Goal: Task Accomplishment & Management: Use online tool/utility

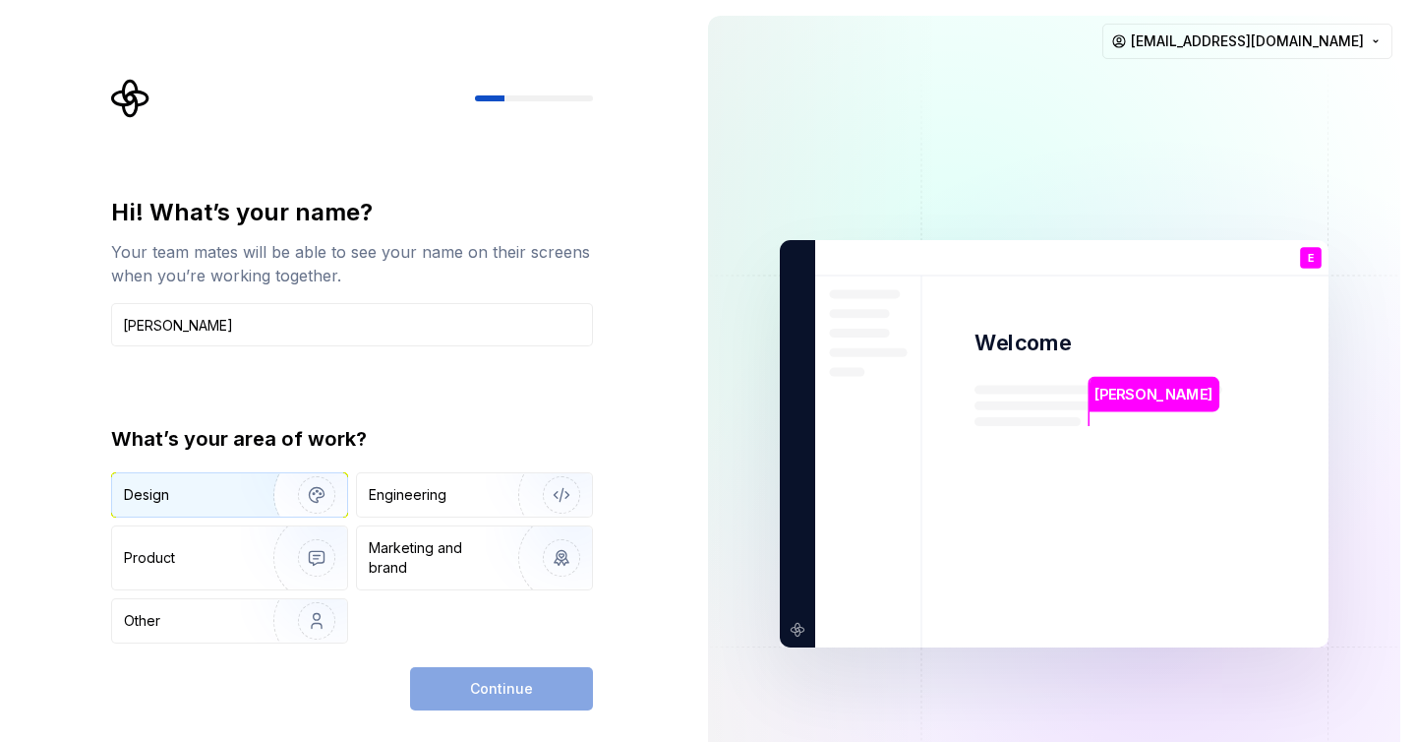
type input "[PERSON_NAME]"
click at [308, 497] on img "button" at bounding box center [304, 495] width 126 height 132
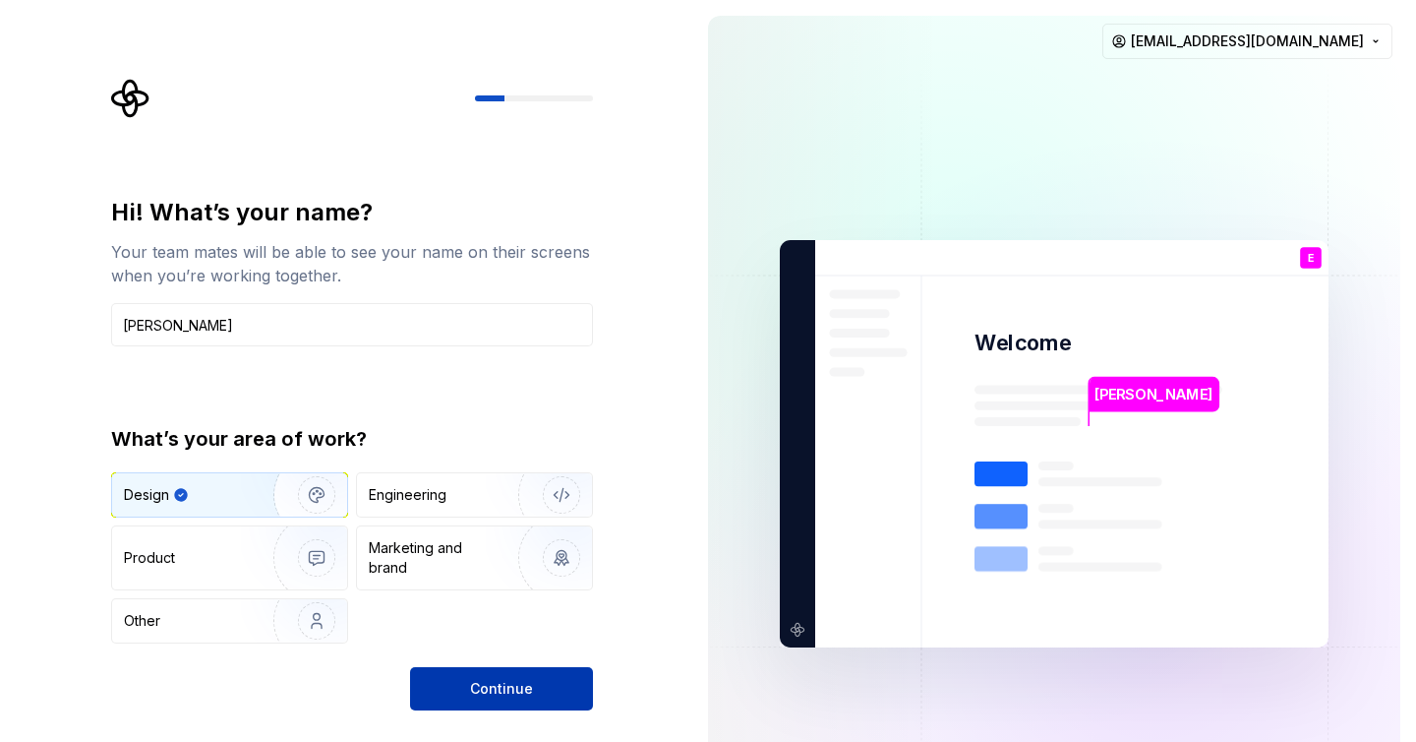
click at [496, 684] on span "Continue" at bounding box center [501, 689] width 63 height 20
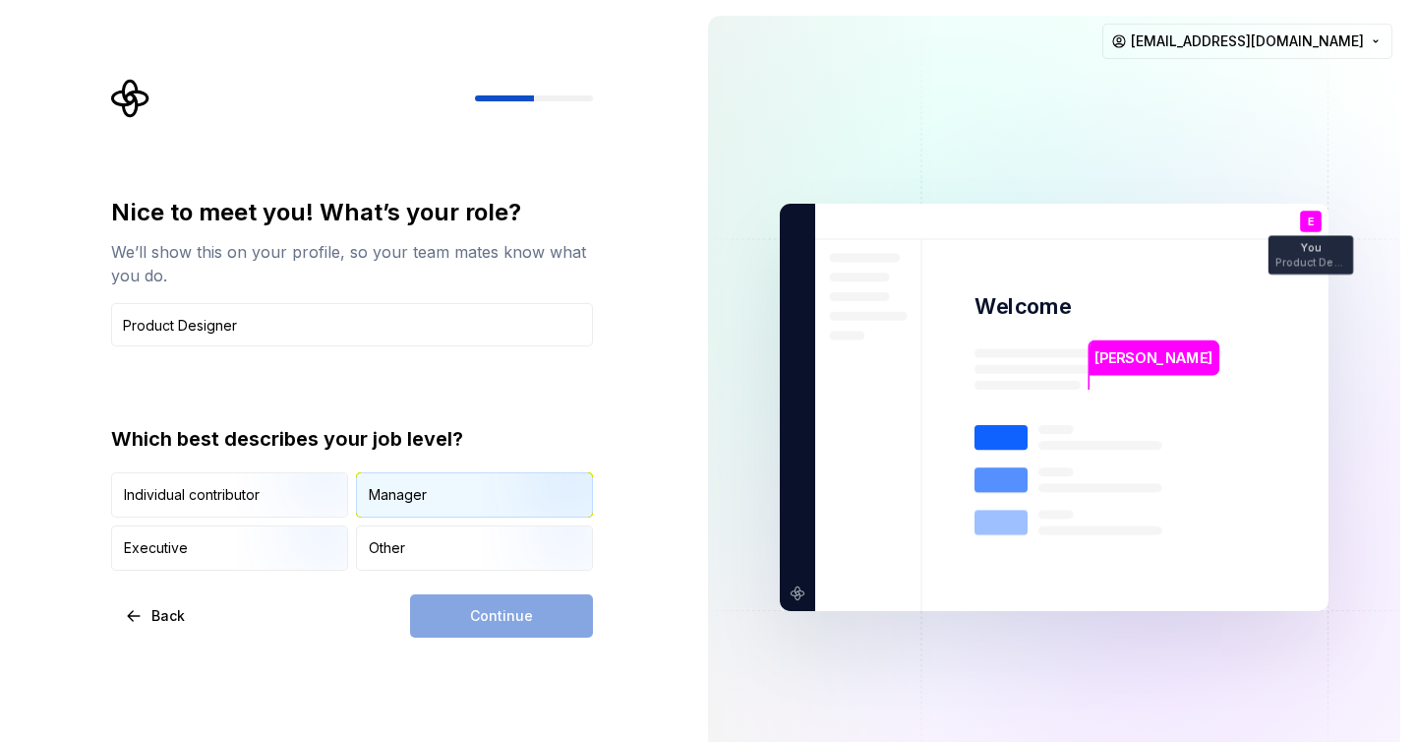
type input "Product Designer"
click at [409, 504] on div "Manager" at bounding box center [398, 495] width 58 height 20
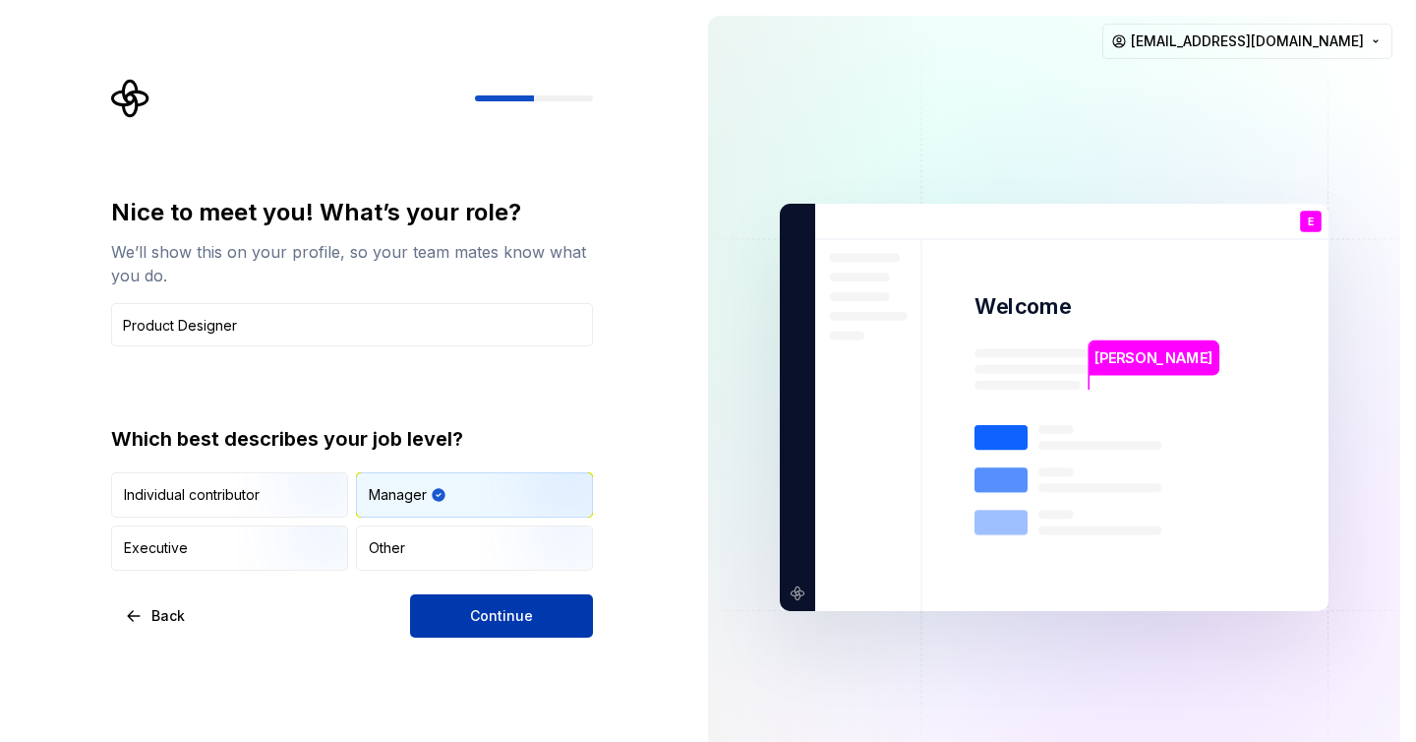
click at [480, 610] on span "Continue" at bounding box center [501, 616] width 63 height 20
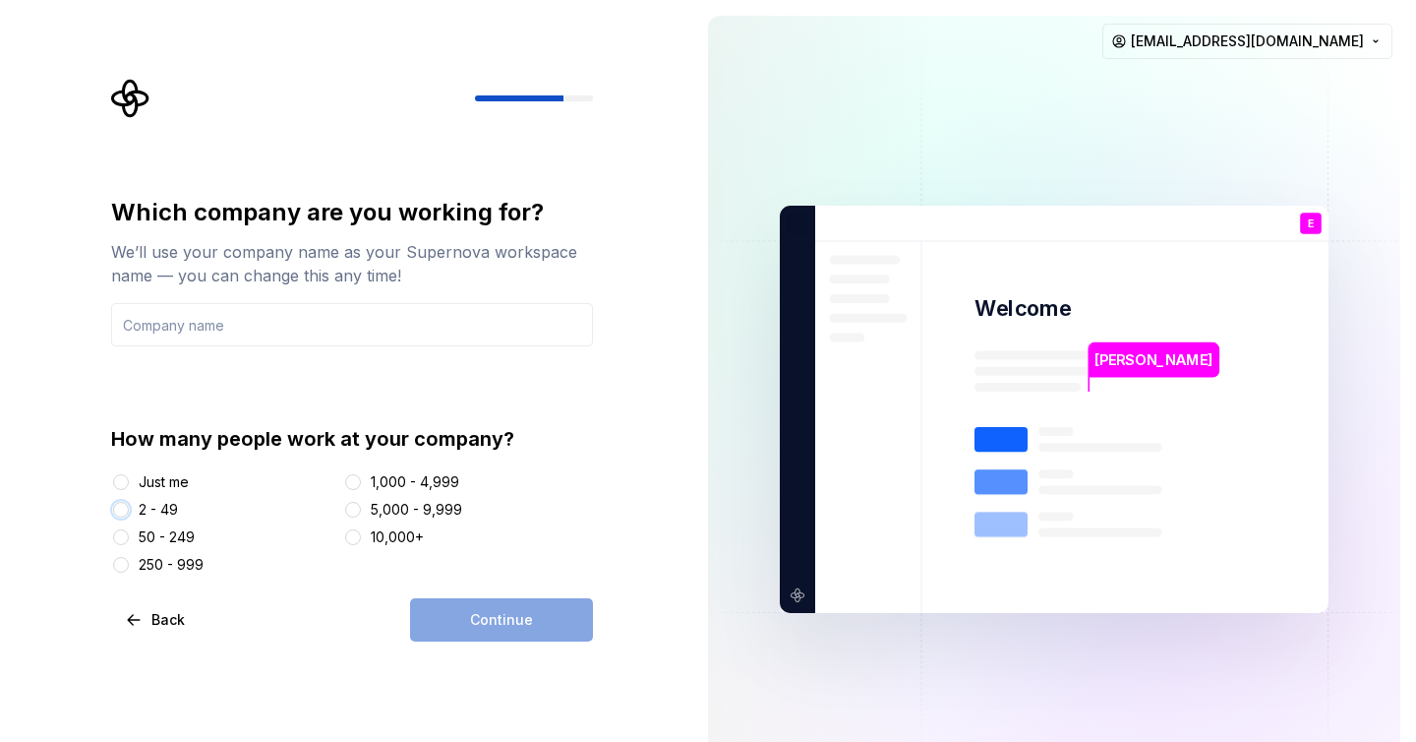
click at [121, 514] on button "2 - 49" at bounding box center [121, 510] width 16 height 16
click at [331, 348] on div "Which company are you working for? We’ll use your company name as your Supernov…" at bounding box center [352, 386] width 482 height 378
click at [337, 332] on input "text" at bounding box center [352, 324] width 482 height 43
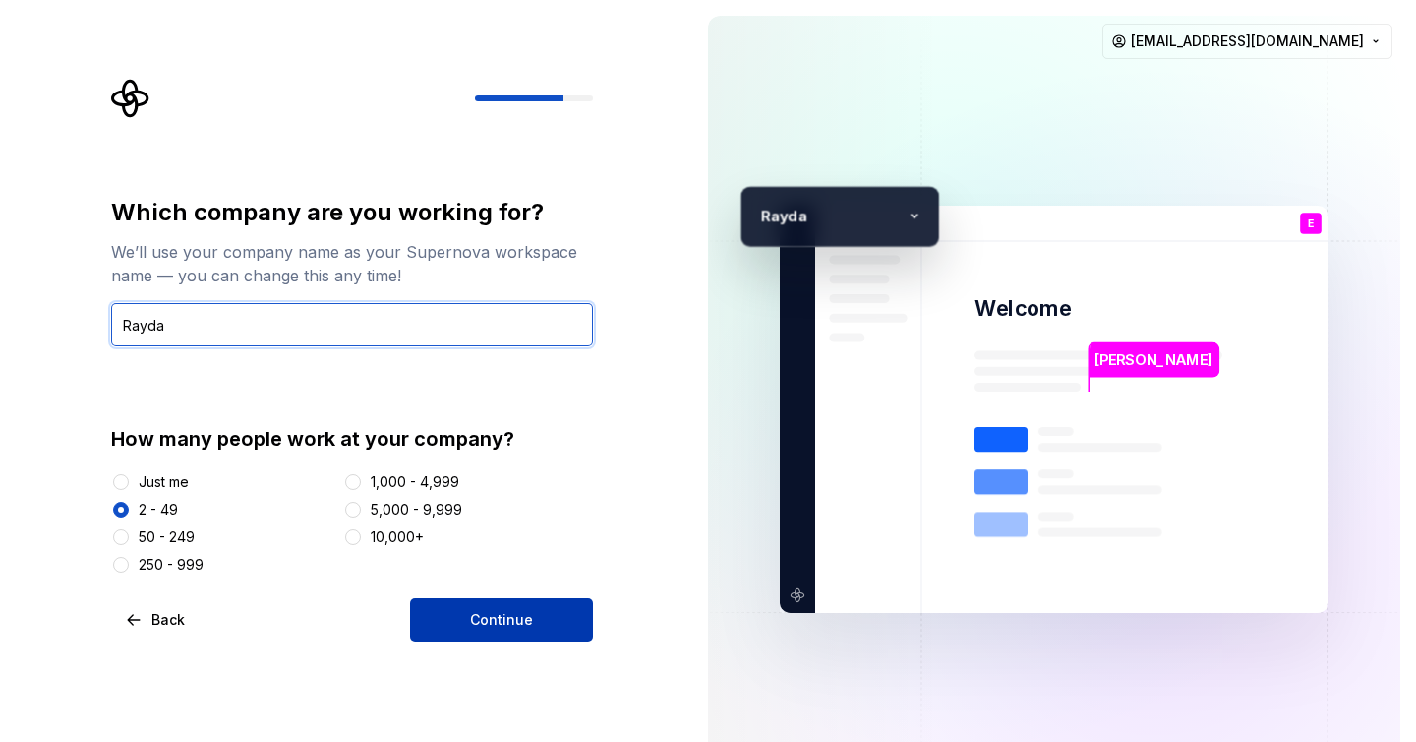
type input "Rayda"
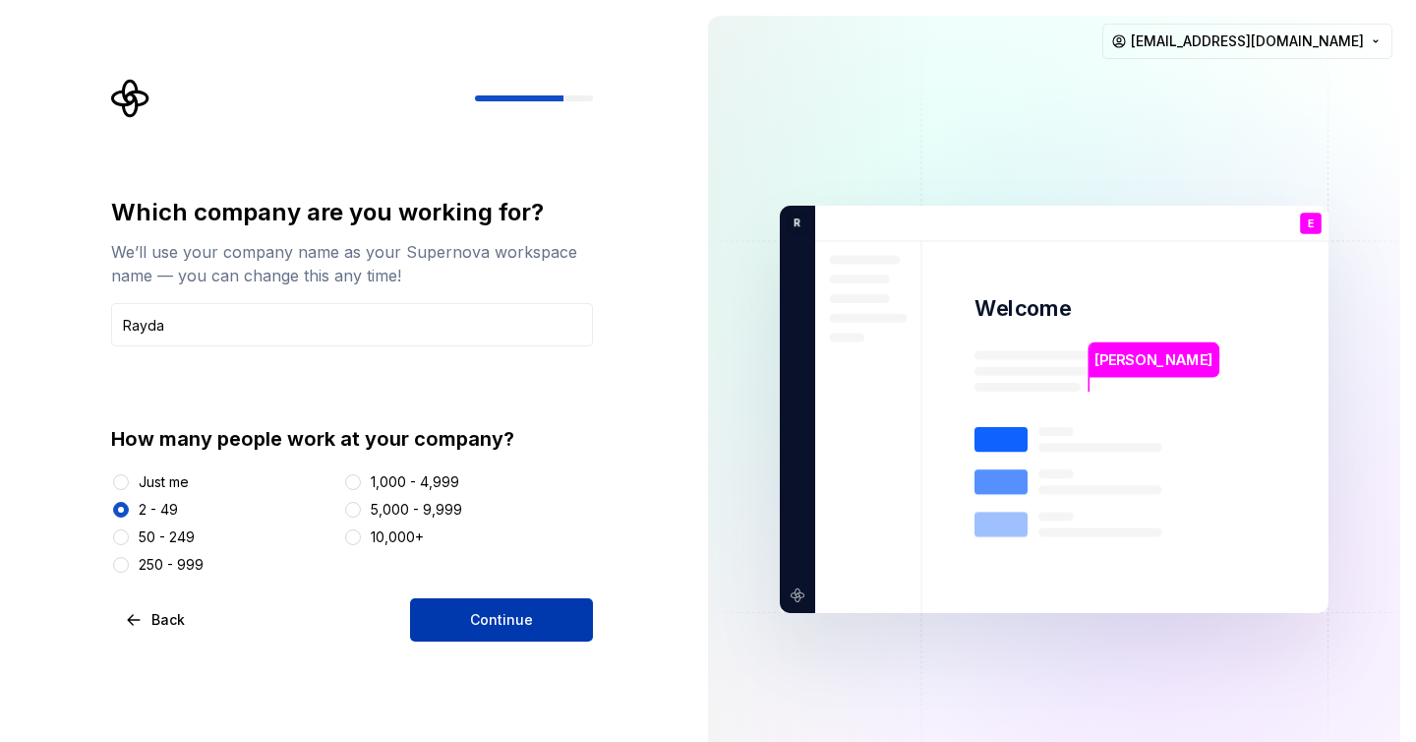
click at [465, 608] on button "Continue" at bounding box center [501, 619] width 183 height 43
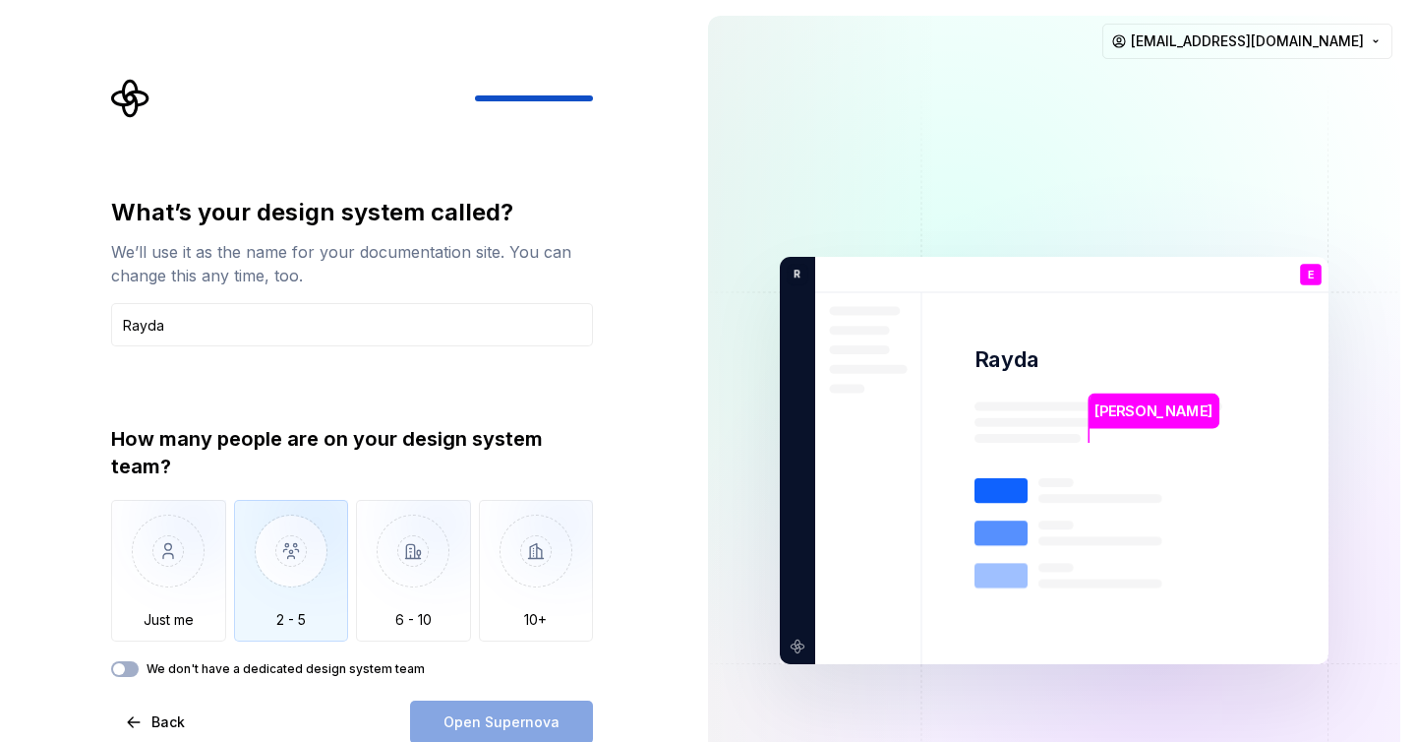
type input "Rayda"
click at [299, 598] on img "button" at bounding box center [291, 566] width 115 height 132
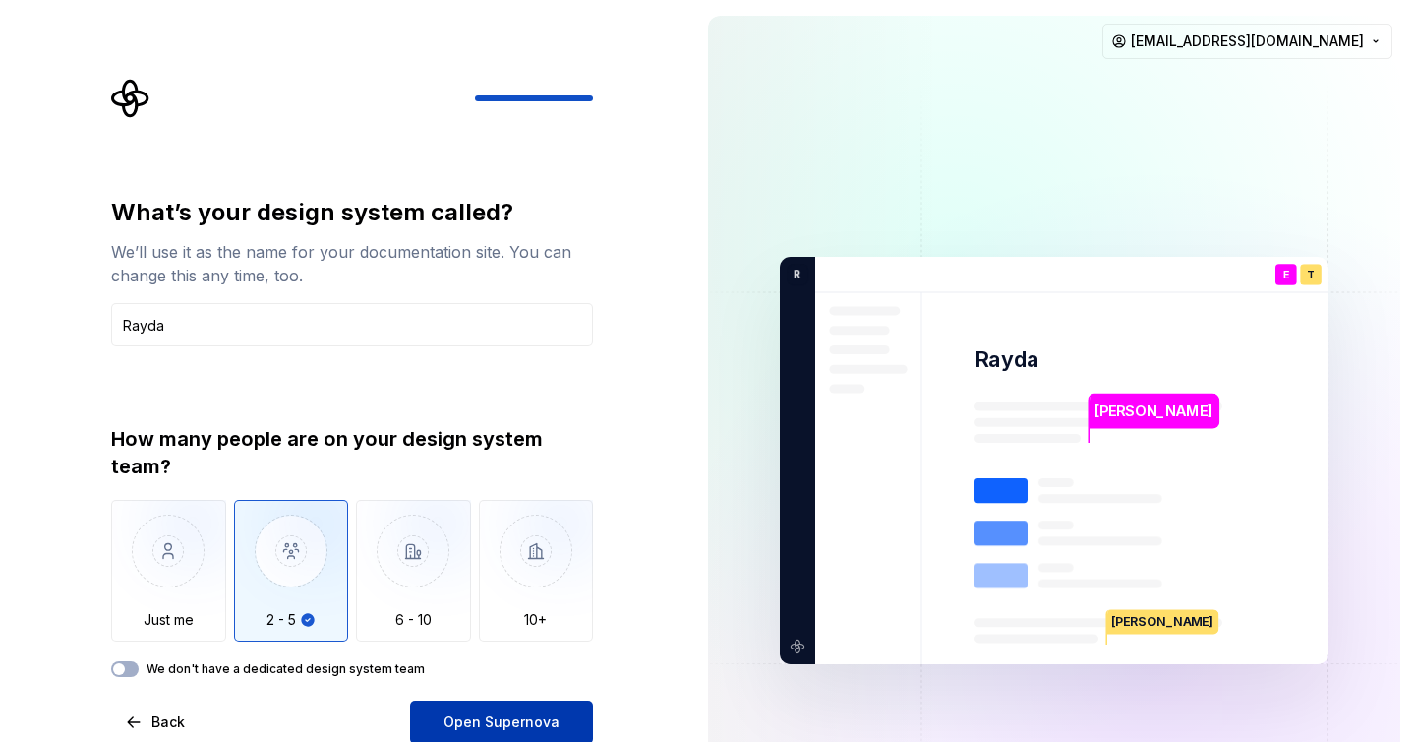
click at [472, 708] on button "Open Supernova" at bounding box center [501, 721] width 183 height 43
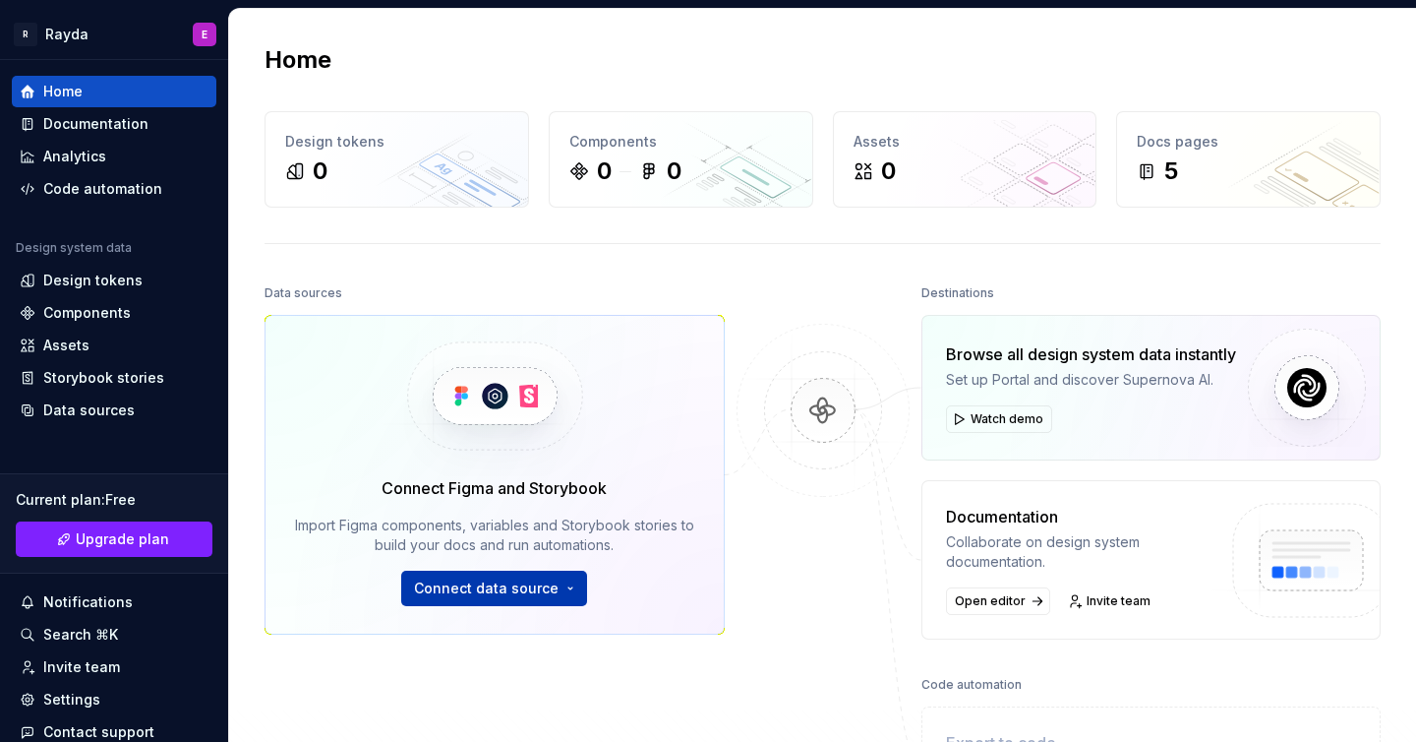
click at [521, 591] on span "Connect data source" at bounding box center [486, 588] width 145 height 20
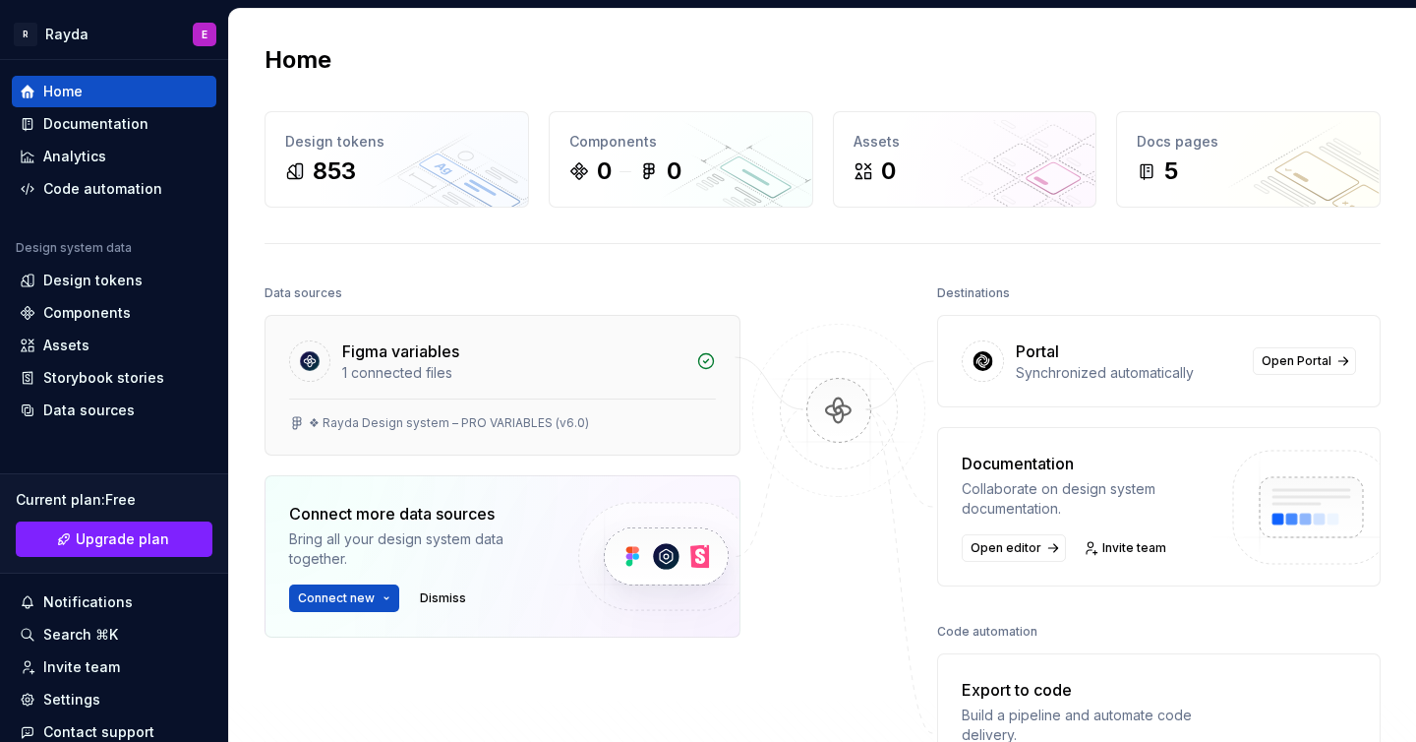
click at [390, 417] on div "❖ Rayda Design system – PRO VARIABLES (v6.0)" at bounding box center [449, 423] width 280 height 16
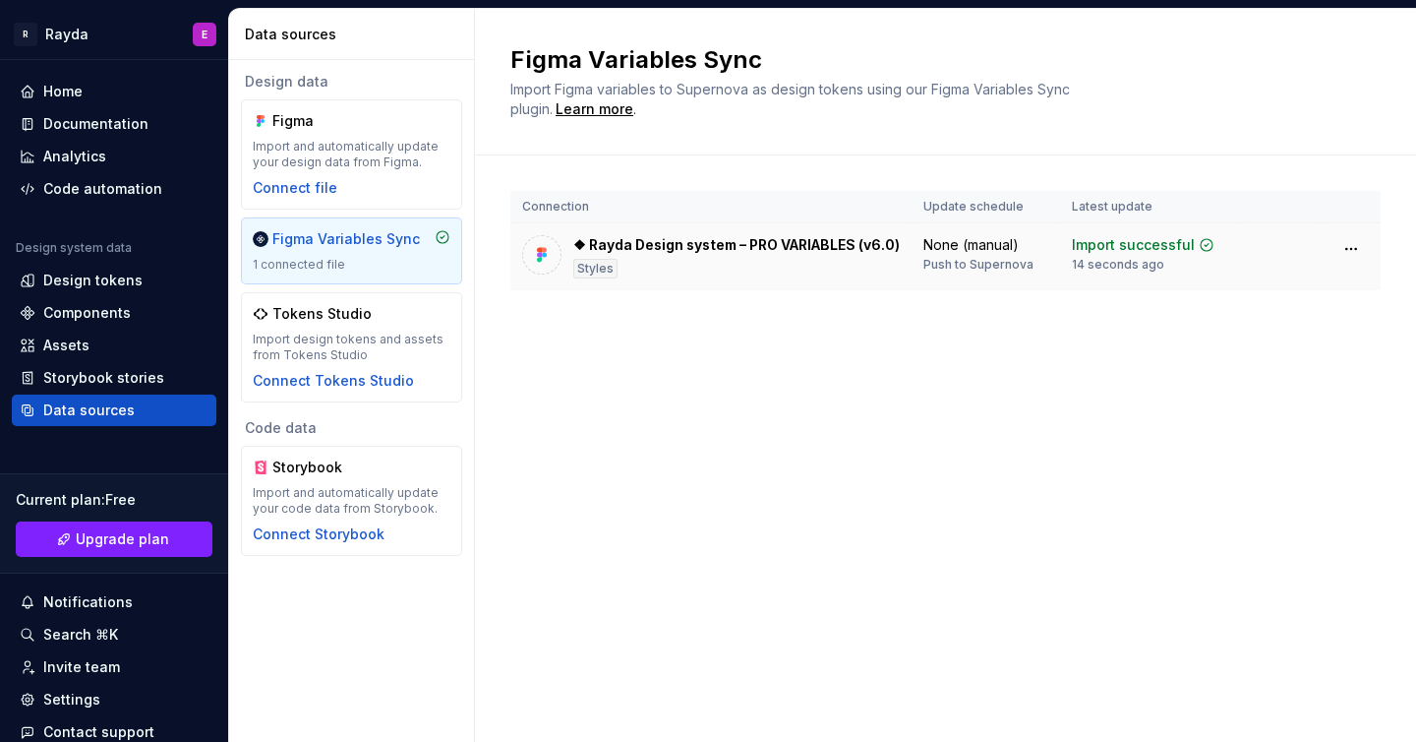
click at [638, 252] on div "❖ Rayda Design system – PRO VARIABLES (v6.0)" at bounding box center [736, 245] width 327 height 20
click at [114, 190] on div "Code automation" at bounding box center [102, 189] width 119 height 20
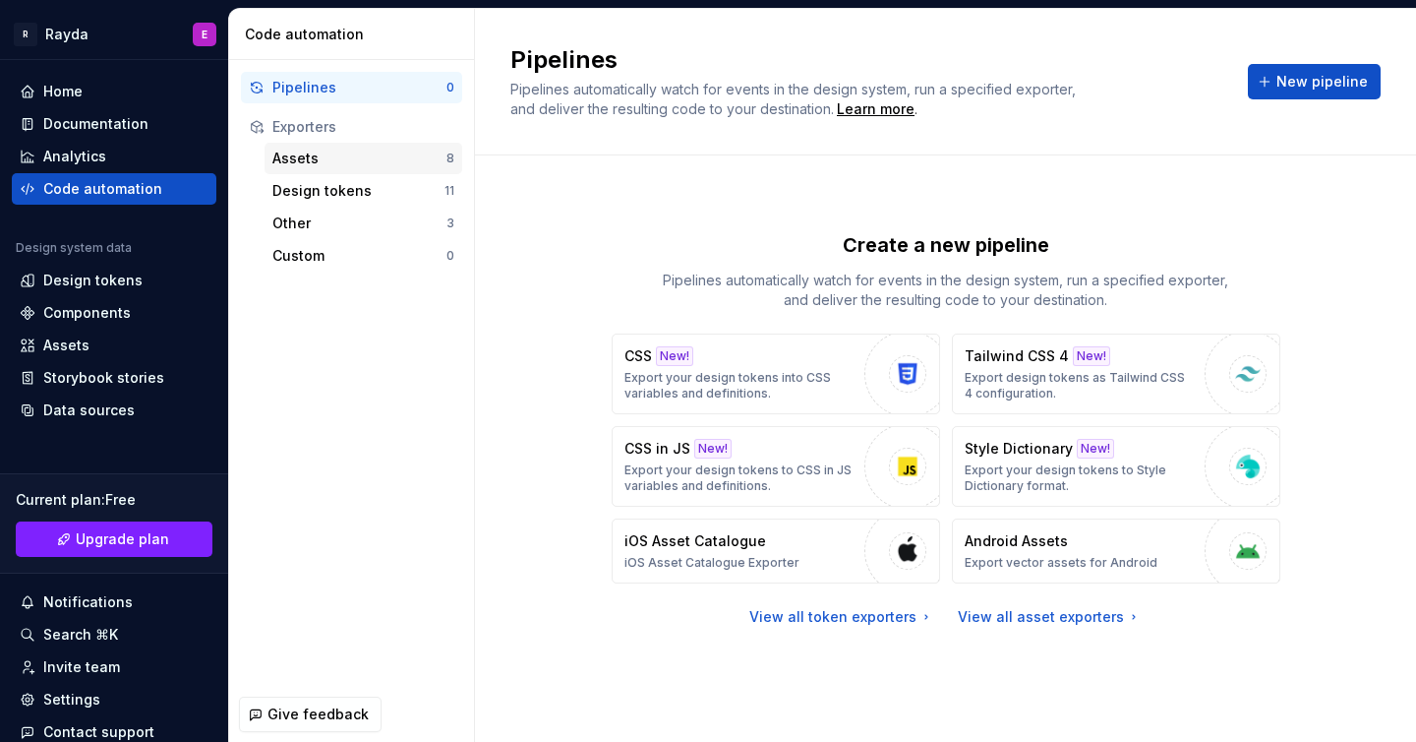
click at [386, 156] on div "Assets" at bounding box center [359, 159] width 174 height 20
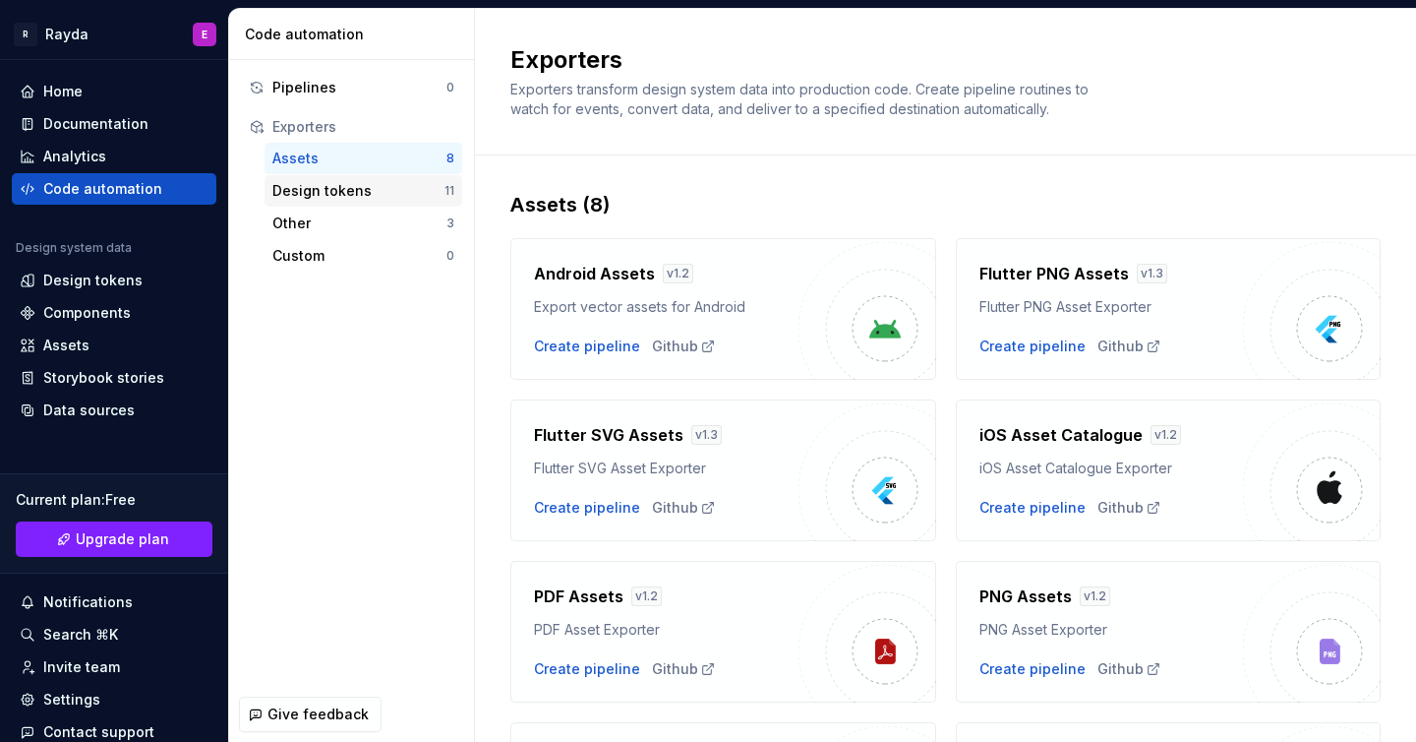
click at [363, 195] on div "Design tokens" at bounding box center [358, 191] width 172 height 20
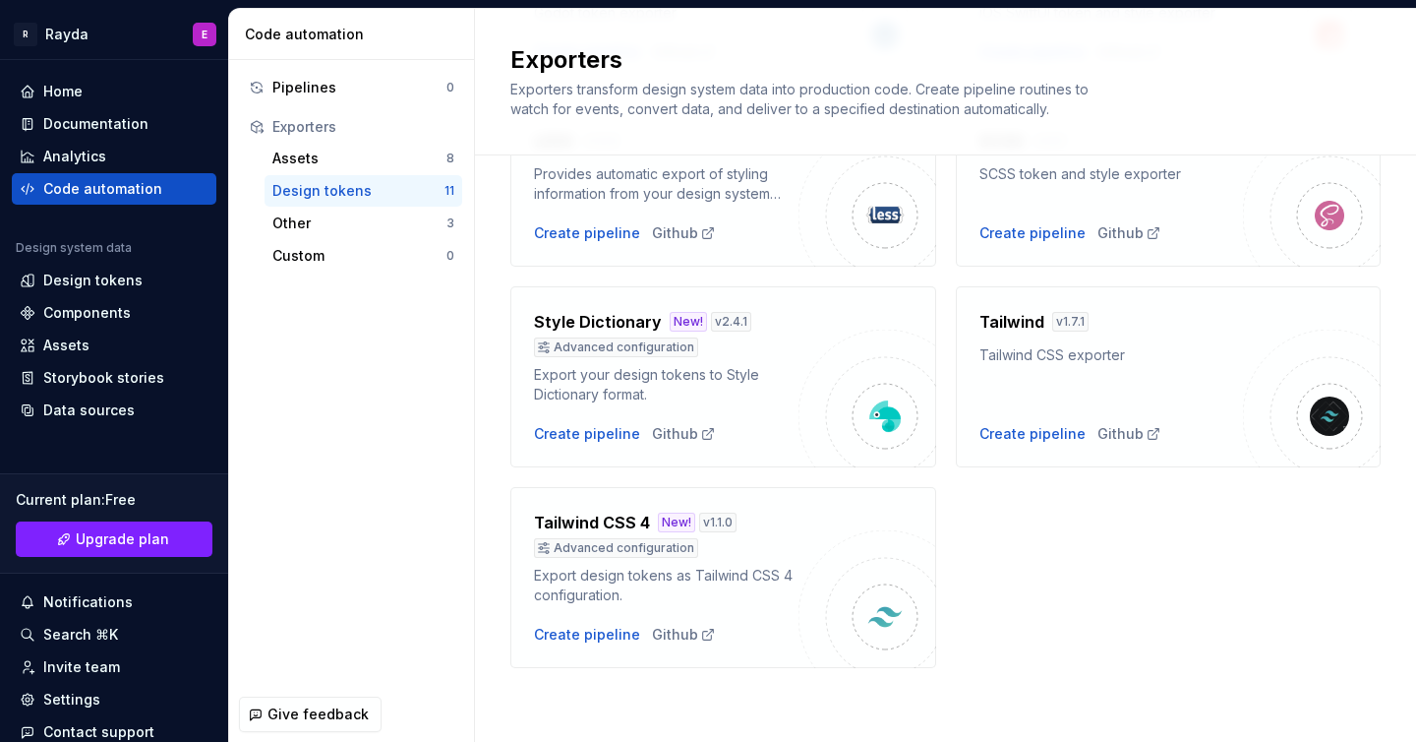
scroll to position [696, 0]
click at [406, 221] on div "Other" at bounding box center [359, 223] width 174 height 20
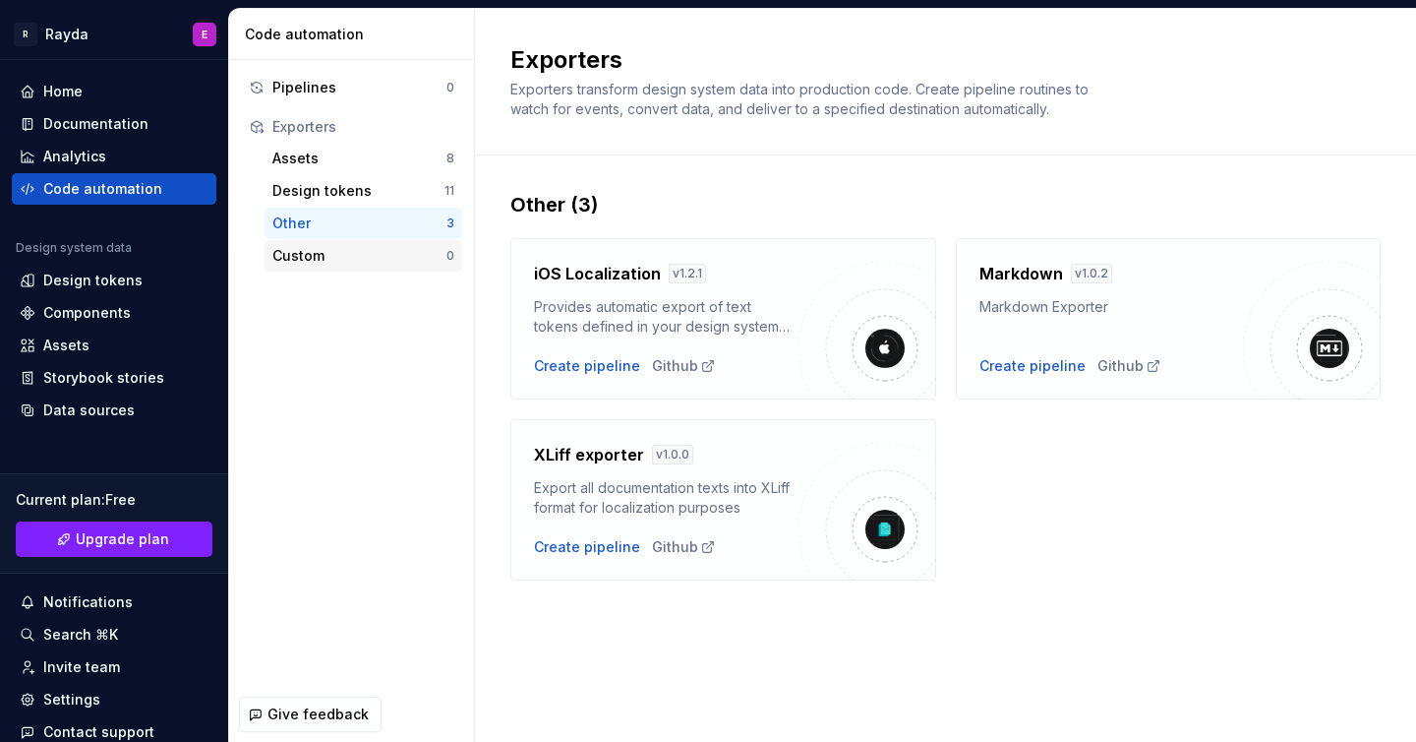
click at [386, 261] on div "Custom" at bounding box center [359, 256] width 174 height 20
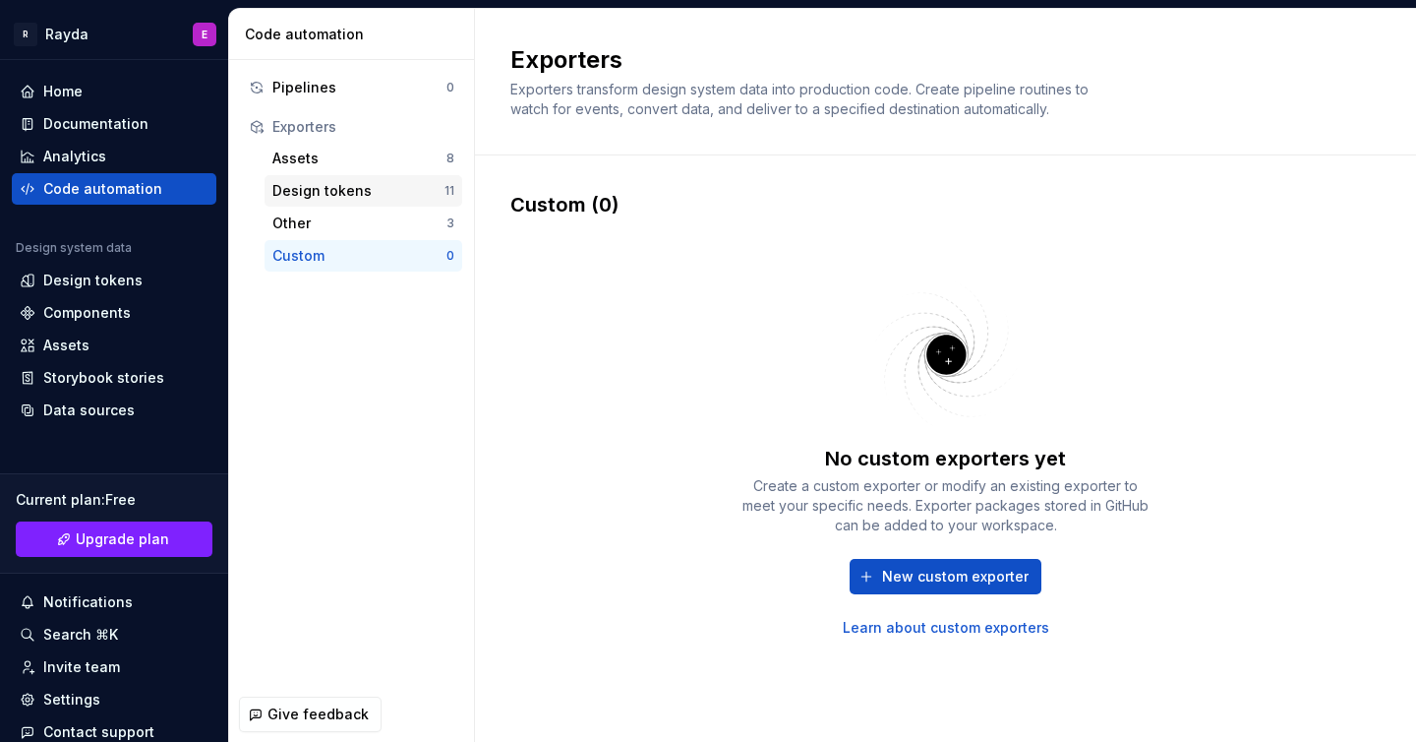
click at [391, 185] on div "Design tokens" at bounding box center [358, 191] width 172 height 20
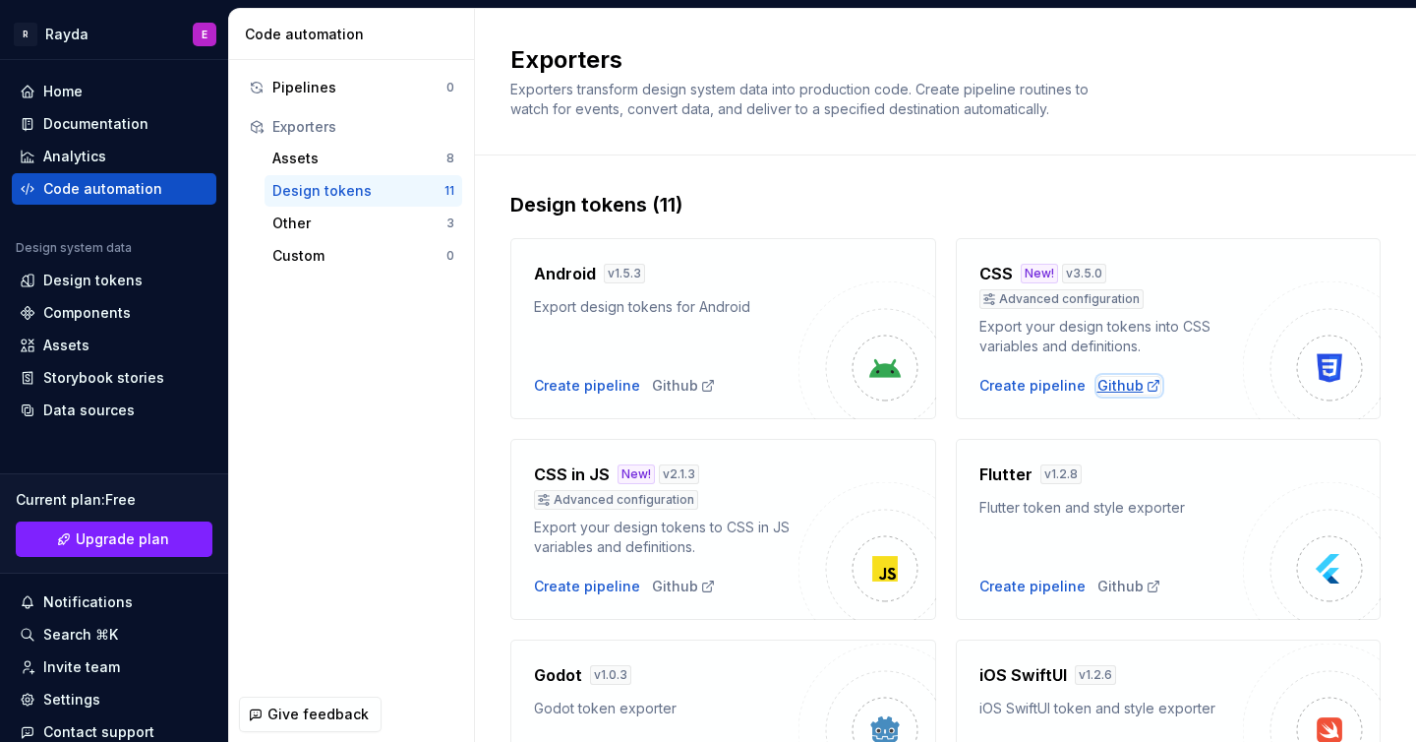
click at [1131, 383] on div "Github" at bounding box center [1130, 386] width 64 height 20
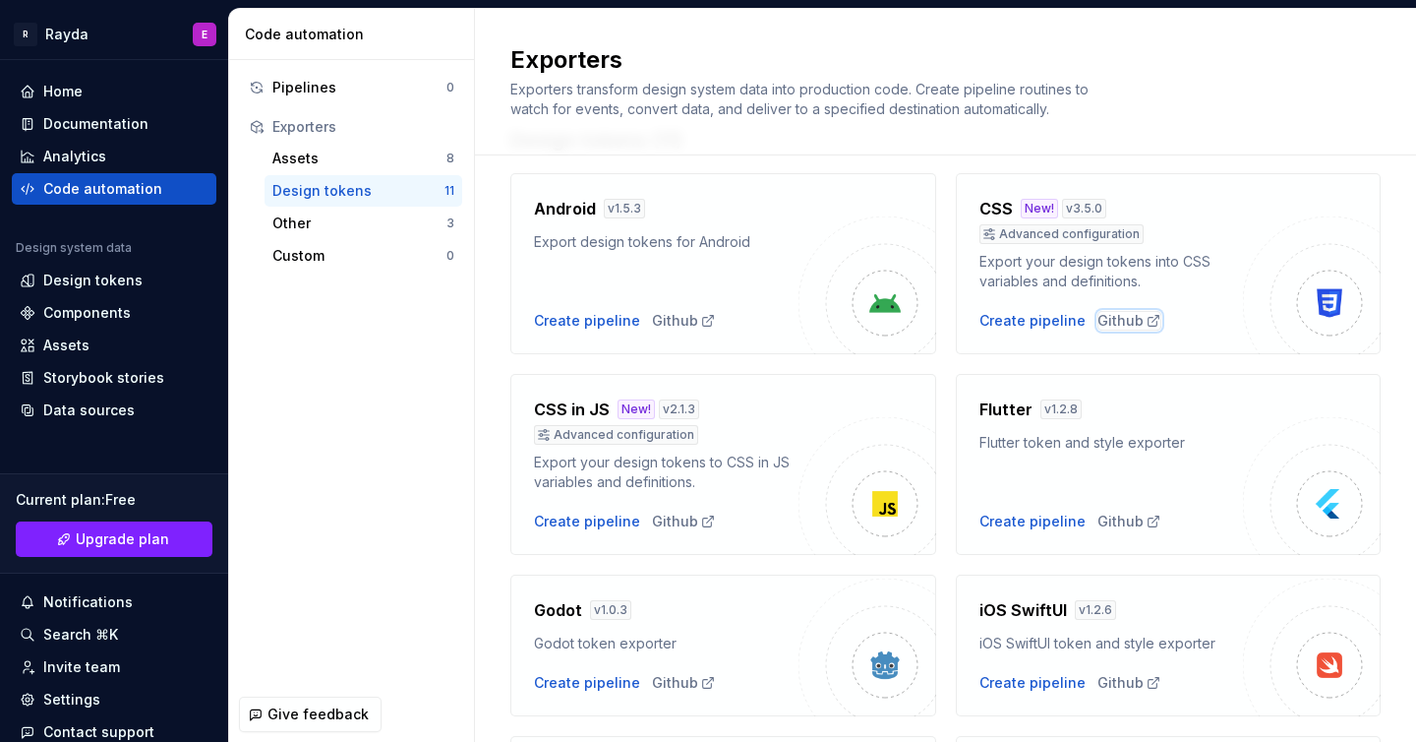
scroll to position [32, 0]
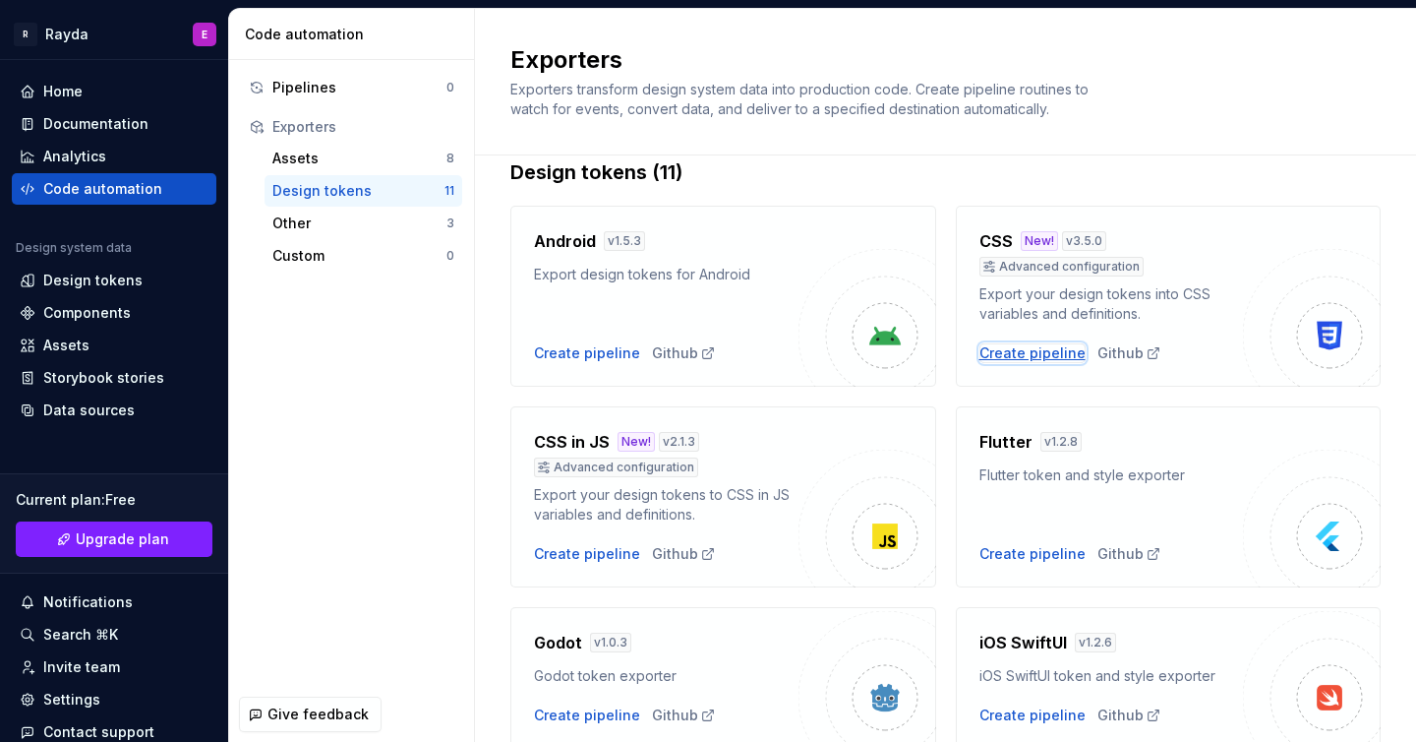
click at [1027, 350] on div "Create pipeline" at bounding box center [1033, 353] width 106 height 20
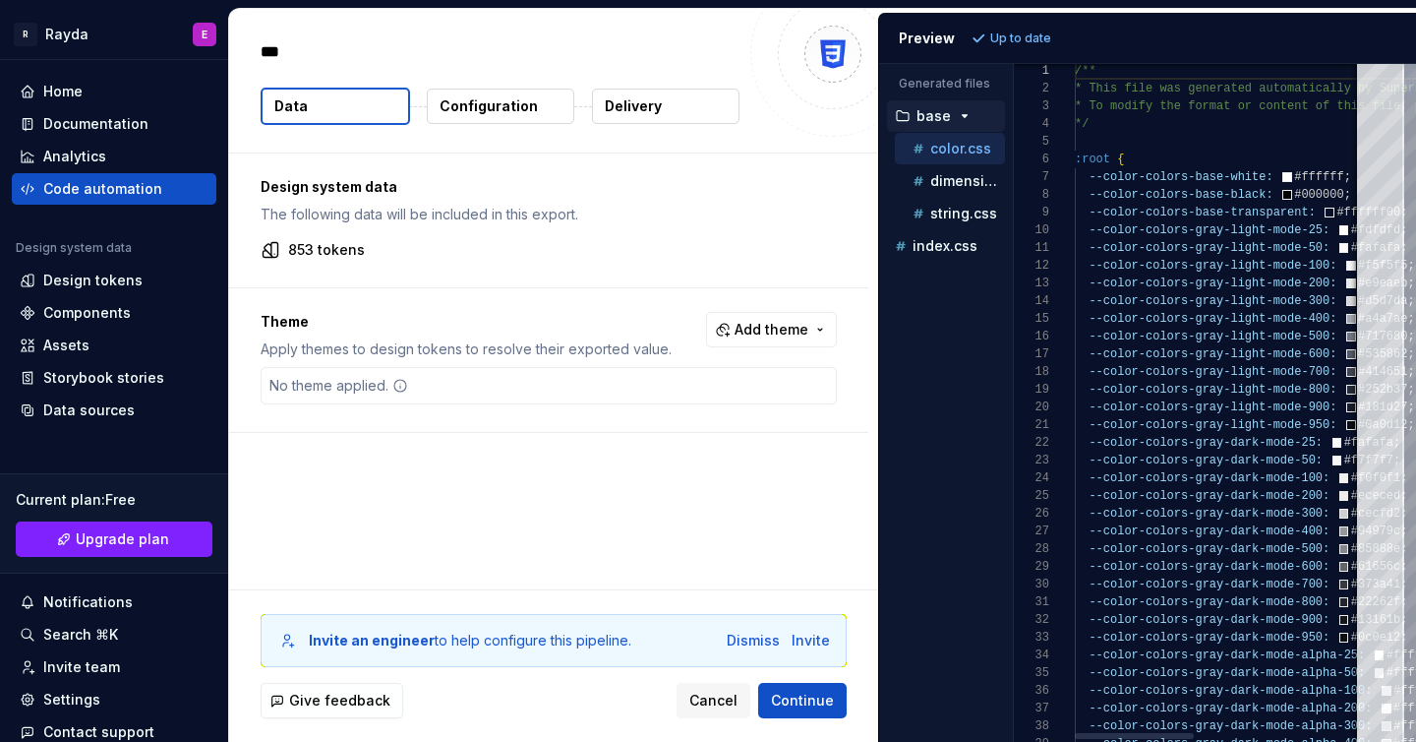
type textarea "*"
click at [953, 185] on p "dimension.css" at bounding box center [968, 181] width 75 height 16
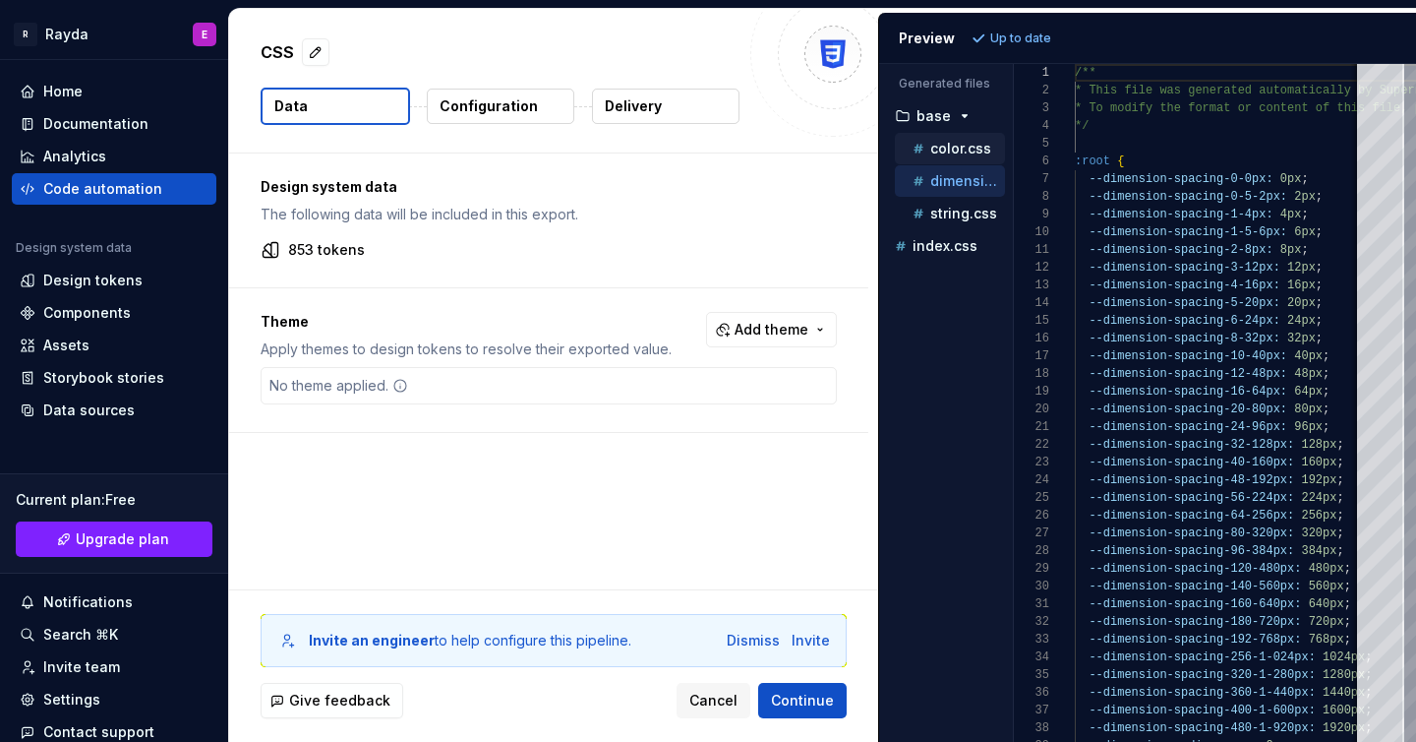
click at [946, 154] on p "color.css" at bounding box center [961, 149] width 61 height 16
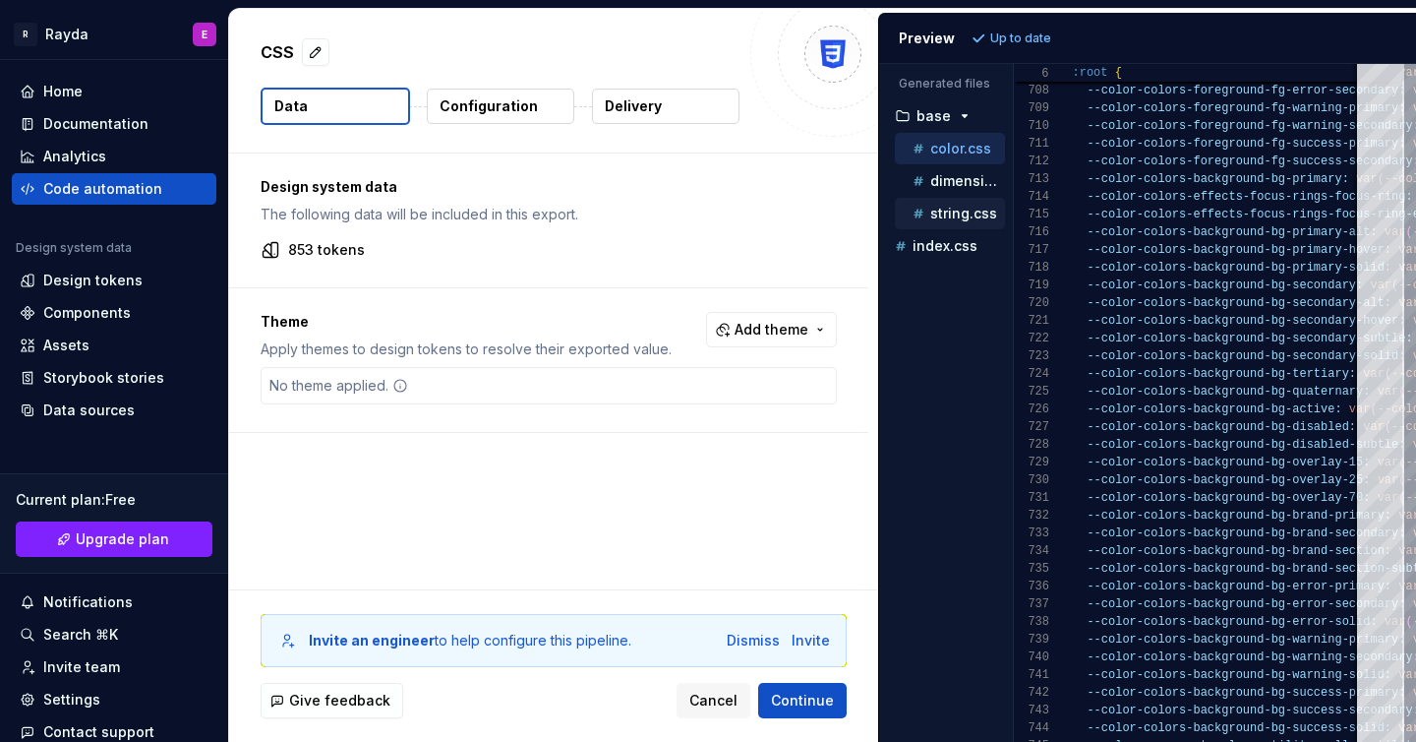
click at [974, 220] on p "string.css" at bounding box center [964, 214] width 67 height 16
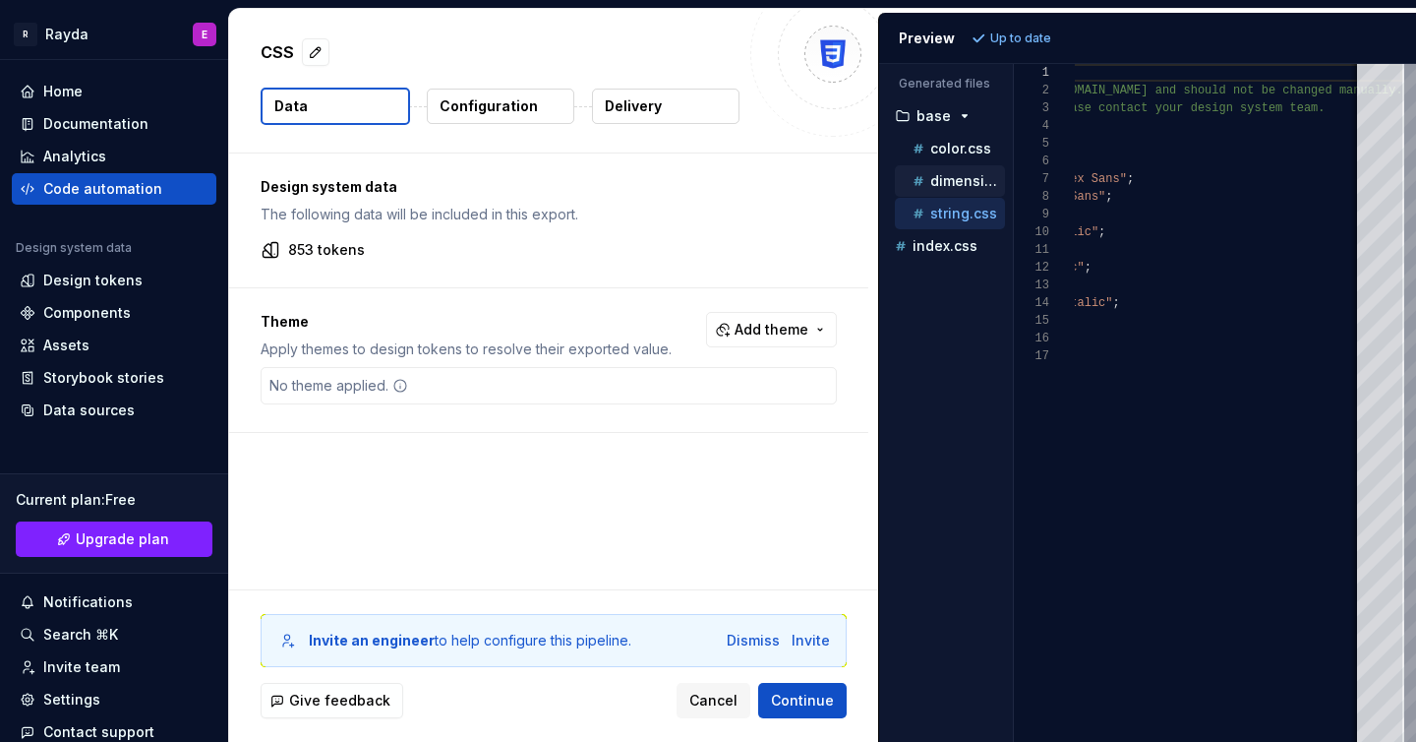
click at [953, 189] on div "dimension.css" at bounding box center [957, 181] width 96 height 20
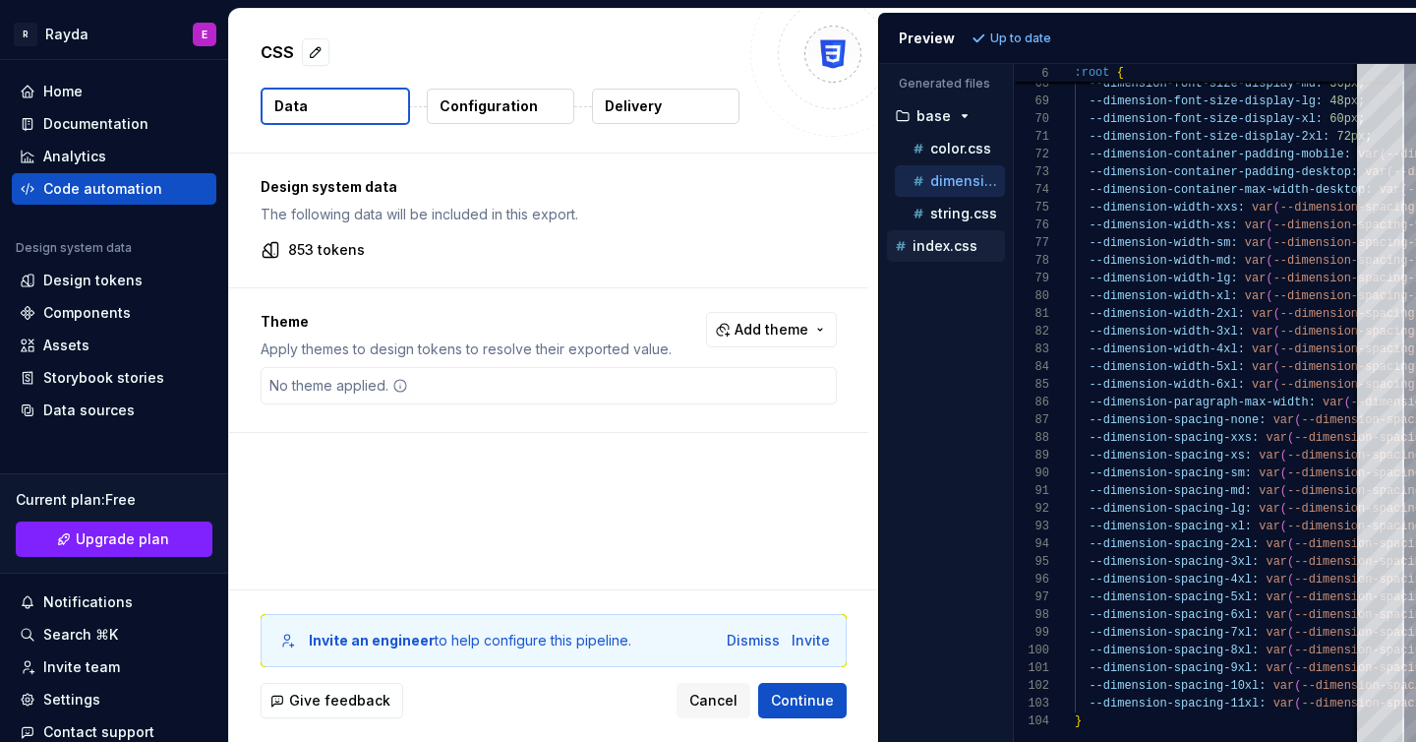
click at [938, 251] on p "index.css" at bounding box center [945, 246] width 65 height 16
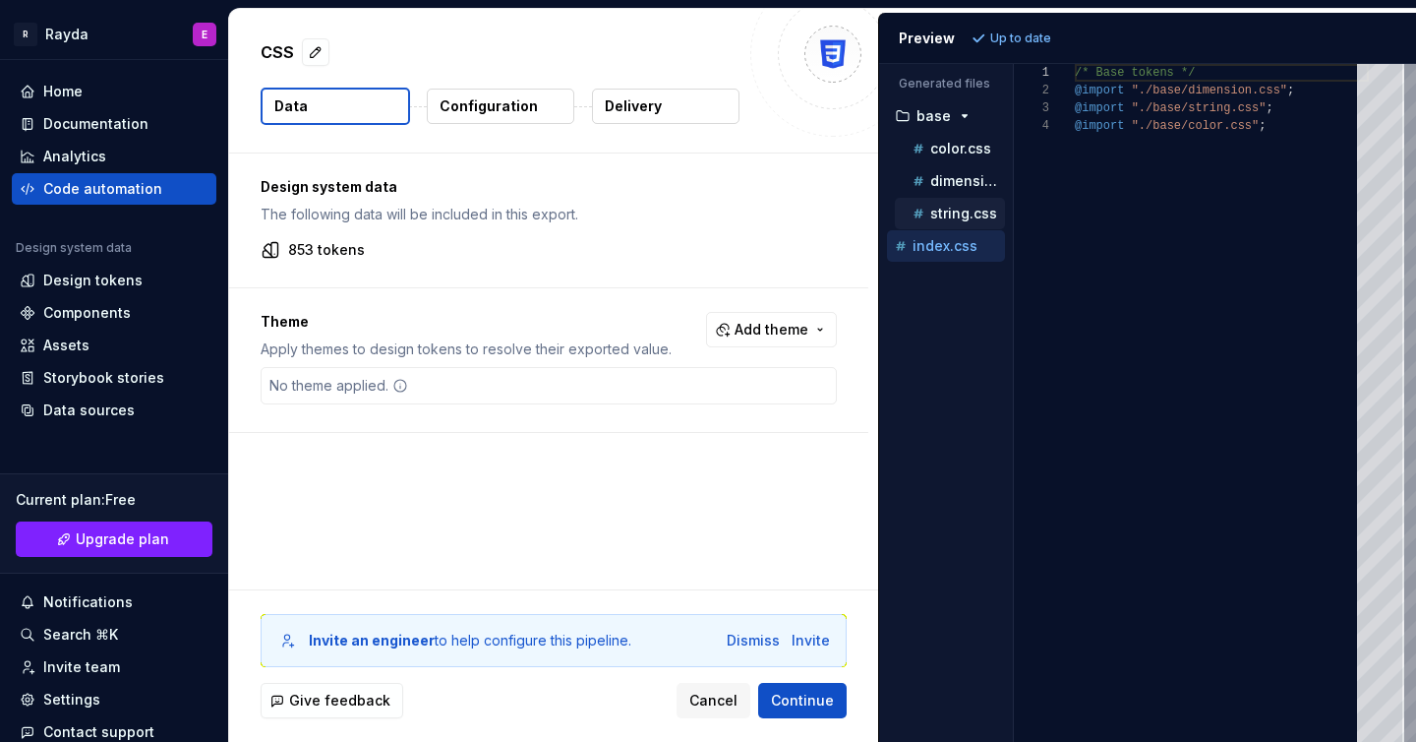
click at [957, 223] on button "string.css" at bounding box center [950, 214] width 110 height 22
type textarea "**********"
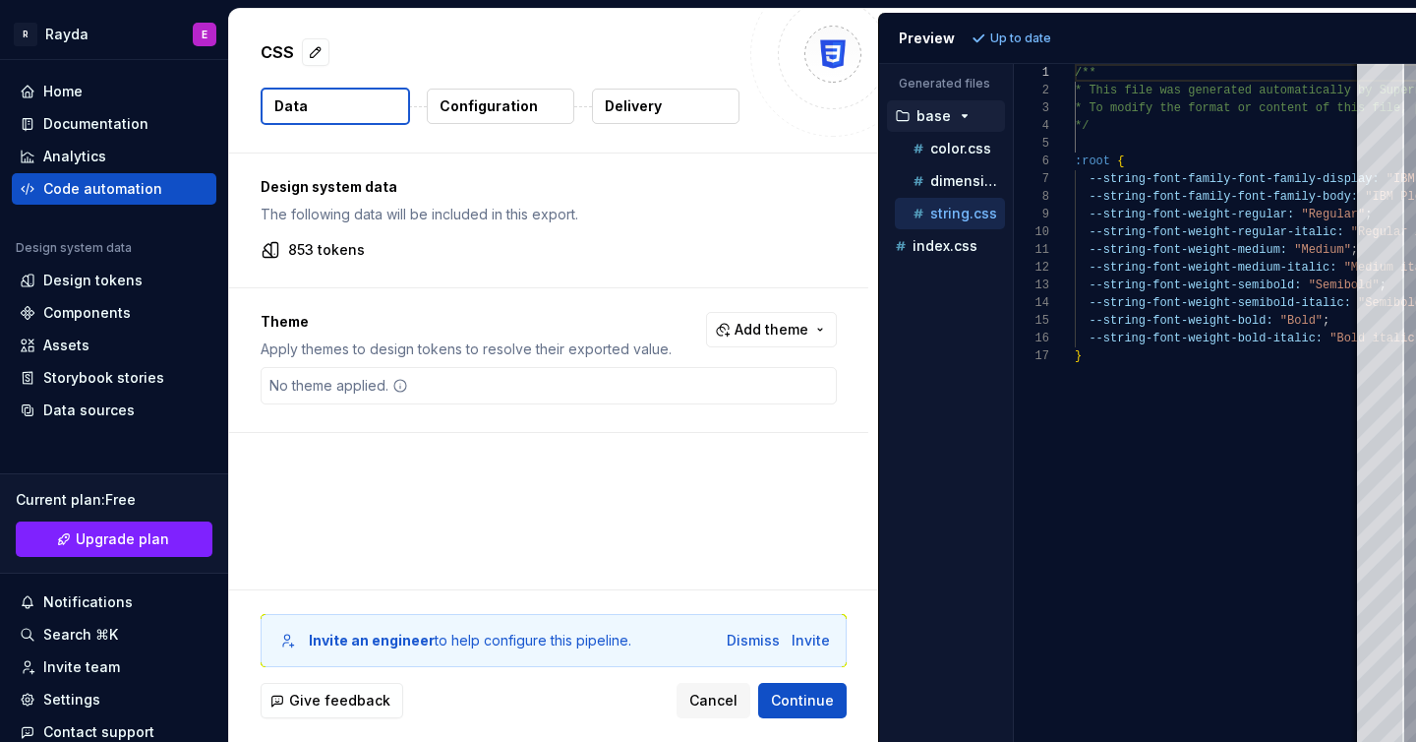
click at [963, 116] on icon "button" at bounding box center [965, 116] width 5 height 2
click at [964, 116] on icon "button" at bounding box center [965, 116] width 2 height 5
click at [963, 116] on icon "button" at bounding box center [965, 116] width 5 height 2
click at [458, 239] on div "Design system data The following data will be included in this export. 853 toke…" at bounding box center [548, 220] width 639 height 134
click at [323, 256] on p "853 tokens" at bounding box center [326, 250] width 77 height 20
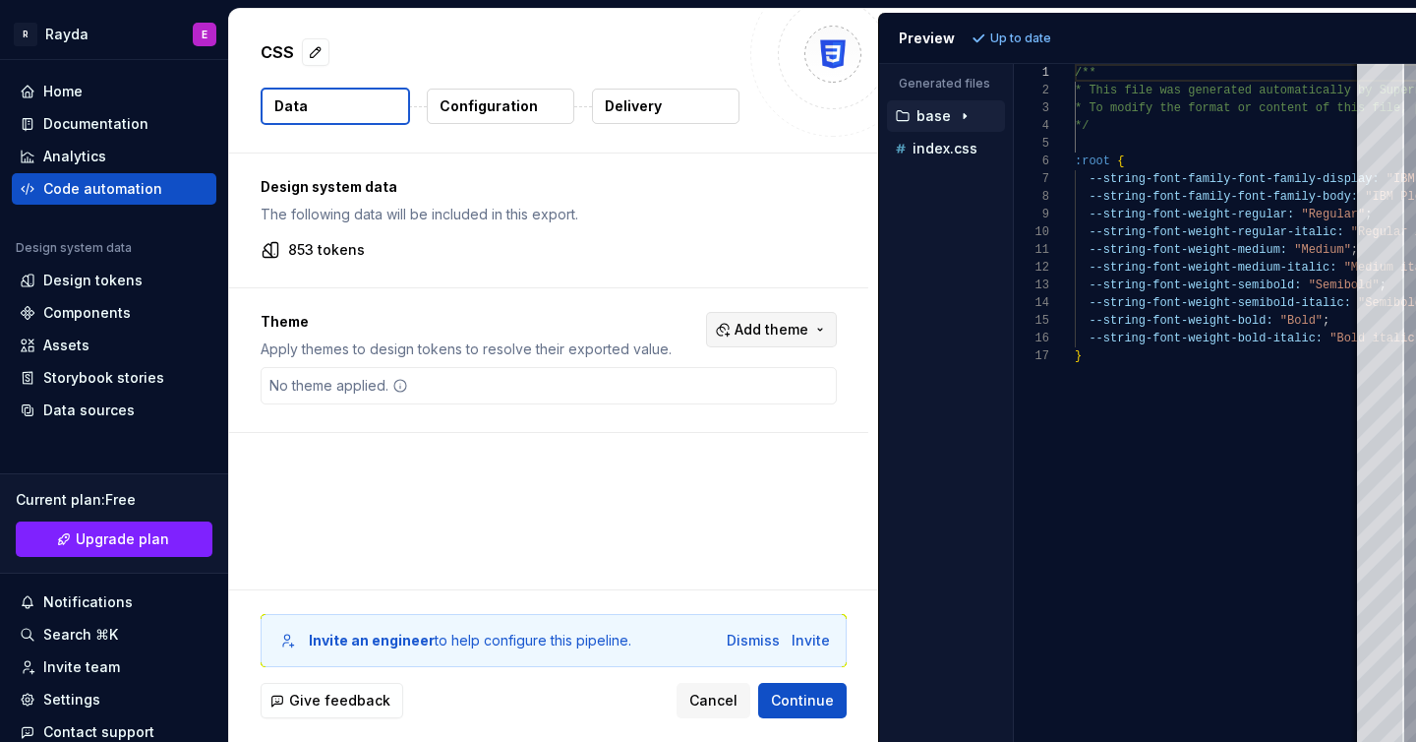
click at [786, 331] on span "Add theme" at bounding box center [772, 330] width 74 height 20
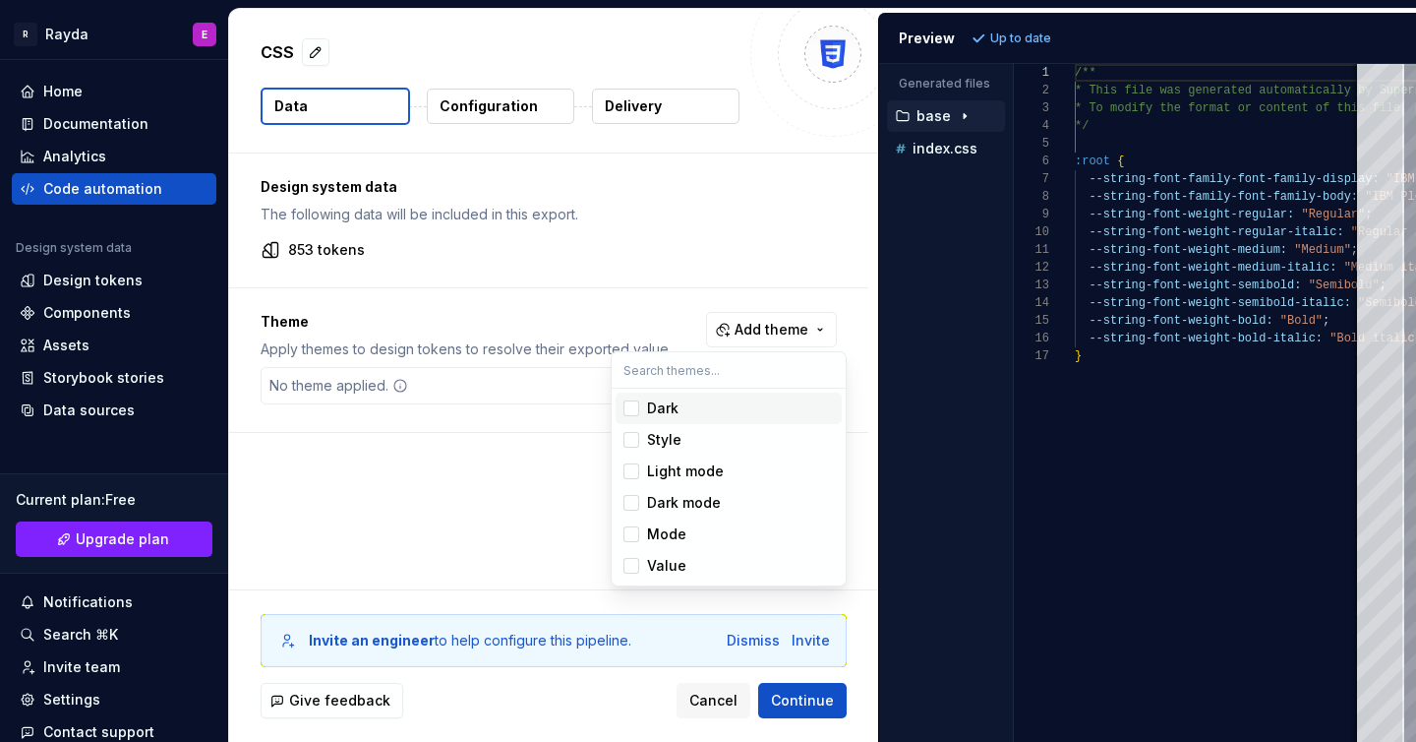
click at [557, 295] on html "[PERSON_NAME] E Home Documentation Analytics Code automation Design system data…" at bounding box center [708, 371] width 1416 height 742
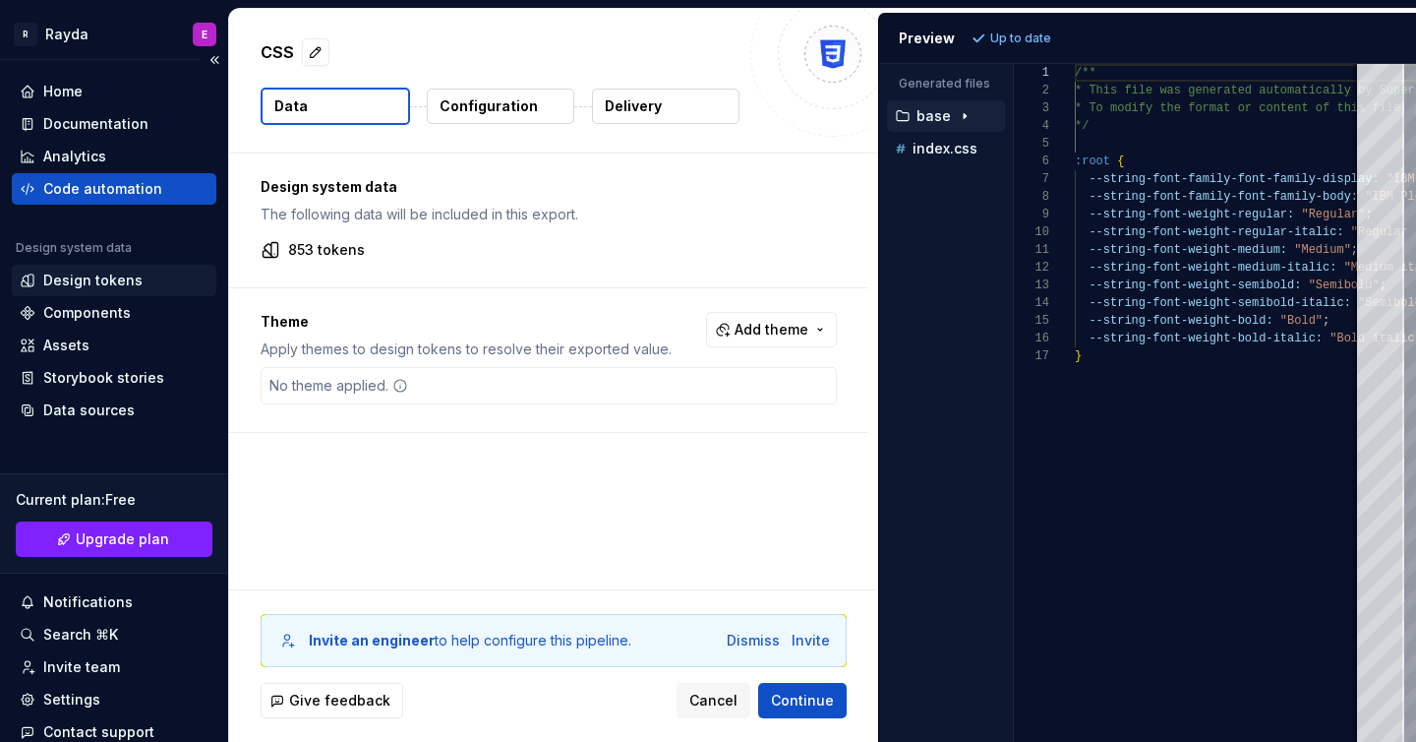
click at [126, 280] on div "Design tokens" at bounding box center [92, 281] width 99 height 20
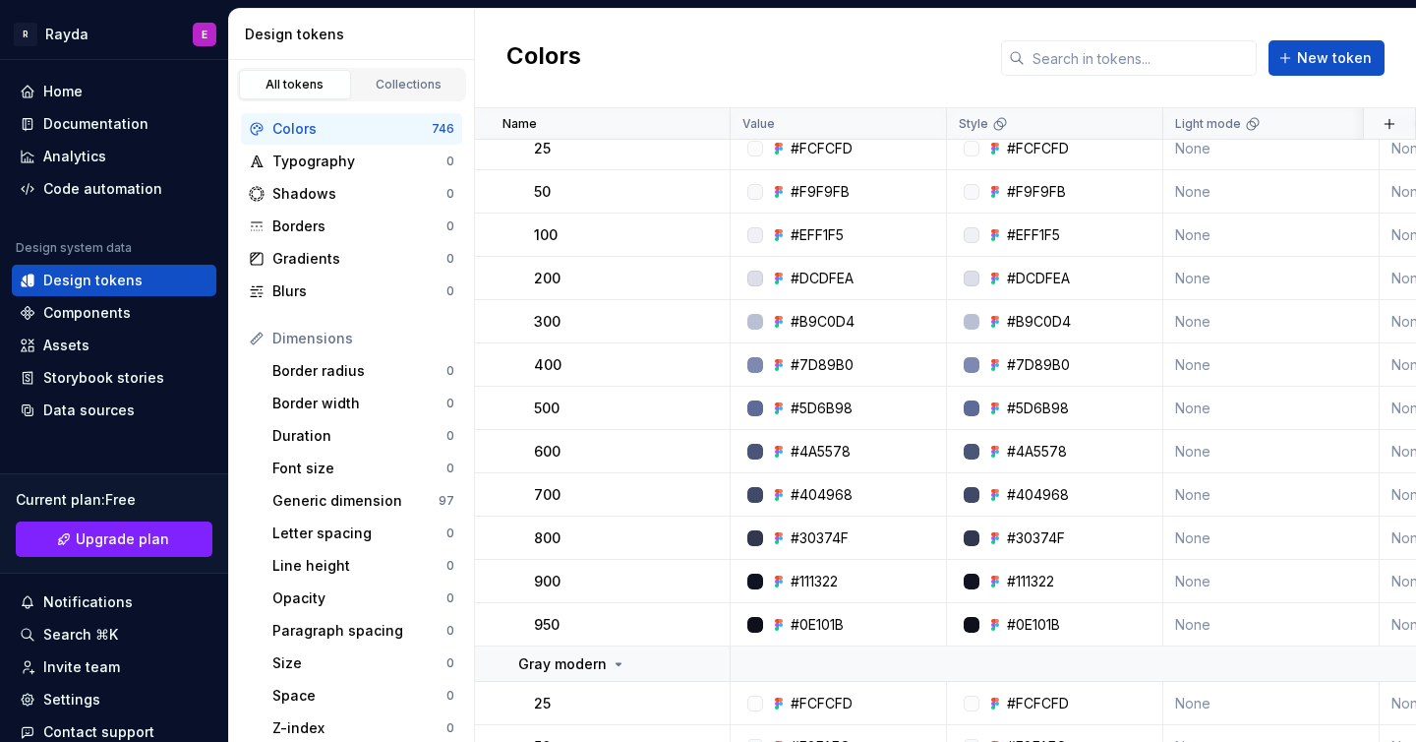
scroll to position [4951, 0]
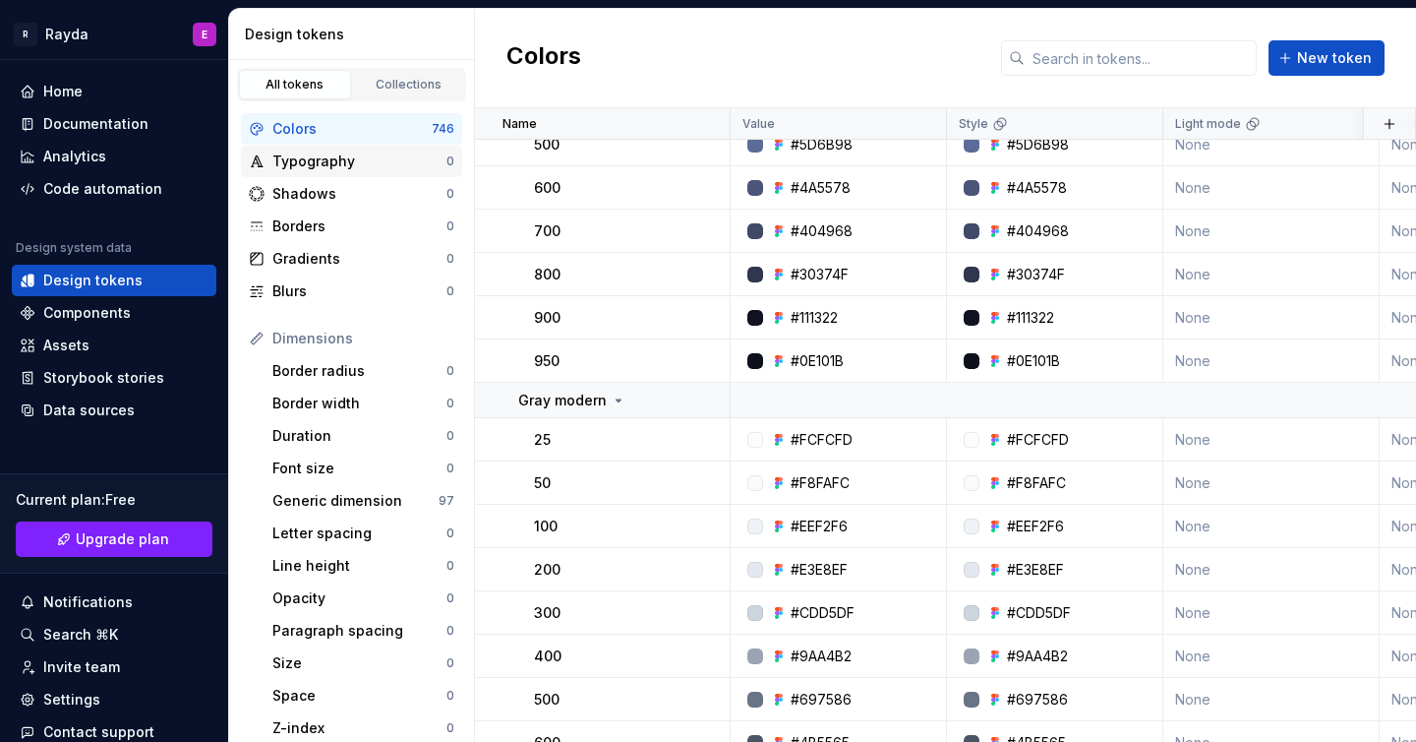
click at [401, 161] on div "Typography" at bounding box center [359, 161] width 174 height 20
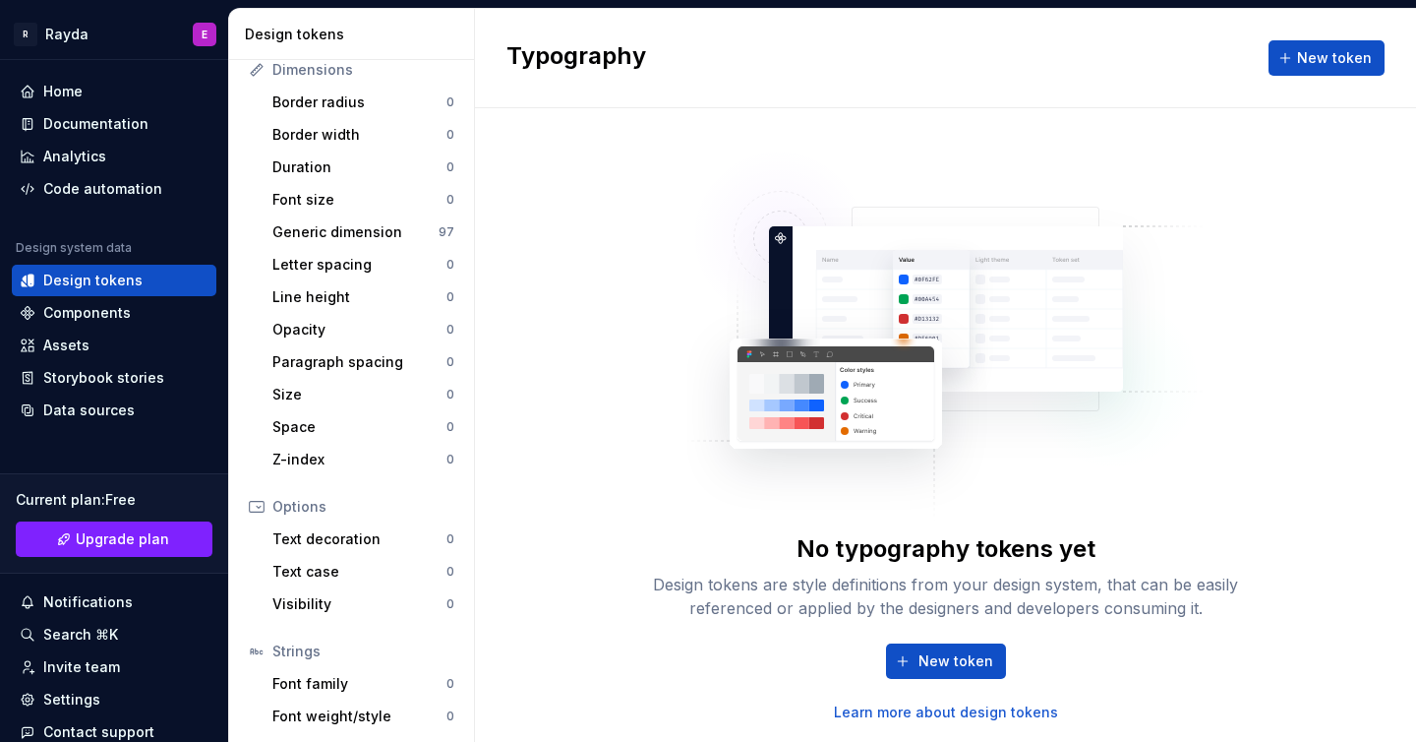
scroll to position [243, 0]
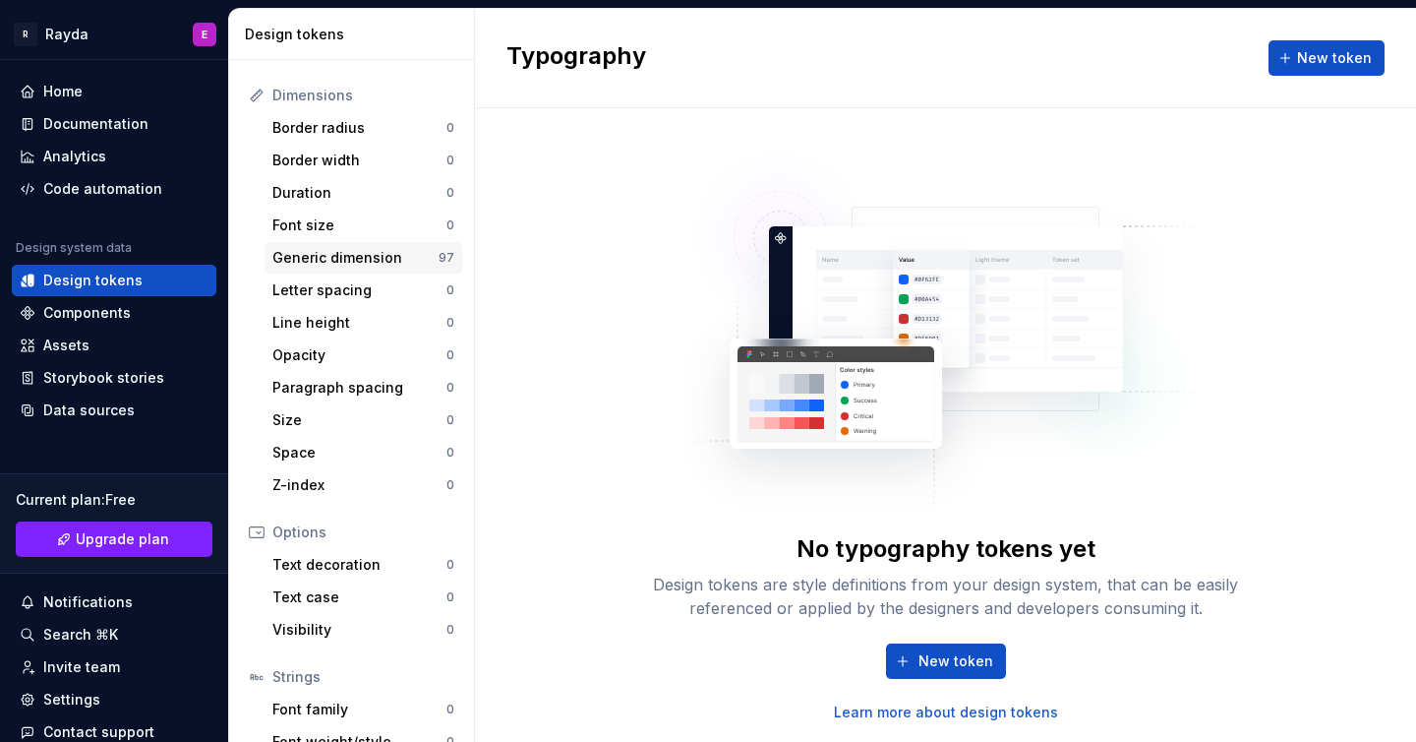
click at [378, 260] on div "Generic dimension" at bounding box center [355, 258] width 166 height 20
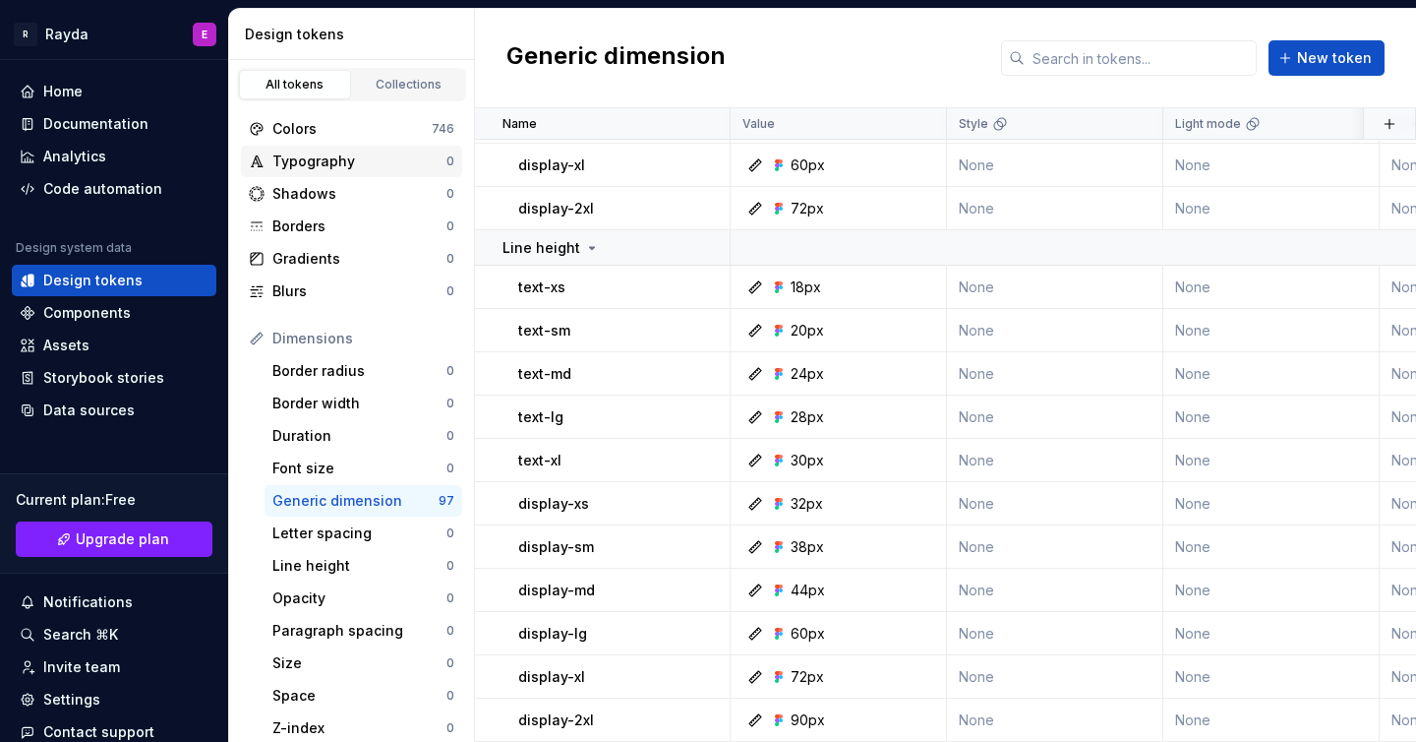
click at [374, 160] on div "Typography" at bounding box center [359, 161] width 174 height 20
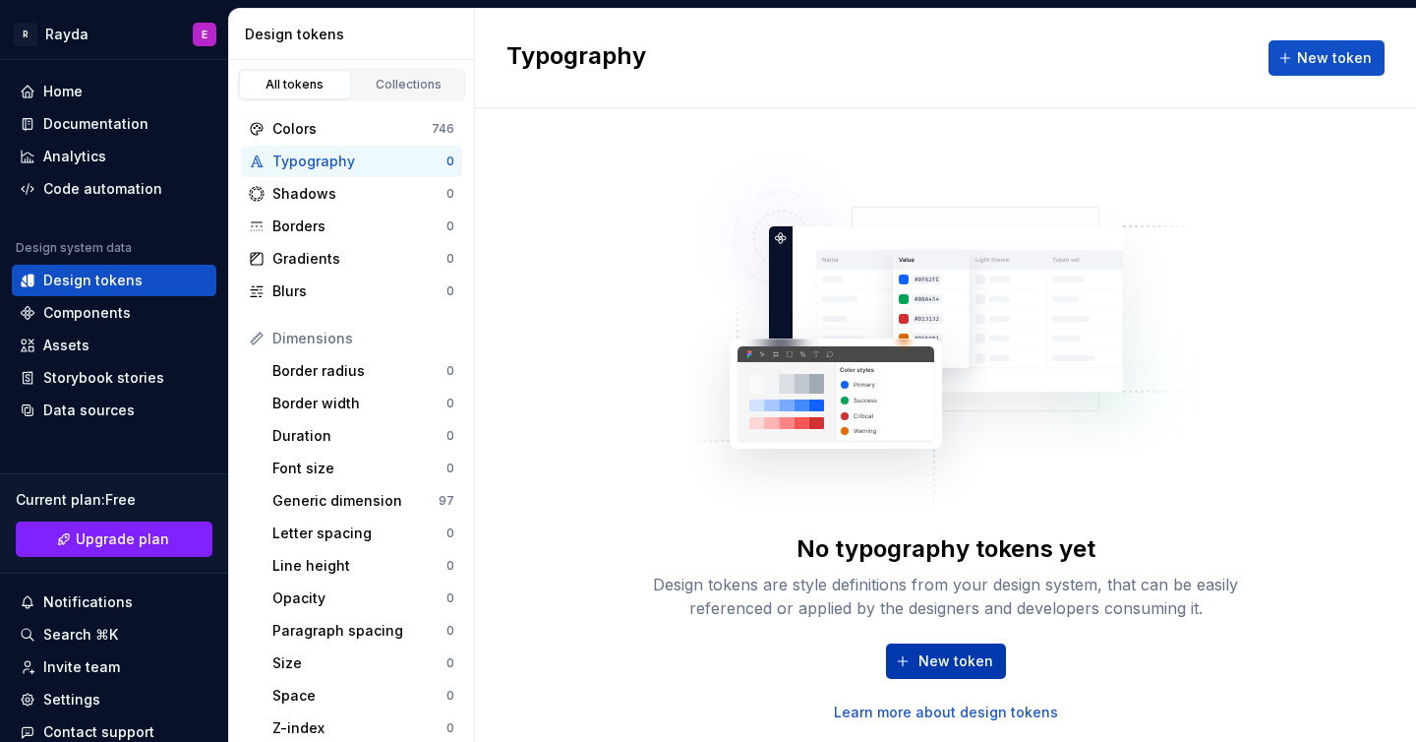
click at [929, 657] on span "New token" at bounding box center [956, 661] width 75 height 20
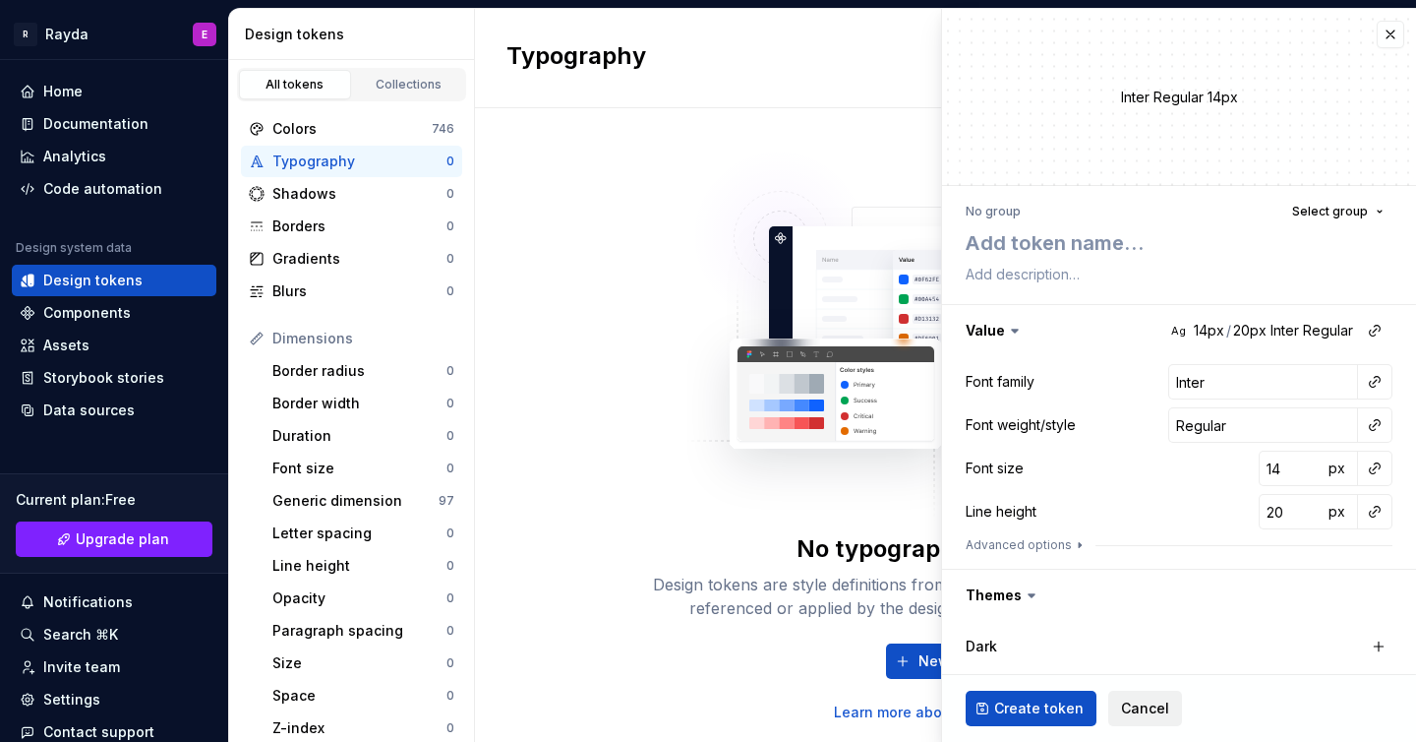
click at [1132, 707] on span "Cancel" at bounding box center [1145, 708] width 48 height 20
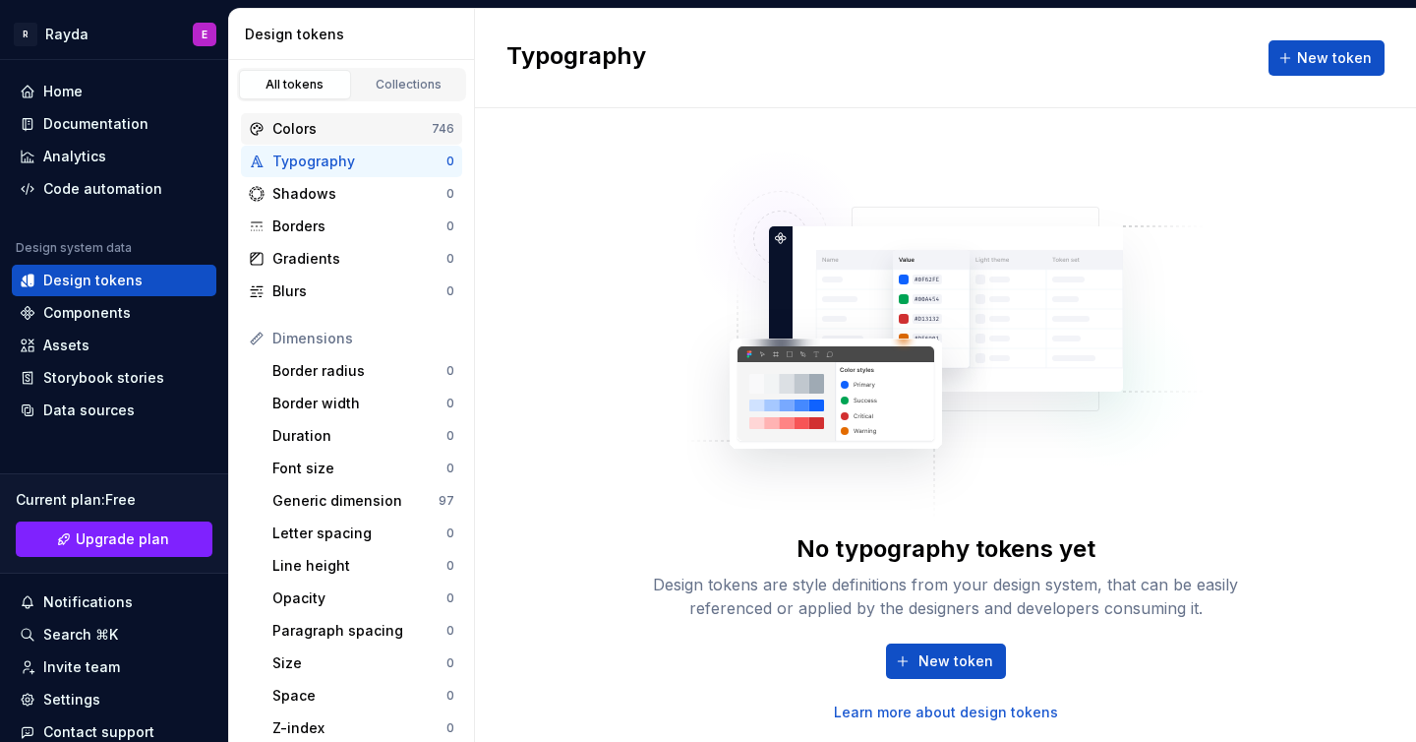
click at [379, 133] on div "Colors" at bounding box center [351, 129] width 159 height 20
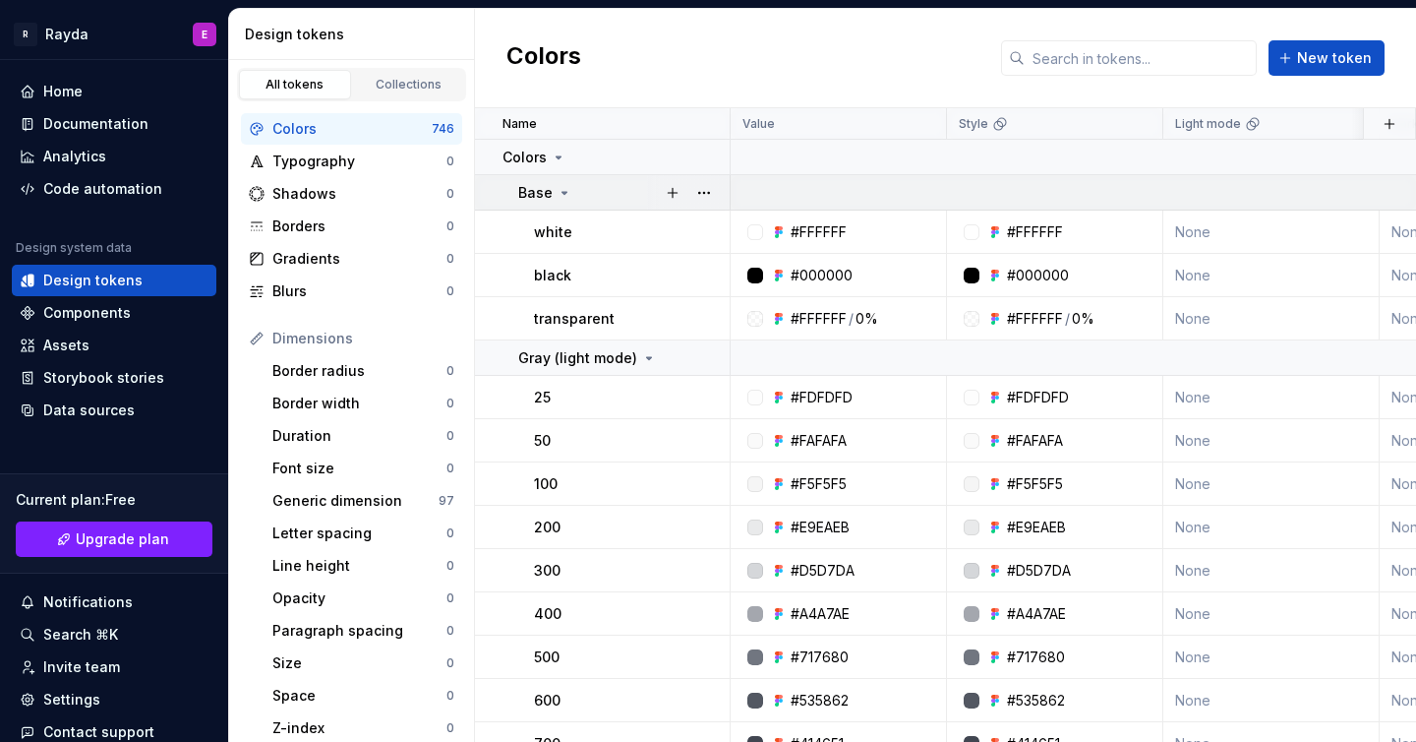
click at [560, 193] on icon at bounding box center [565, 193] width 16 height 16
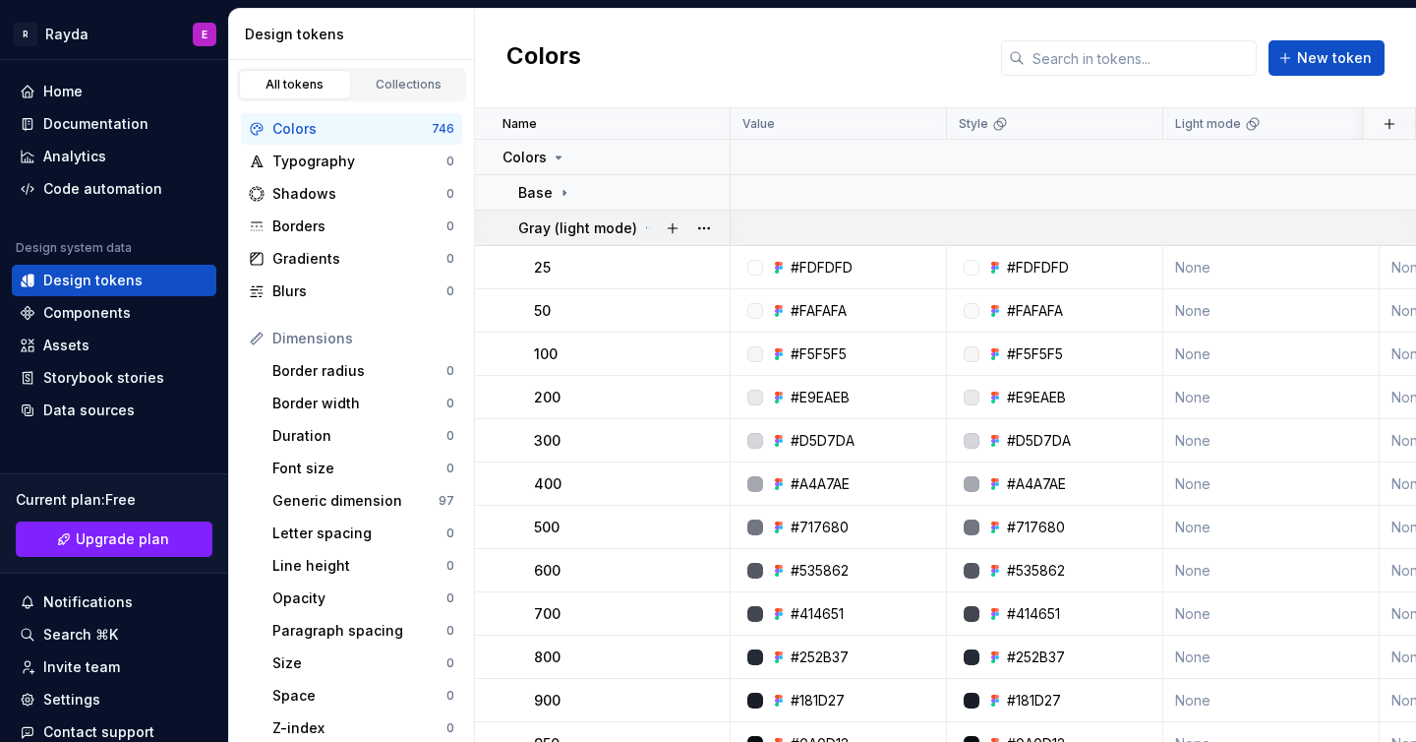
click at [644, 231] on icon at bounding box center [649, 228] width 16 height 16
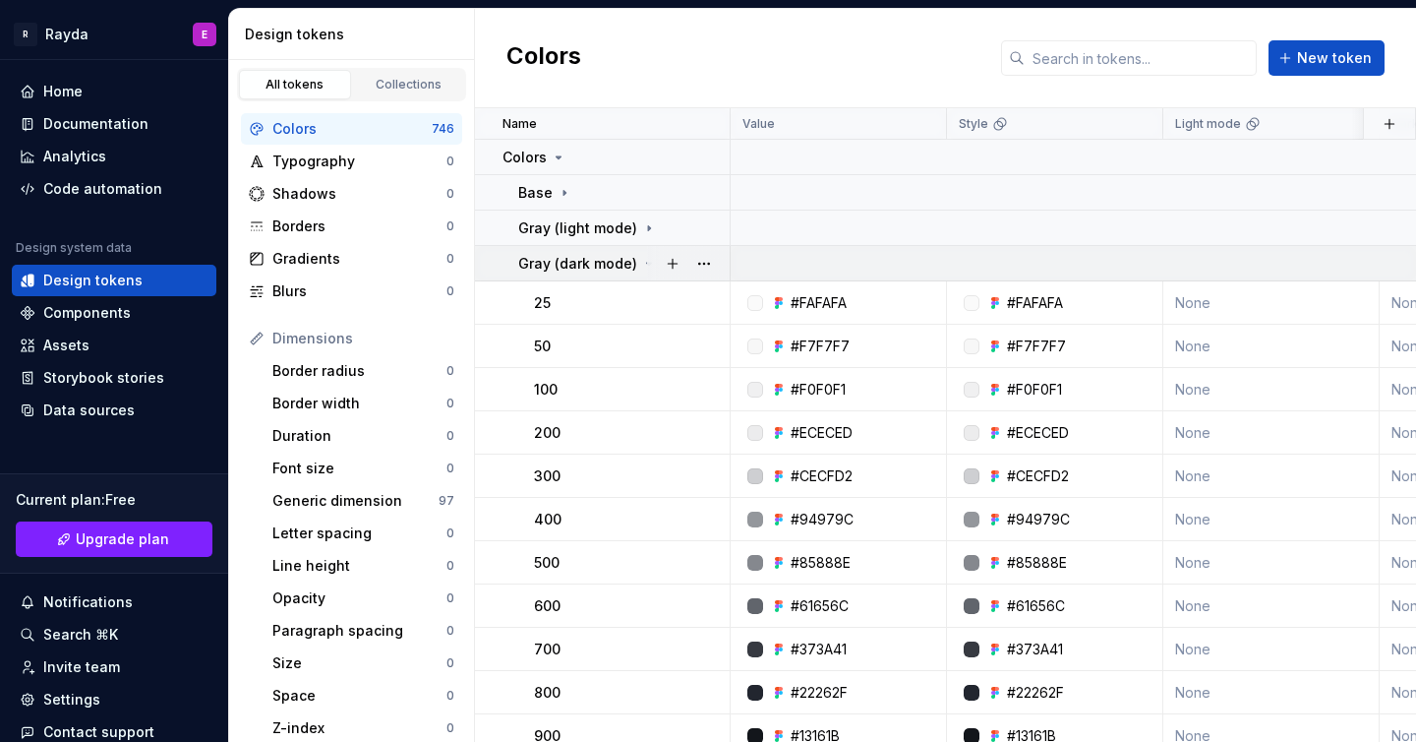
click at [650, 270] on div at bounding box center [688, 263] width 83 height 34
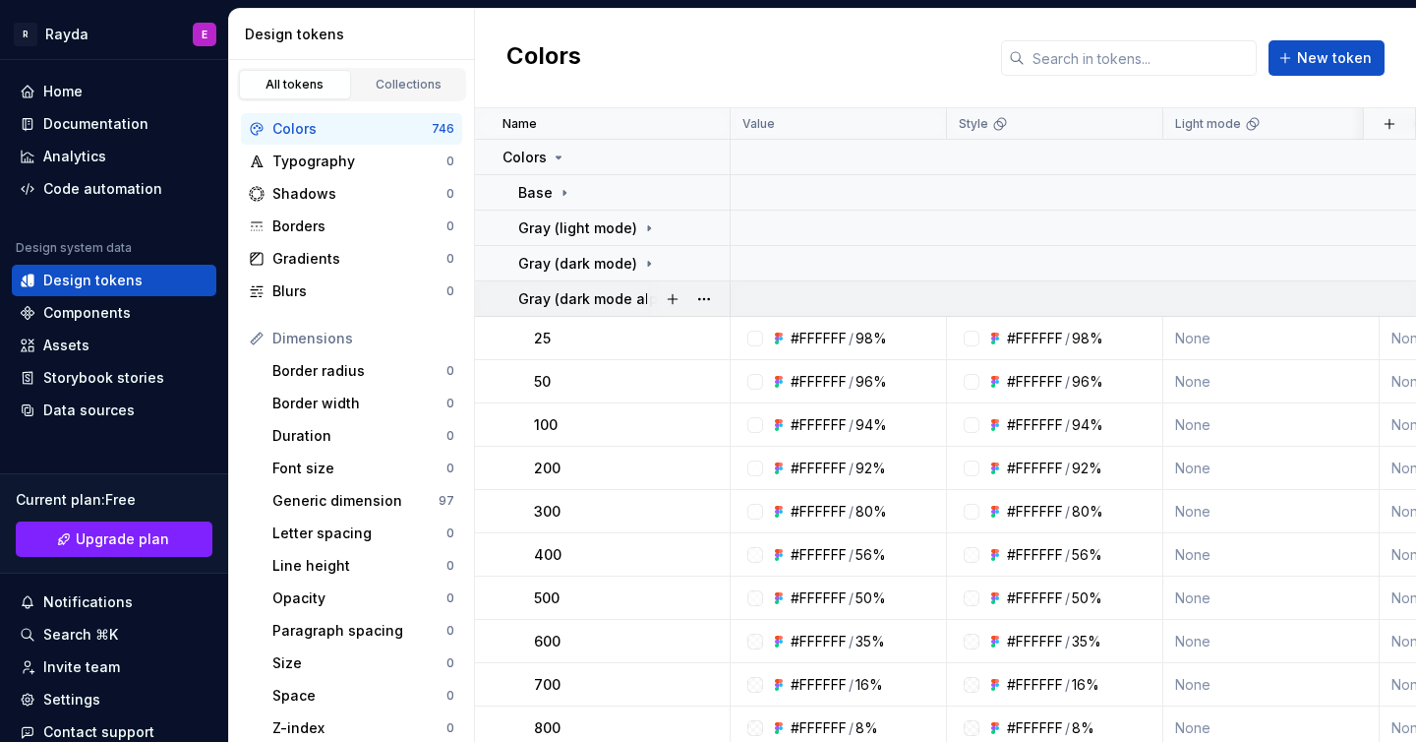
click at [606, 298] on p "Gray (dark mode alpha)" at bounding box center [599, 299] width 162 height 20
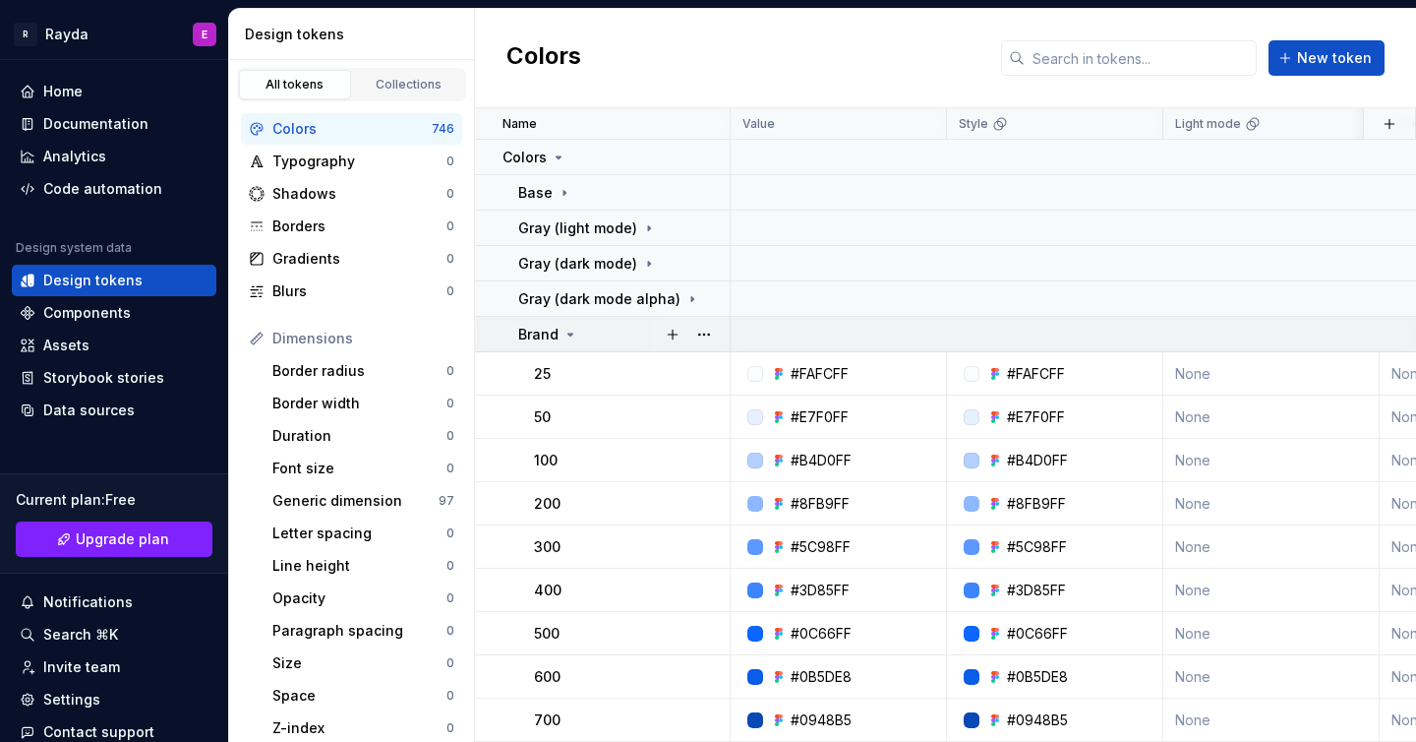
click at [597, 331] on div "Brand" at bounding box center [623, 335] width 210 height 20
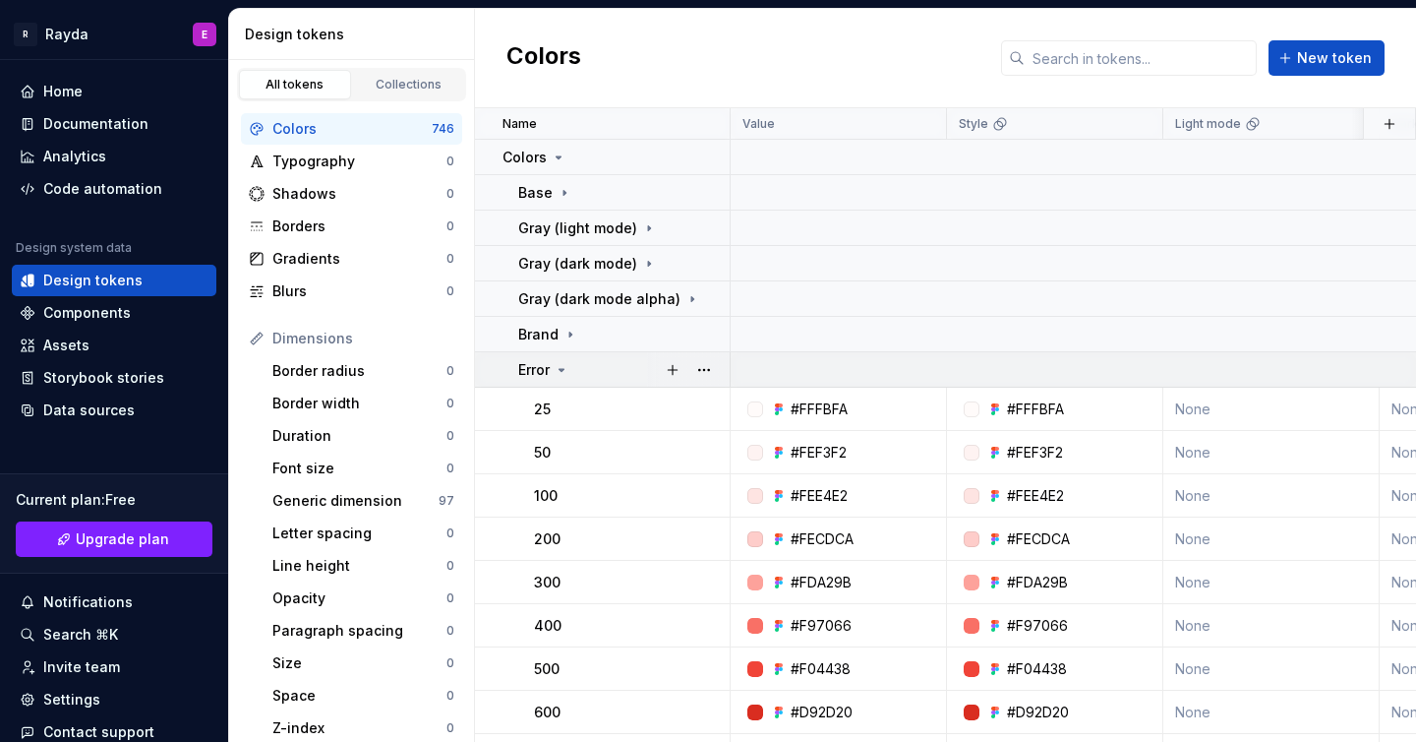
click at [593, 366] on div "Error" at bounding box center [623, 370] width 210 height 20
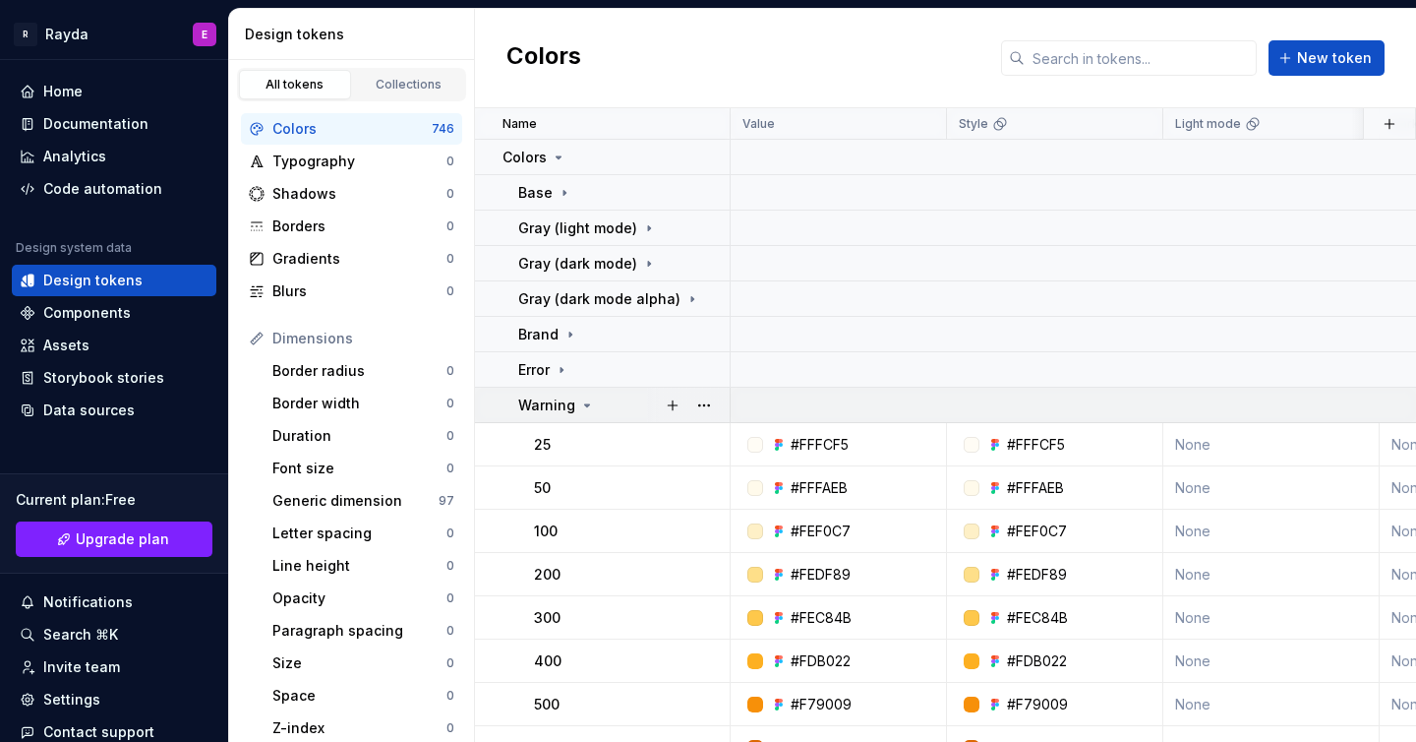
click at [606, 397] on div "Warning" at bounding box center [623, 405] width 210 height 20
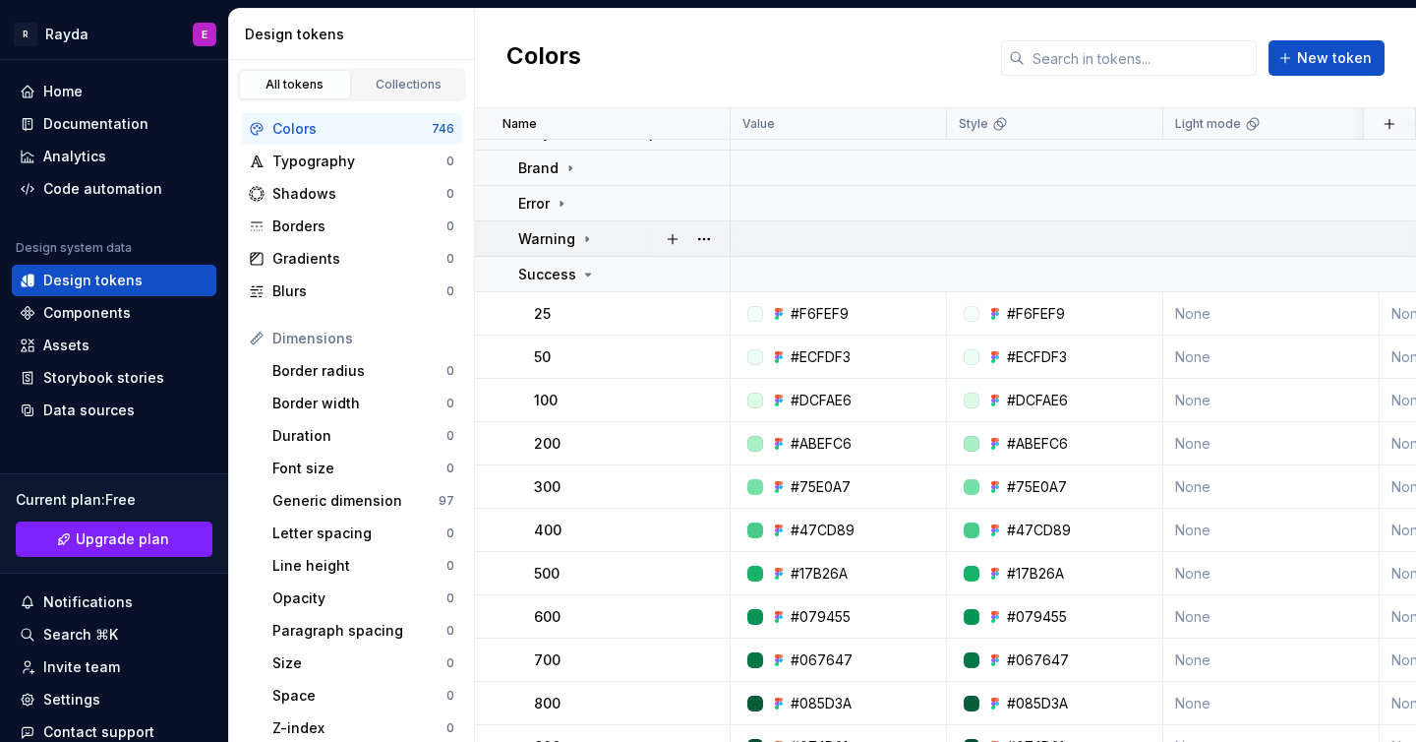
scroll to position [224, 0]
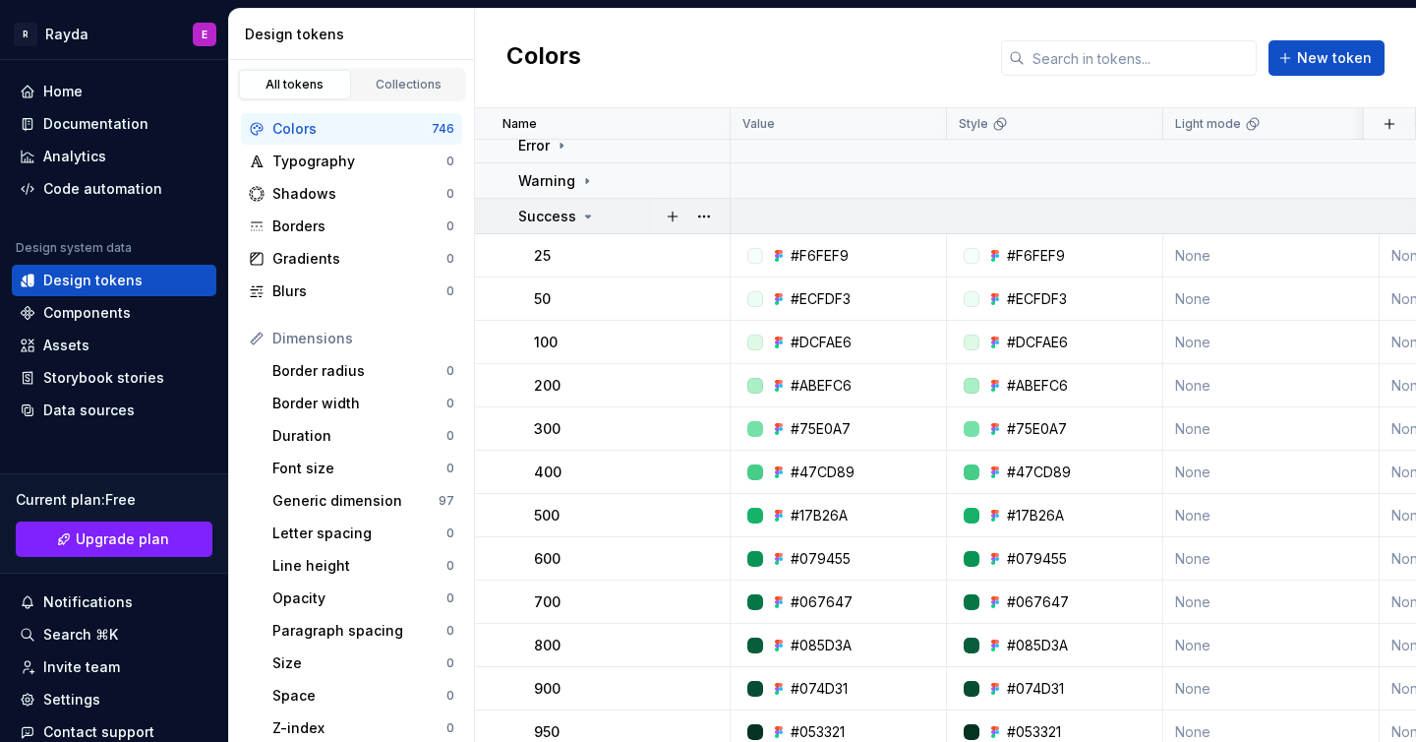
click at [619, 215] on div "Success" at bounding box center [623, 217] width 210 height 20
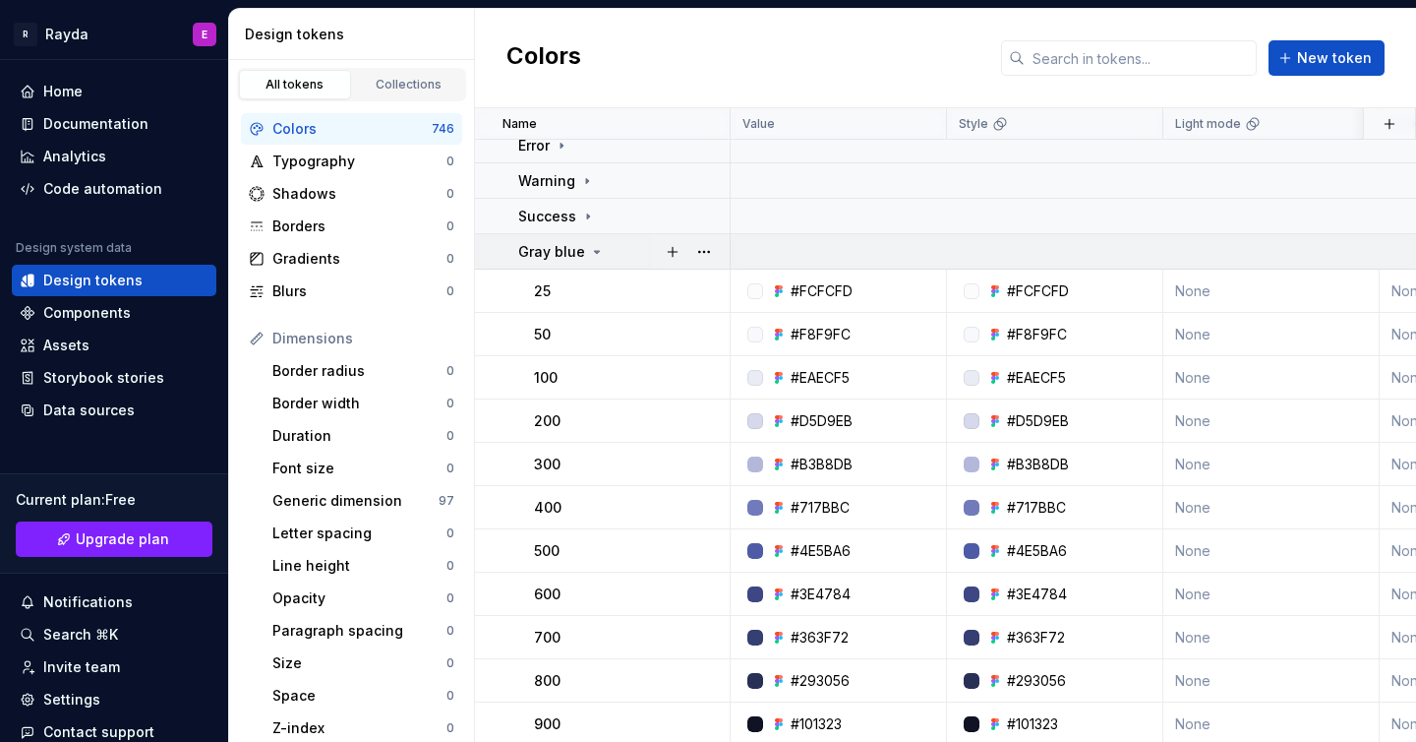
click at [612, 265] on td "Gray blue" at bounding box center [603, 251] width 256 height 35
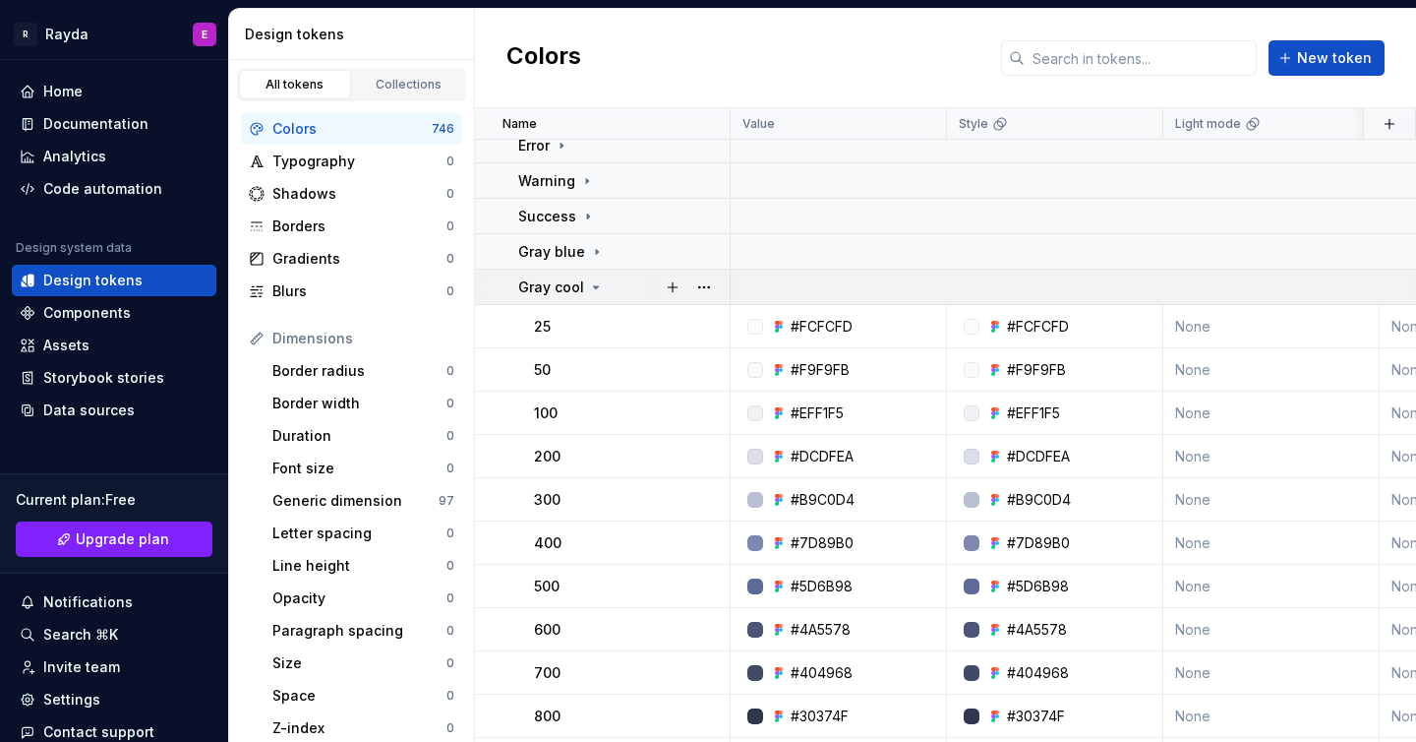
click at [615, 282] on div "Gray cool" at bounding box center [623, 287] width 210 height 20
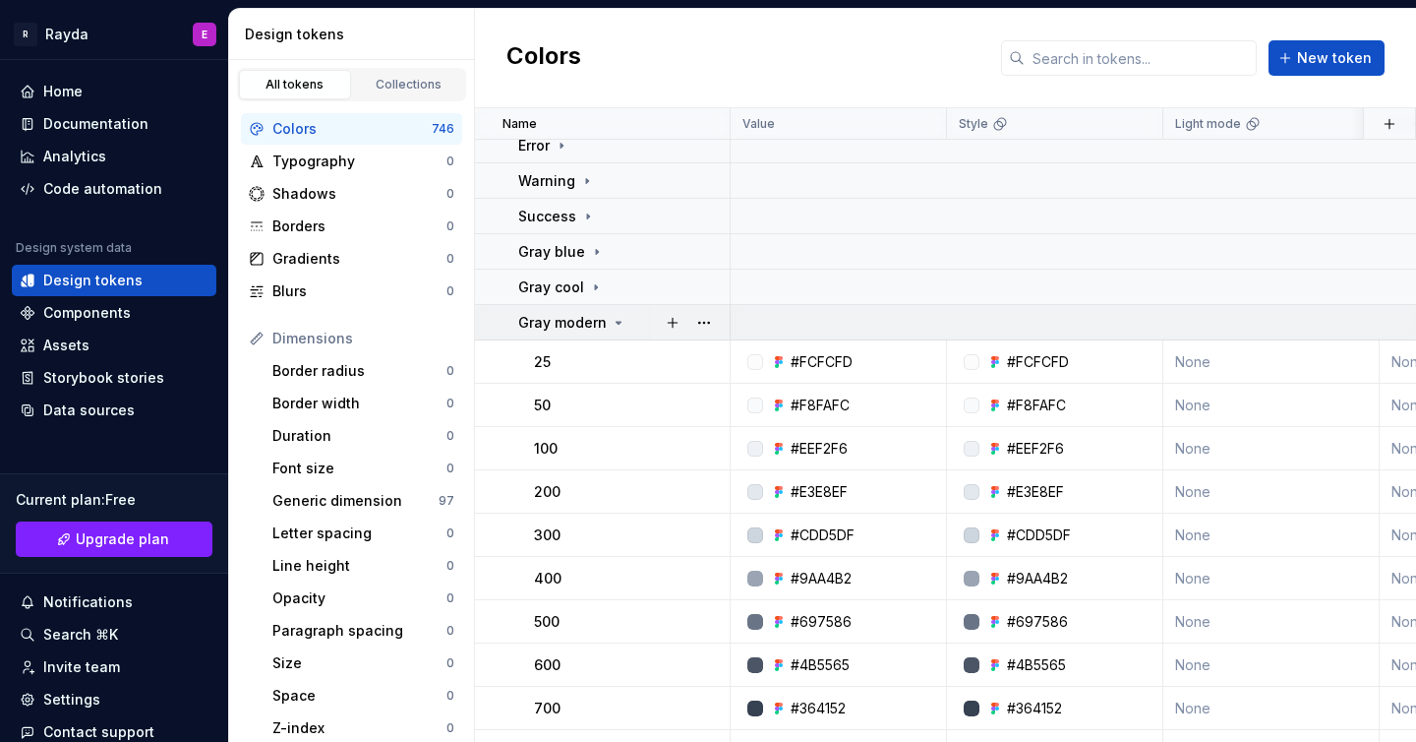
click at [623, 324] on icon at bounding box center [619, 323] width 16 height 16
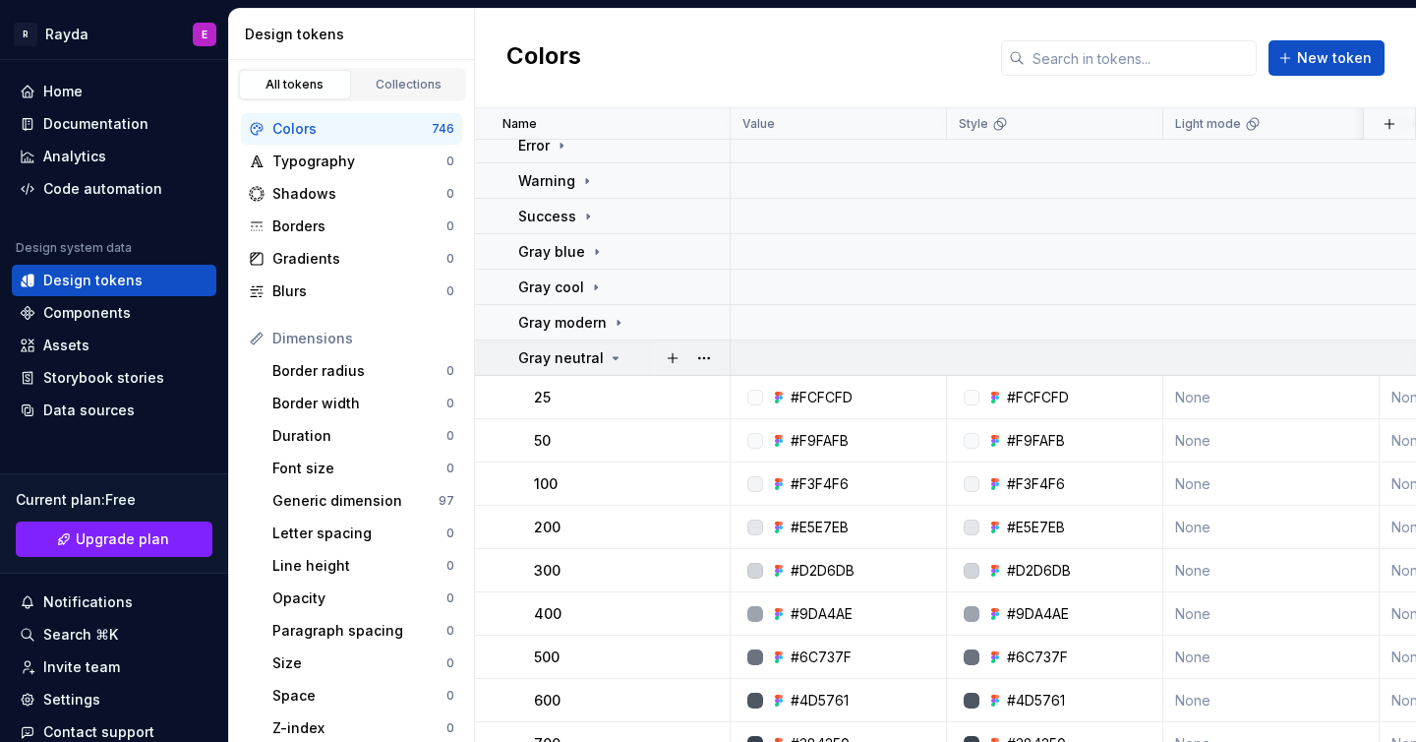
click at [633, 358] on div "Gray neutral" at bounding box center [623, 358] width 210 height 20
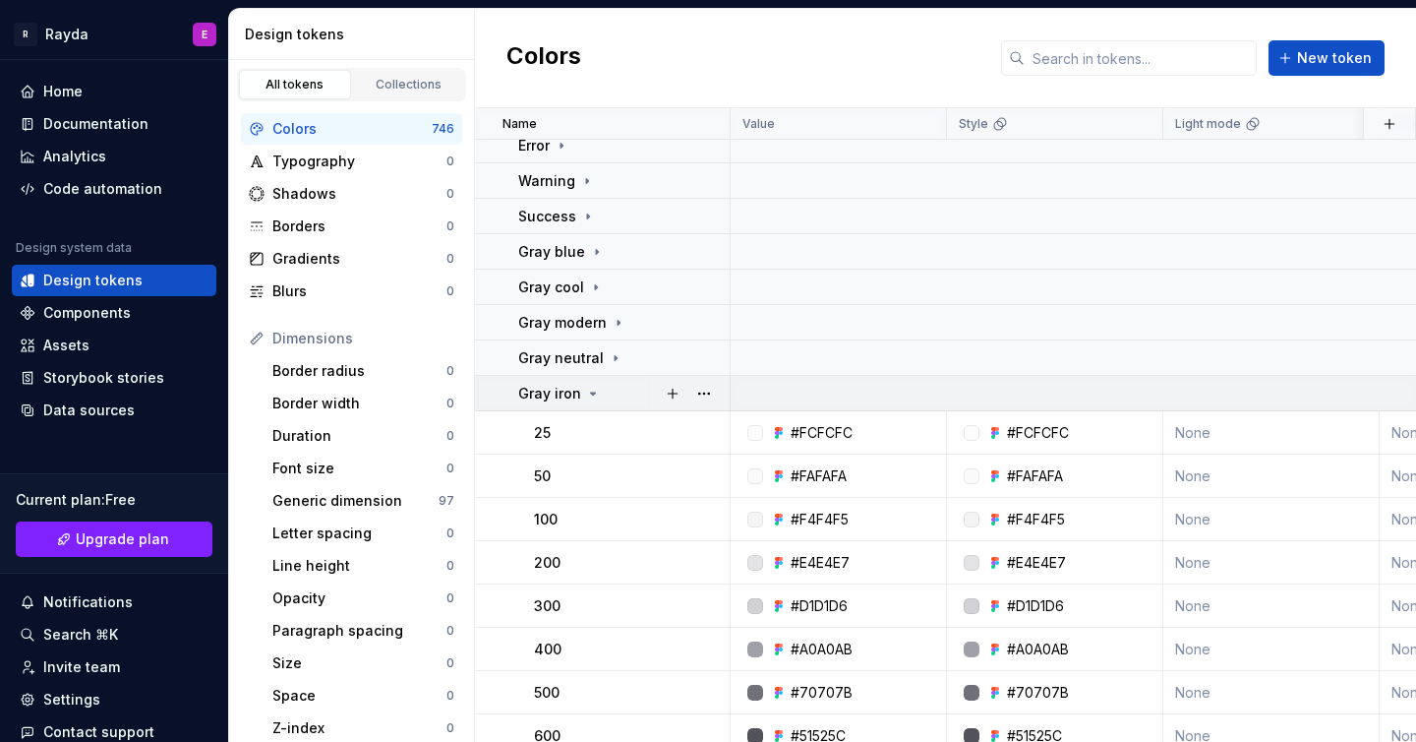
click at [631, 405] on td "Gray iron" at bounding box center [603, 393] width 256 height 35
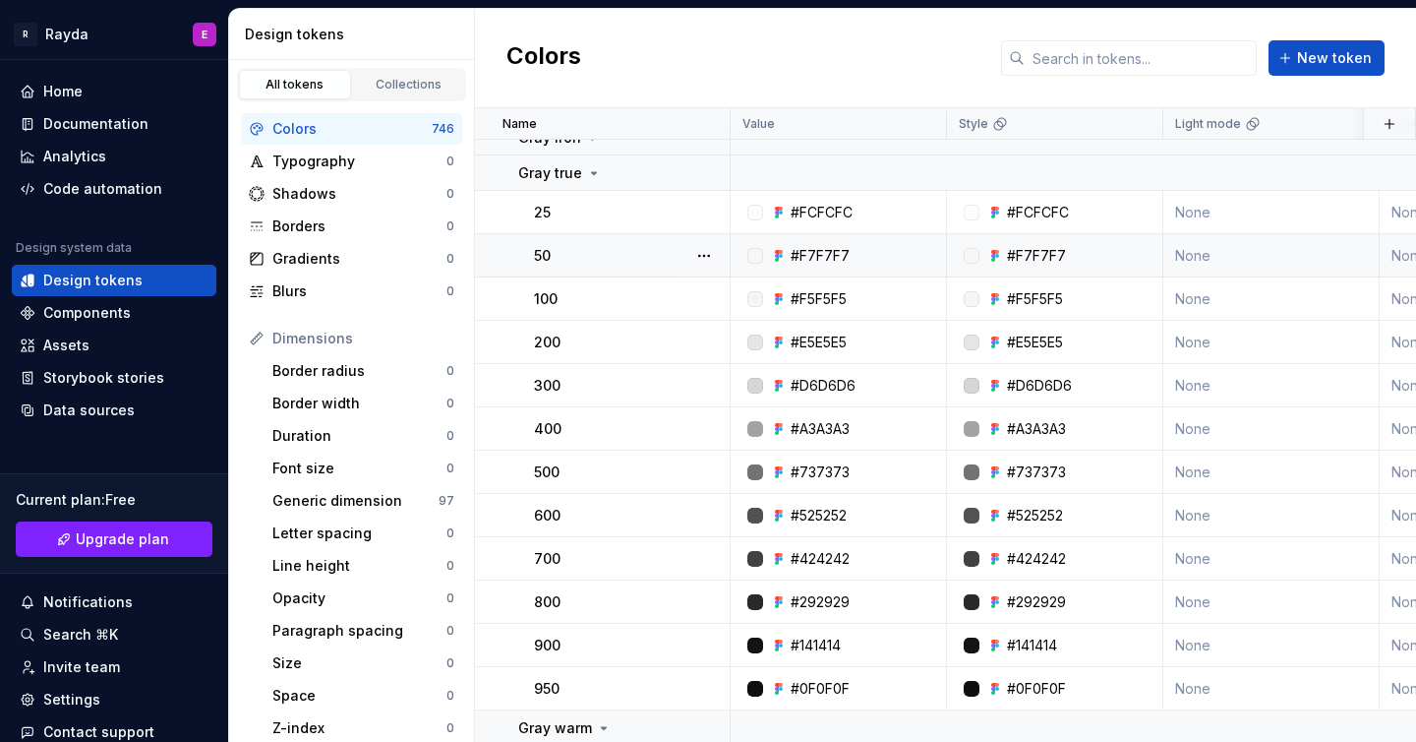
scroll to position [435, 0]
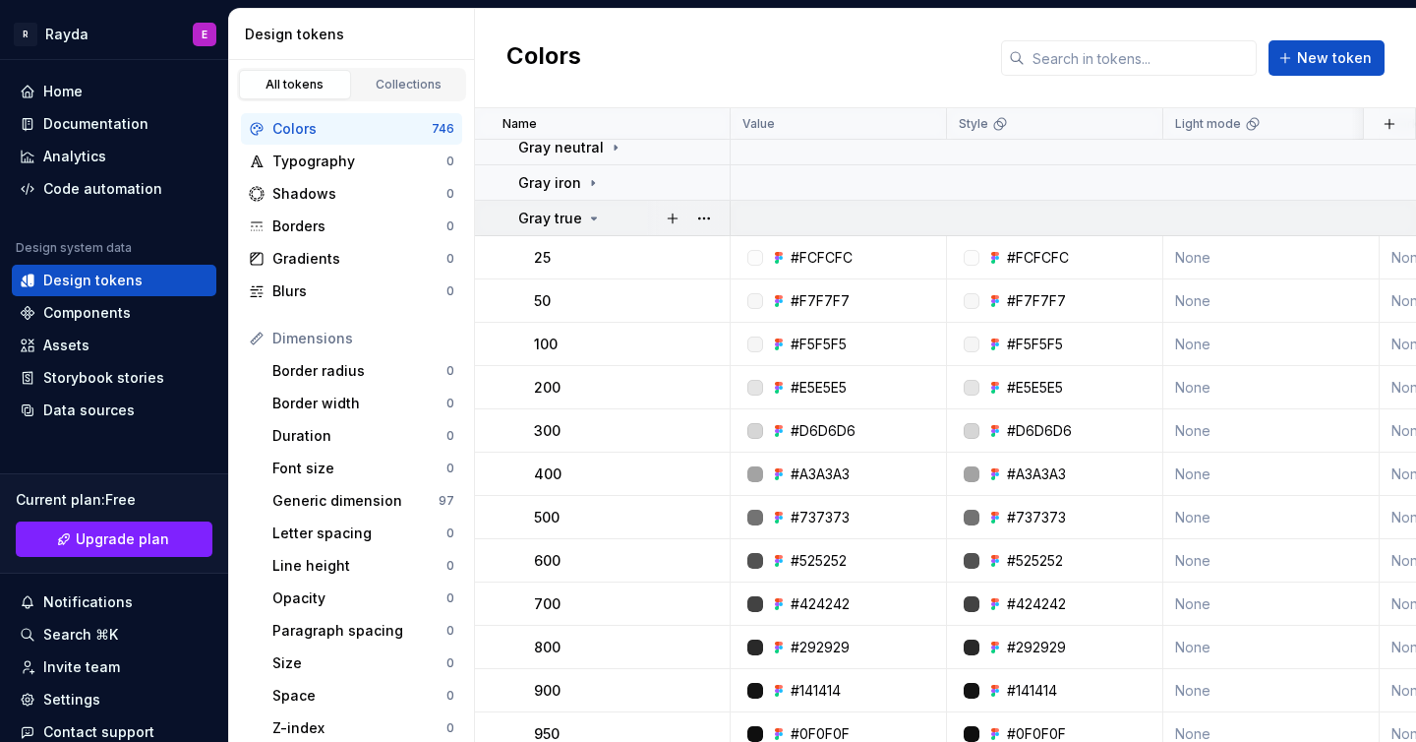
click at [632, 225] on div "Gray true" at bounding box center [623, 219] width 210 height 20
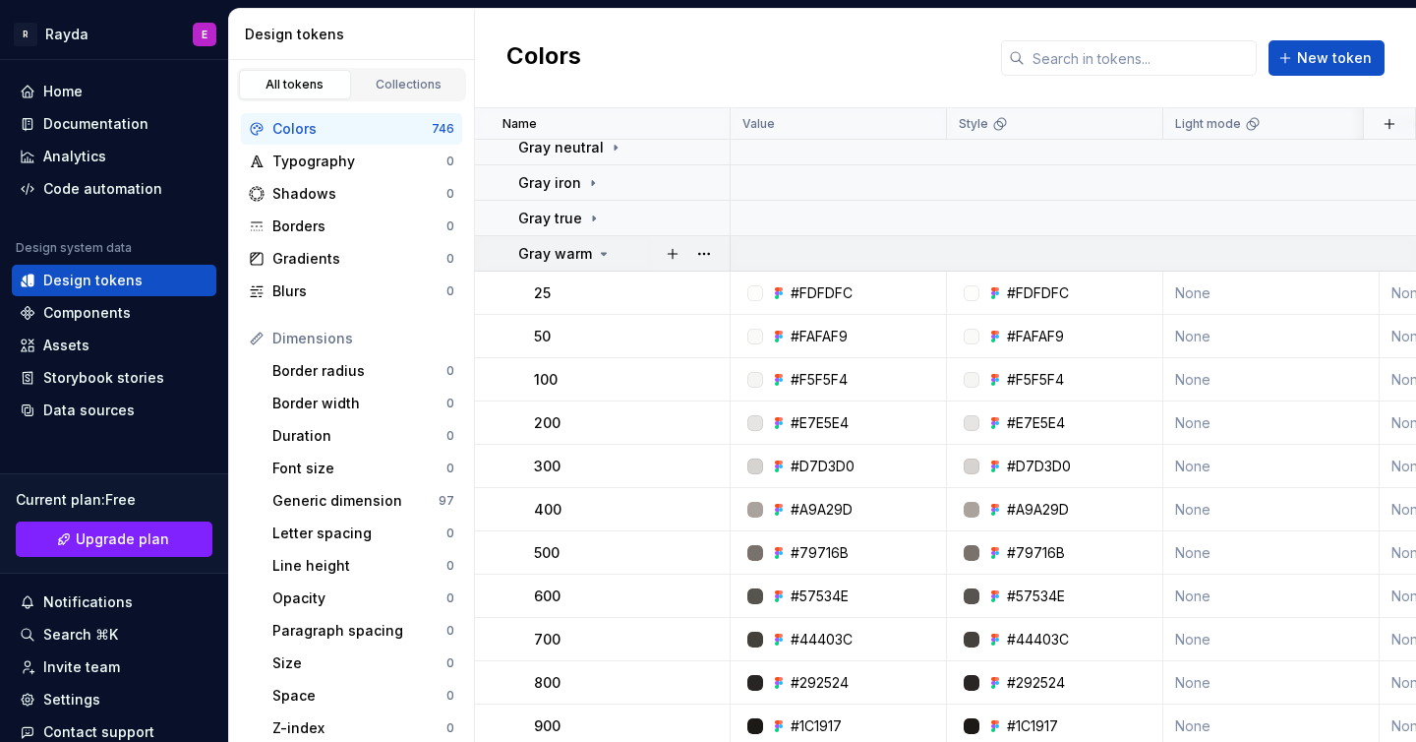
click at [631, 250] on div "Gray warm" at bounding box center [623, 254] width 210 height 20
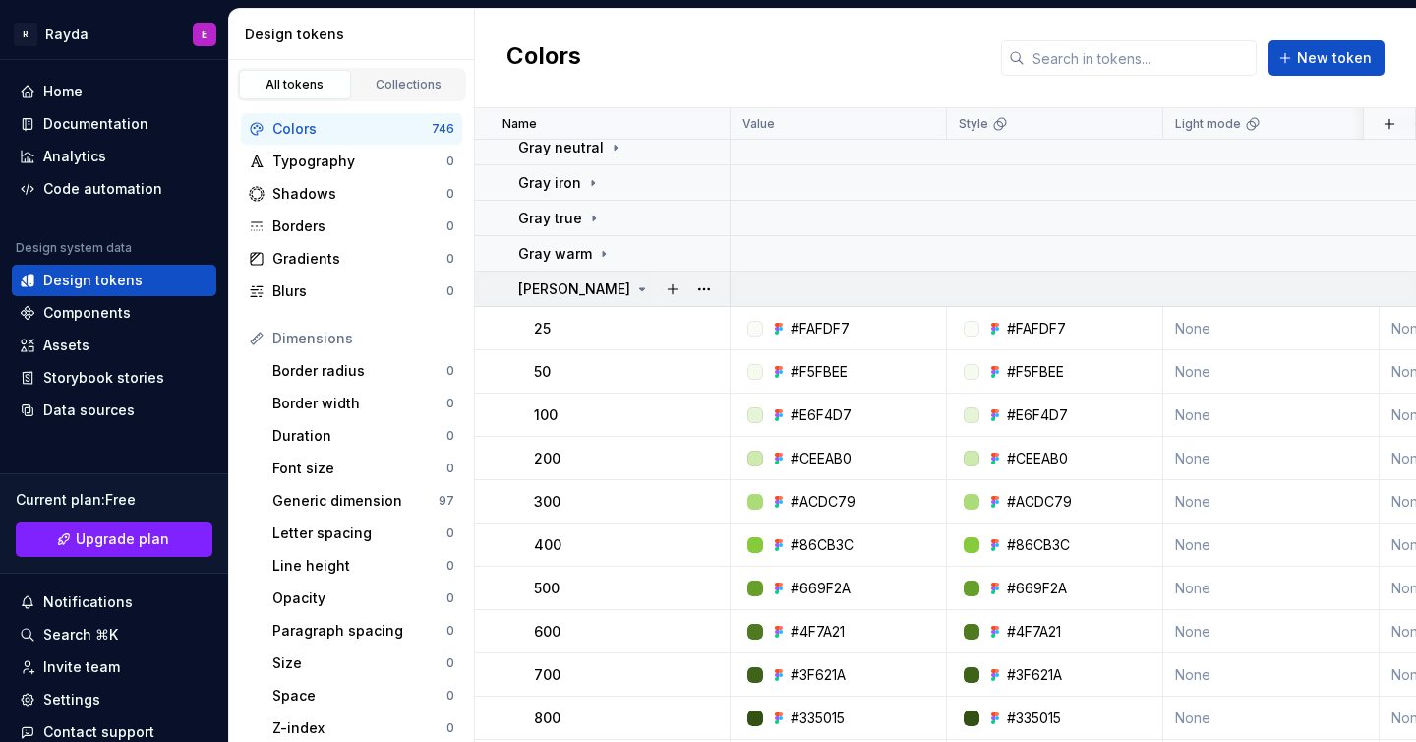
click at [628, 282] on div "[PERSON_NAME]" at bounding box center [623, 289] width 210 height 20
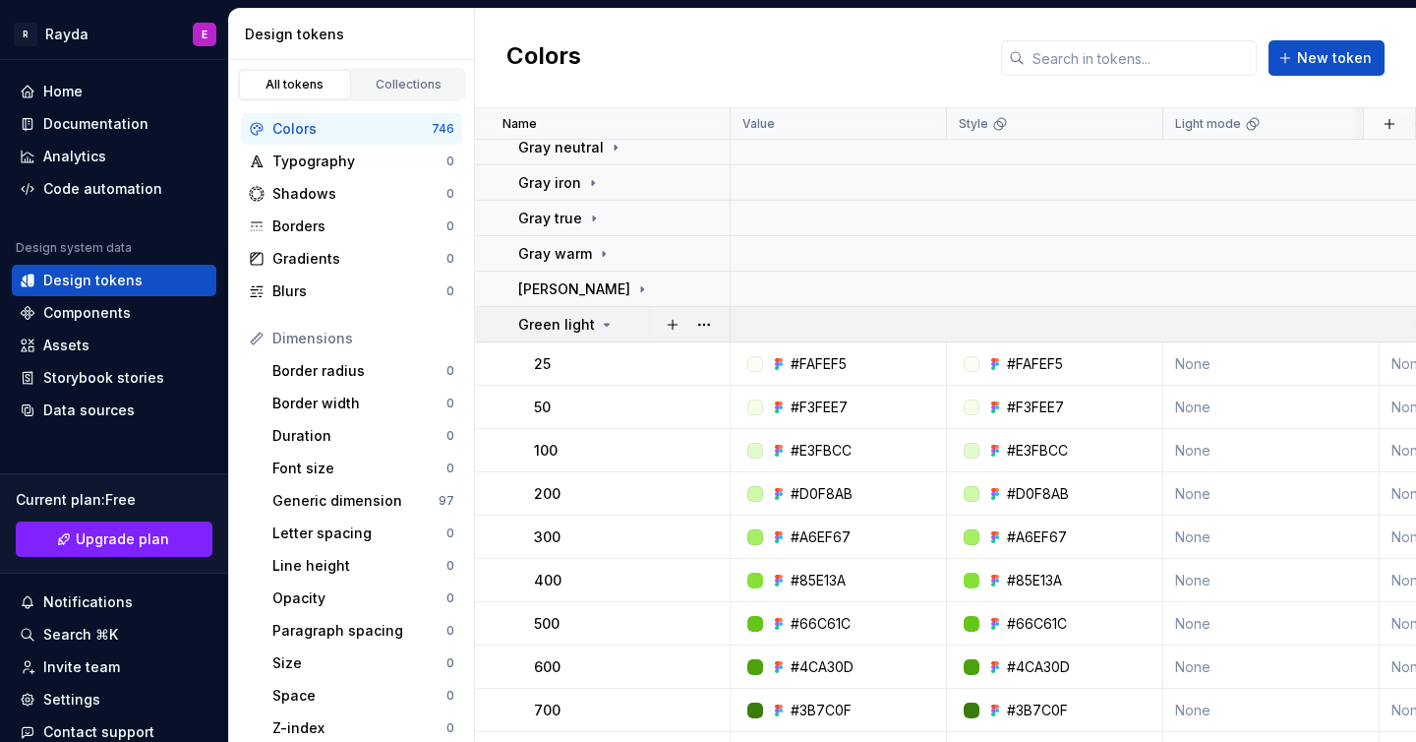
click at [627, 319] on div "Green light" at bounding box center [623, 325] width 210 height 20
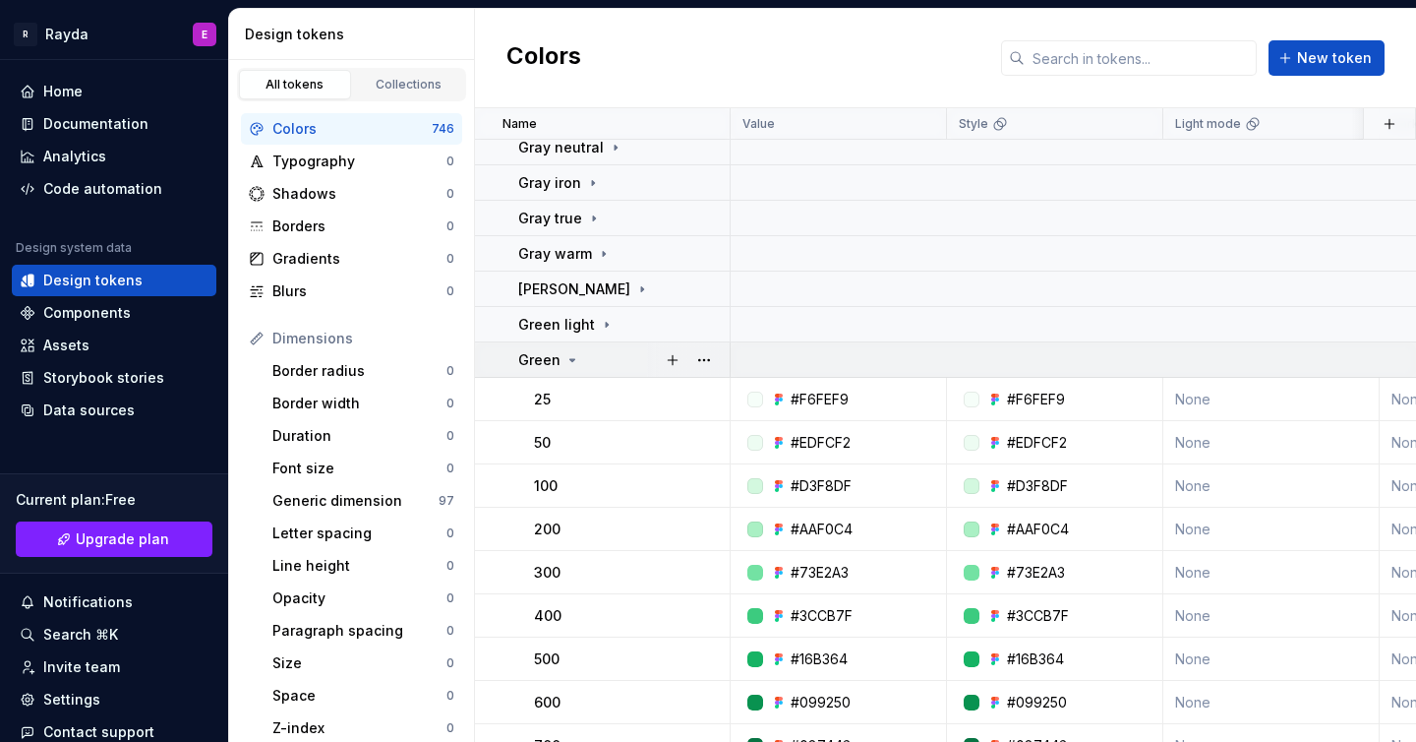
click at [627, 355] on div "Green" at bounding box center [623, 360] width 210 height 20
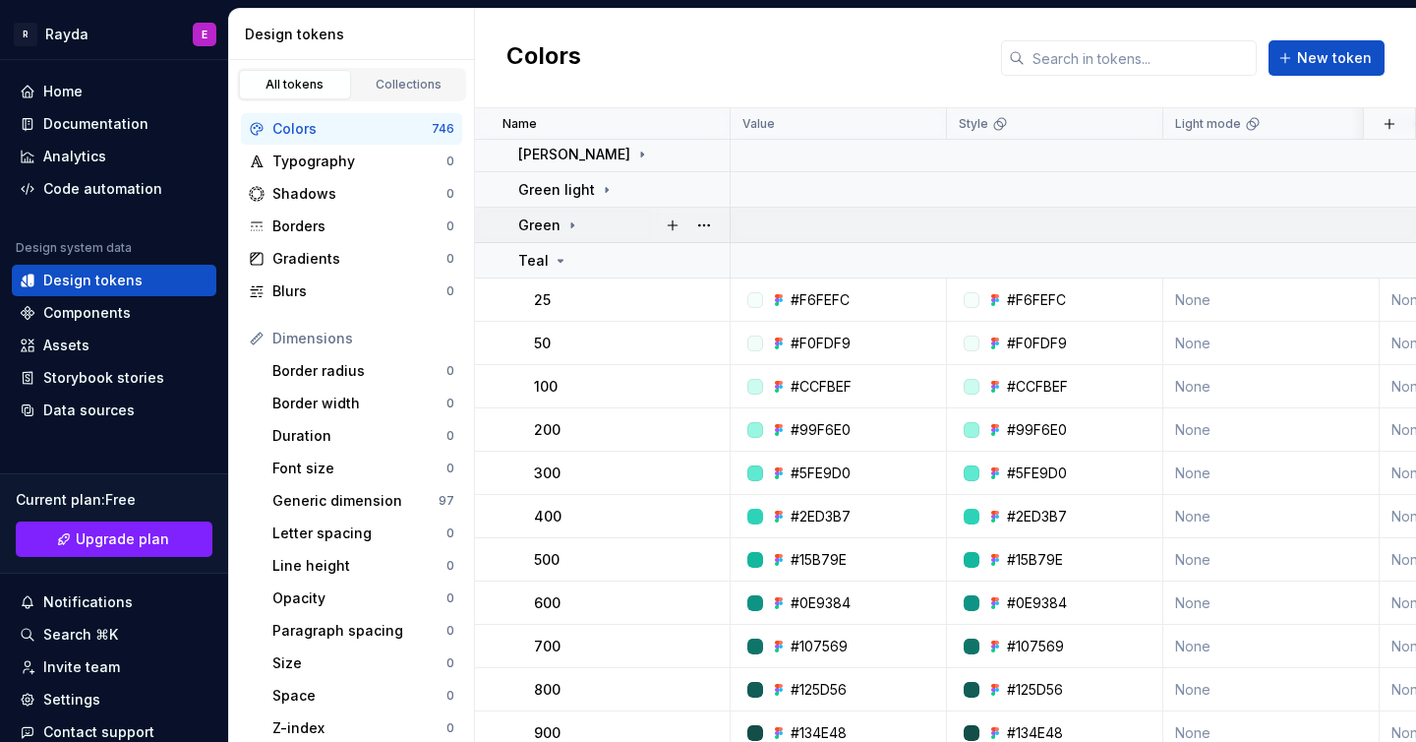
scroll to position [583, 0]
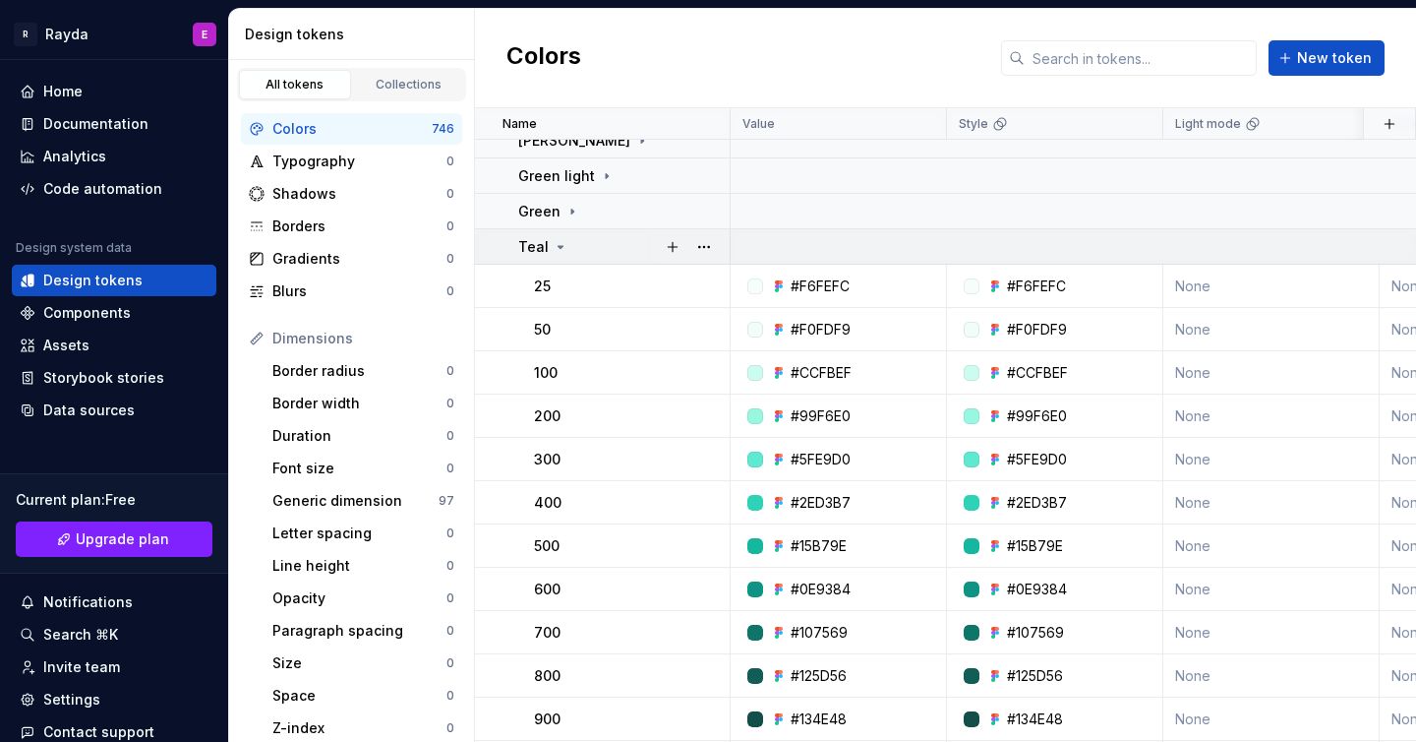
click at [622, 246] on div "Teal" at bounding box center [623, 247] width 210 height 20
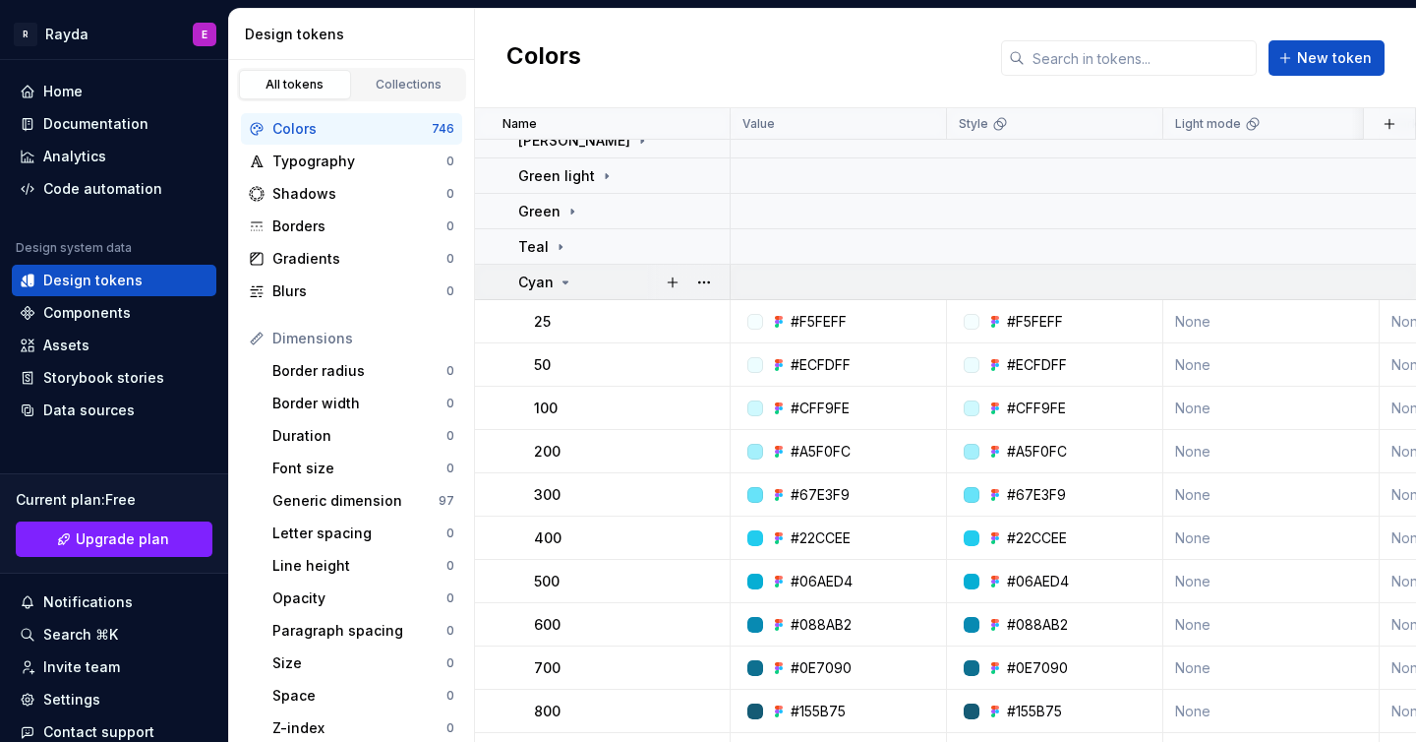
click at [622, 292] on td "Cyan" at bounding box center [603, 282] width 256 height 35
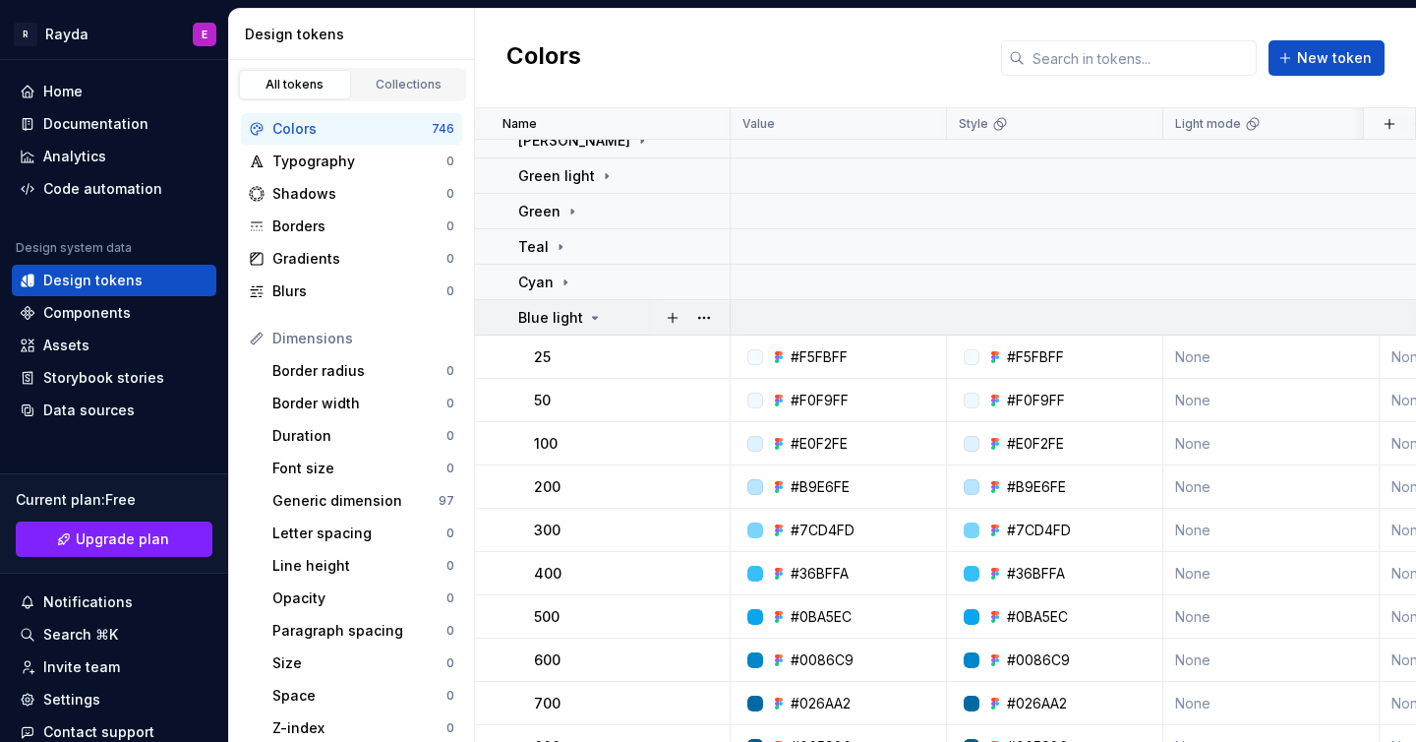
click at [630, 322] on div "Blue light" at bounding box center [623, 318] width 210 height 20
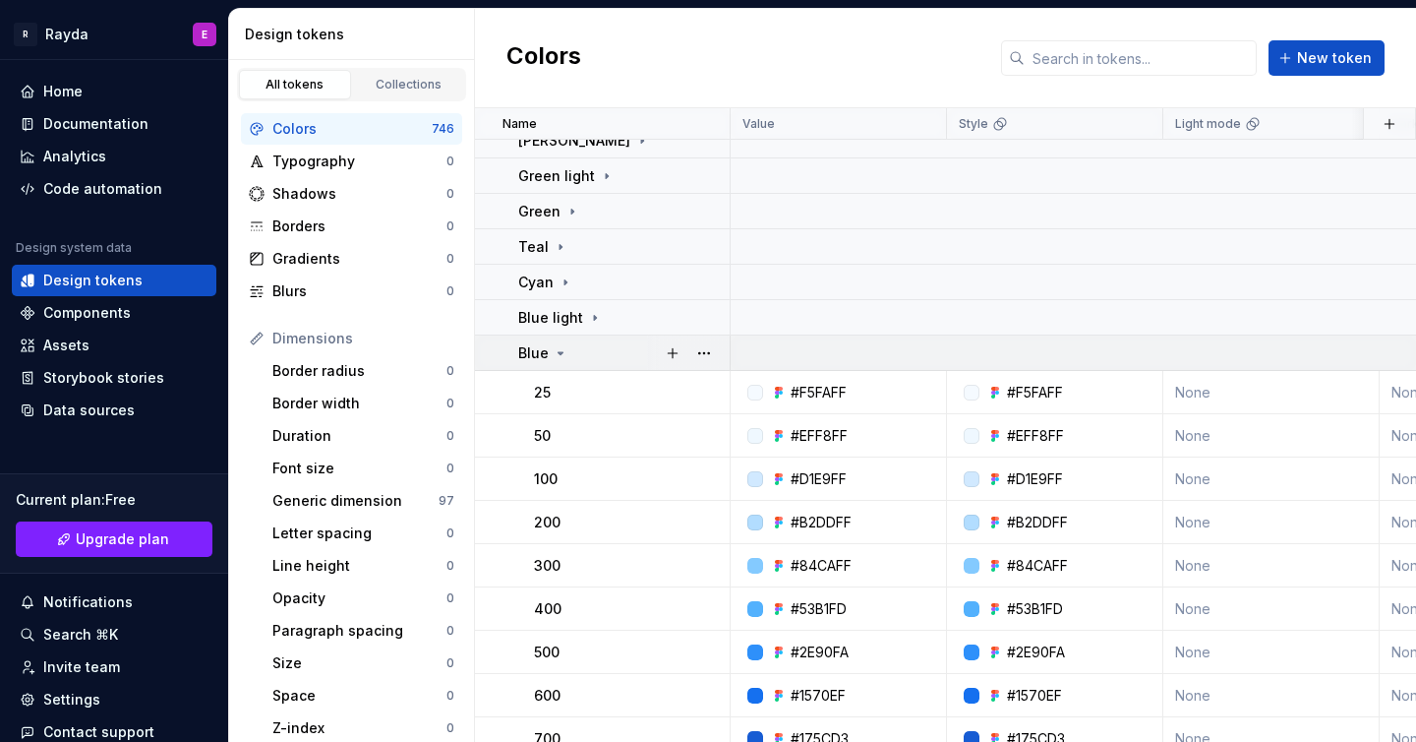
click at [627, 363] on td "Blue" at bounding box center [603, 352] width 256 height 35
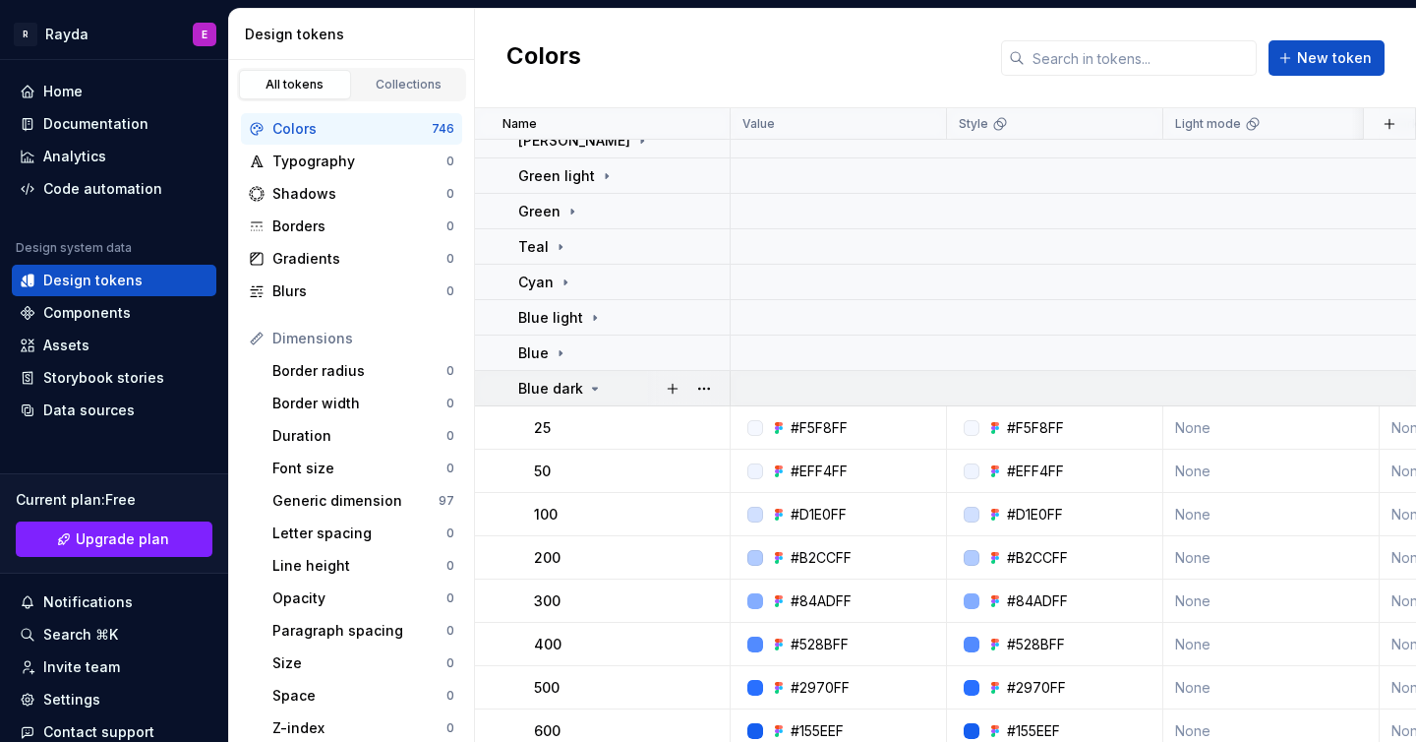
click at [627, 396] on div "Blue dark" at bounding box center [623, 389] width 210 height 20
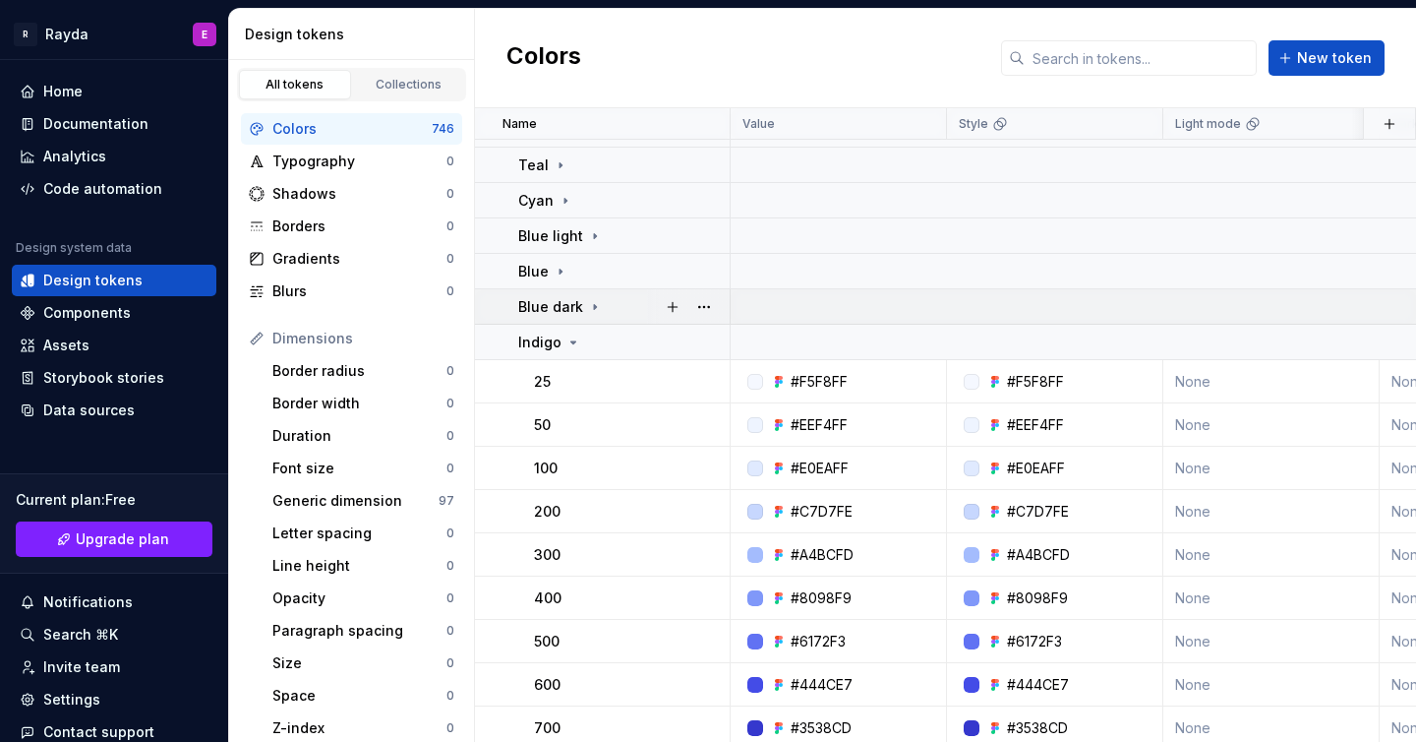
scroll to position [680, 0]
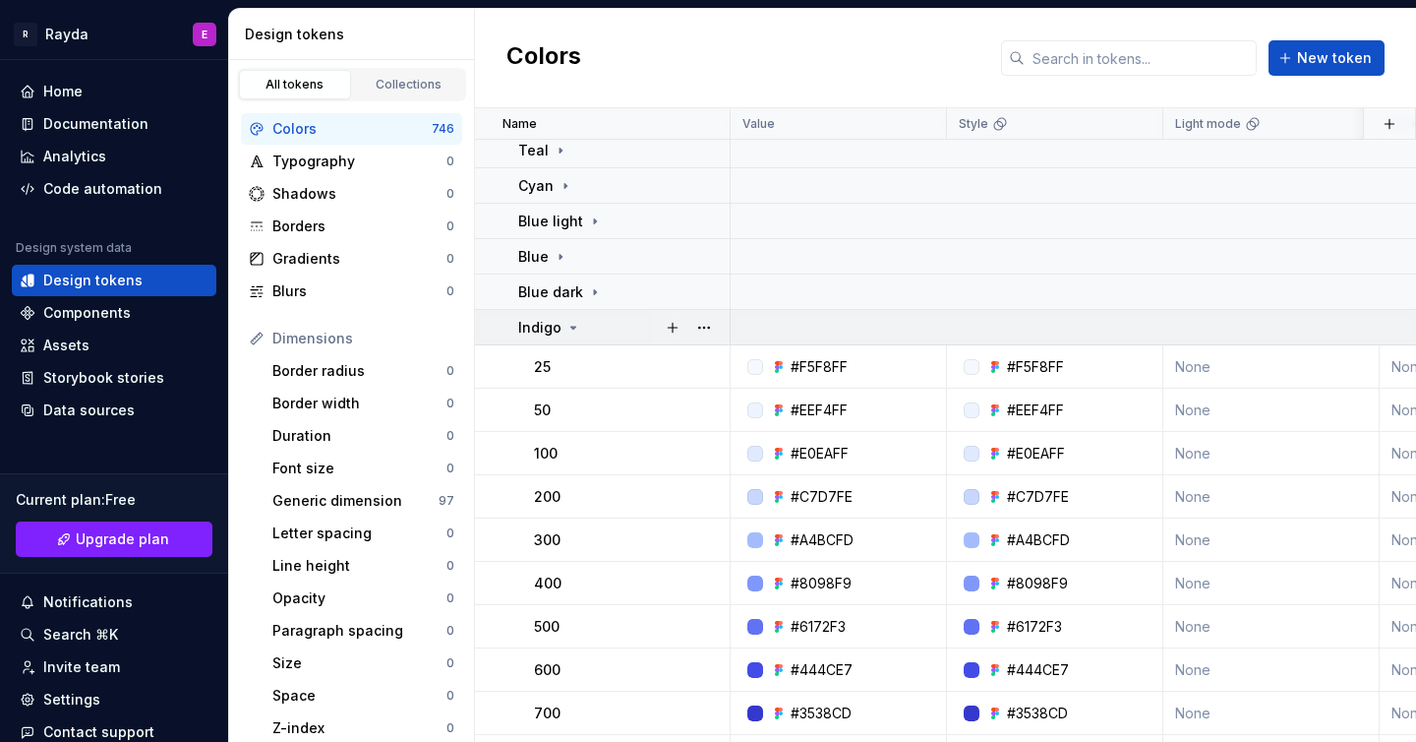
click at [625, 338] on td "Indigo" at bounding box center [603, 327] width 256 height 35
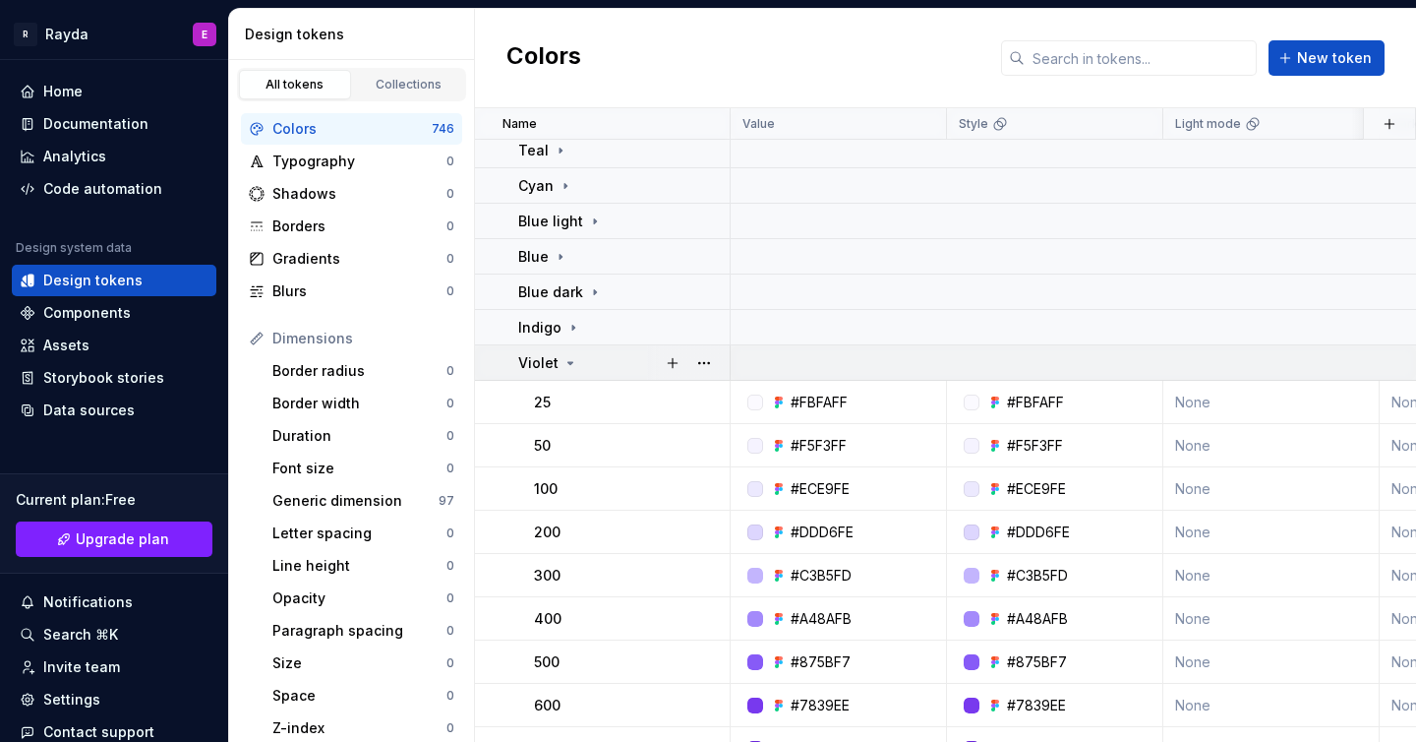
click at [629, 365] on div "Violet" at bounding box center [623, 363] width 210 height 20
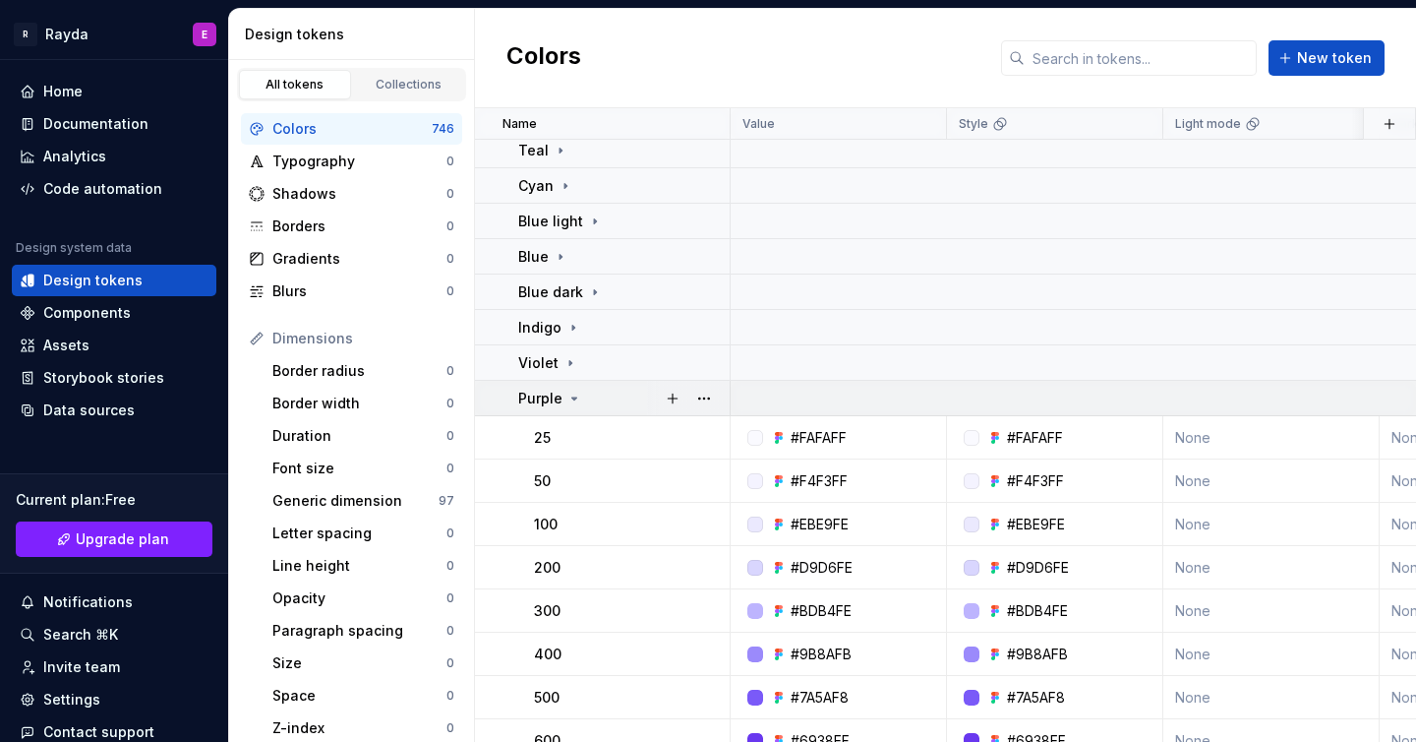
click at [622, 406] on div "Purple" at bounding box center [623, 399] width 210 height 20
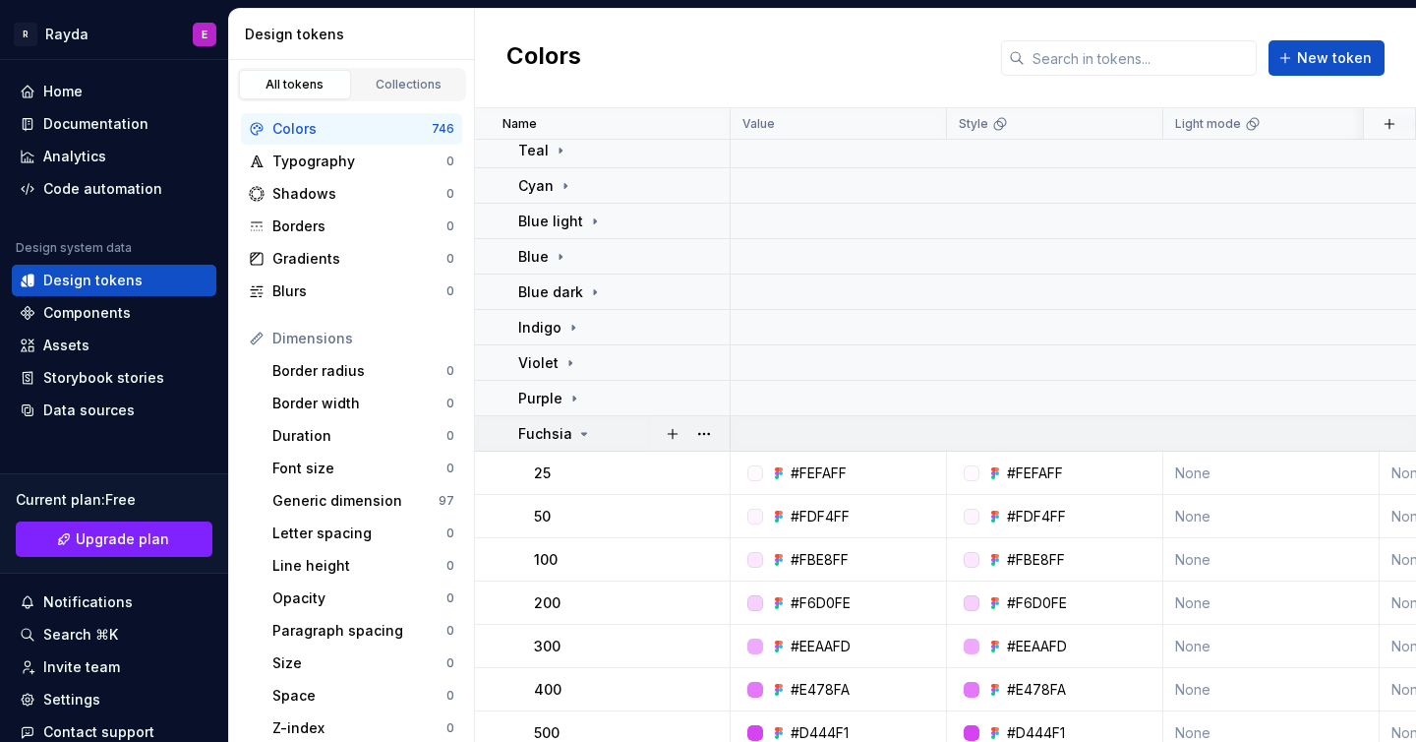
click at [620, 431] on div "Fuchsia" at bounding box center [623, 434] width 210 height 20
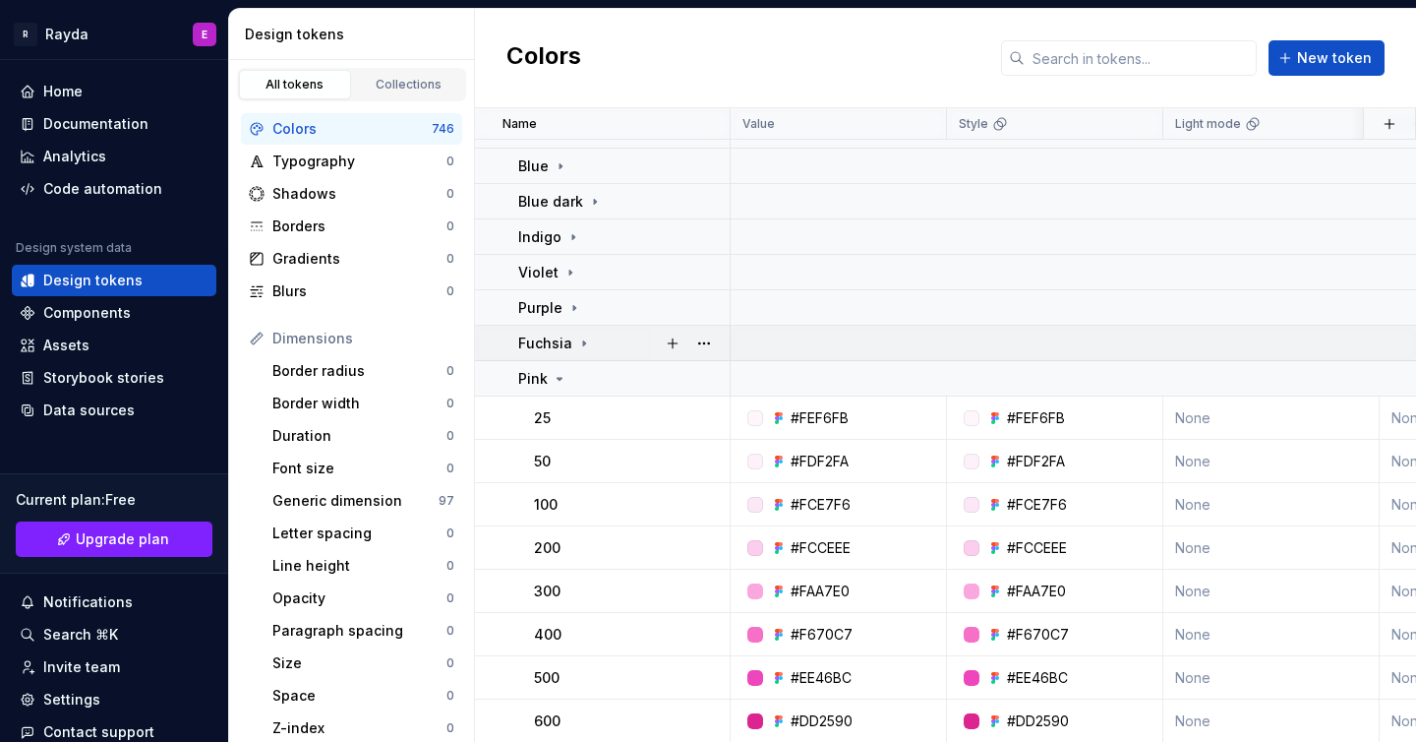
scroll to position [788, 0]
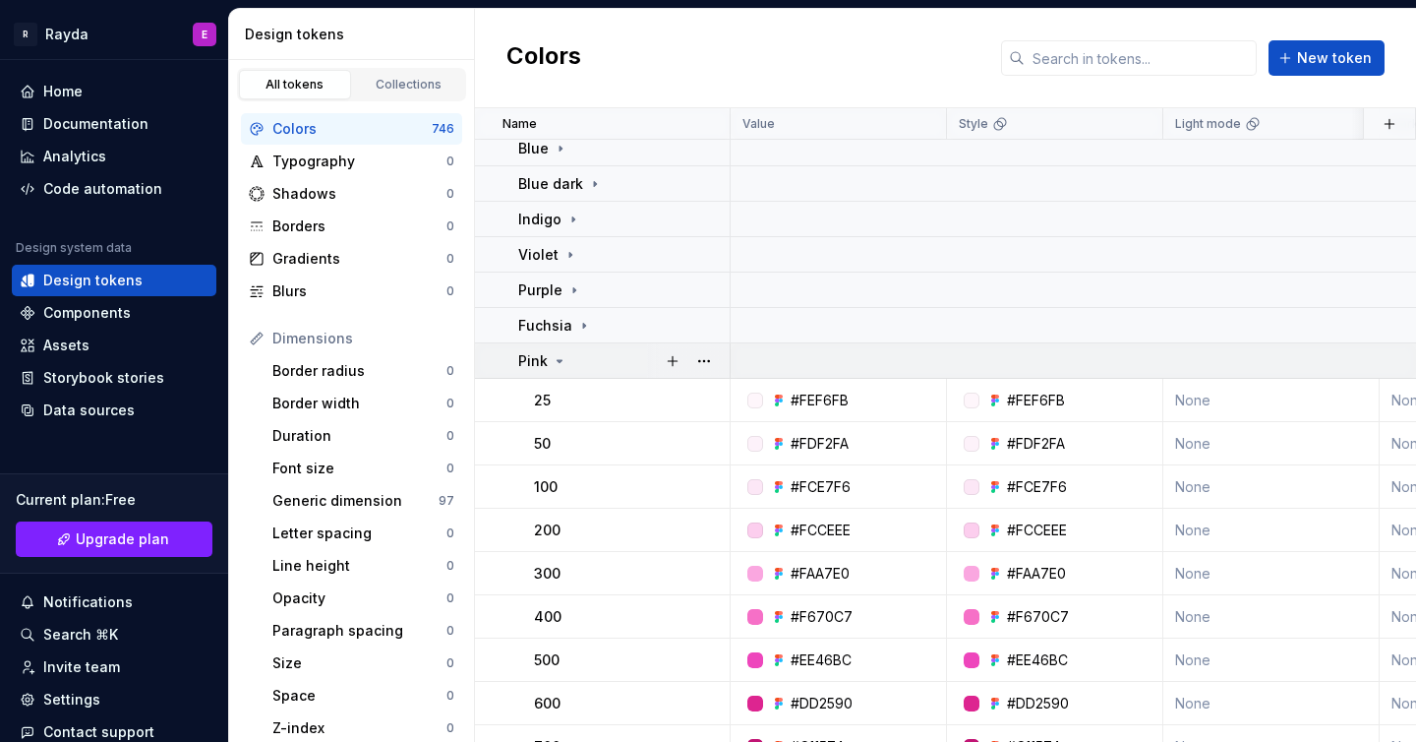
click at [619, 369] on div "Pink" at bounding box center [623, 361] width 210 height 20
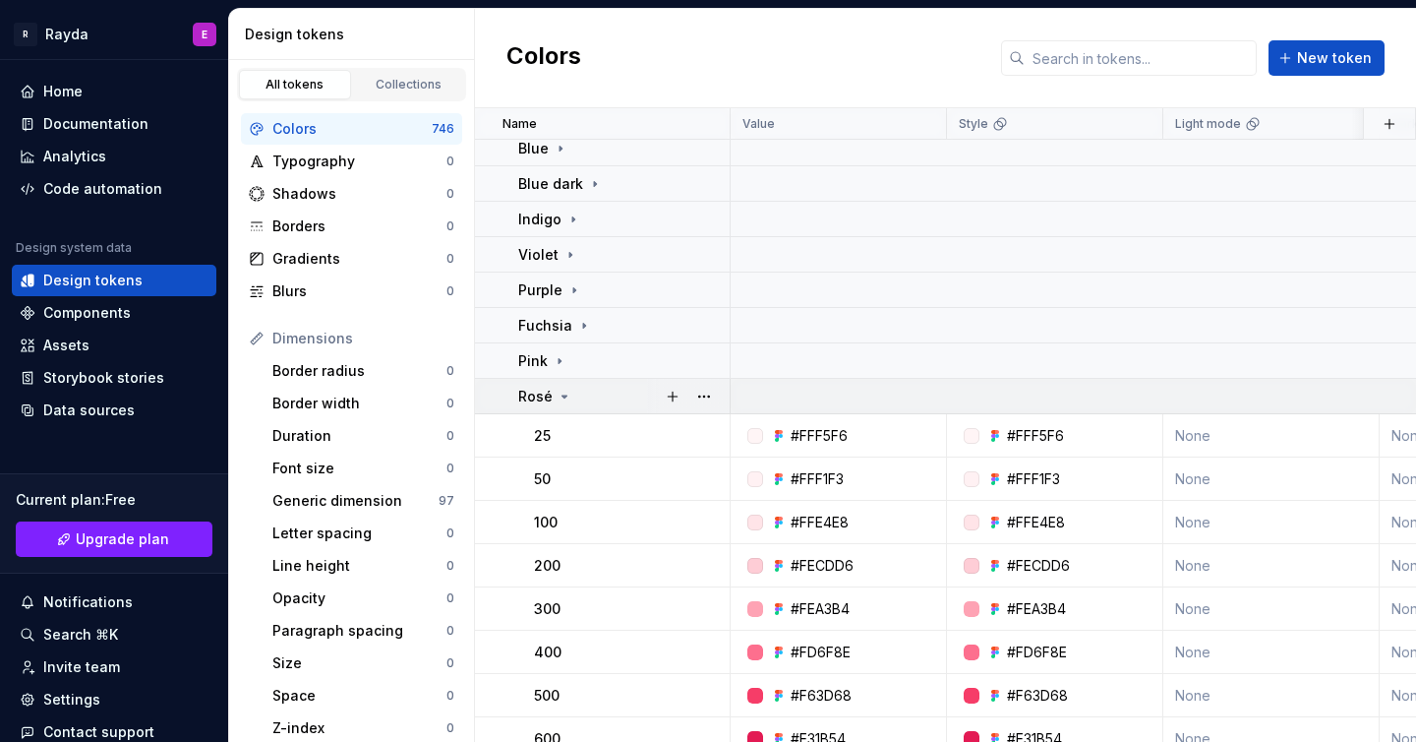
click at [619, 392] on div "Rosé" at bounding box center [623, 397] width 210 height 20
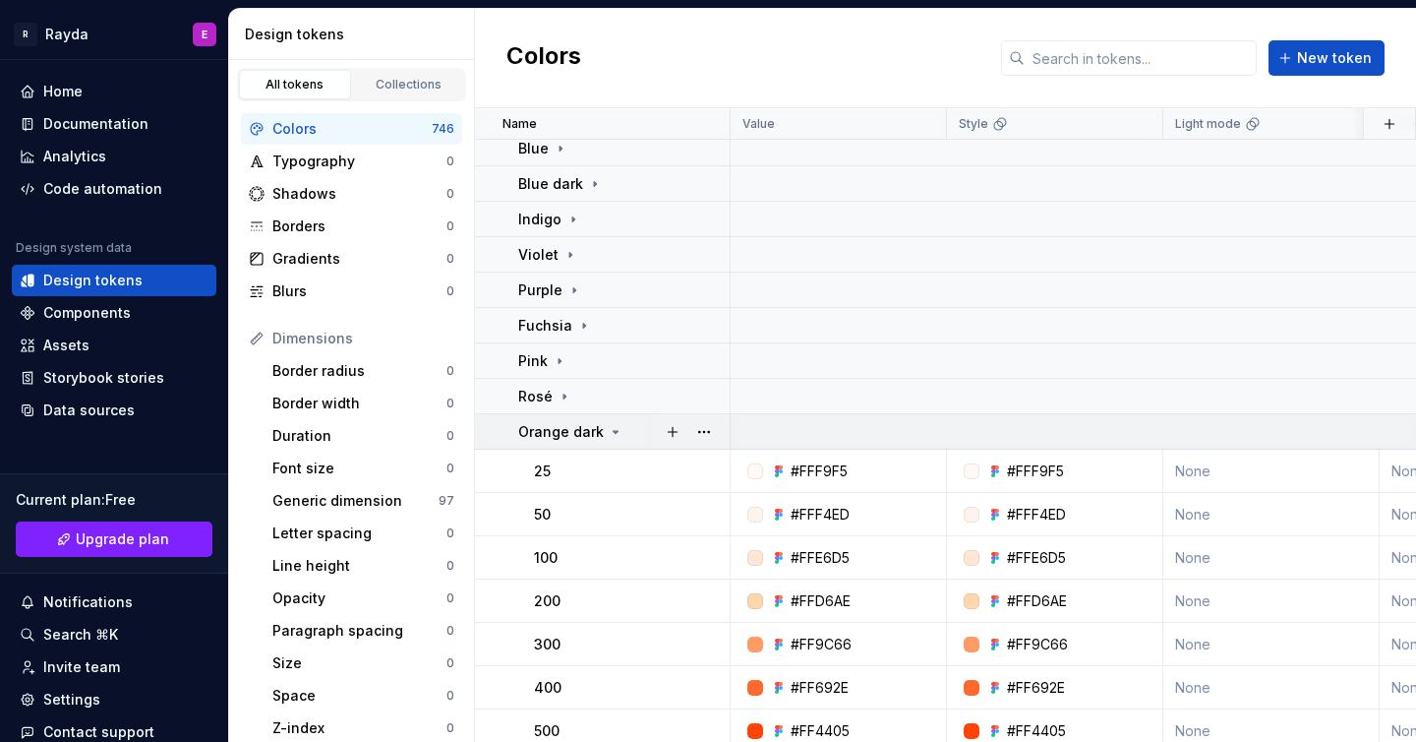
click at [625, 430] on div "Orange dark" at bounding box center [623, 432] width 210 height 20
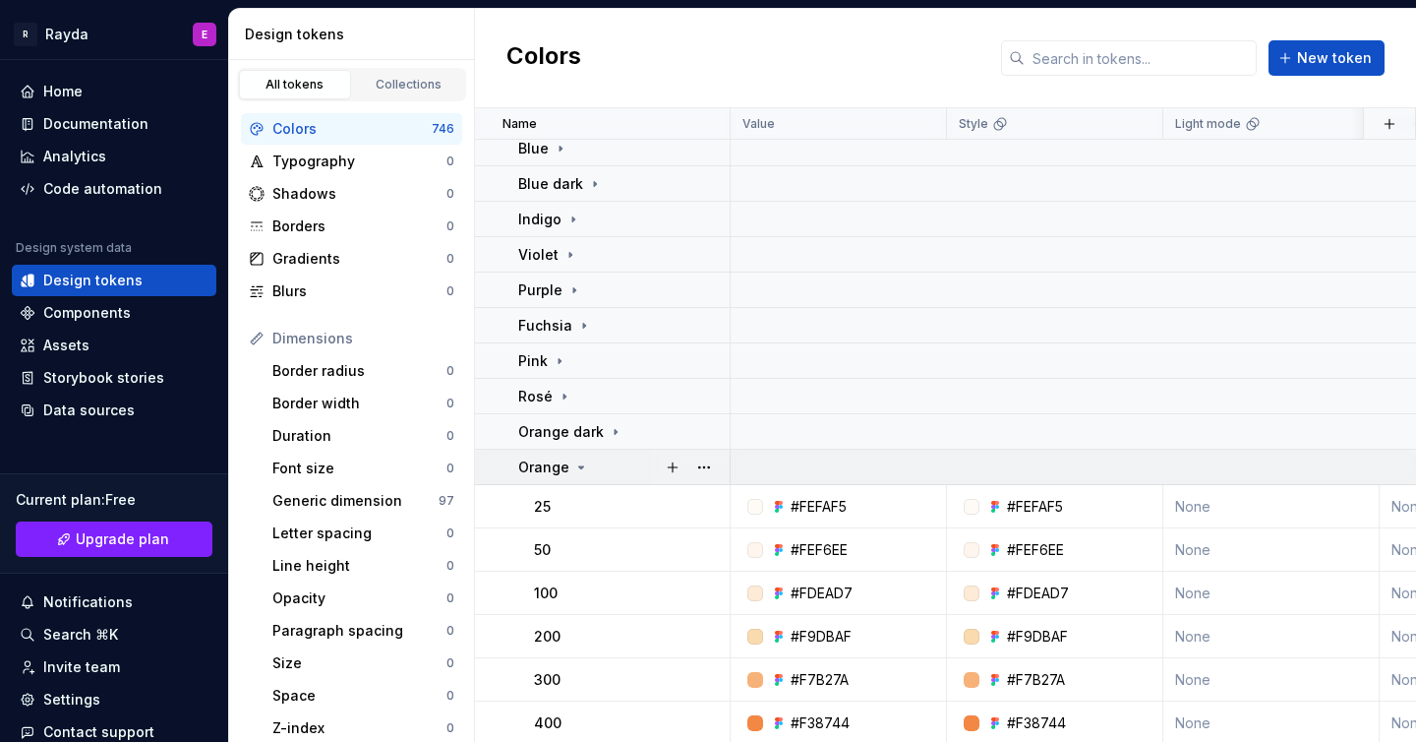
click at [624, 464] on div "Orange" at bounding box center [623, 467] width 210 height 20
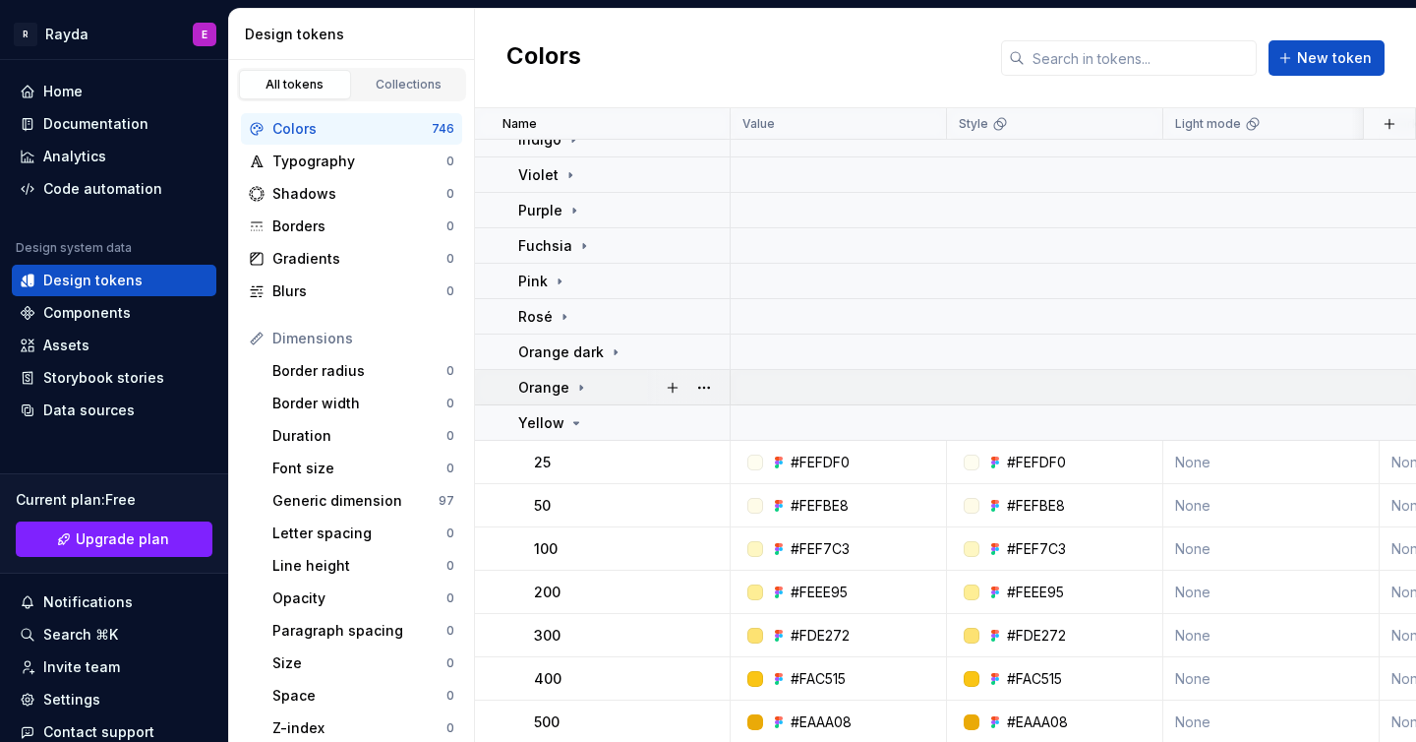
scroll to position [911, 0]
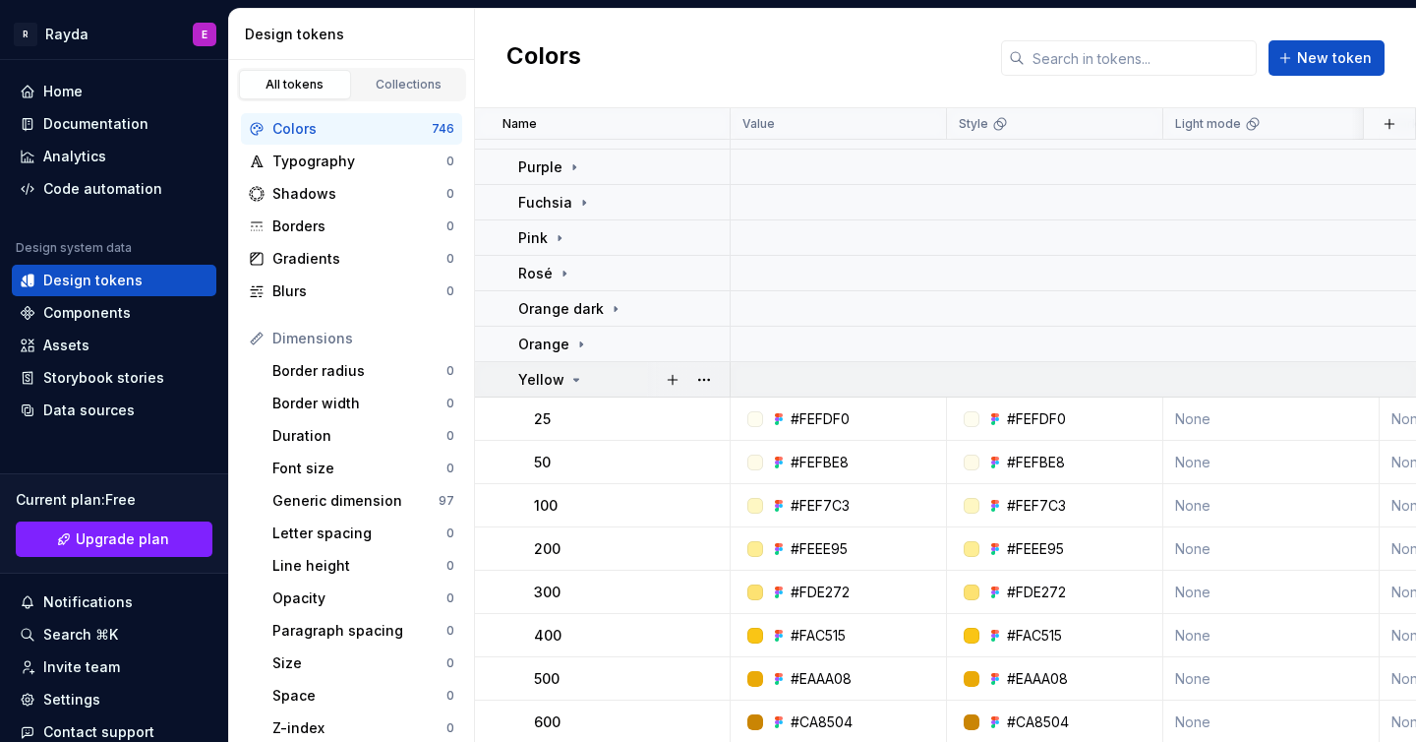
click at [622, 378] on div "Yellow" at bounding box center [623, 380] width 210 height 20
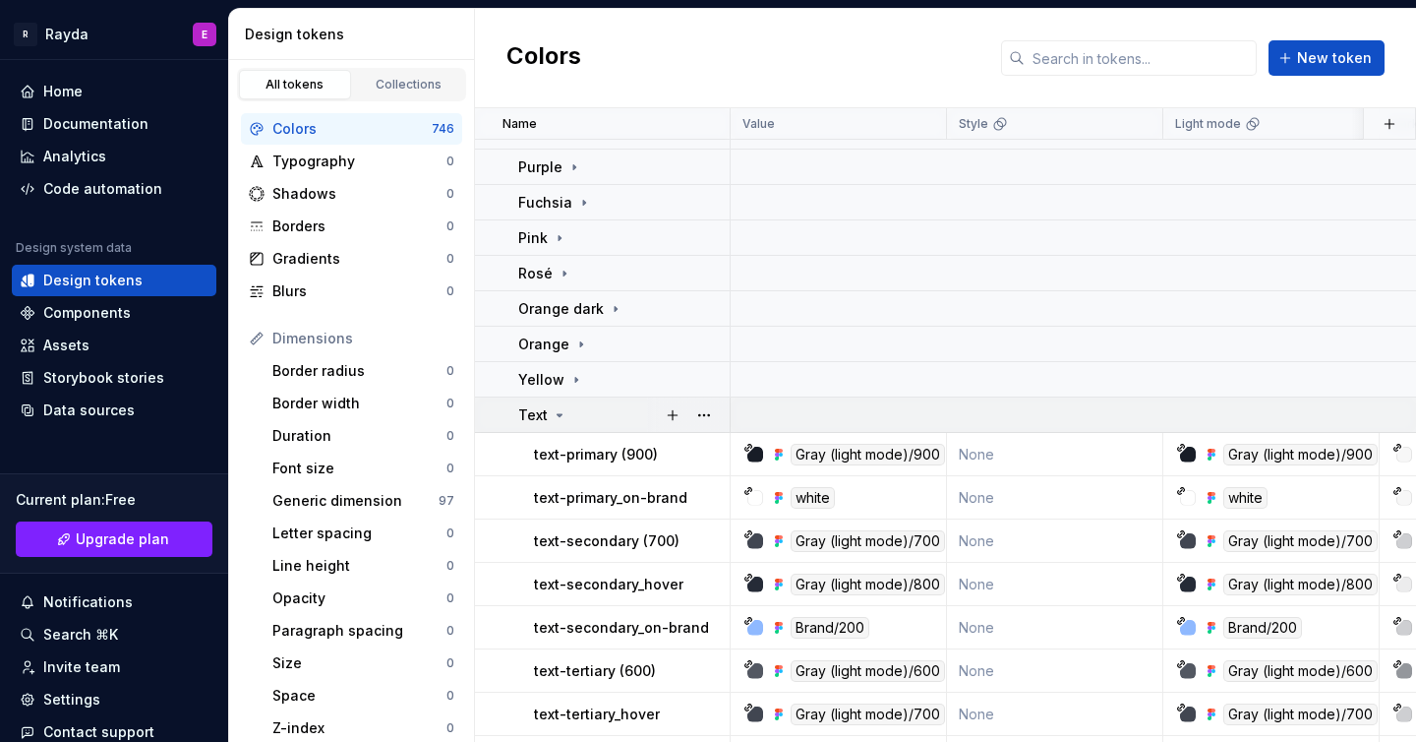
click at [623, 410] on div "Text" at bounding box center [623, 415] width 210 height 20
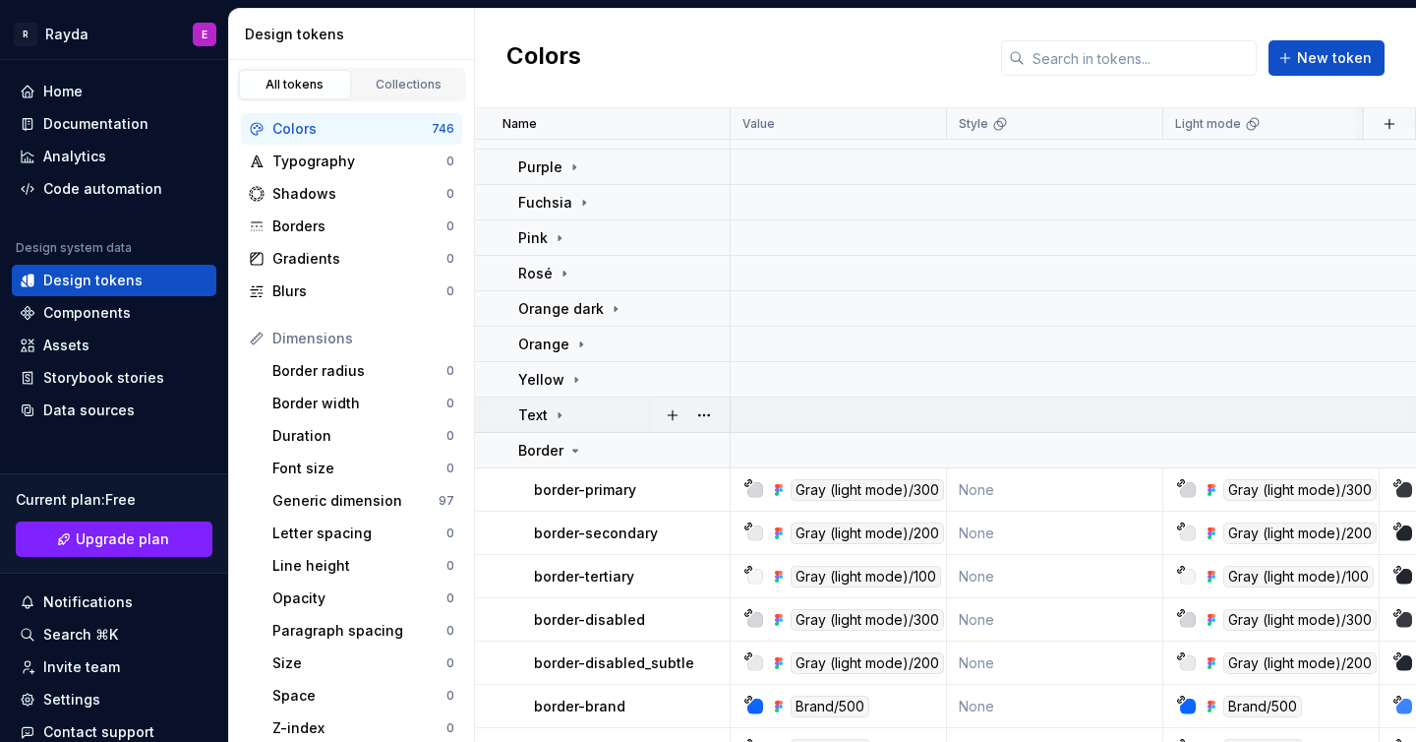
click at [623, 410] on div "Text" at bounding box center [623, 415] width 210 height 20
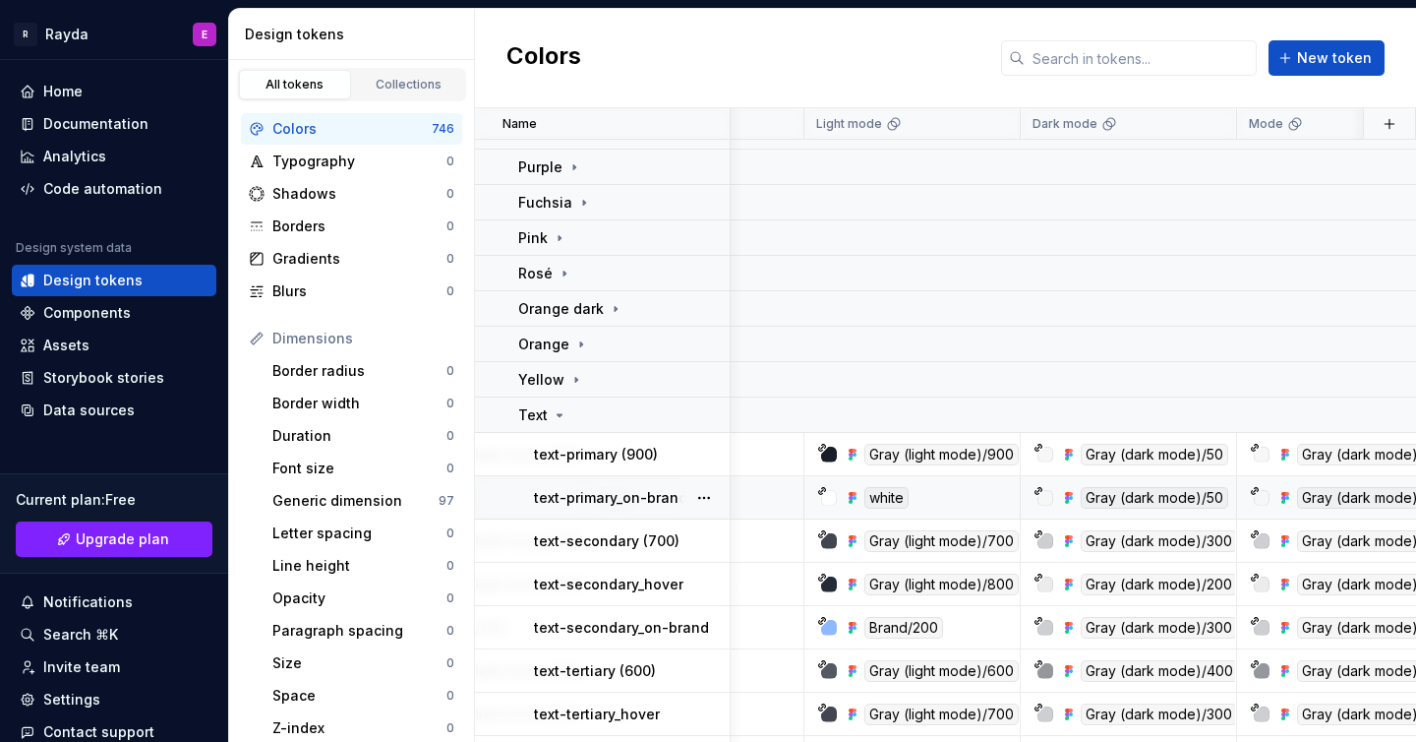
scroll to position [911, 375]
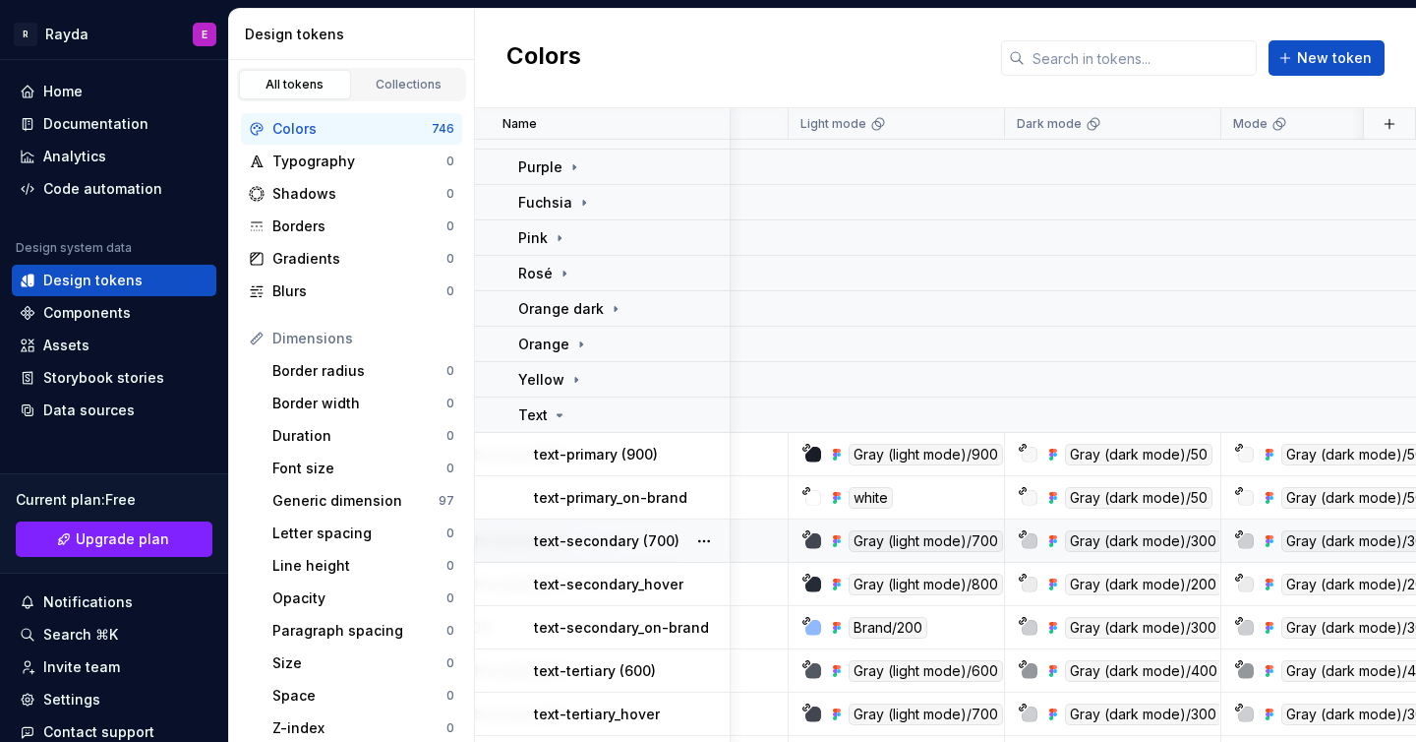
click at [627, 537] on p "text-secondary (700)" at bounding box center [607, 541] width 146 height 20
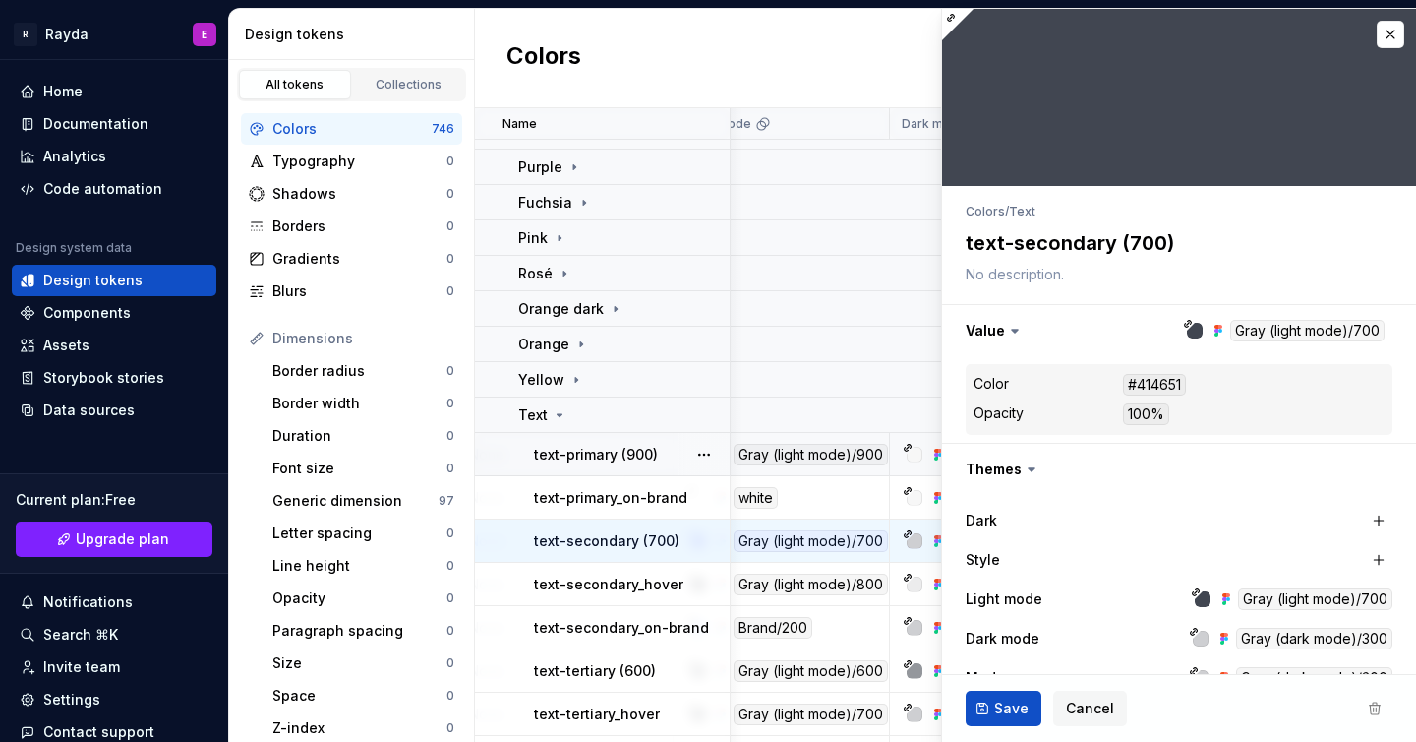
scroll to position [911, 506]
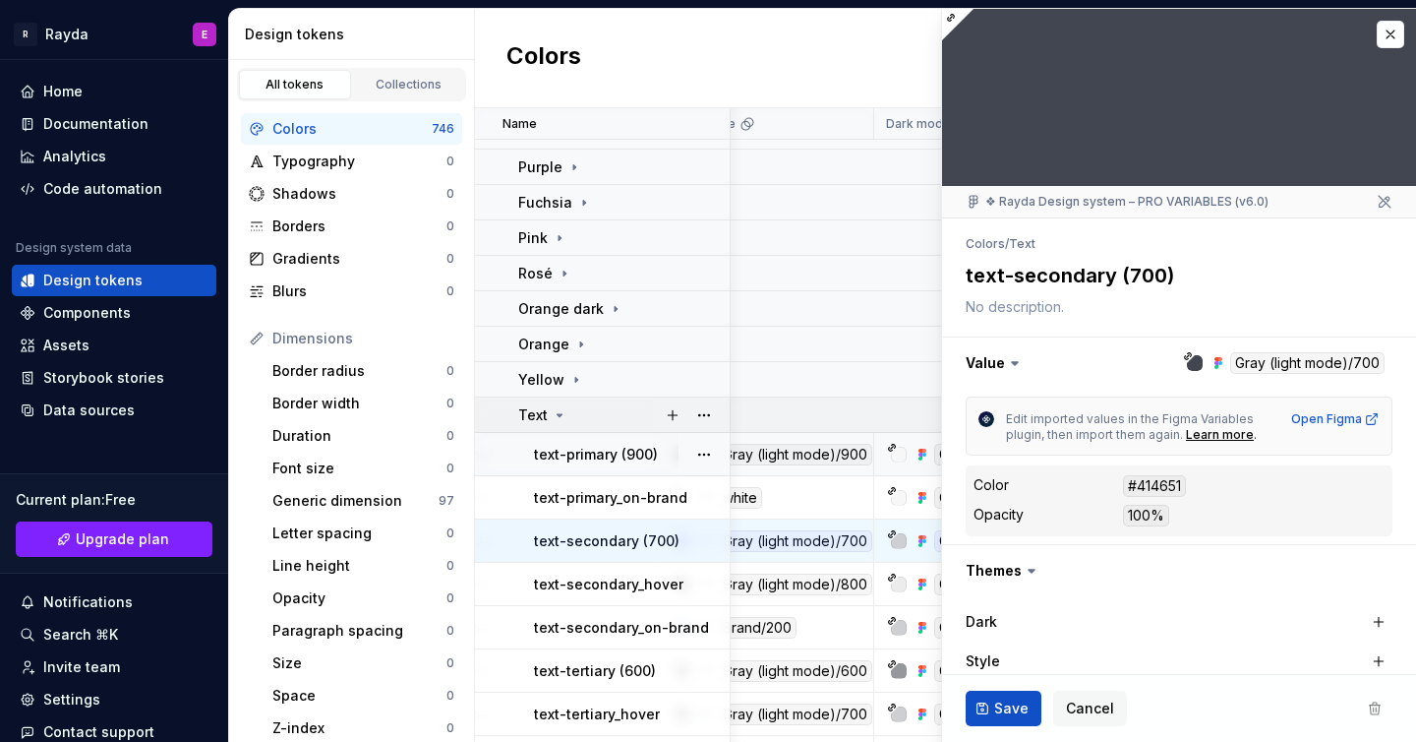
click at [652, 420] on div at bounding box center [688, 414] width 83 height 34
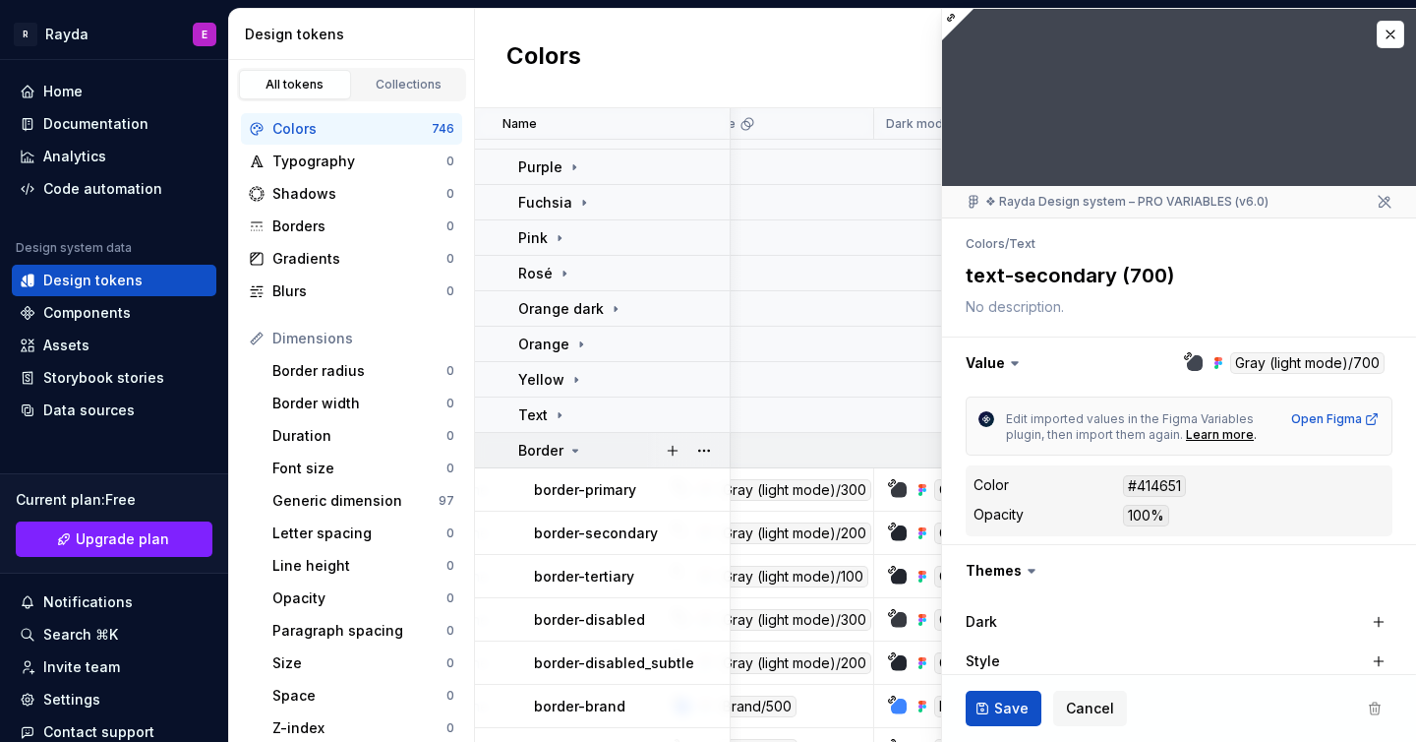
click at [591, 461] on td "Border" at bounding box center [603, 450] width 256 height 35
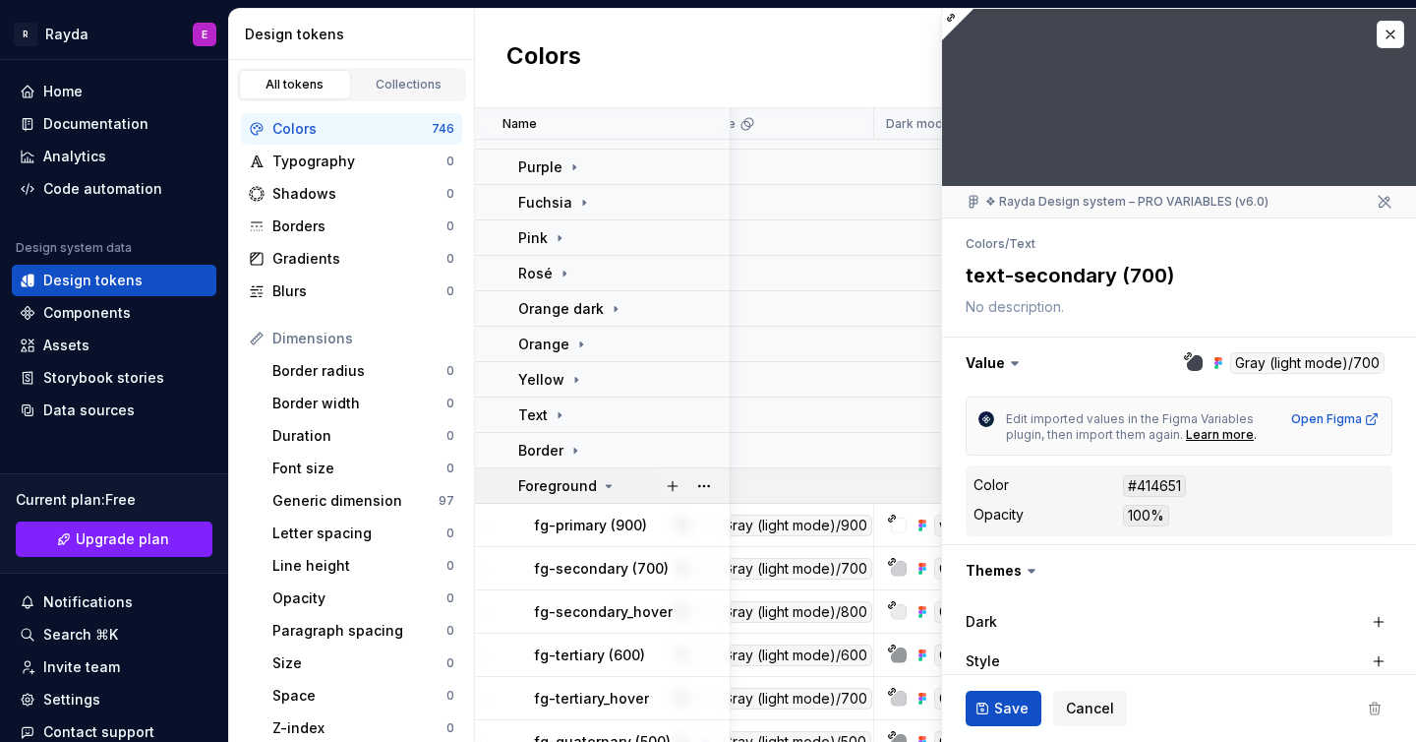
click at [634, 492] on div "Foreground" at bounding box center [623, 486] width 210 height 20
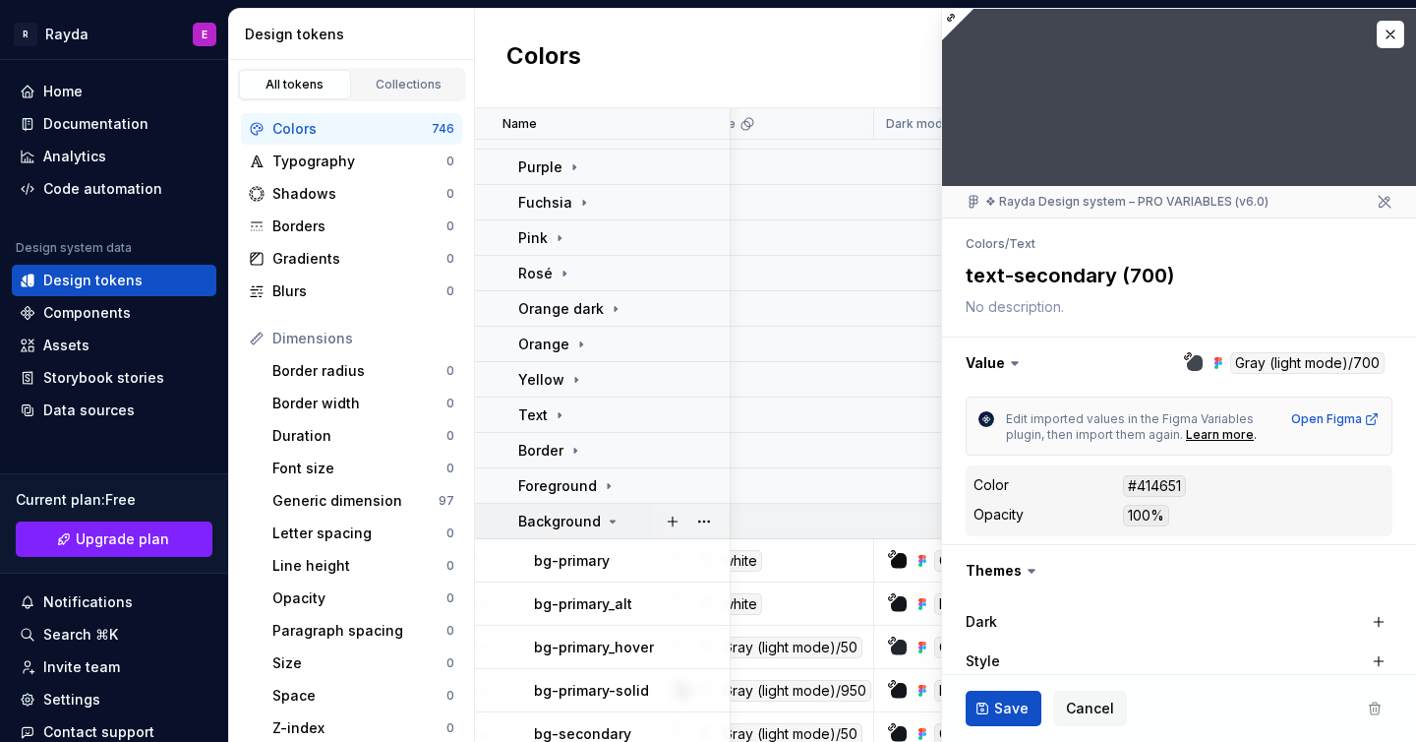
click at [634, 515] on div "Background" at bounding box center [623, 521] width 210 height 20
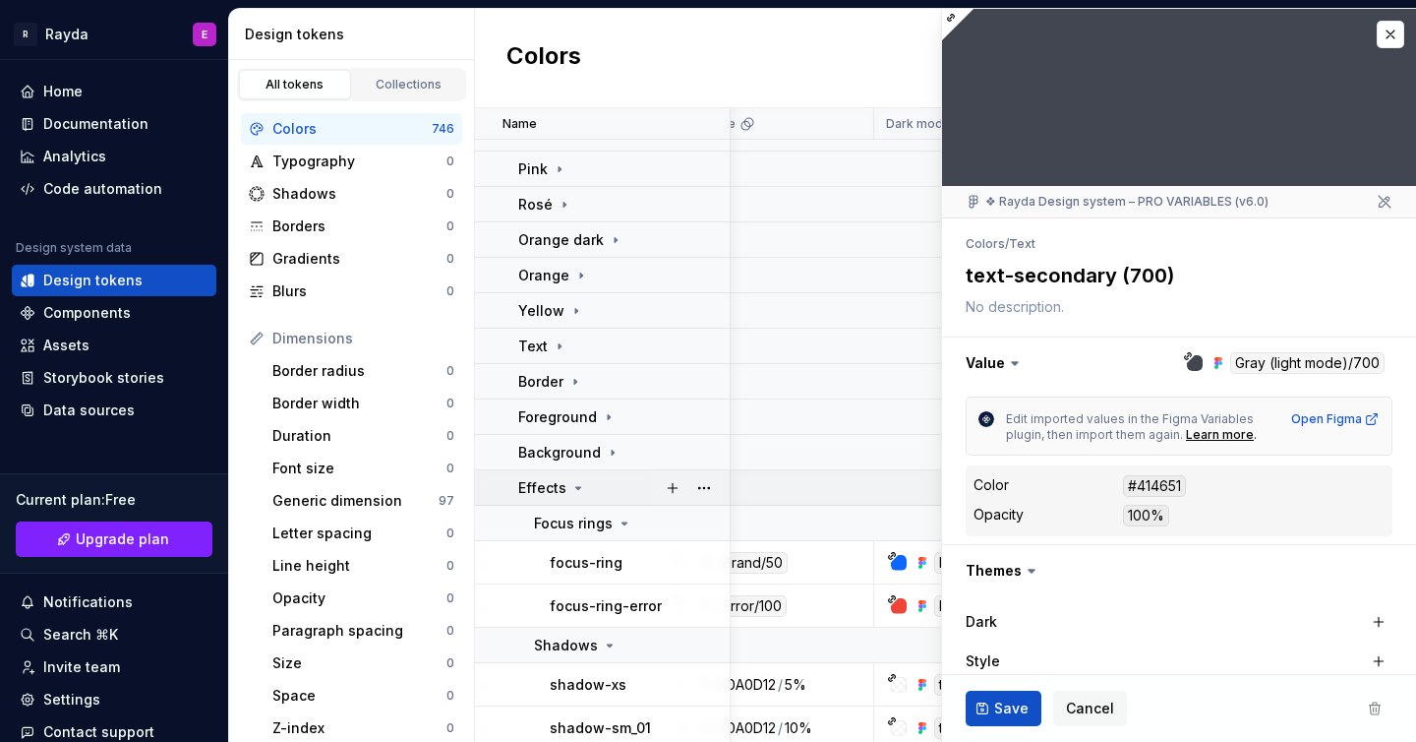
scroll to position [1076, 506]
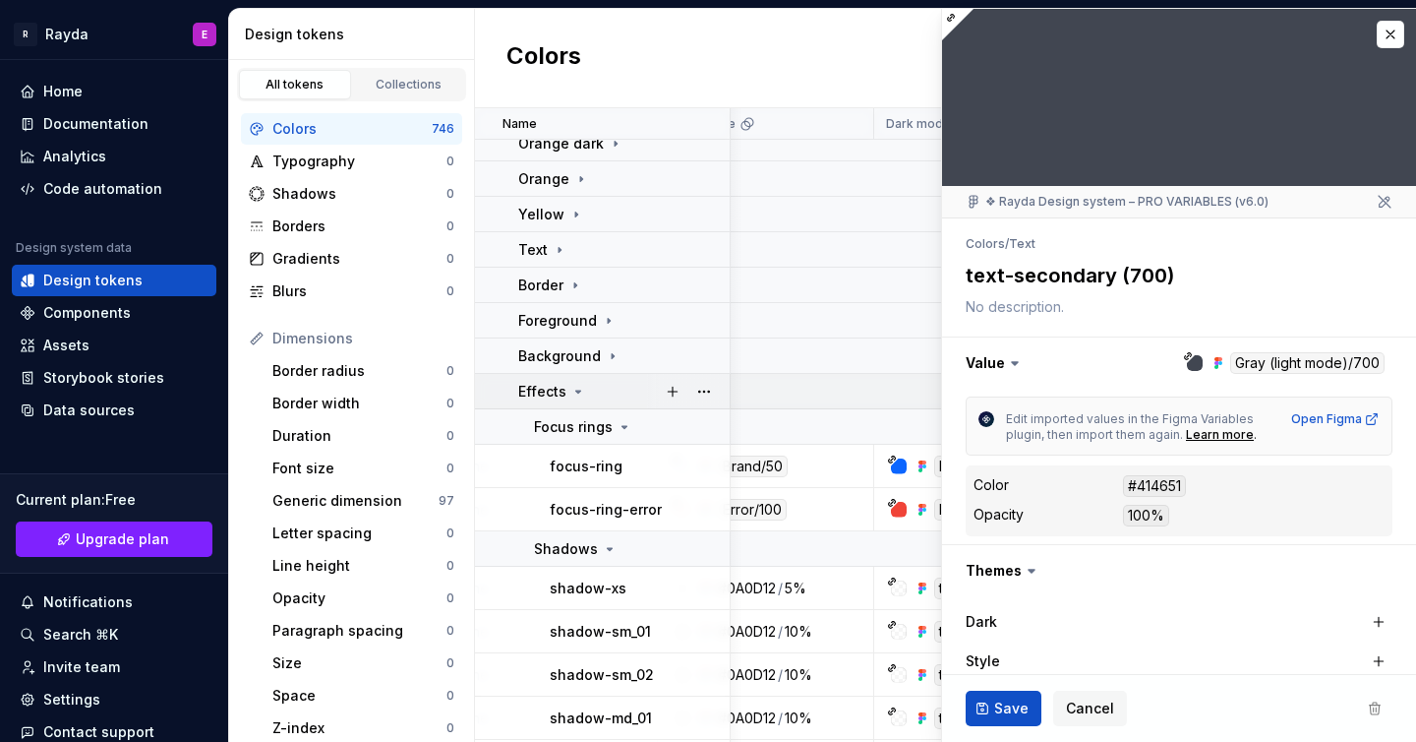
click at [602, 391] on div "Effects" at bounding box center [623, 392] width 210 height 20
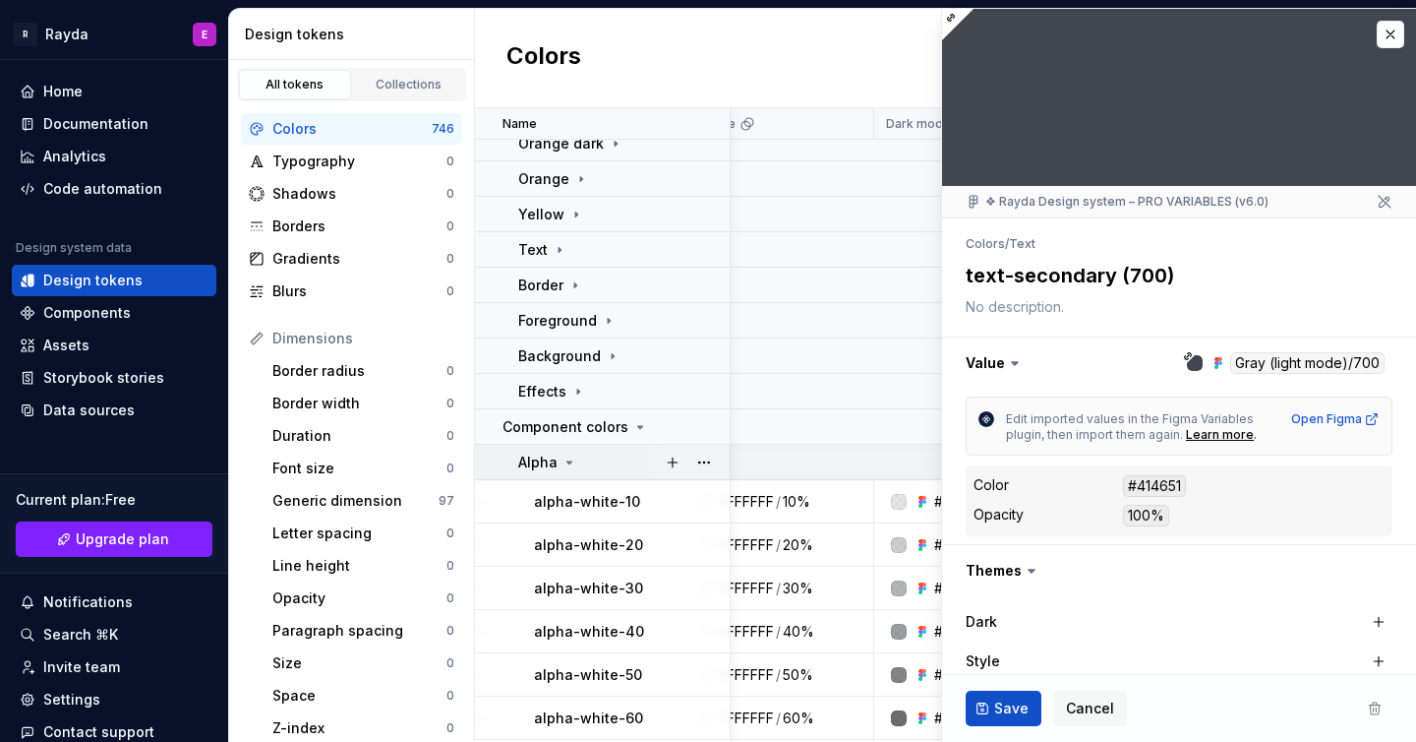
click at [624, 465] on div "Alpha" at bounding box center [623, 462] width 210 height 20
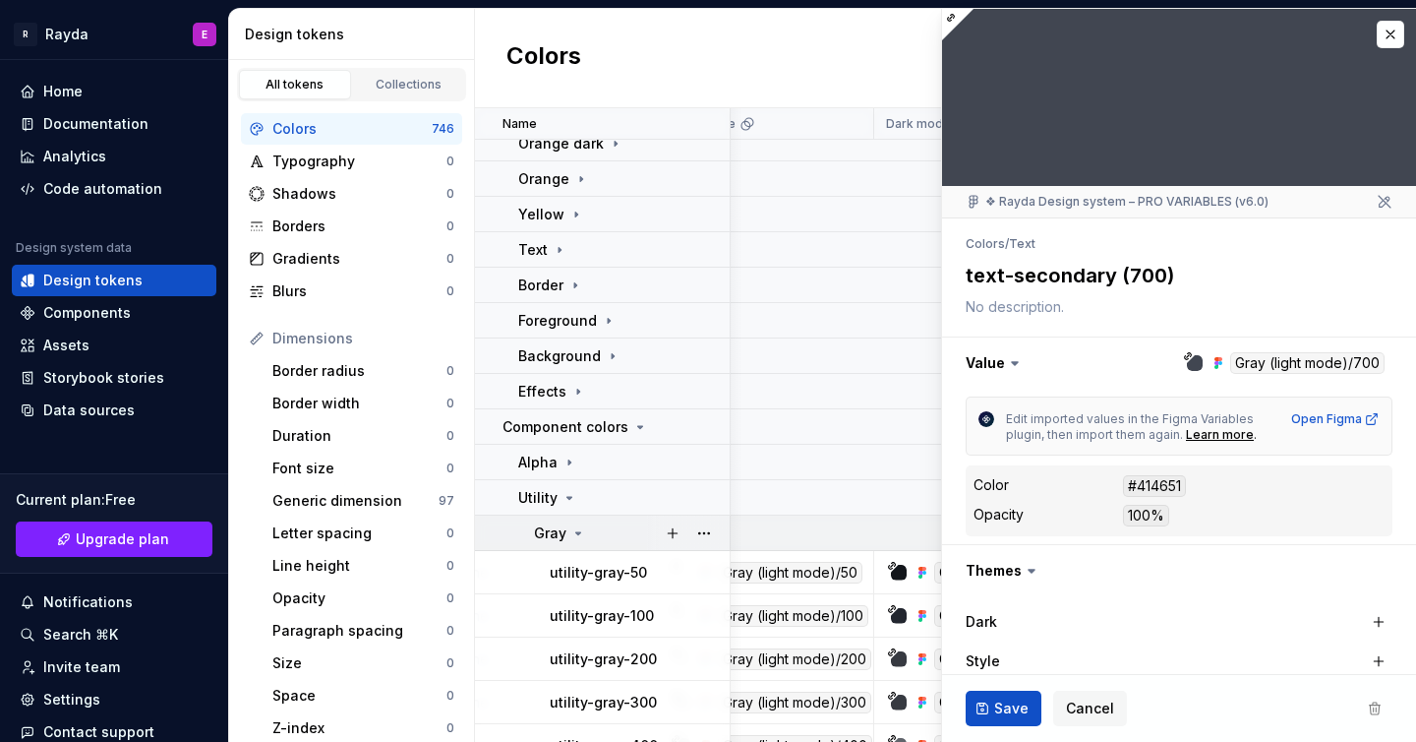
click at [611, 524] on div "Gray" at bounding box center [631, 533] width 195 height 20
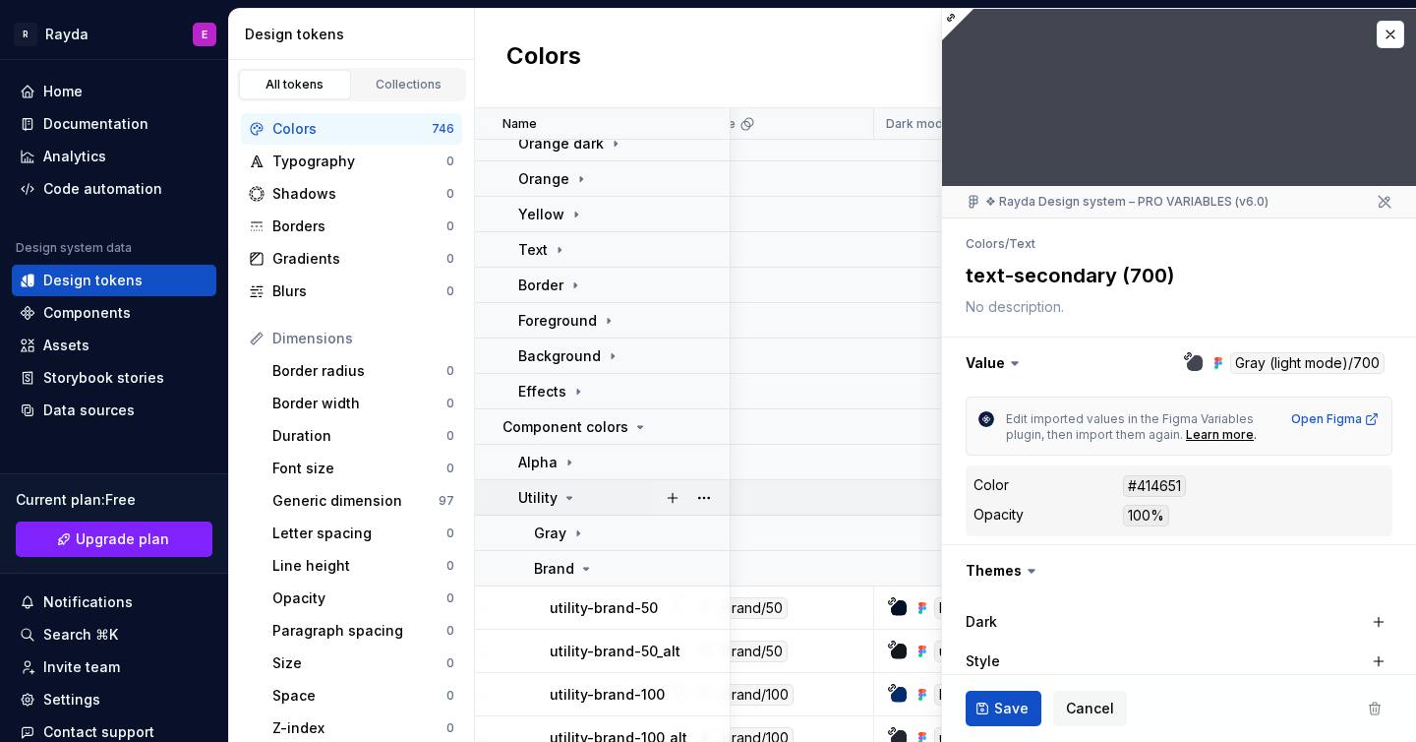
click at [609, 492] on div "Utility" at bounding box center [623, 498] width 210 height 20
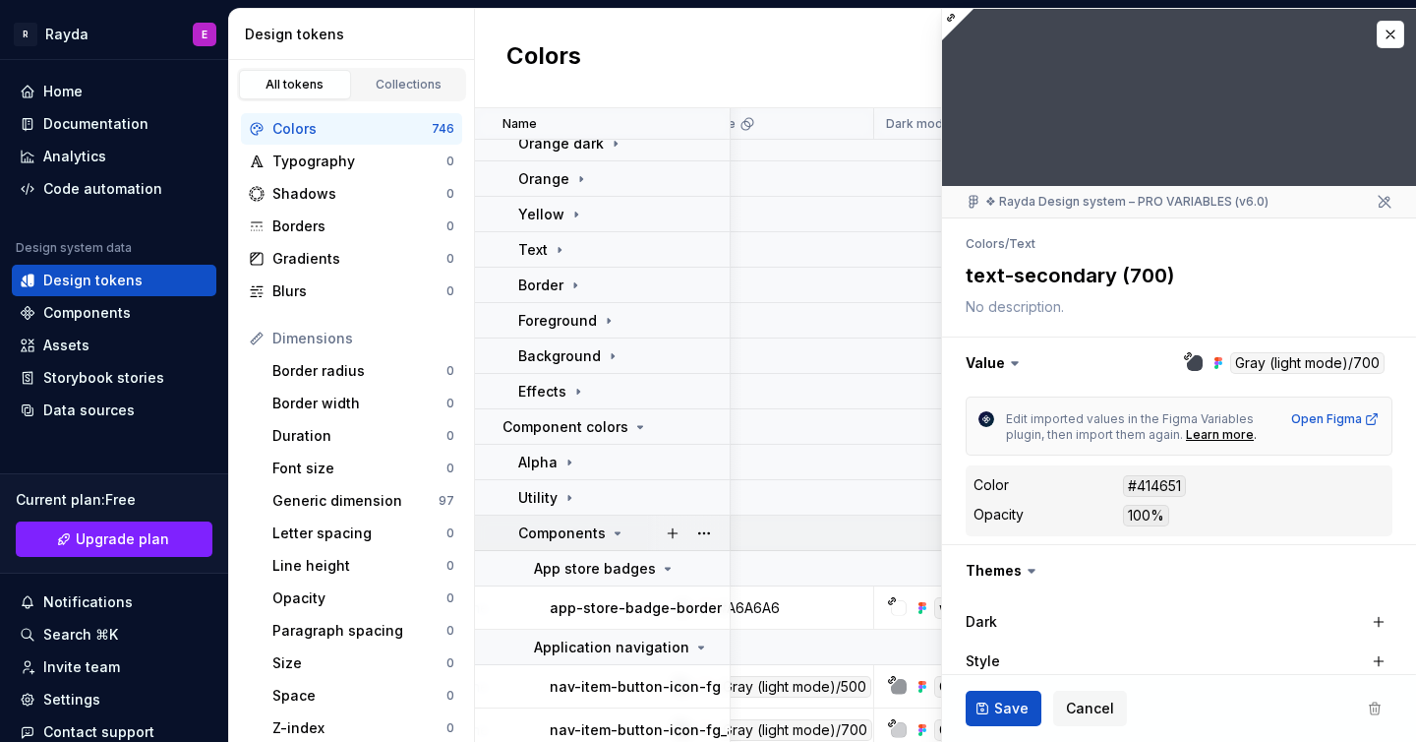
click at [631, 529] on div "Components" at bounding box center [623, 533] width 210 height 20
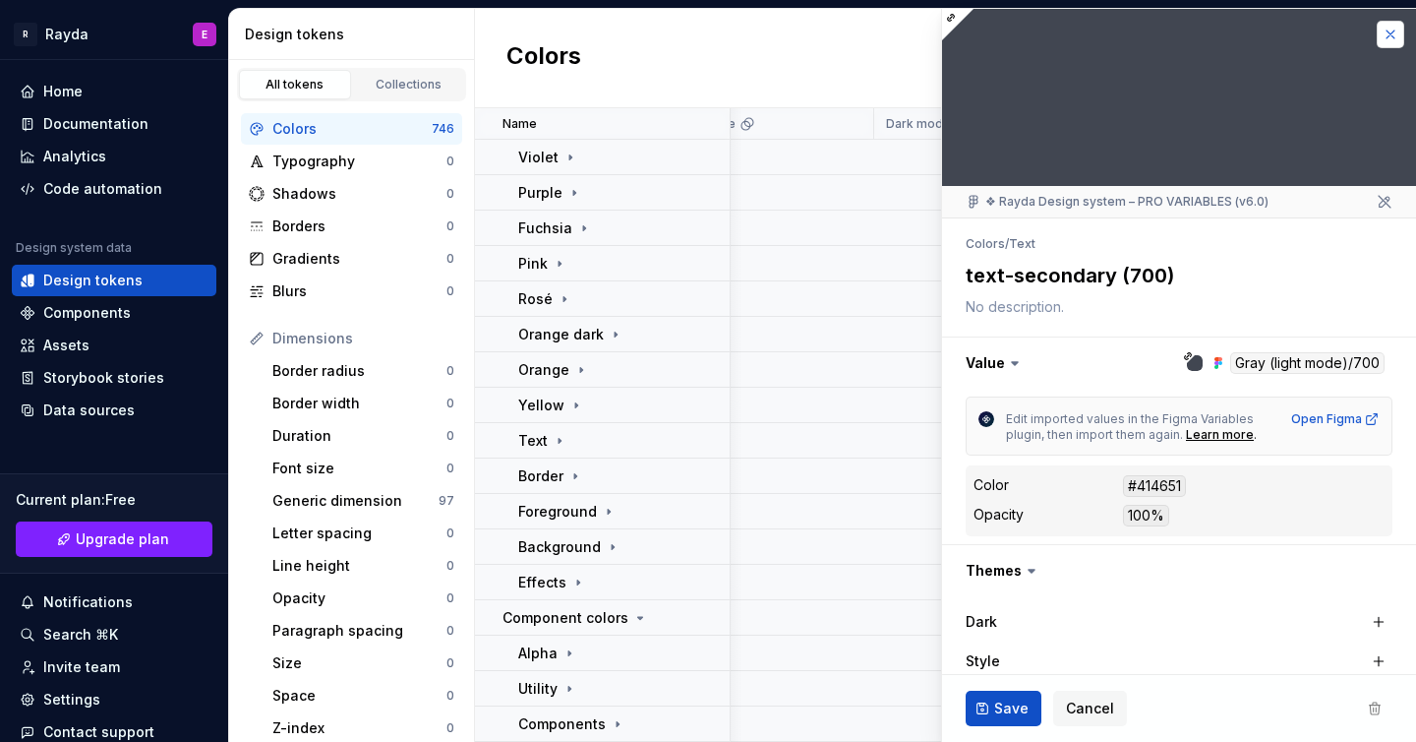
click at [1384, 33] on button "button" at bounding box center [1391, 35] width 28 height 28
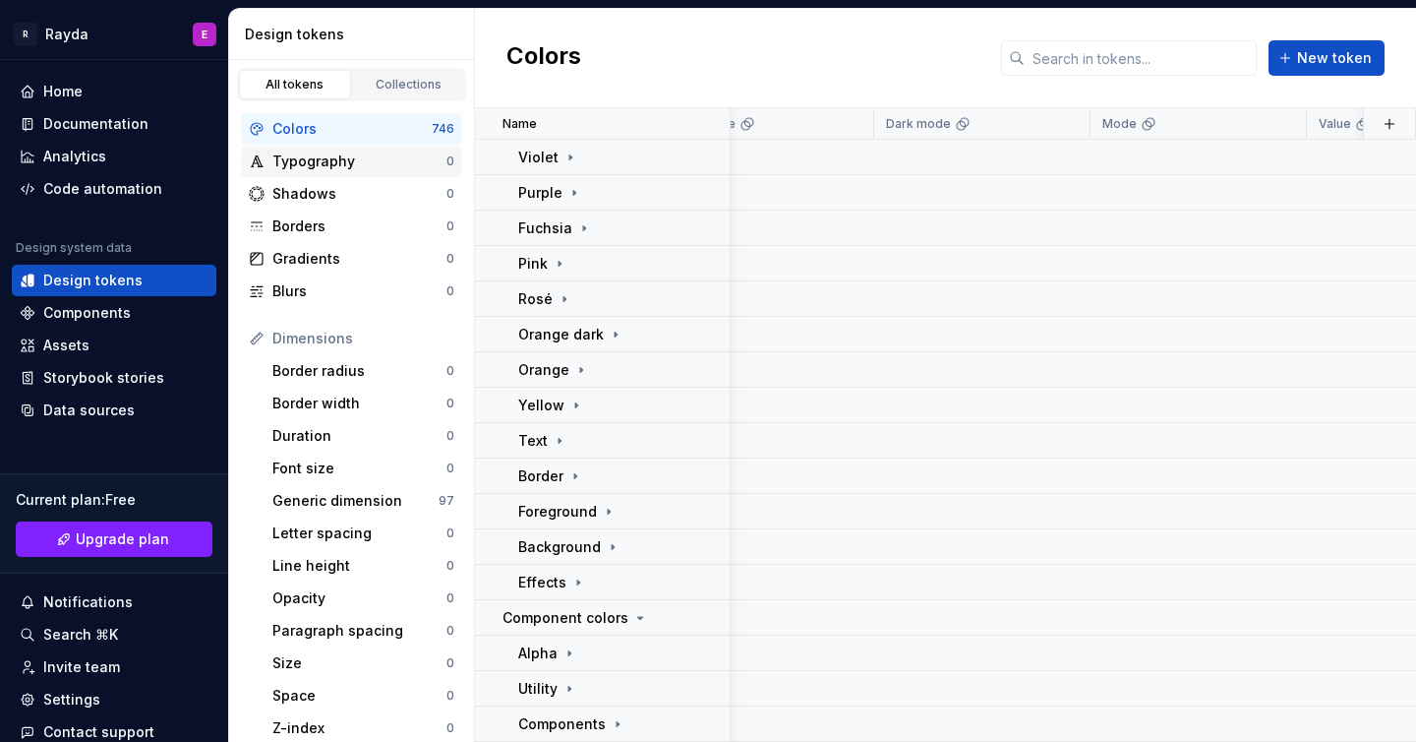
click at [301, 161] on div "Typography" at bounding box center [359, 161] width 174 height 20
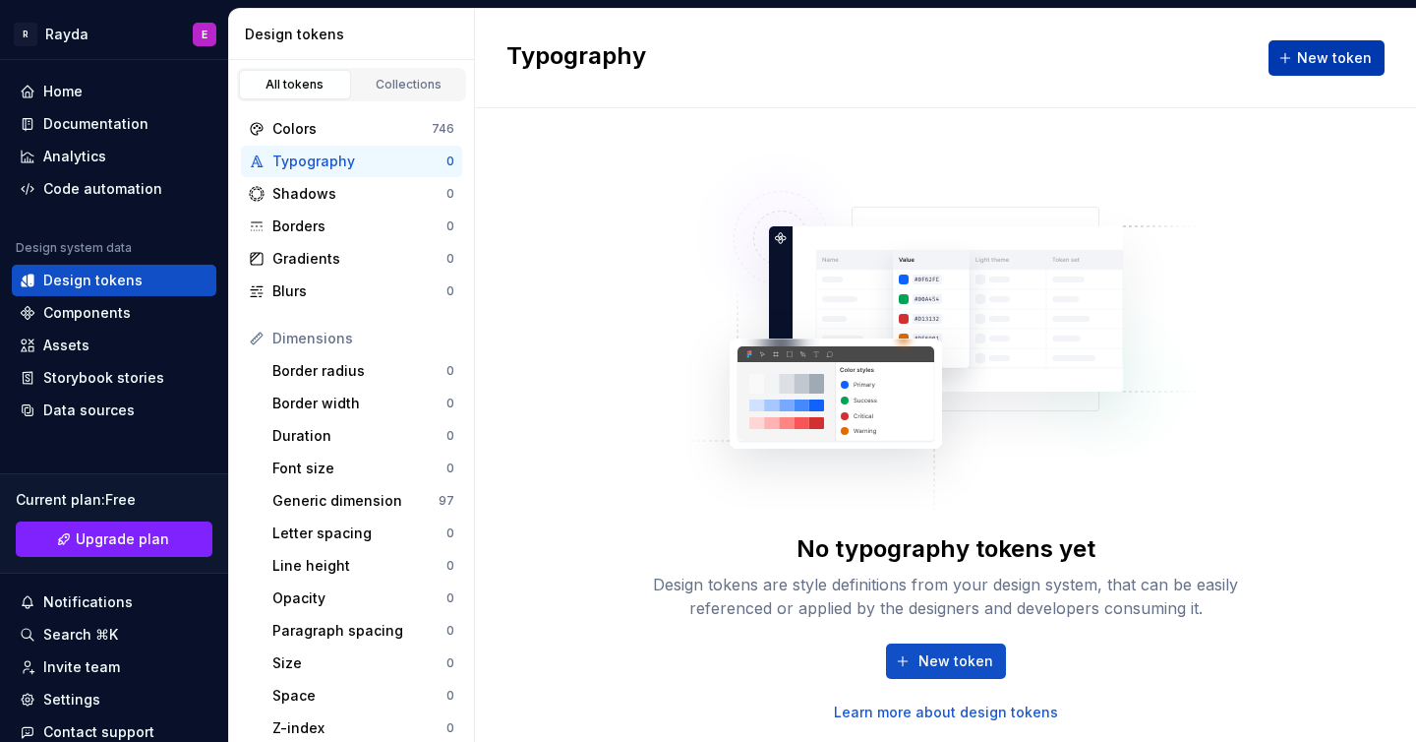
click at [1304, 64] on span "New token" at bounding box center [1334, 58] width 75 height 20
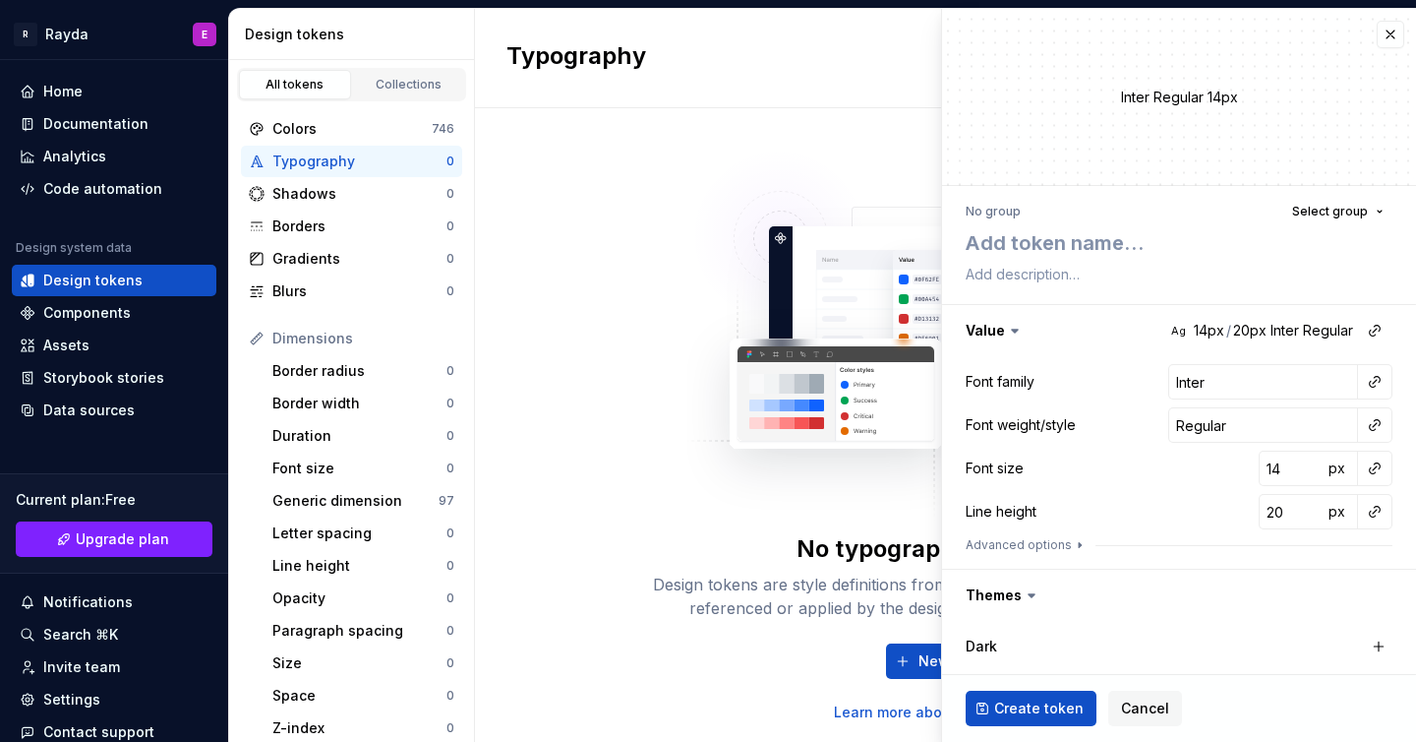
type textarea "*"
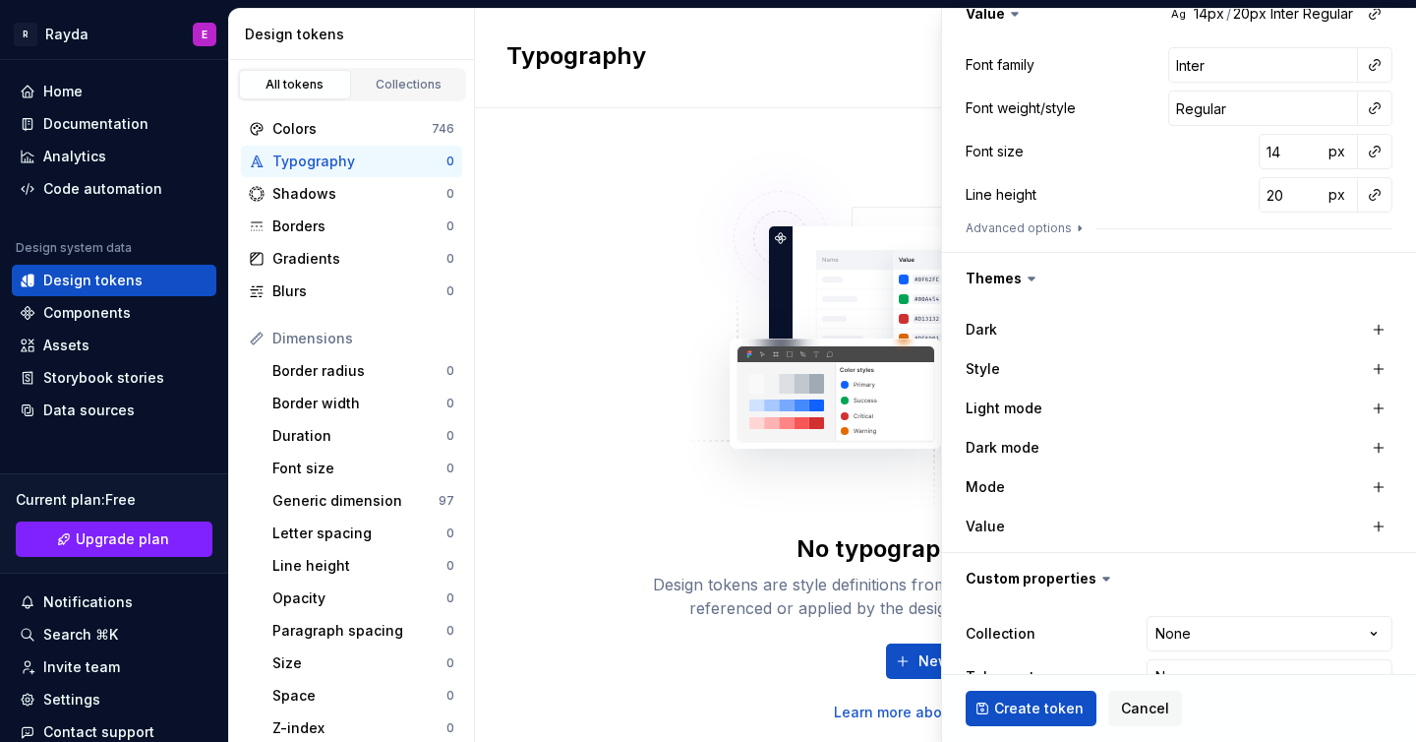
scroll to position [362, 0]
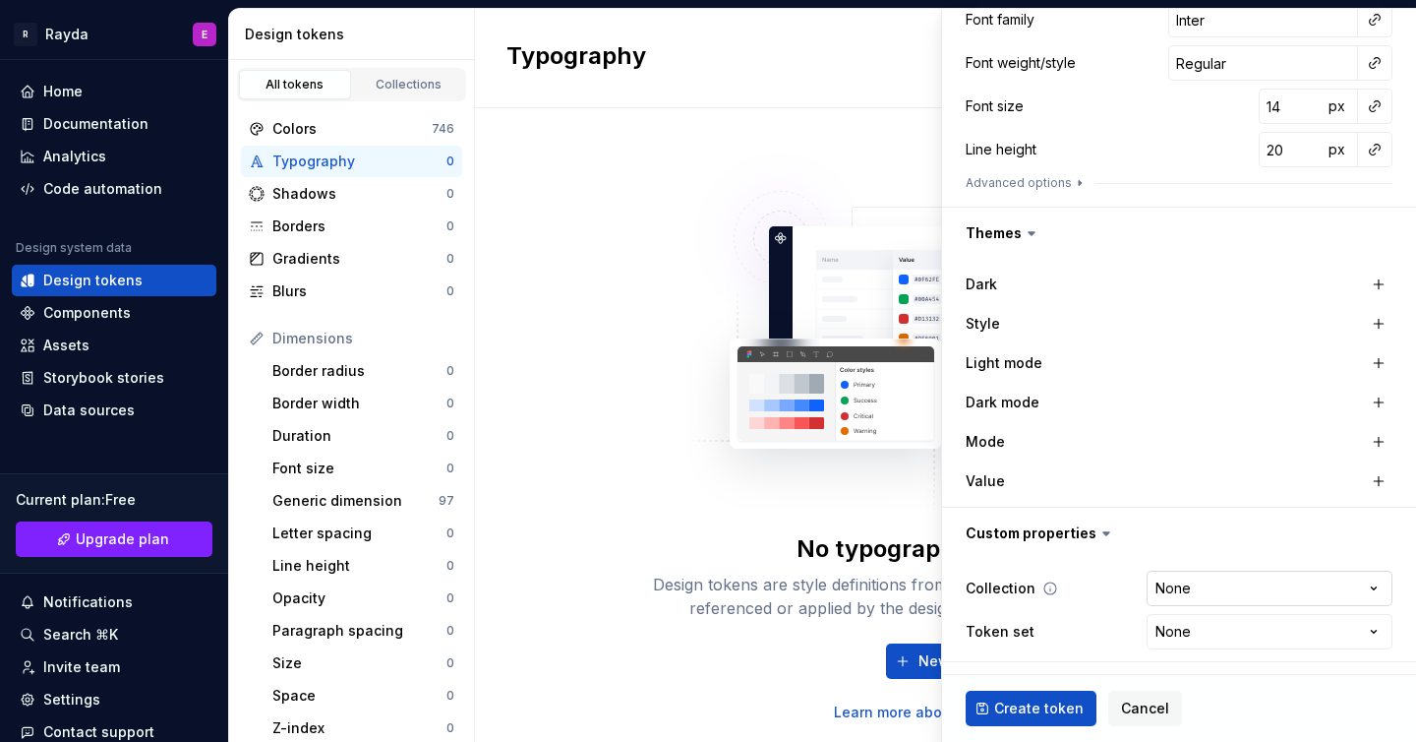
click at [1196, 582] on html "R Rayda E Home Documentation Analytics Code automation Design system data Desig…" at bounding box center [708, 371] width 1416 height 742
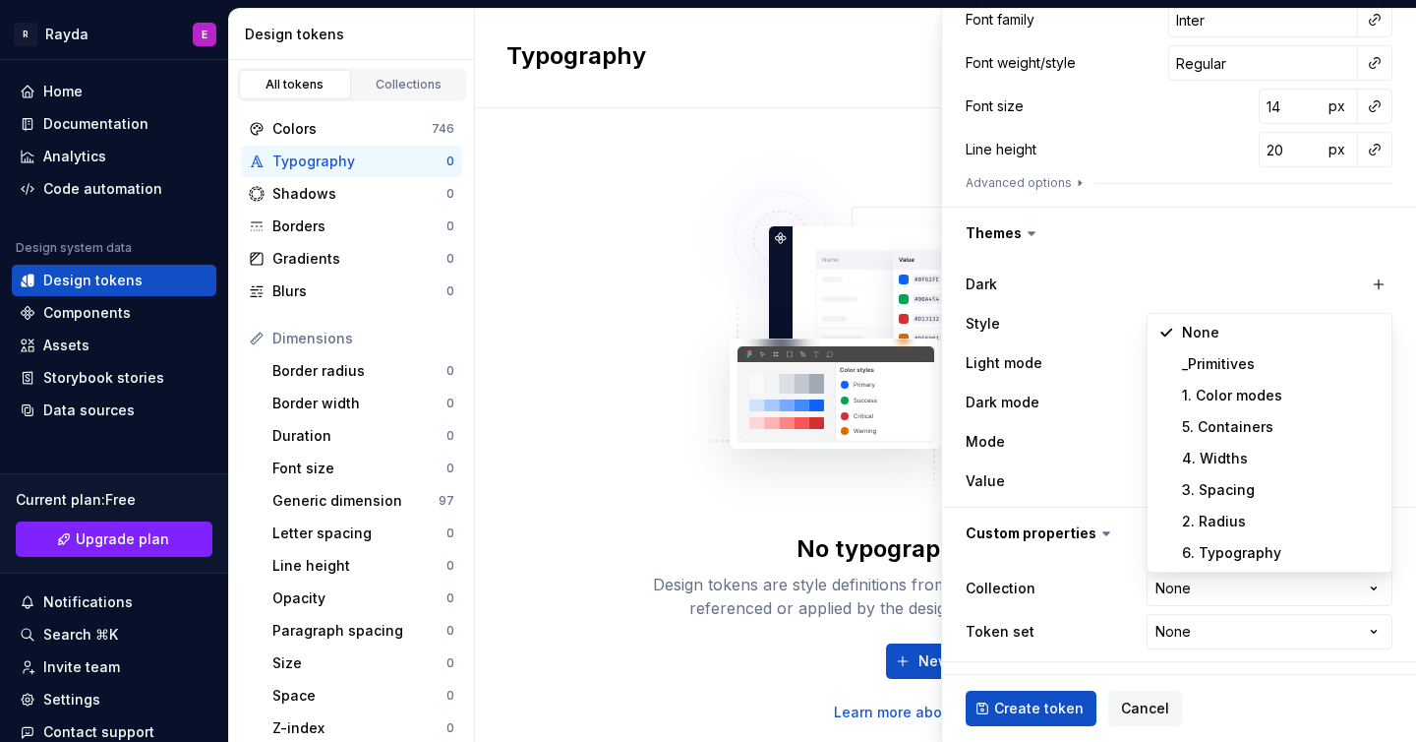
select select "**********"
type textarea "*"
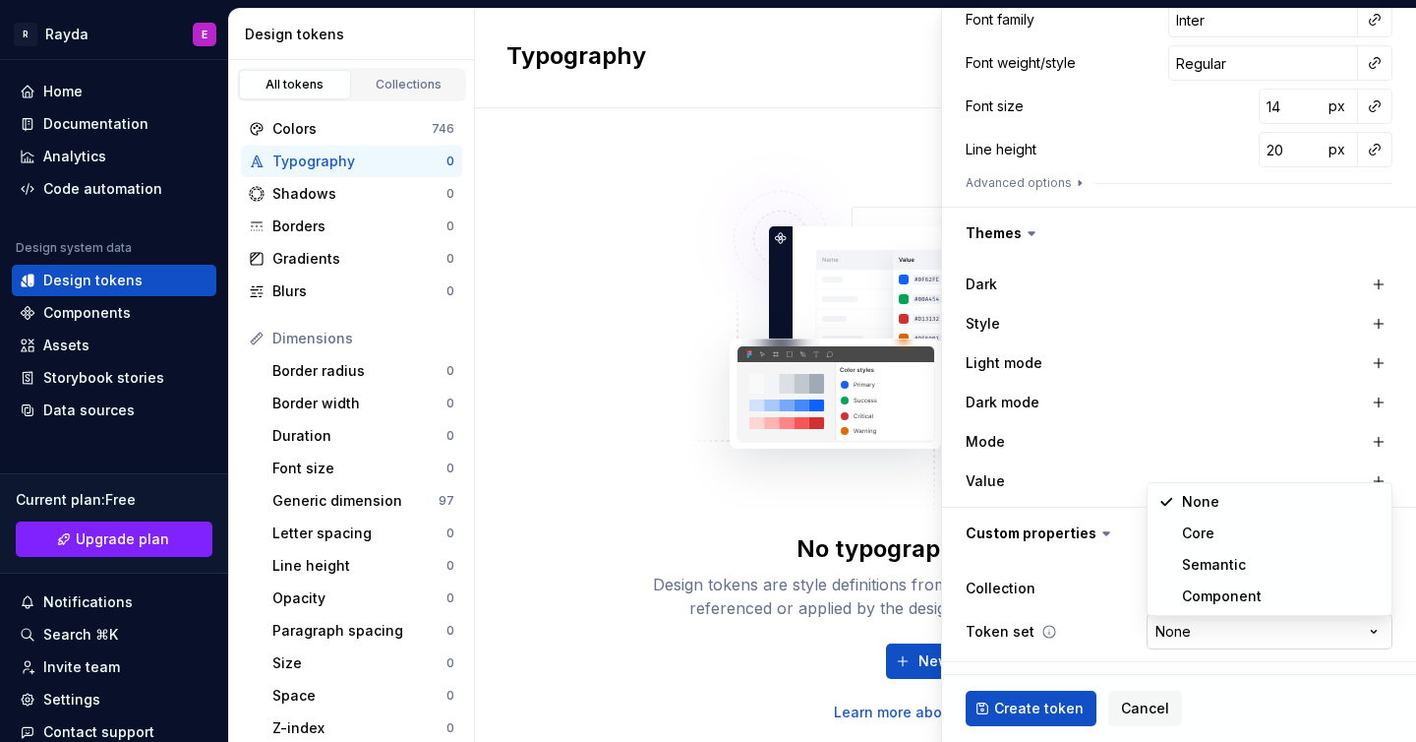
click at [1193, 620] on html "R Rayda E Home Documentation Analytics Code automation Design system data Desig…" at bounding box center [708, 371] width 1416 height 742
select select "**********"
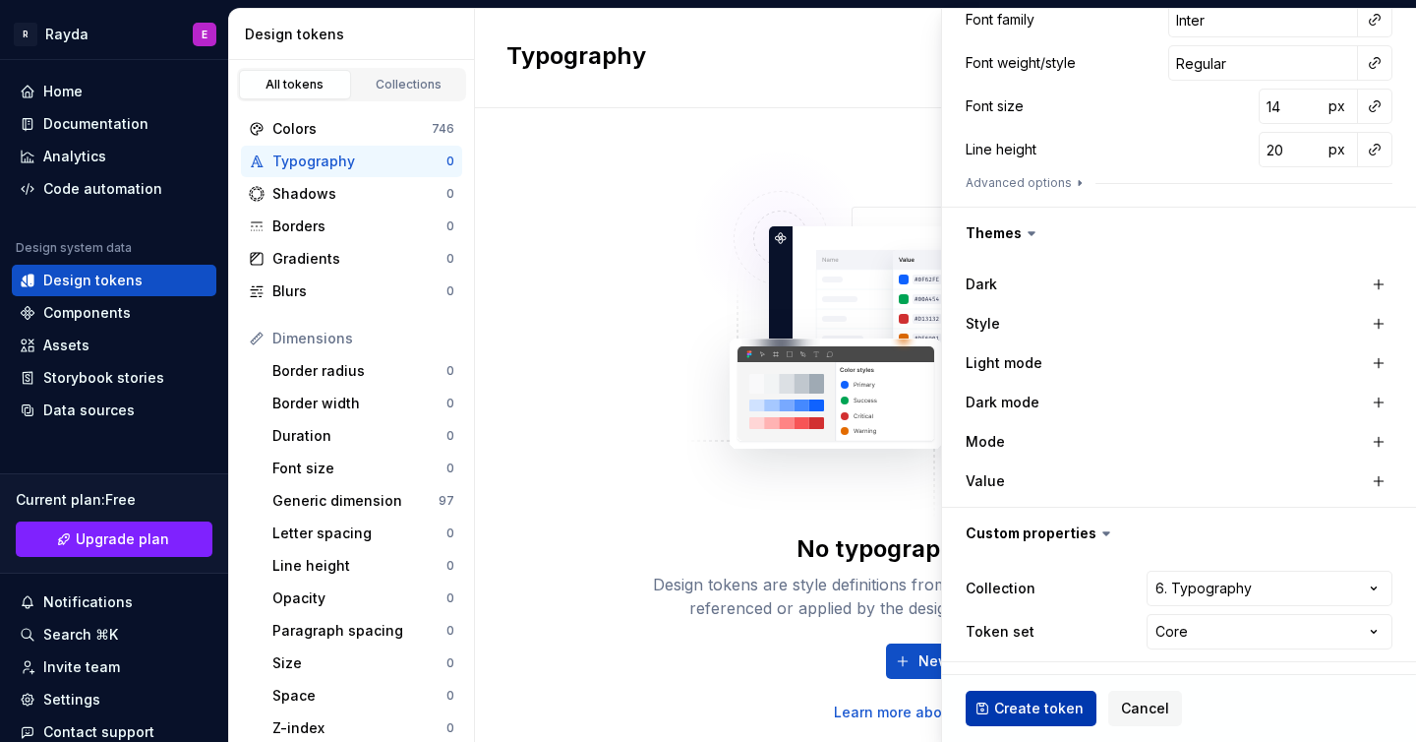
click at [1061, 702] on span "Create token" at bounding box center [1039, 708] width 90 height 20
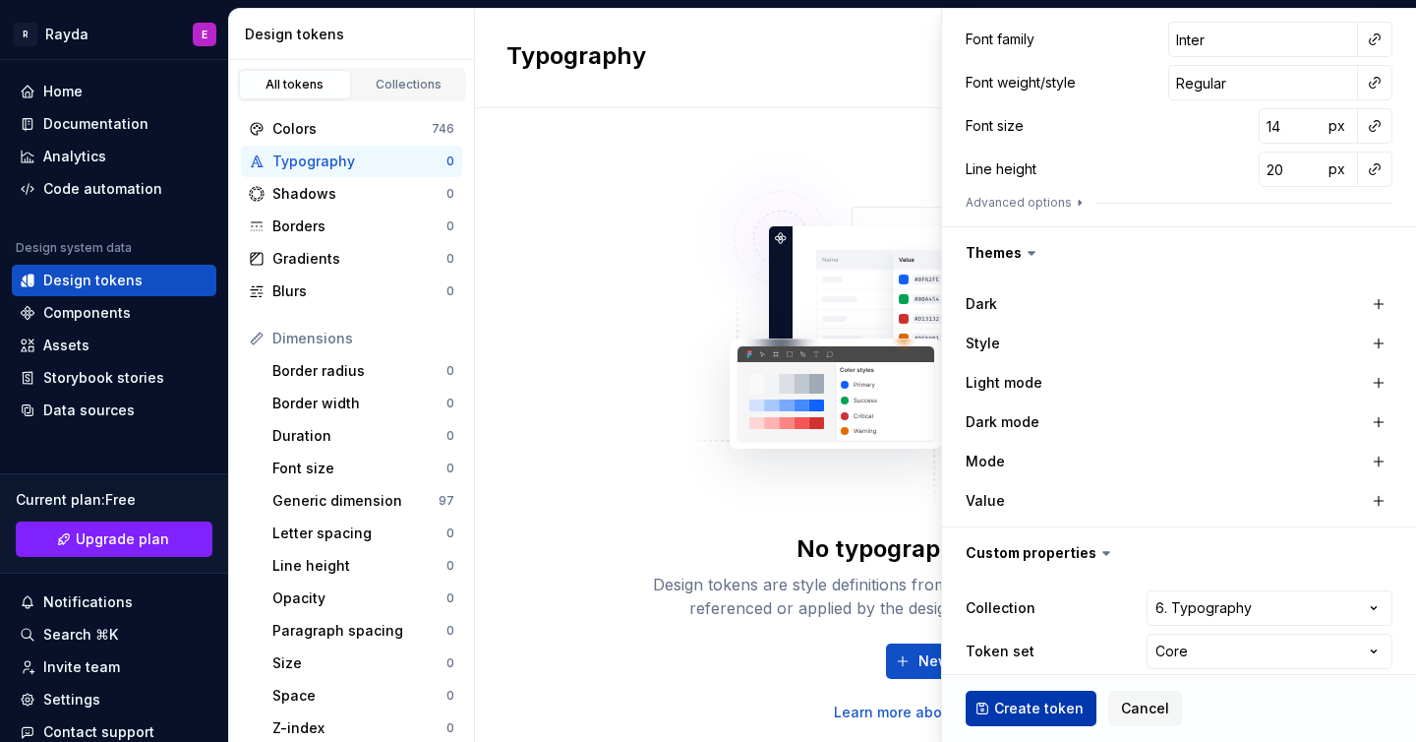
scroll to position [0, 0]
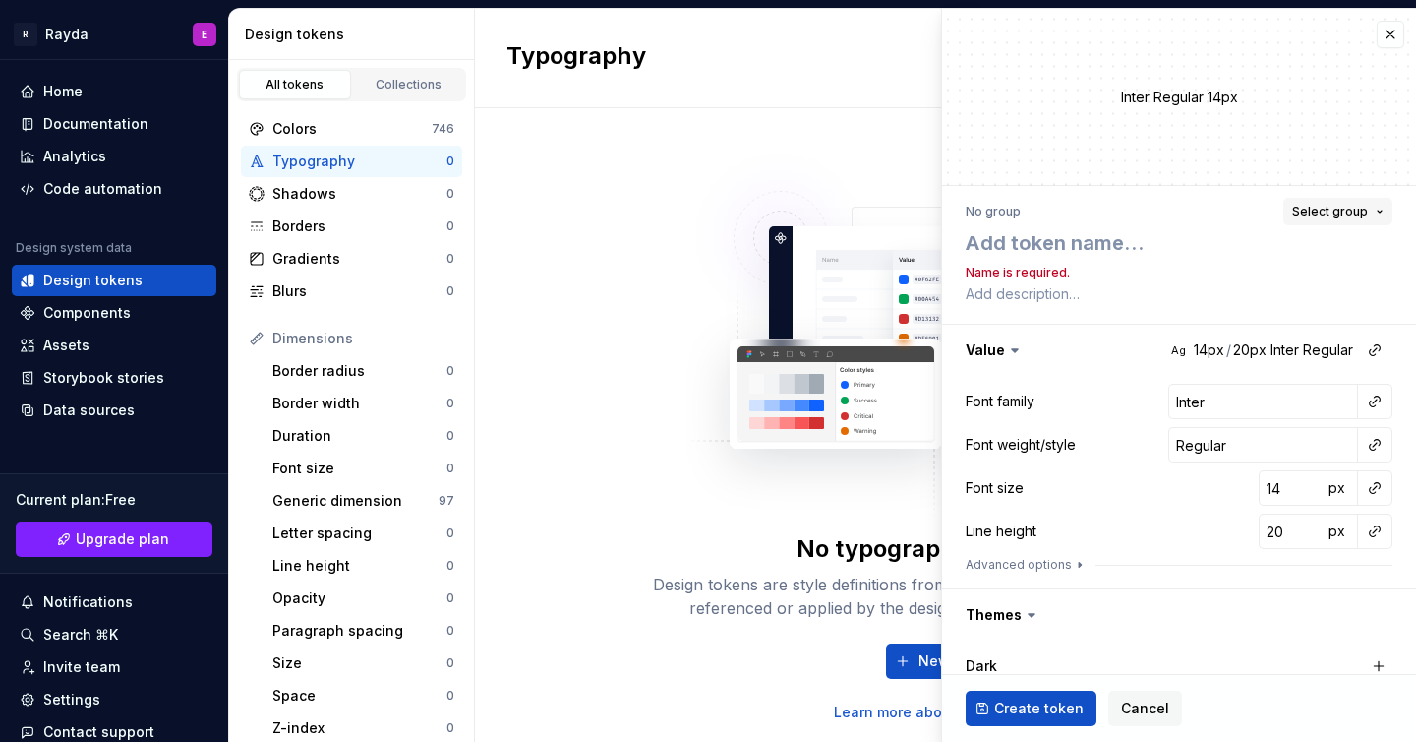
click at [1353, 200] on button "Select group" at bounding box center [1338, 212] width 109 height 28
click at [1266, 297] on span "No group" at bounding box center [1235, 286] width 305 height 31
type textarea "*"
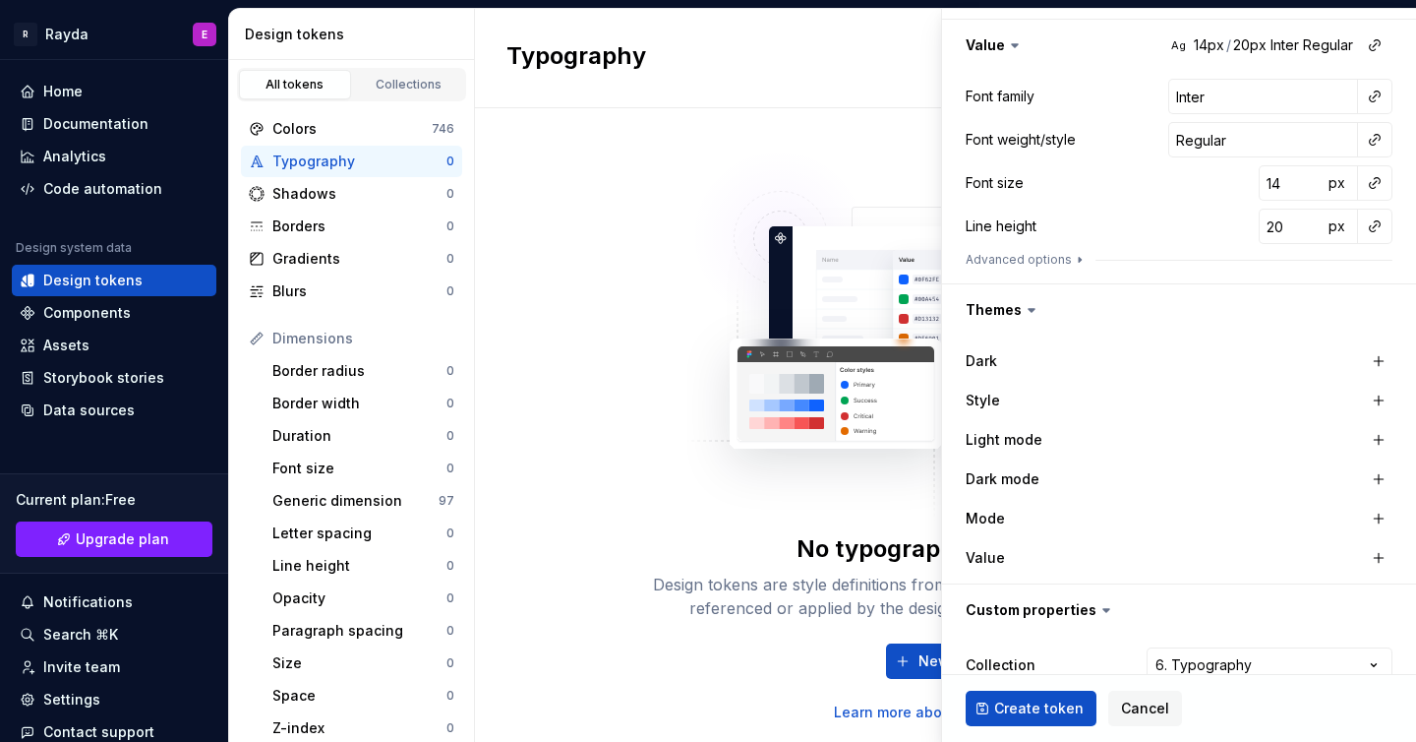
scroll to position [192, 0]
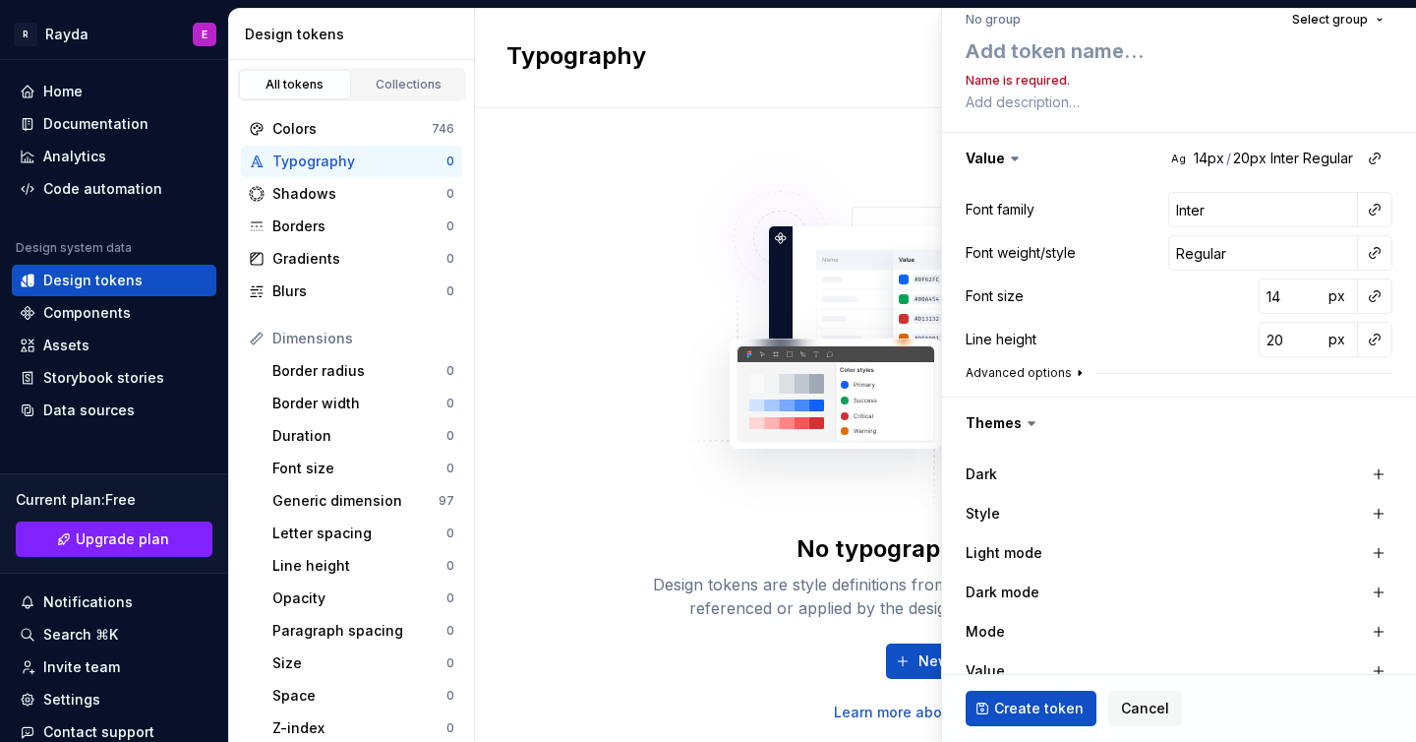
click at [1072, 369] on icon "button" at bounding box center [1080, 373] width 16 height 16
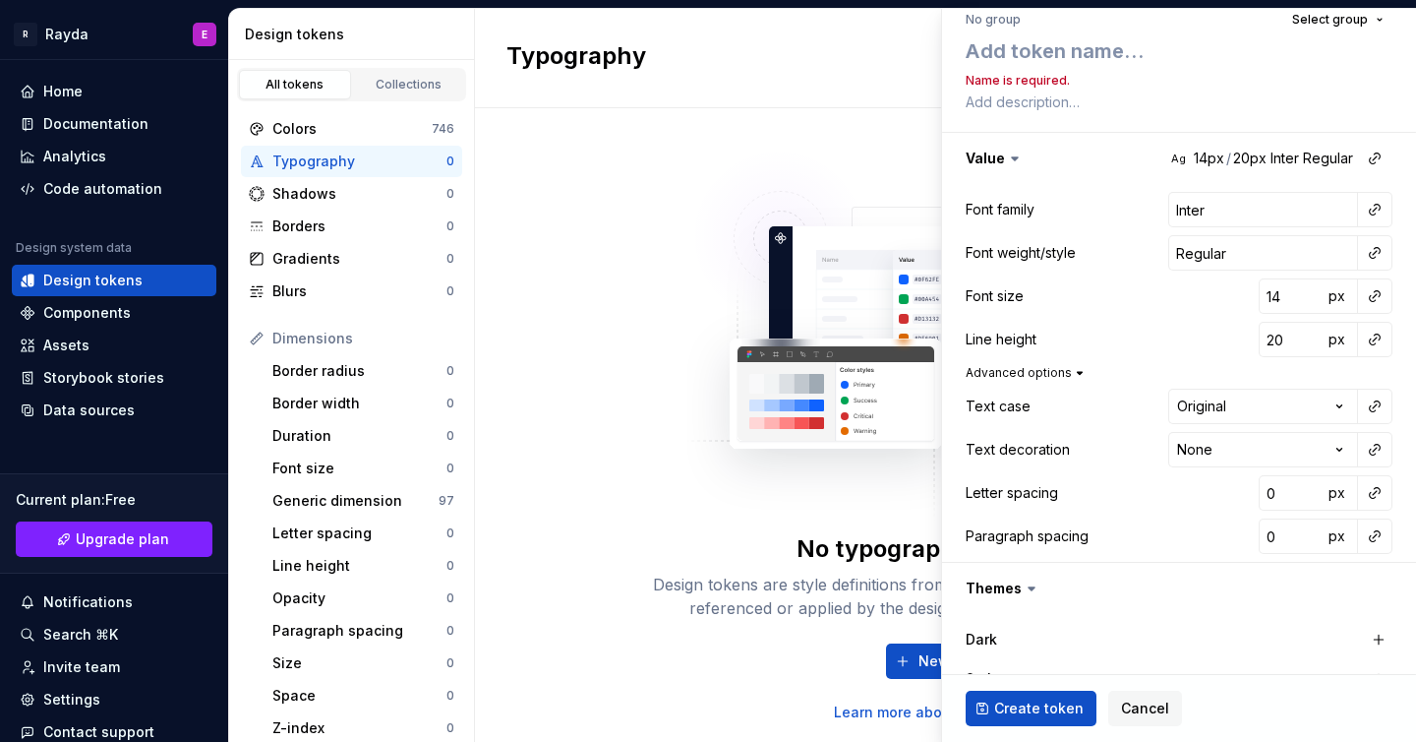
click at [1072, 369] on icon "button" at bounding box center [1080, 373] width 16 height 16
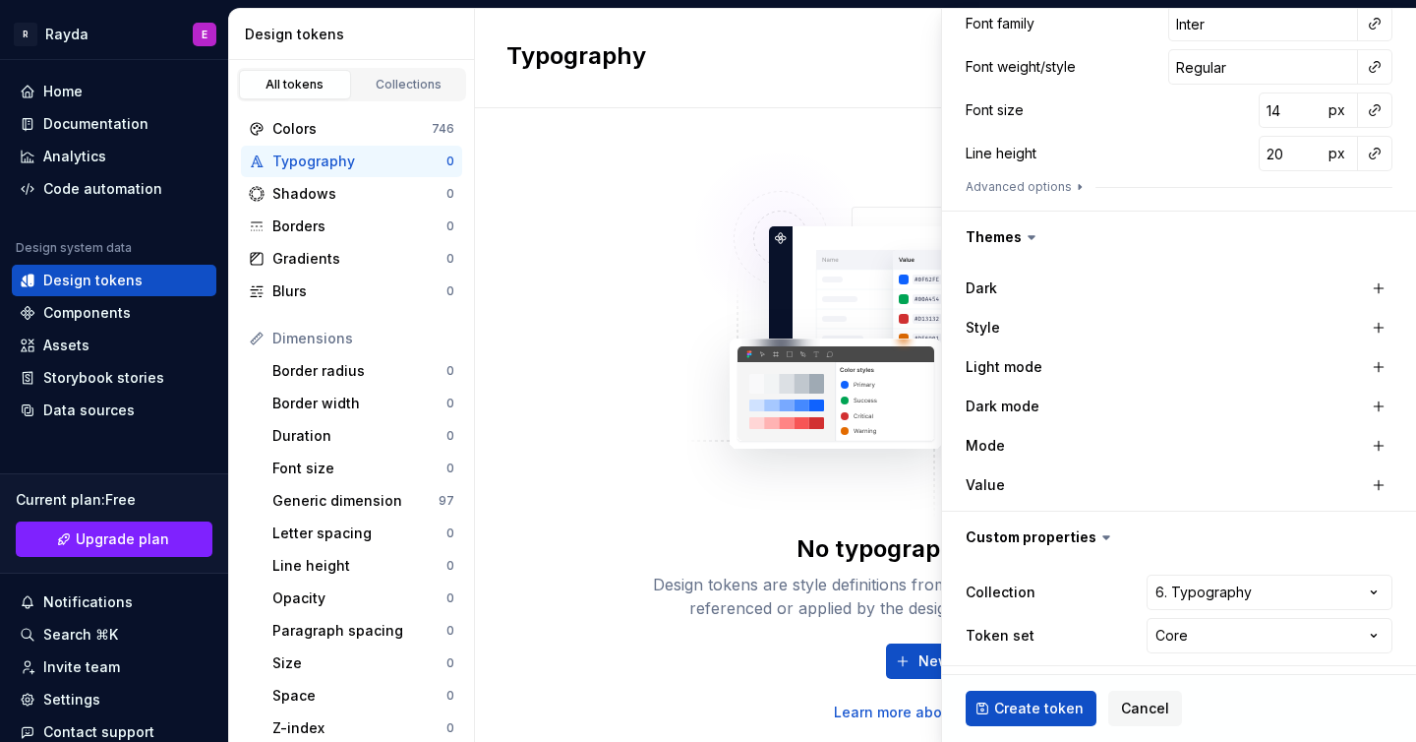
scroll to position [382, 0]
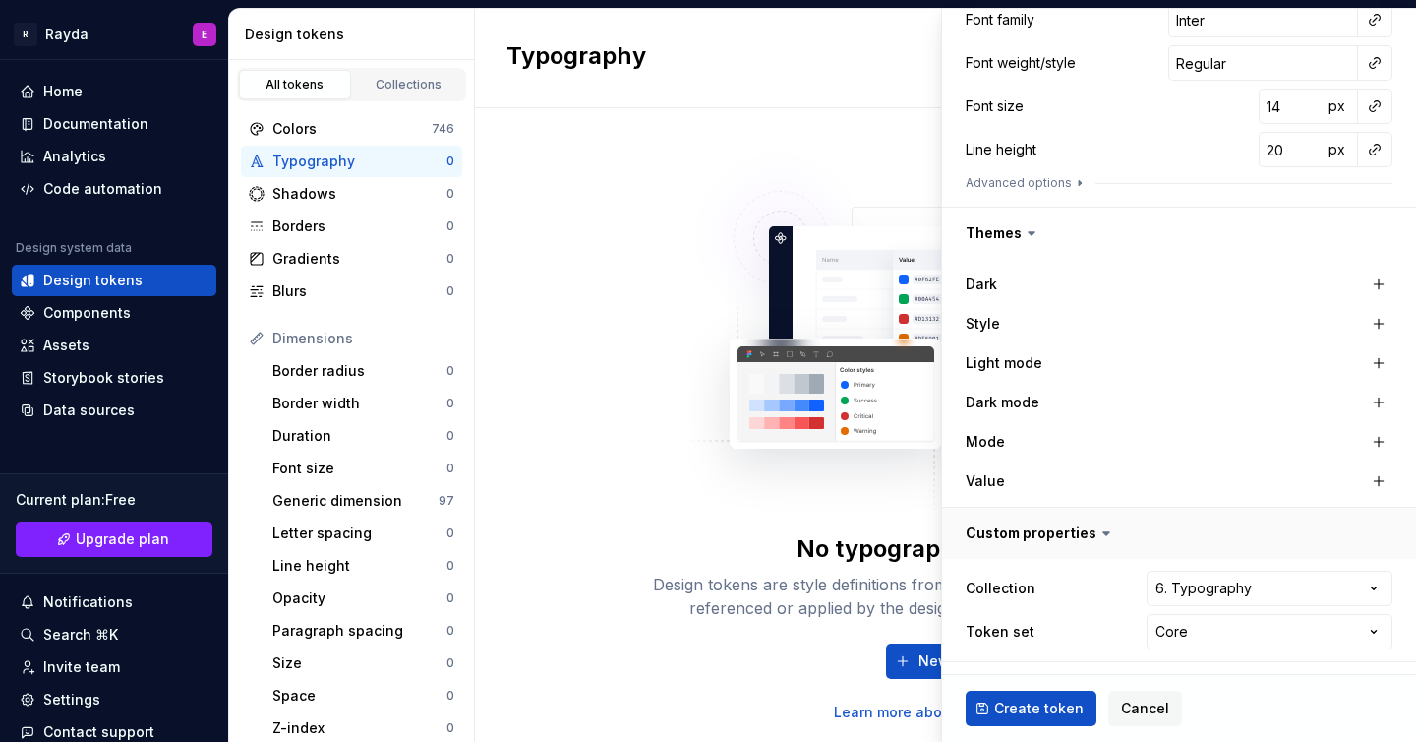
click at [1085, 532] on button "button" at bounding box center [1179, 533] width 474 height 51
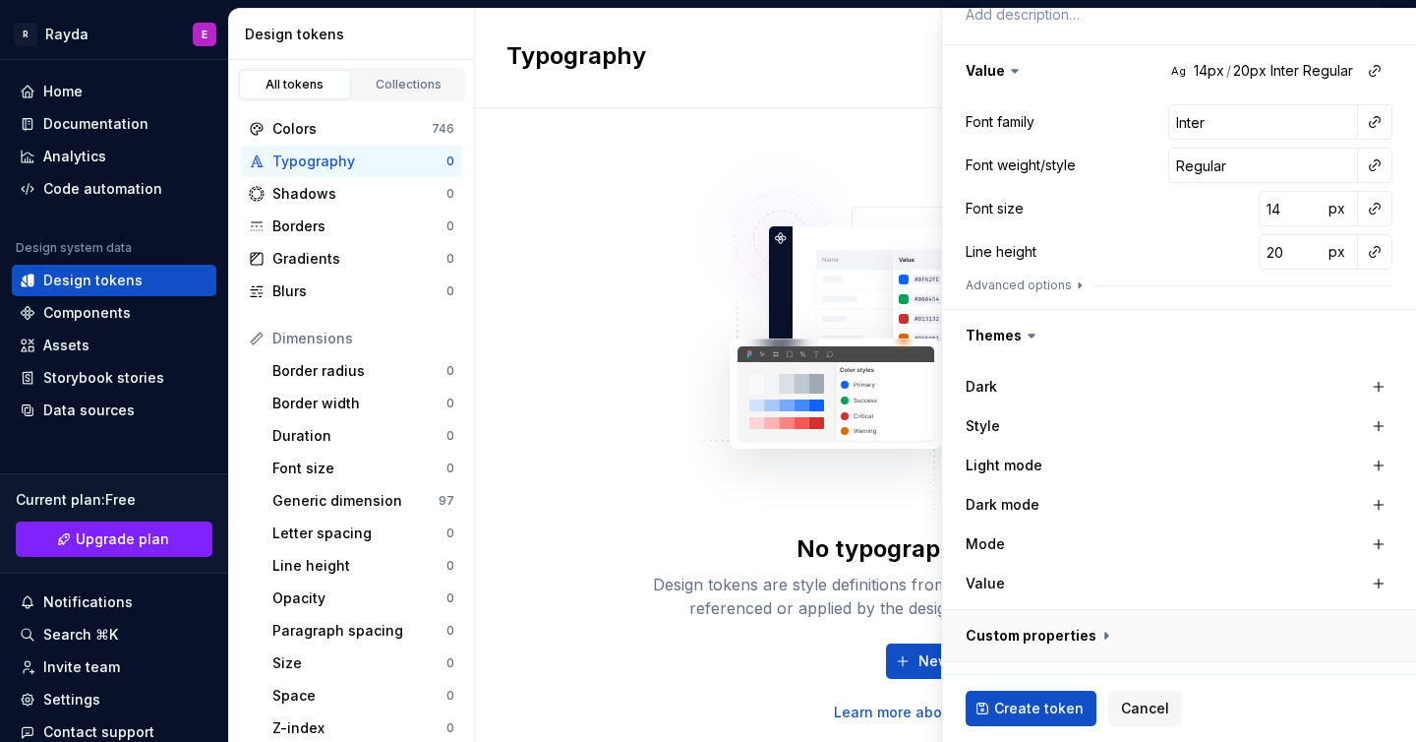
scroll to position [279, 0]
click at [722, 501] on img at bounding box center [946, 324] width 517 height 393
click at [423, 85] on div "Collections" at bounding box center [409, 85] width 98 height 16
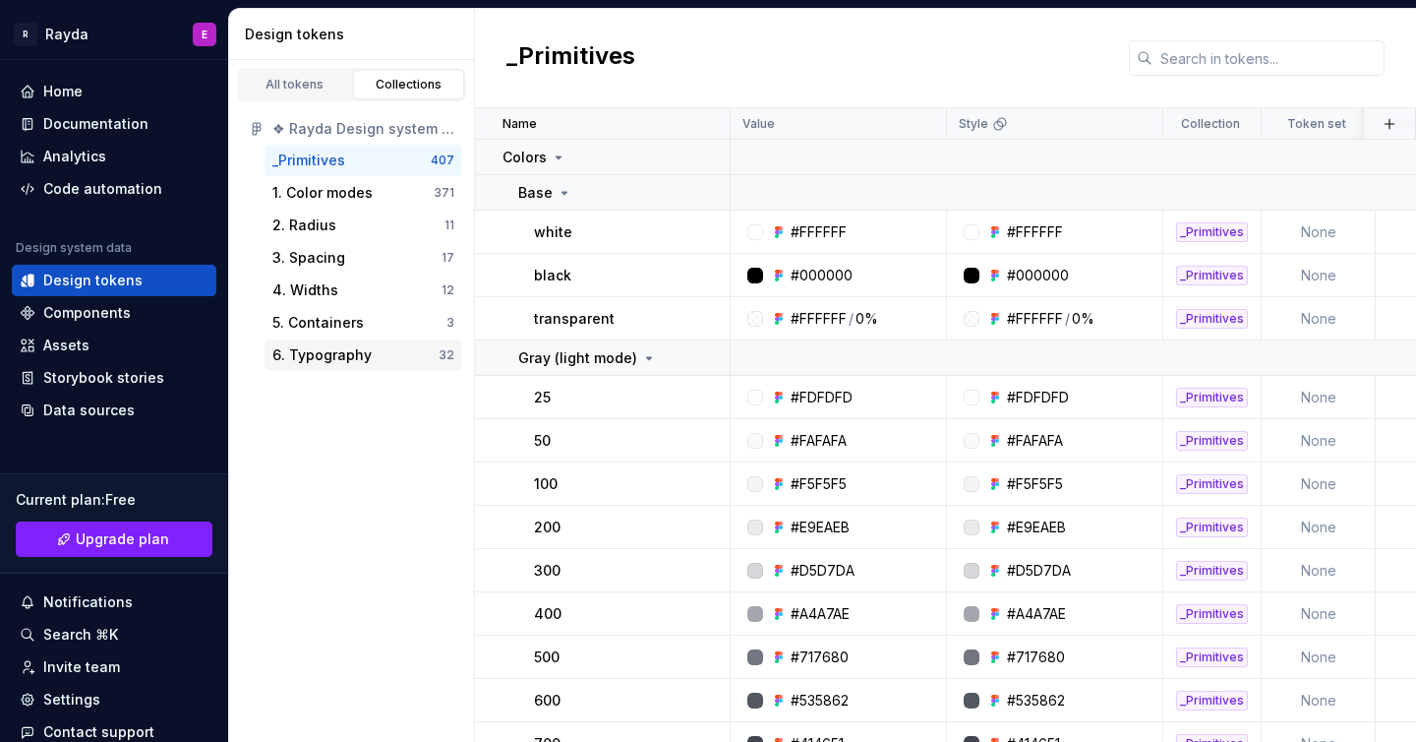
click at [347, 358] on div "6. Typography" at bounding box center [321, 355] width 99 height 20
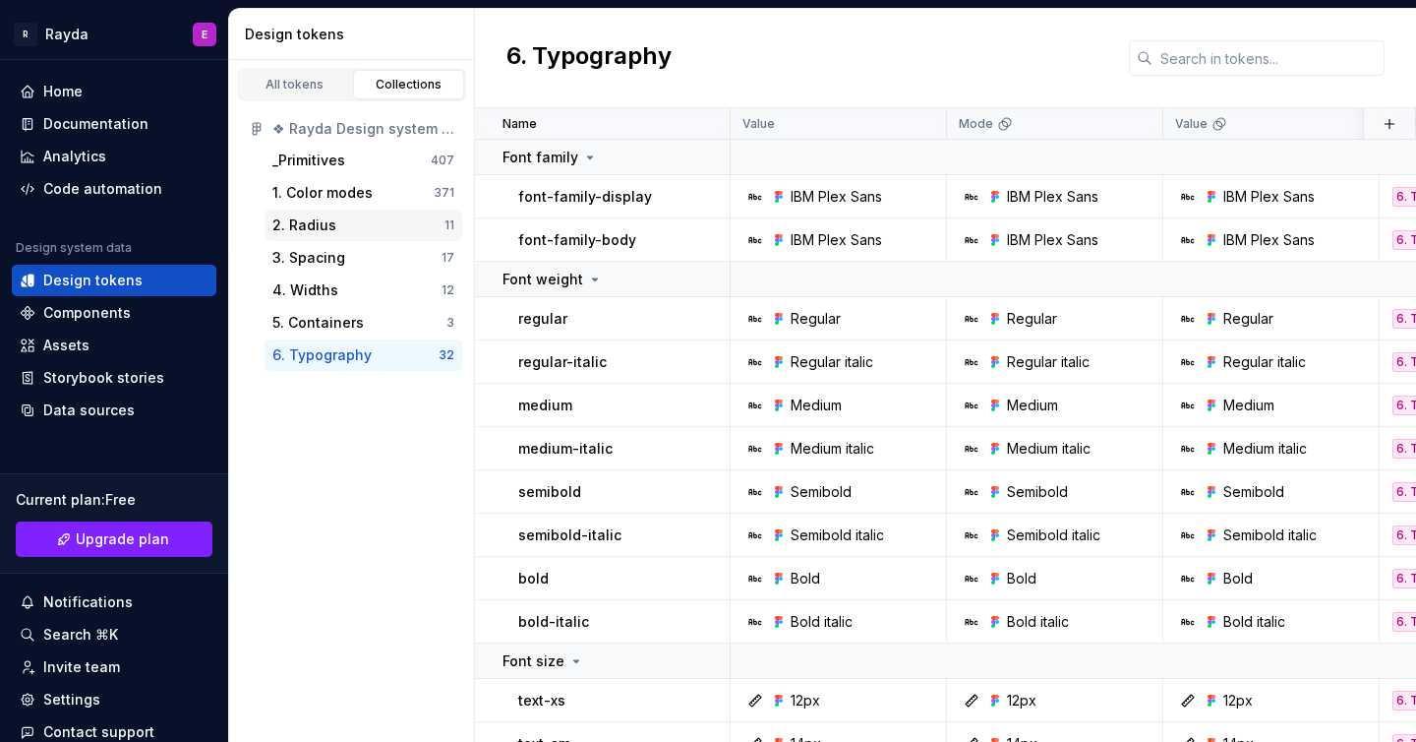
click at [404, 225] on div "2. Radius" at bounding box center [358, 225] width 172 height 20
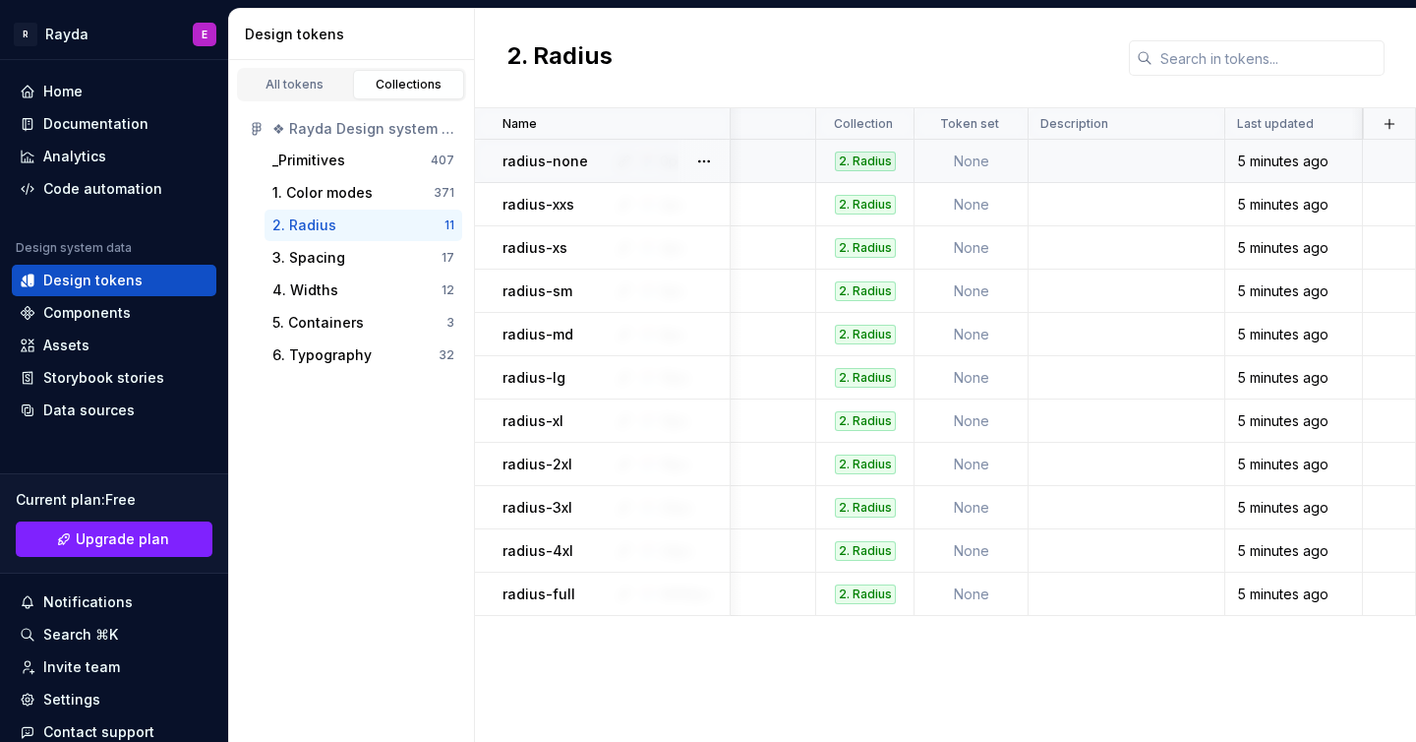
scroll to position [0, 130]
click at [293, 77] on div "All tokens" at bounding box center [295, 85] width 98 height 16
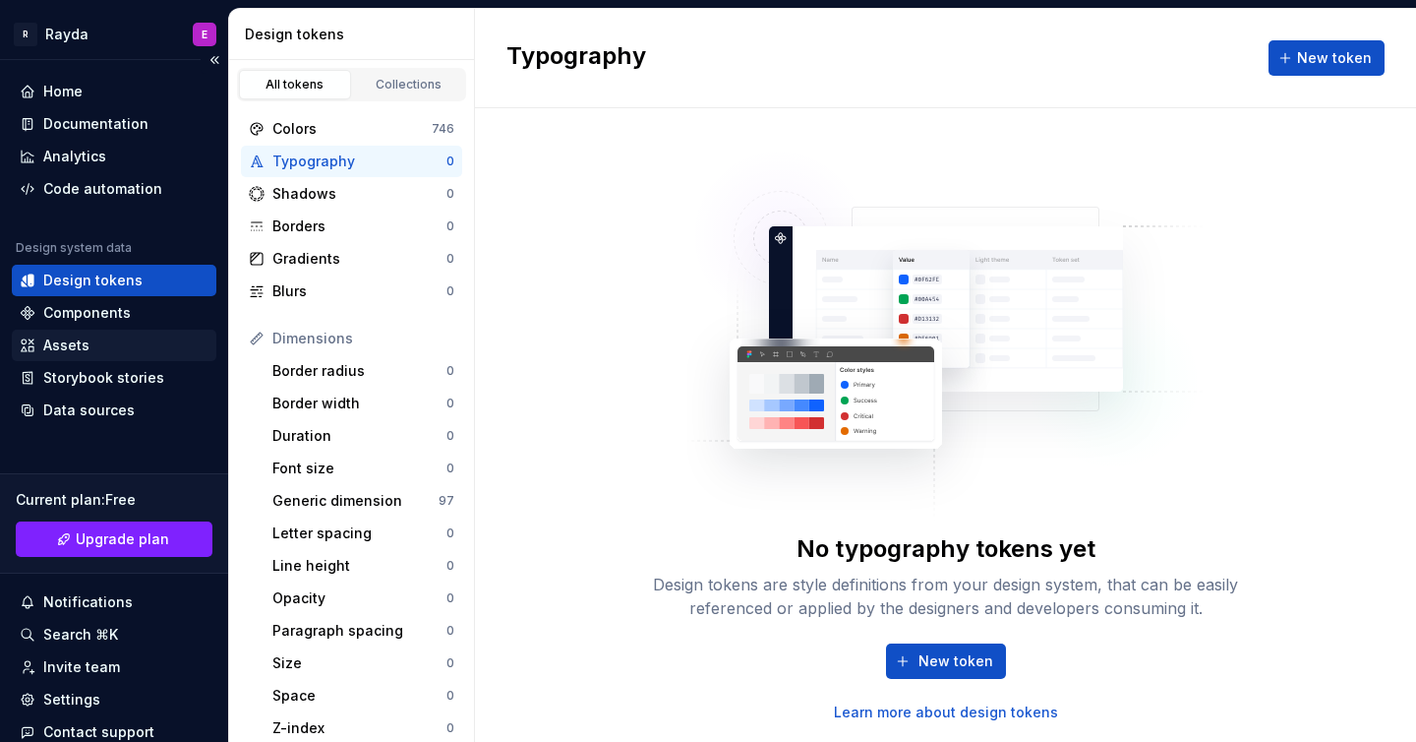
click at [130, 342] on div "Assets" at bounding box center [114, 345] width 189 height 20
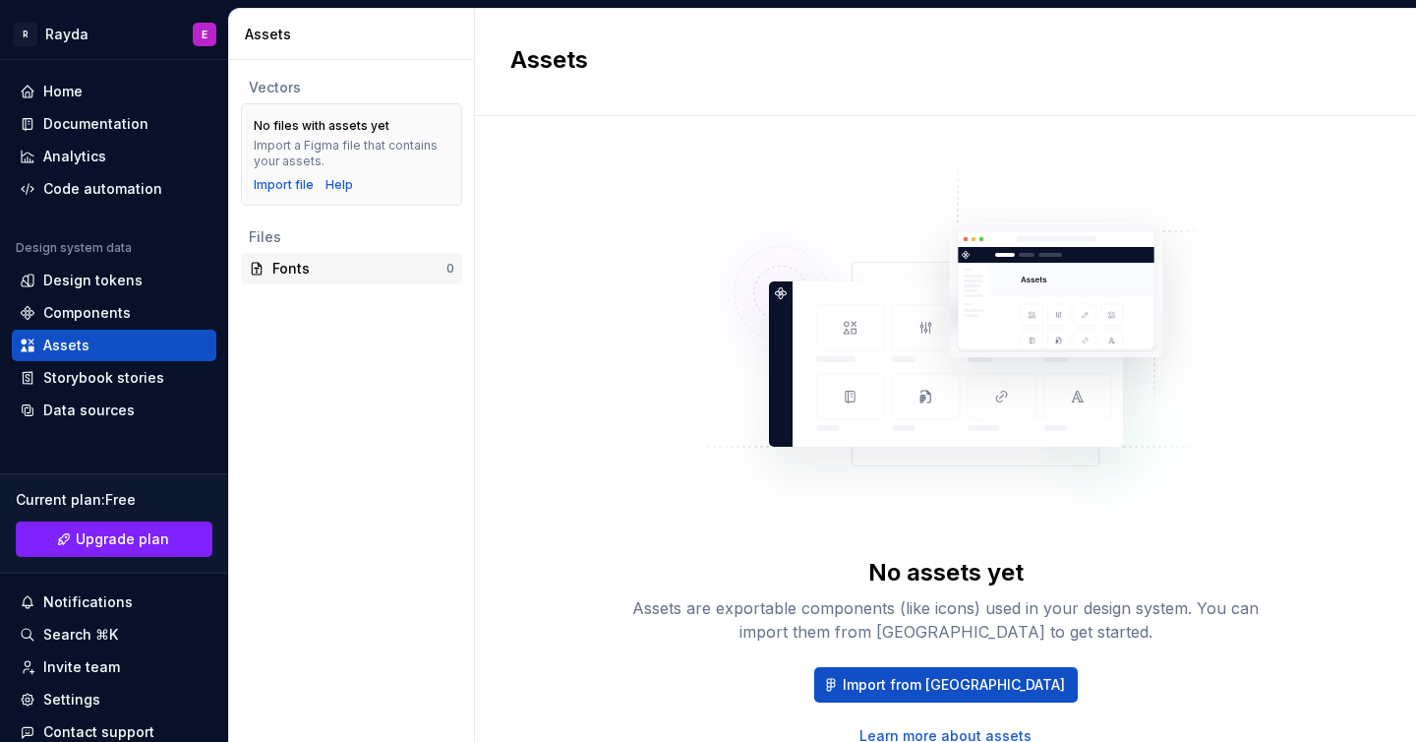
click at [310, 278] on div "Fonts 0" at bounding box center [351, 268] width 221 height 31
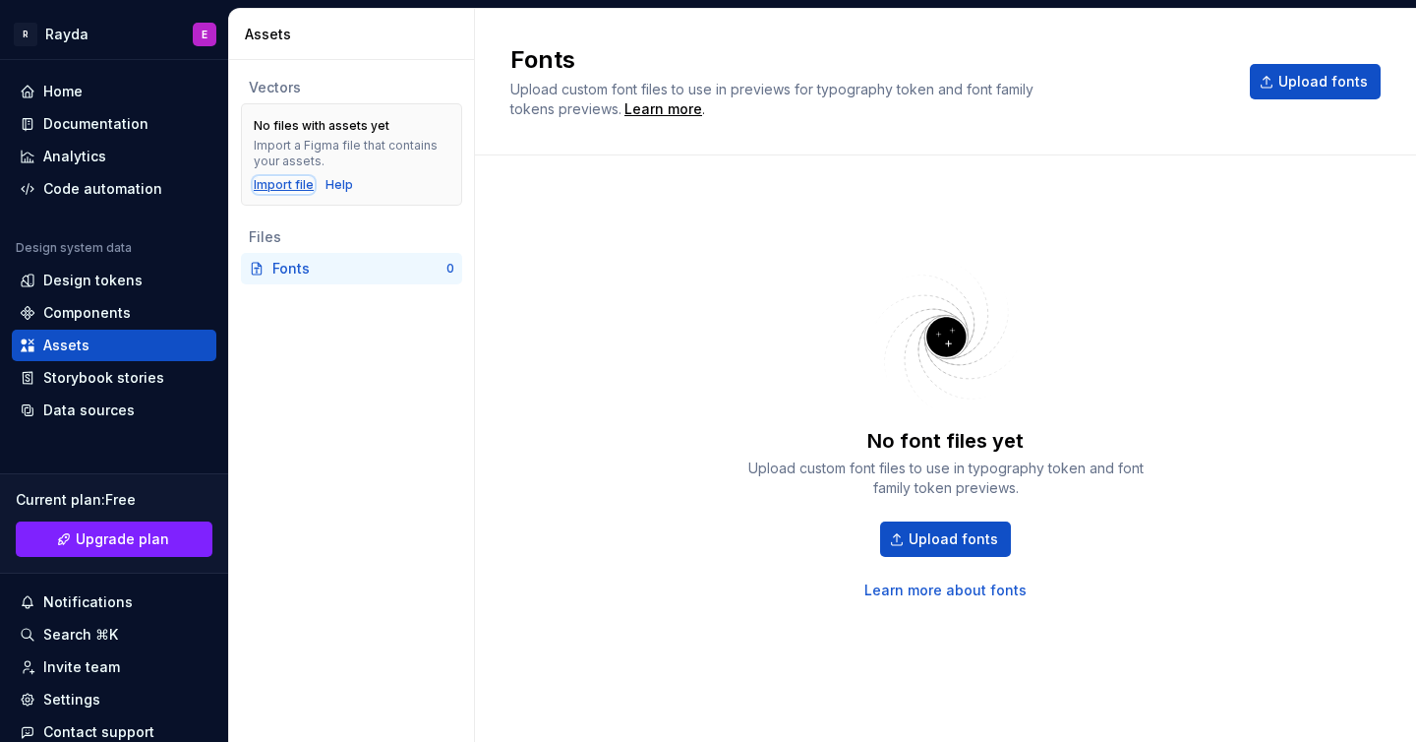
click at [288, 183] on div "Import file" at bounding box center [284, 185] width 60 height 16
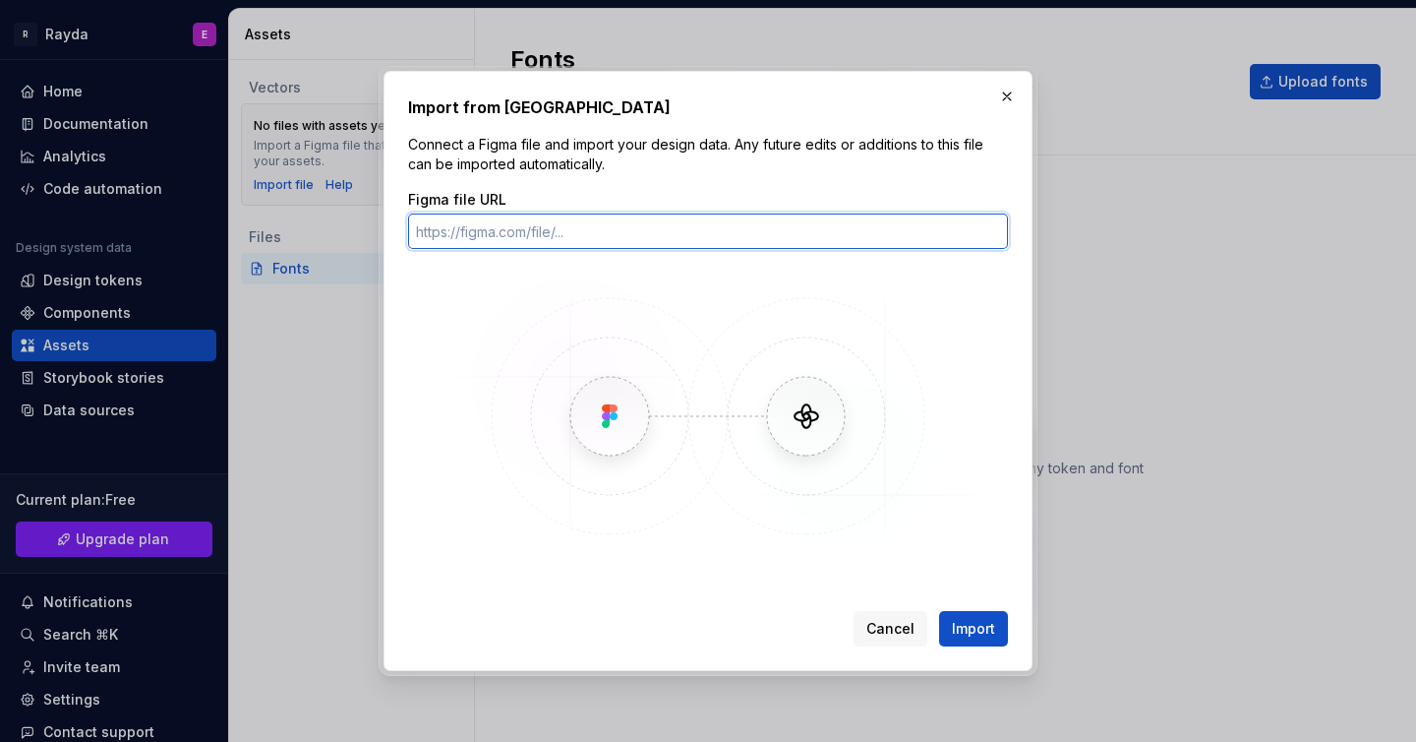
paste input "[URL][DOMAIN_NAME]"
type input "[URL][DOMAIN_NAME]"
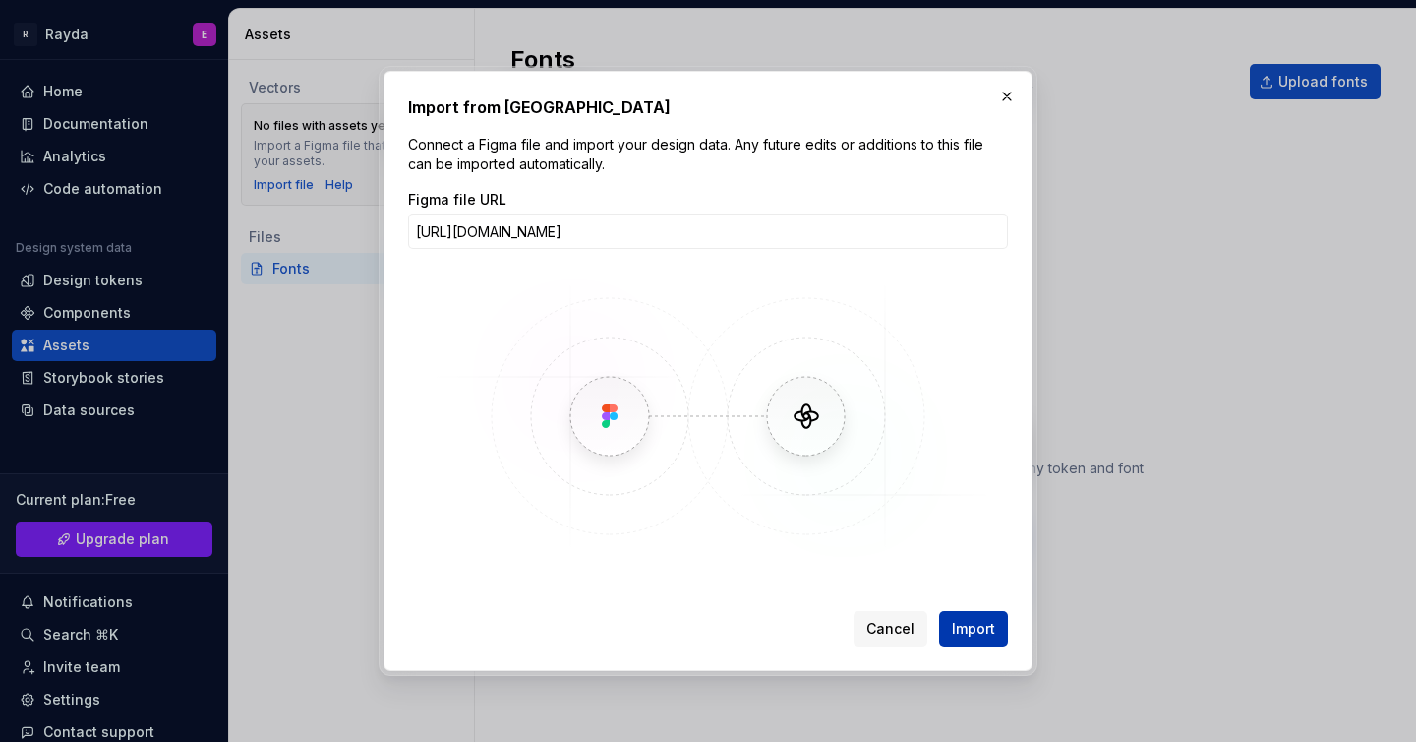
scroll to position [0, 0]
click at [957, 629] on span "Import" at bounding box center [973, 629] width 43 height 20
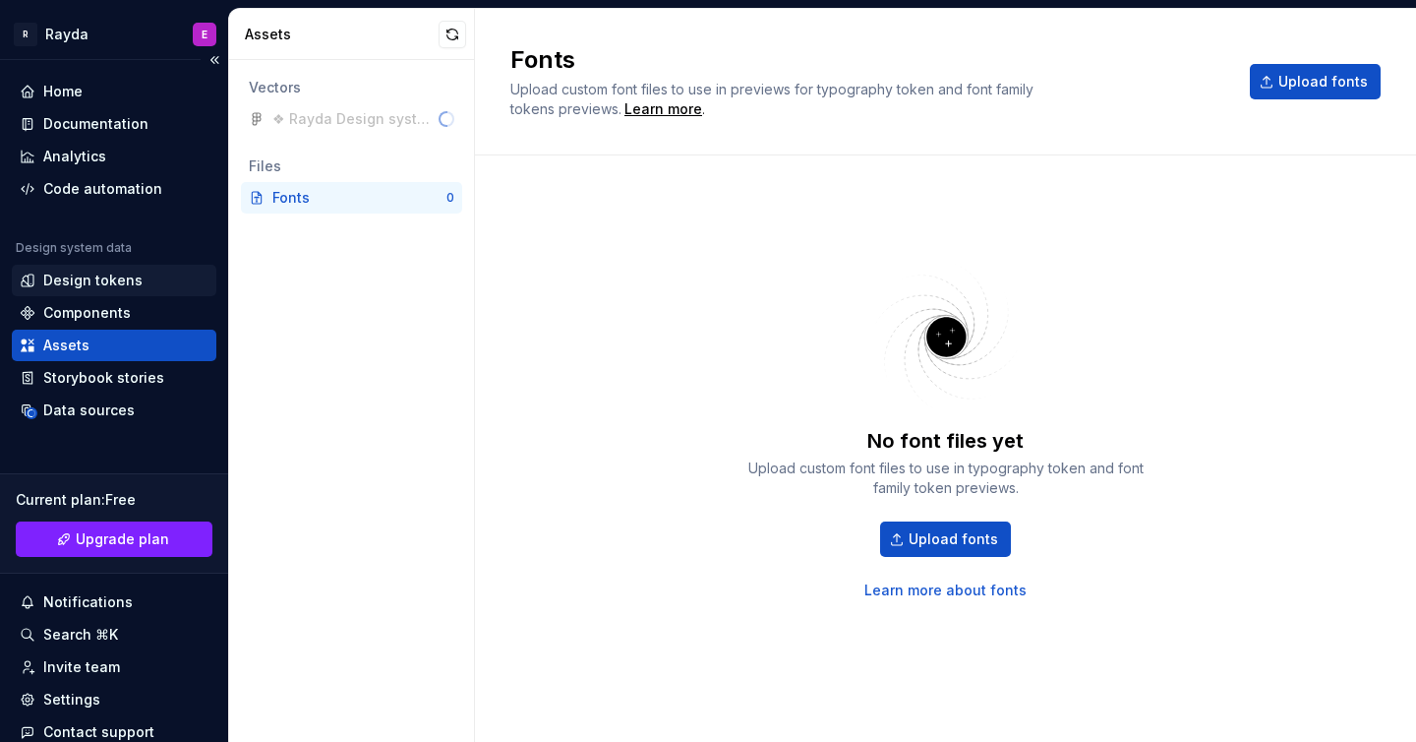
click at [120, 271] on div "Design tokens" at bounding box center [92, 281] width 99 height 20
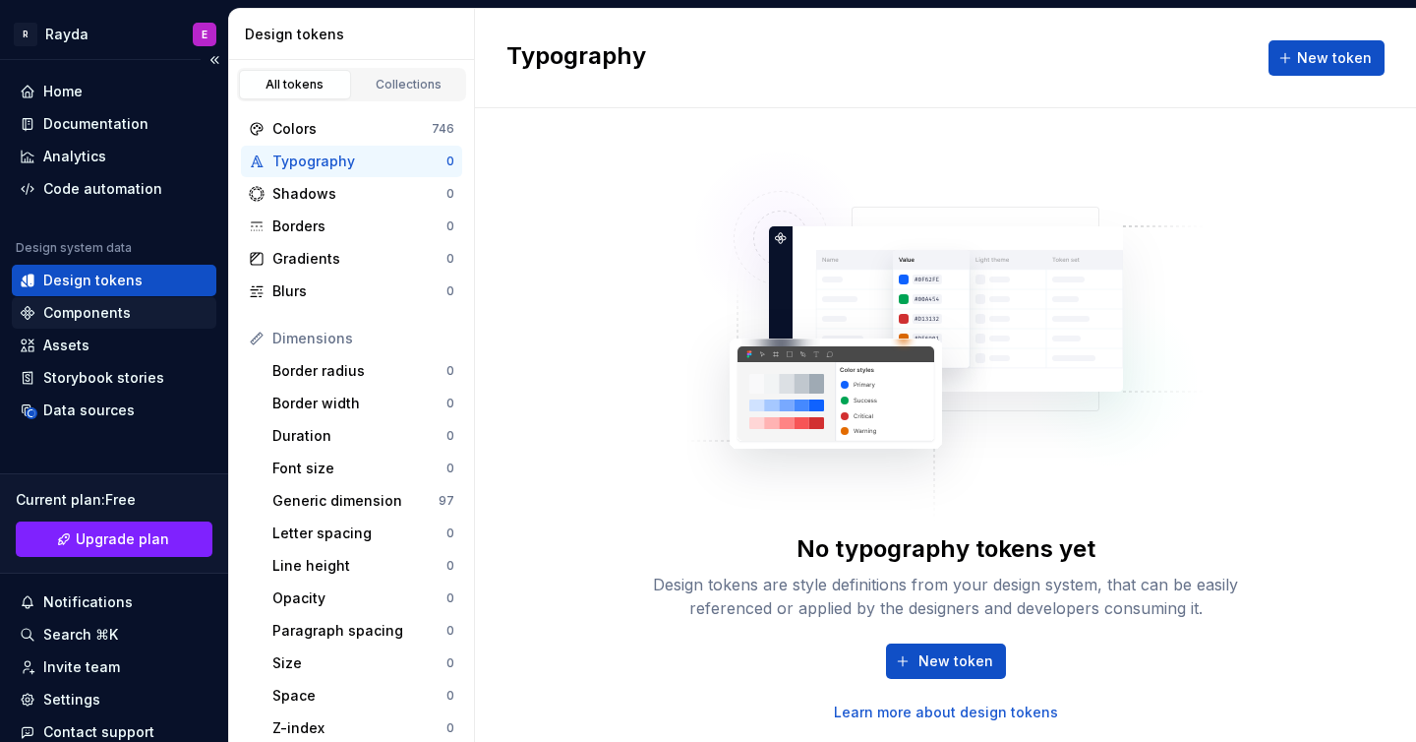
click at [102, 325] on div "Components" at bounding box center [114, 312] width 205 height 31
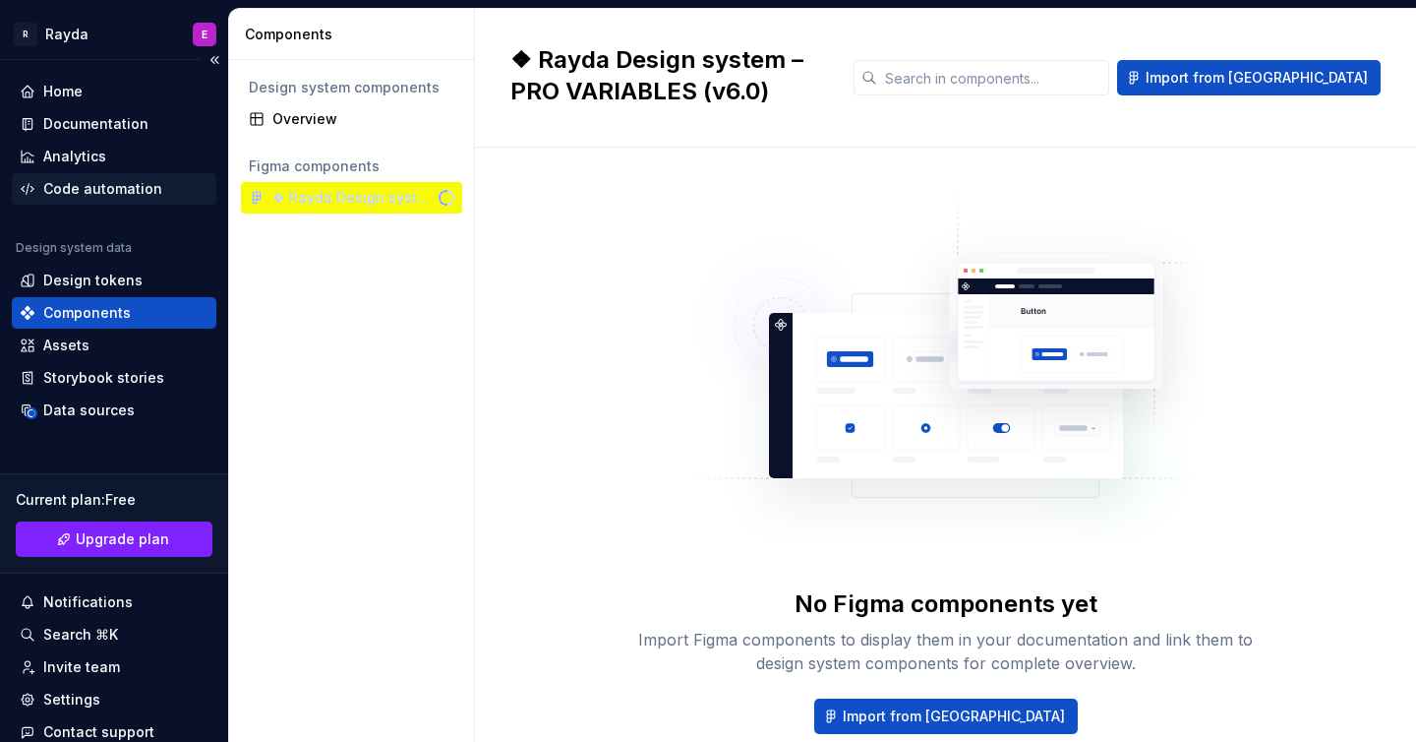
click at [78, 193] on div "Code automation" at bounding box center [102, 189] width 119 height 20
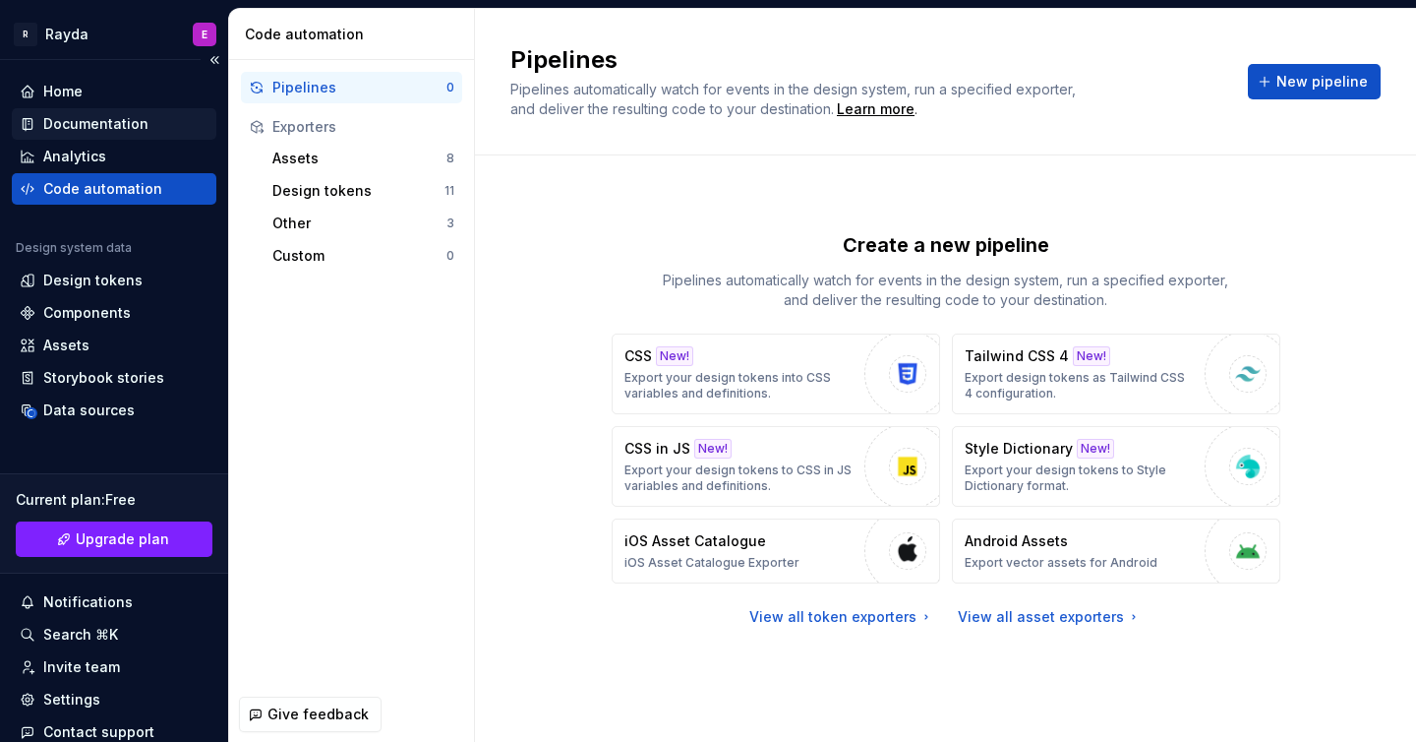
click at [76, 116] on div "Documentation" at bounding box center [95, 124] width 105 height 20
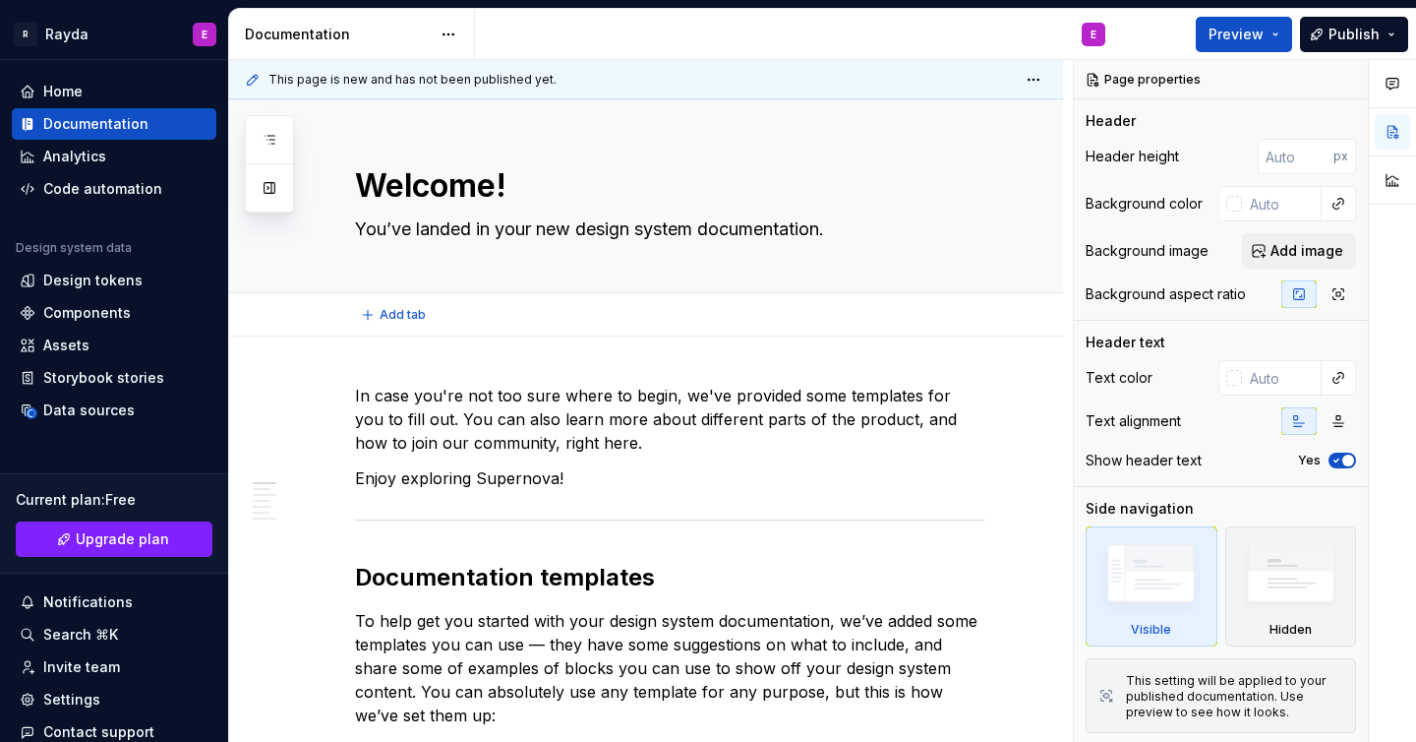
type textarea "*"
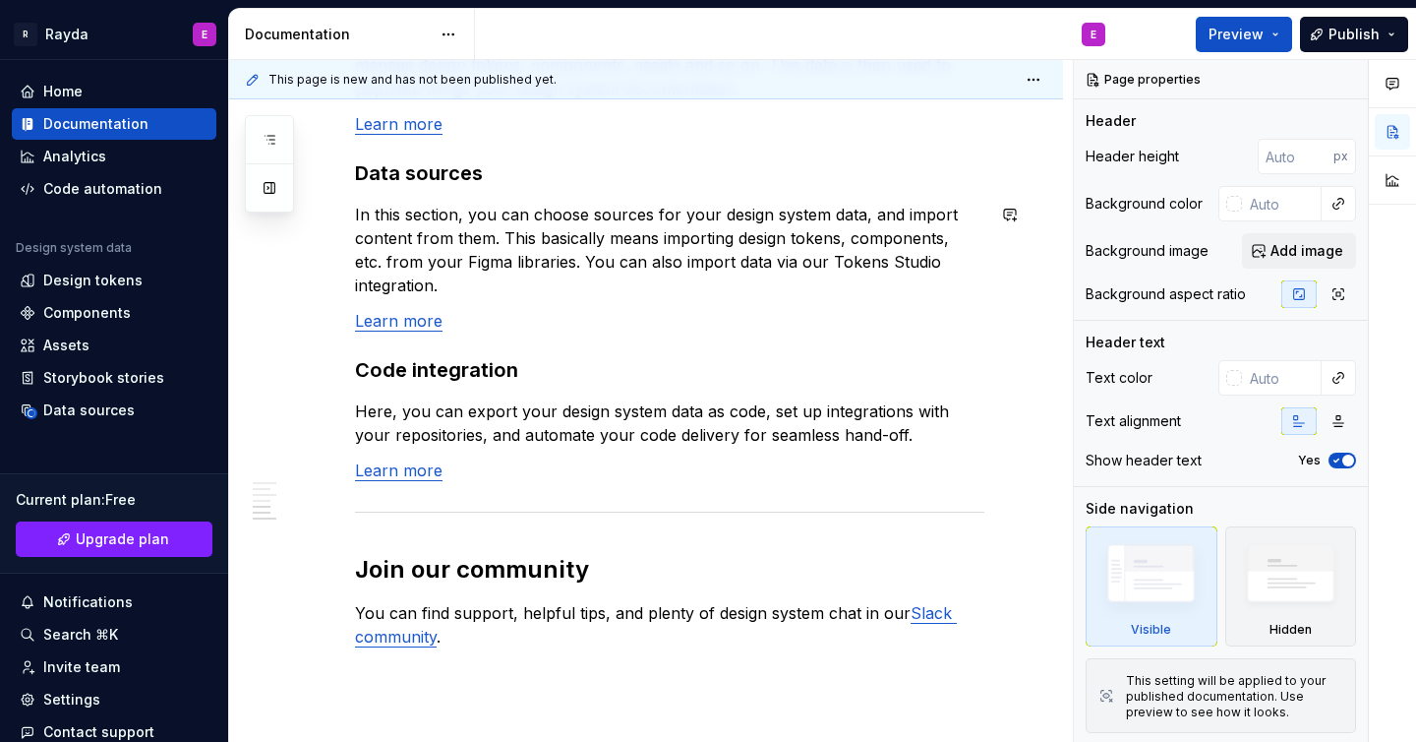
scroll to position [1791, 0]
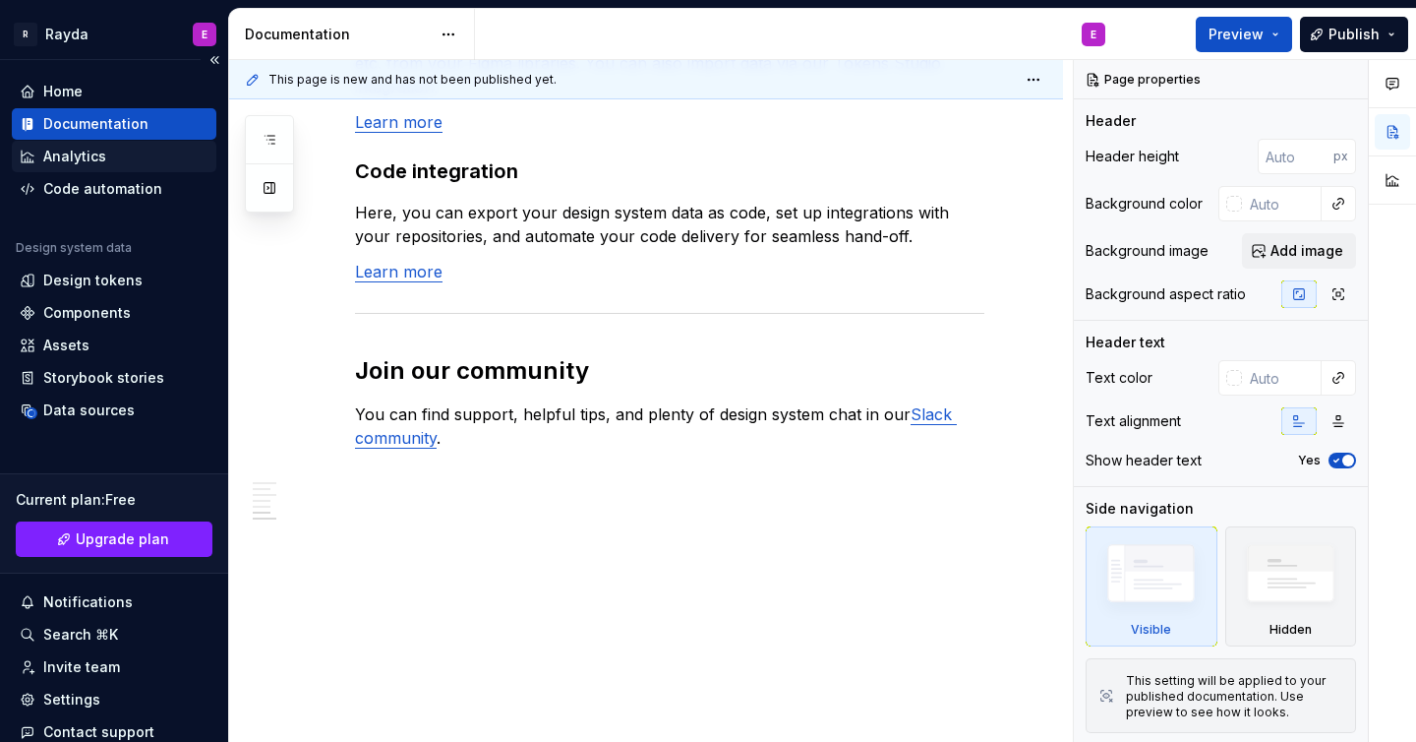
click at [117, 158] on div "Analytics" at bounding box center [114, 157] width 189 height 20
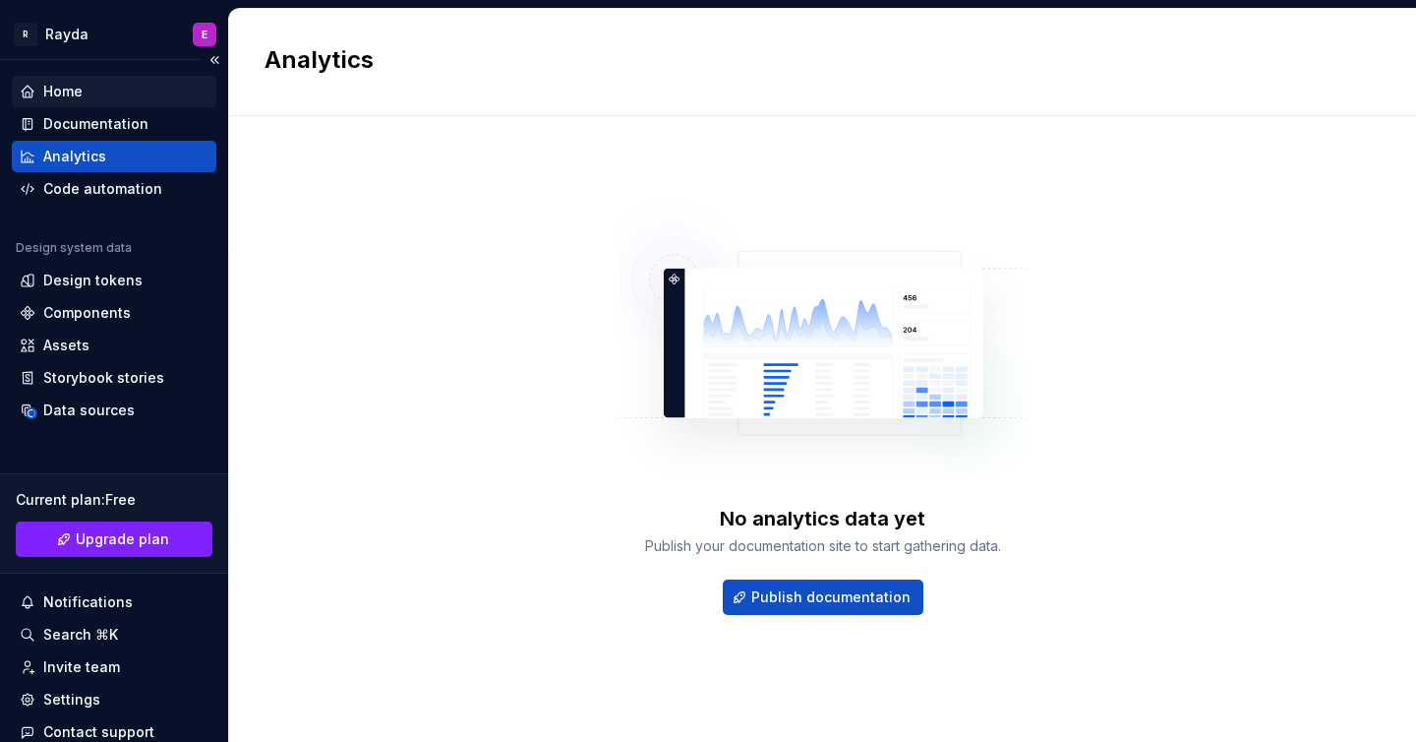
click at [115, 100] on div "Home" at bounding box center [114, 92] width 189 height 20
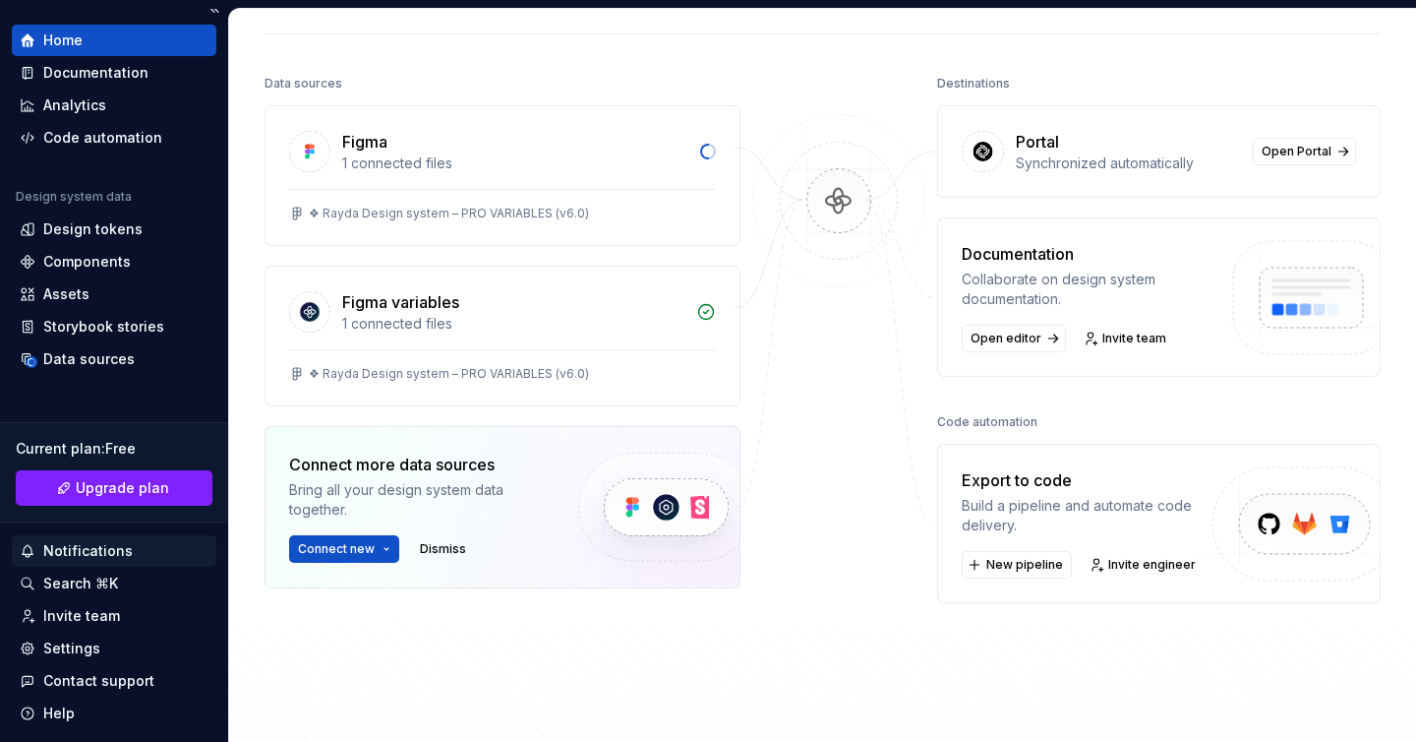
scroll to position [106, 0]
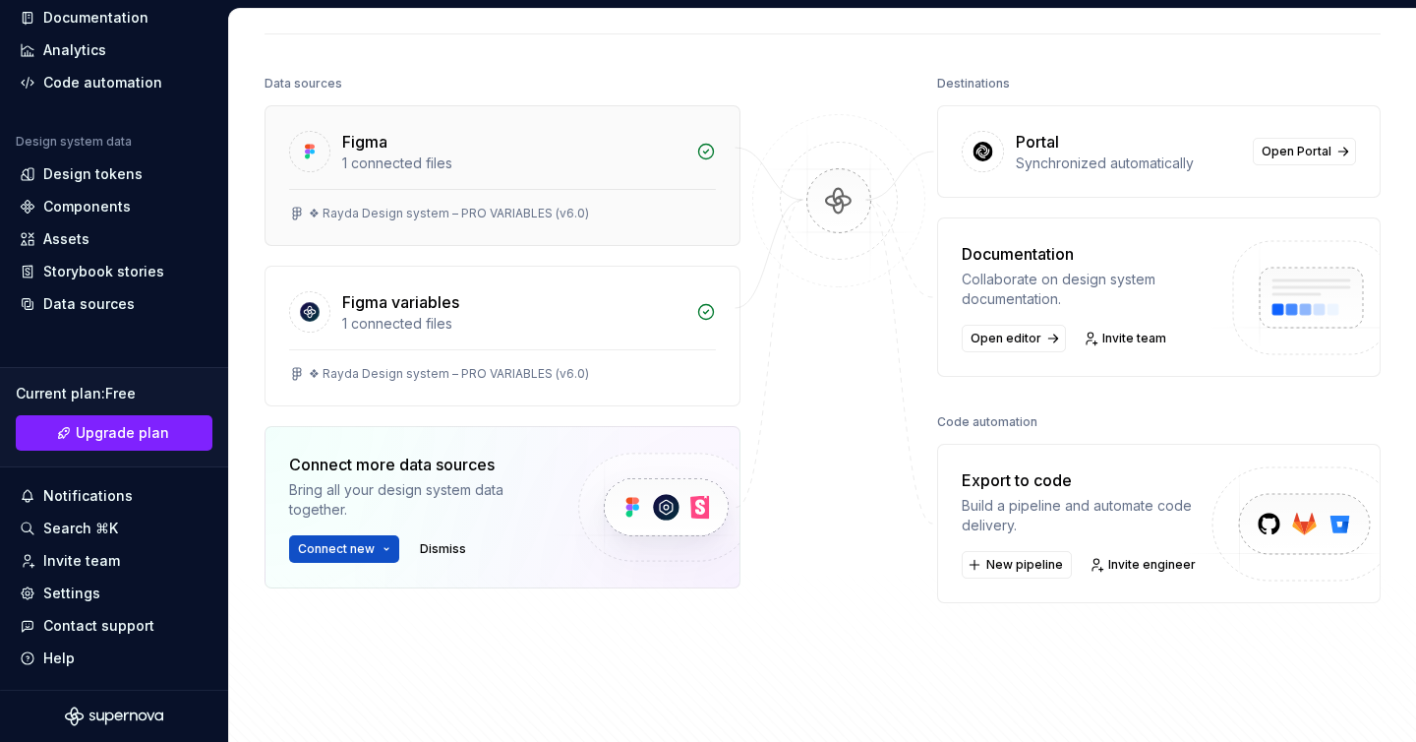
click at [568, 165] on div "1 connected files" at bounding box center [513, 163] width 342 height 20
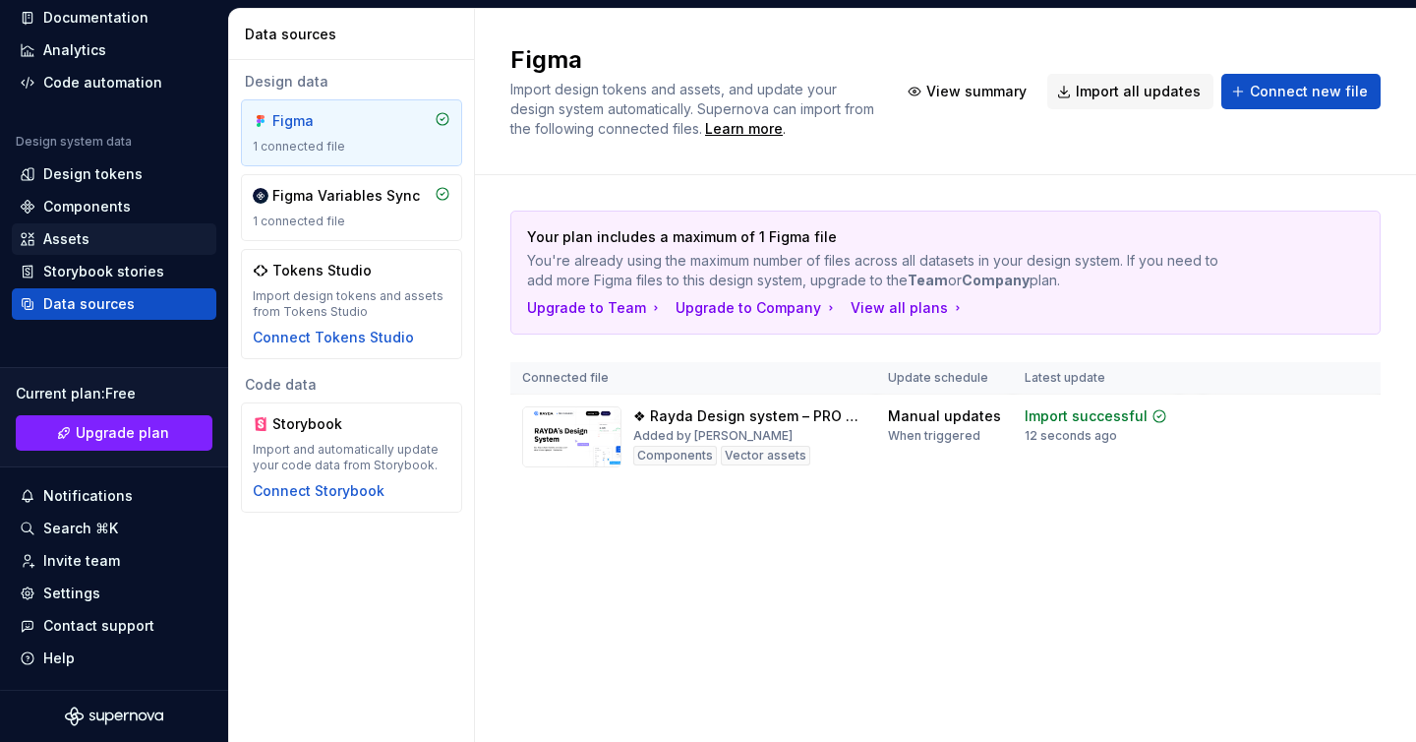
click at [128, 238] on div "Assets" at bounding box center [114, 239] width 189 height 20
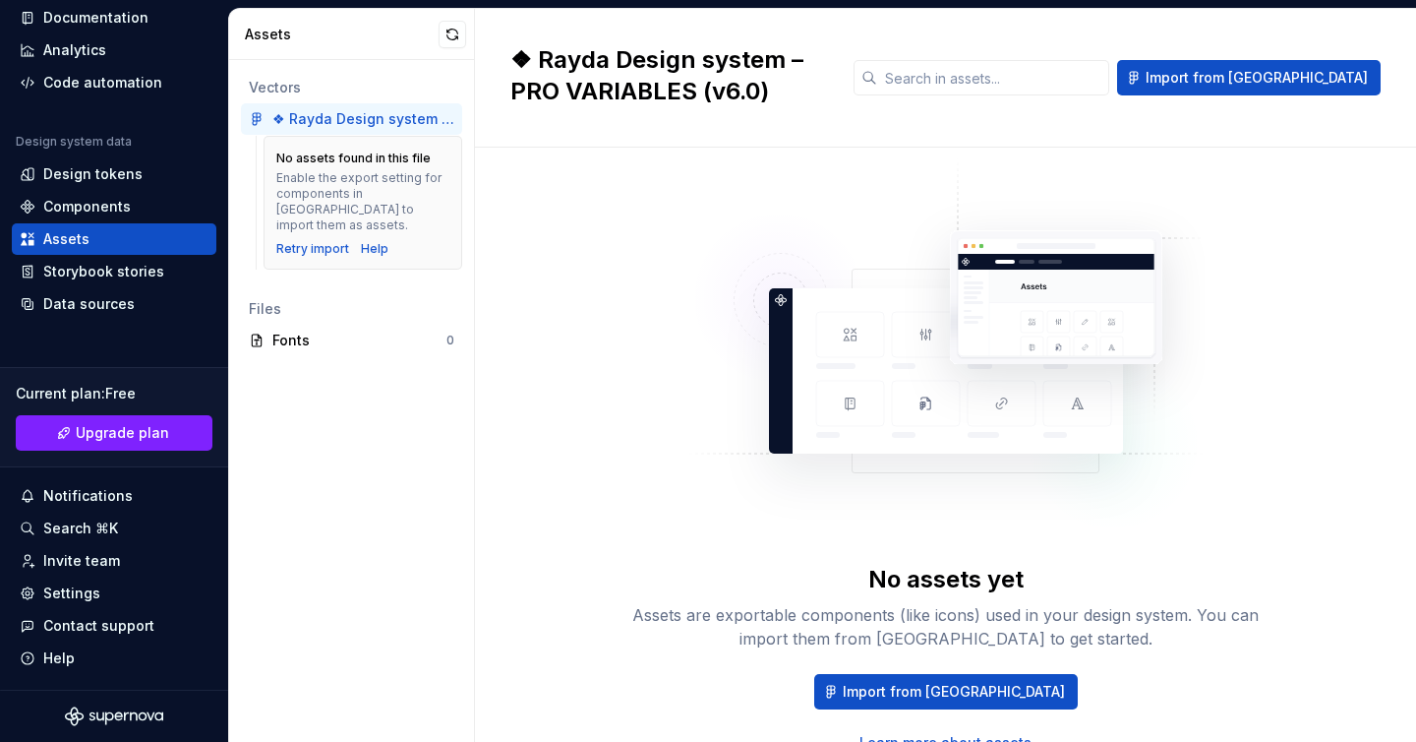
scroll to position [31, 0]
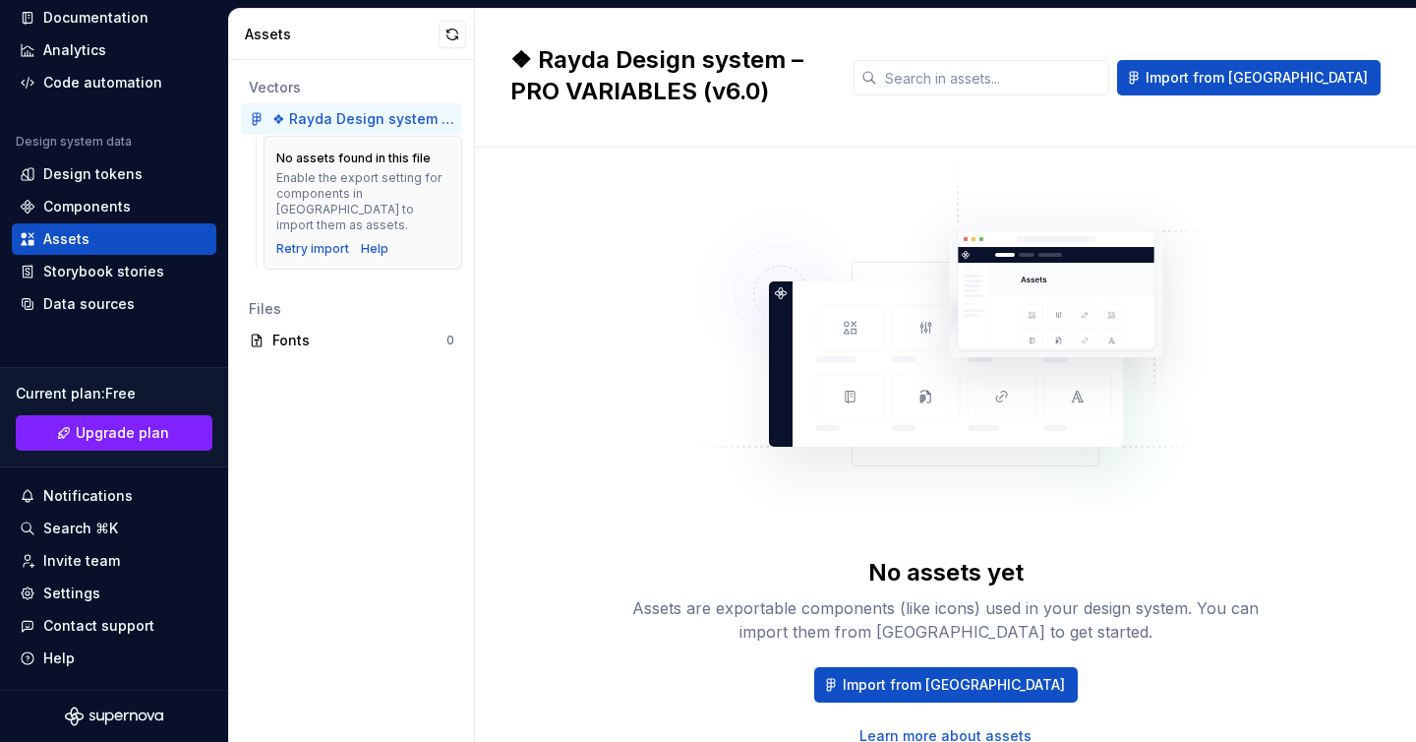
click at [354, 115] on div "❖ Rayda Design system – PRO VARIABLES (v6.0)" at bounding box center [363, 119] width 182 height 20
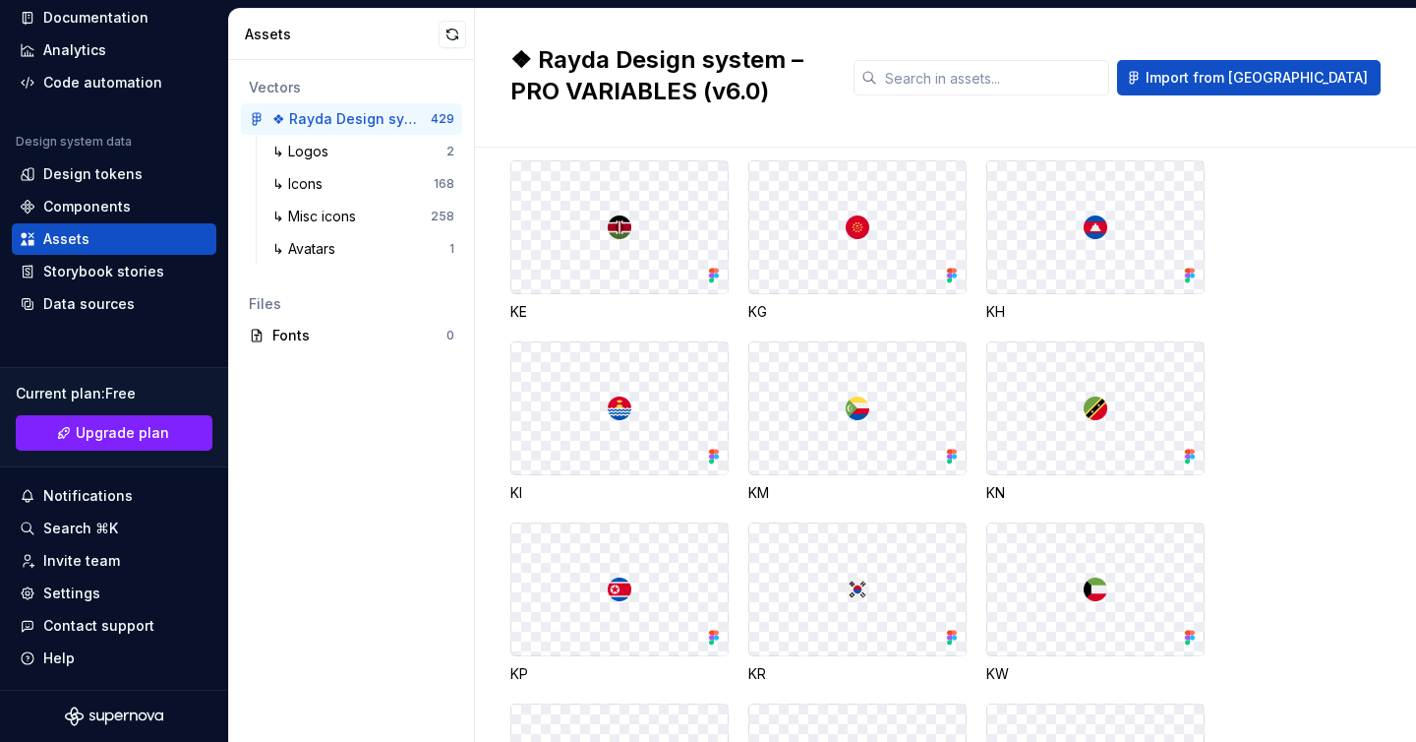
scroll to position [18335, 0]
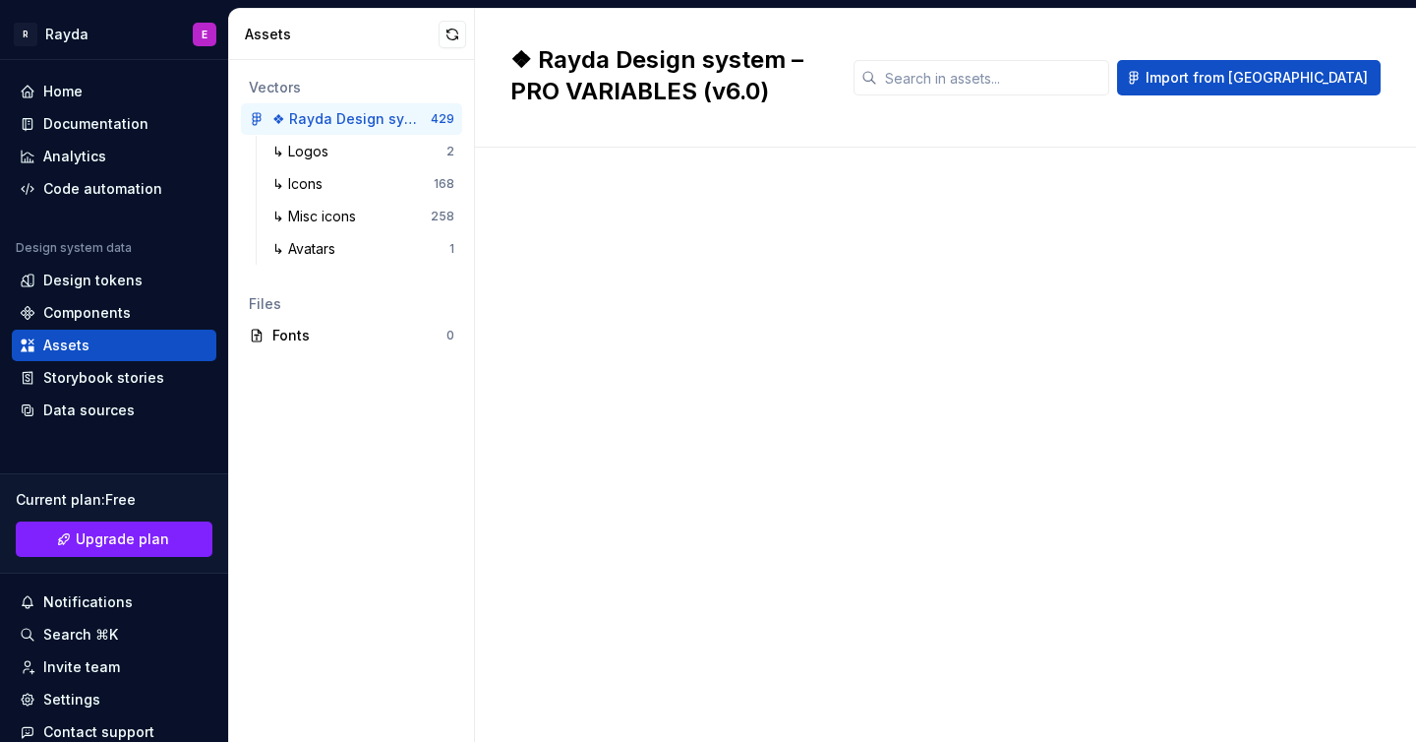
scroll to position [20420, 0]
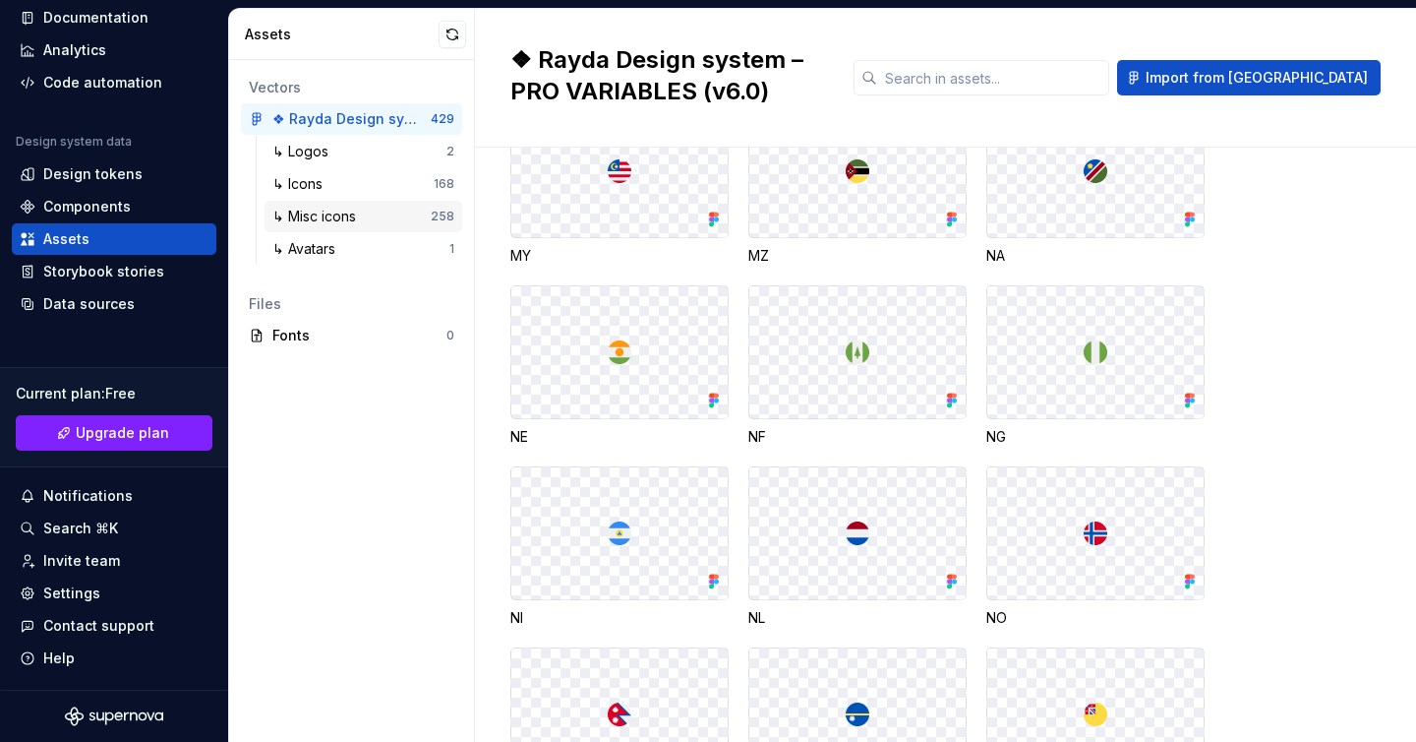
click at [335, 215] on div "↳ Misc icons" at bounding box center [317, 217] width 91 height 20
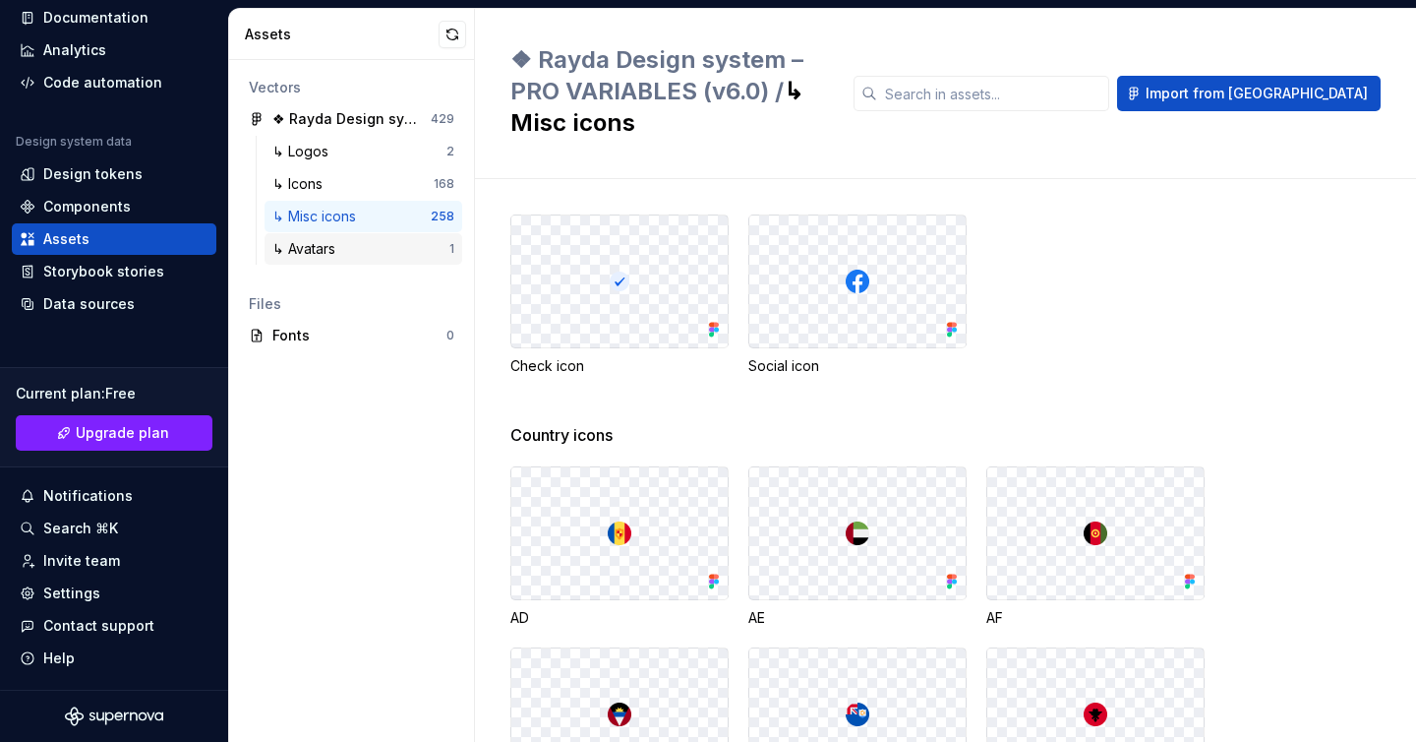
click at [338, 249] on div "↳ Avatars" at bounding box center [307, 249] width 71 height 20
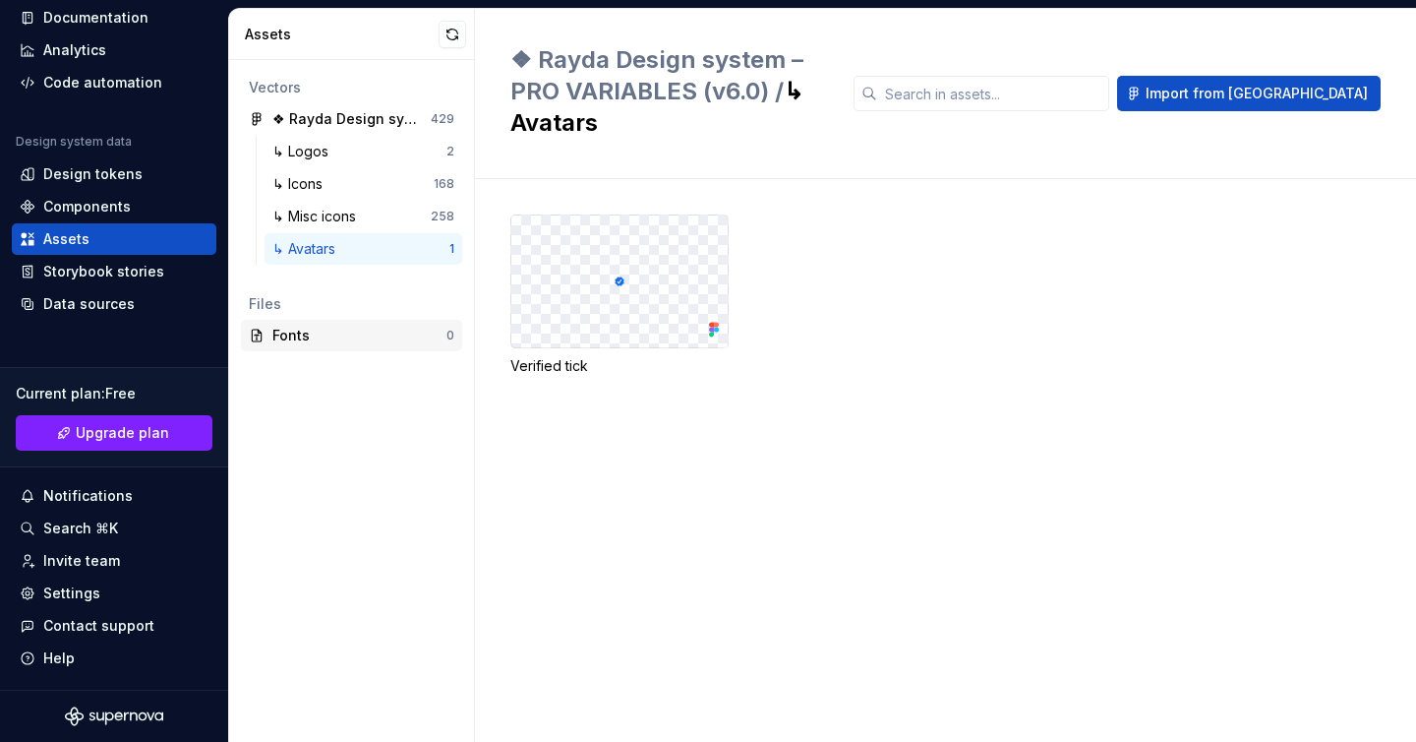
click at [330, 335] on div "Fonts" at bounding box center [359, 336] width 174 height 20
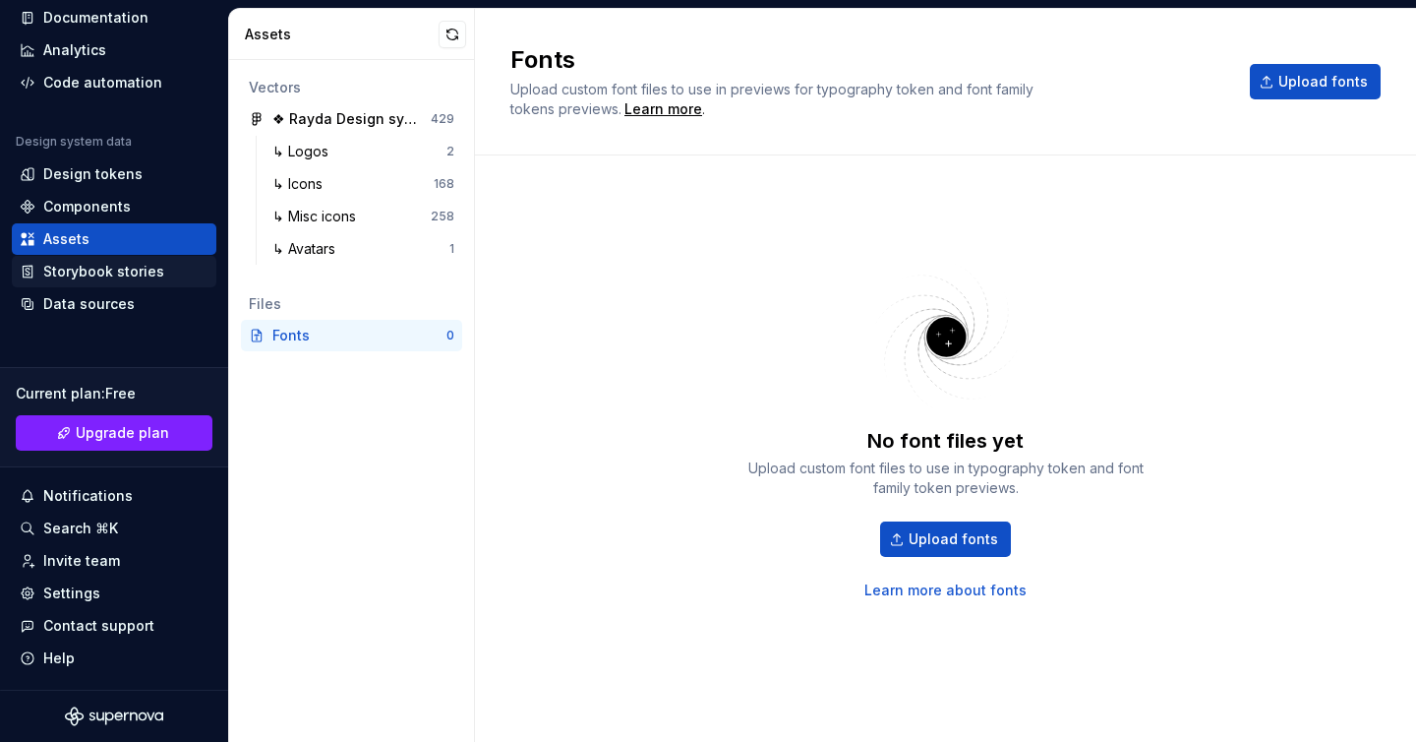
click at [134, 275] on div "Storybook stories" at bounding box center [103, 272] width 121 height 20
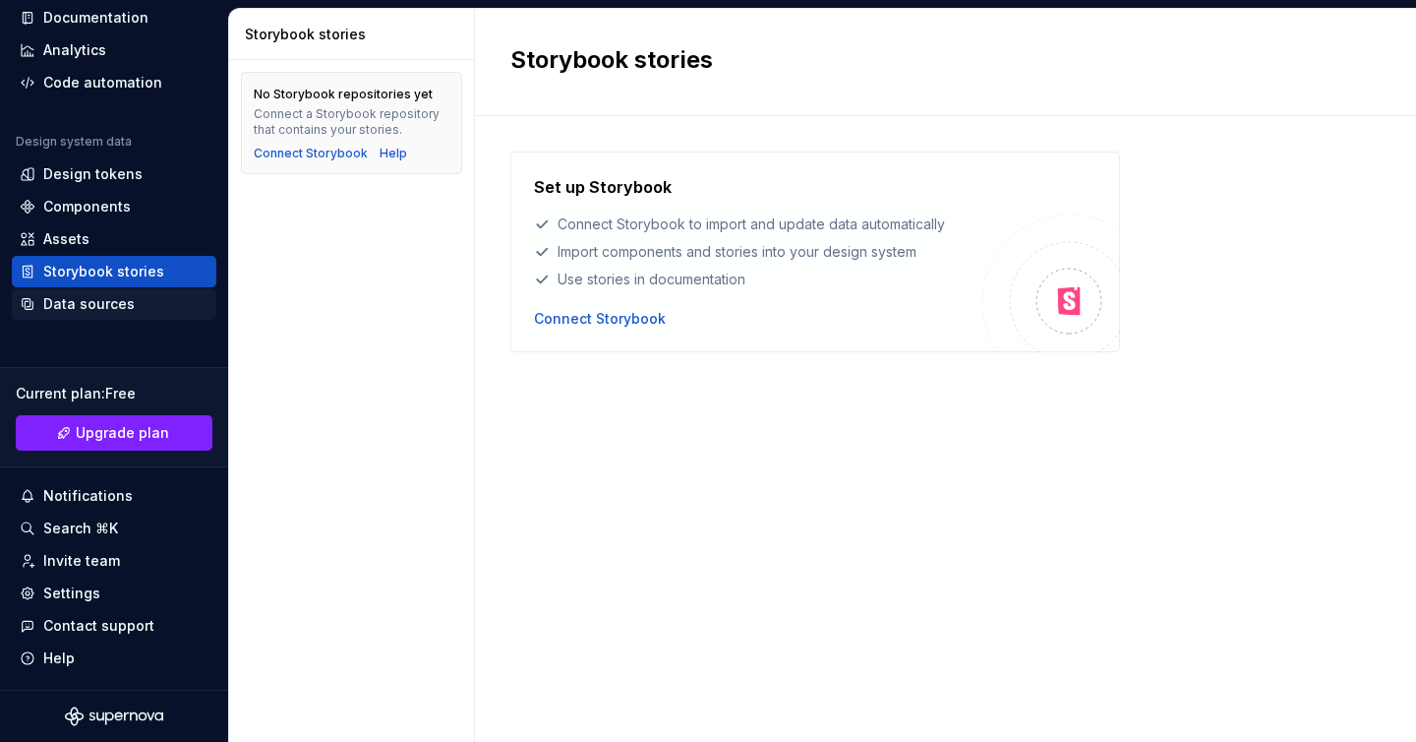
click at [124, 299] on div "Data sources" at bounding box center [88, 304] width 91 height 20
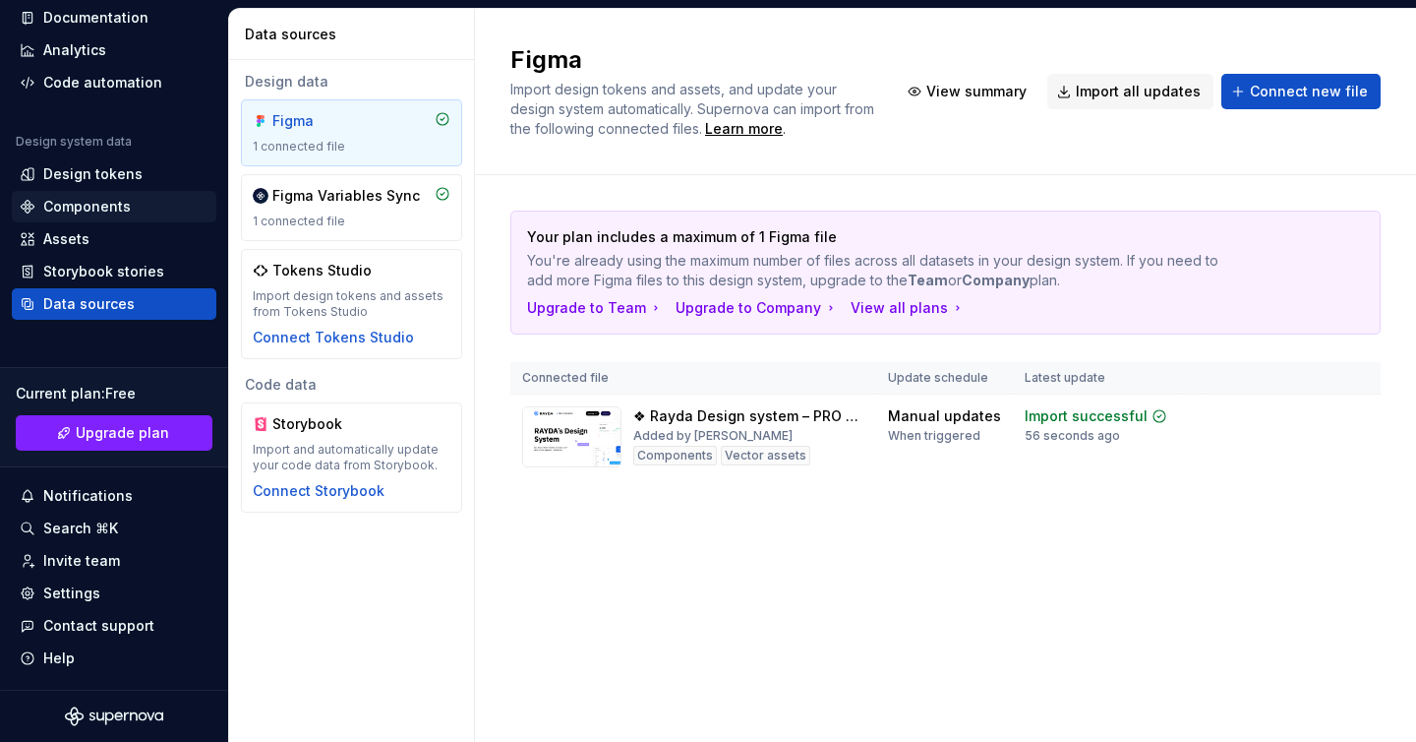
click at [92, 206] on div "Components" at bounding box center [87, 207] width 88 height 20
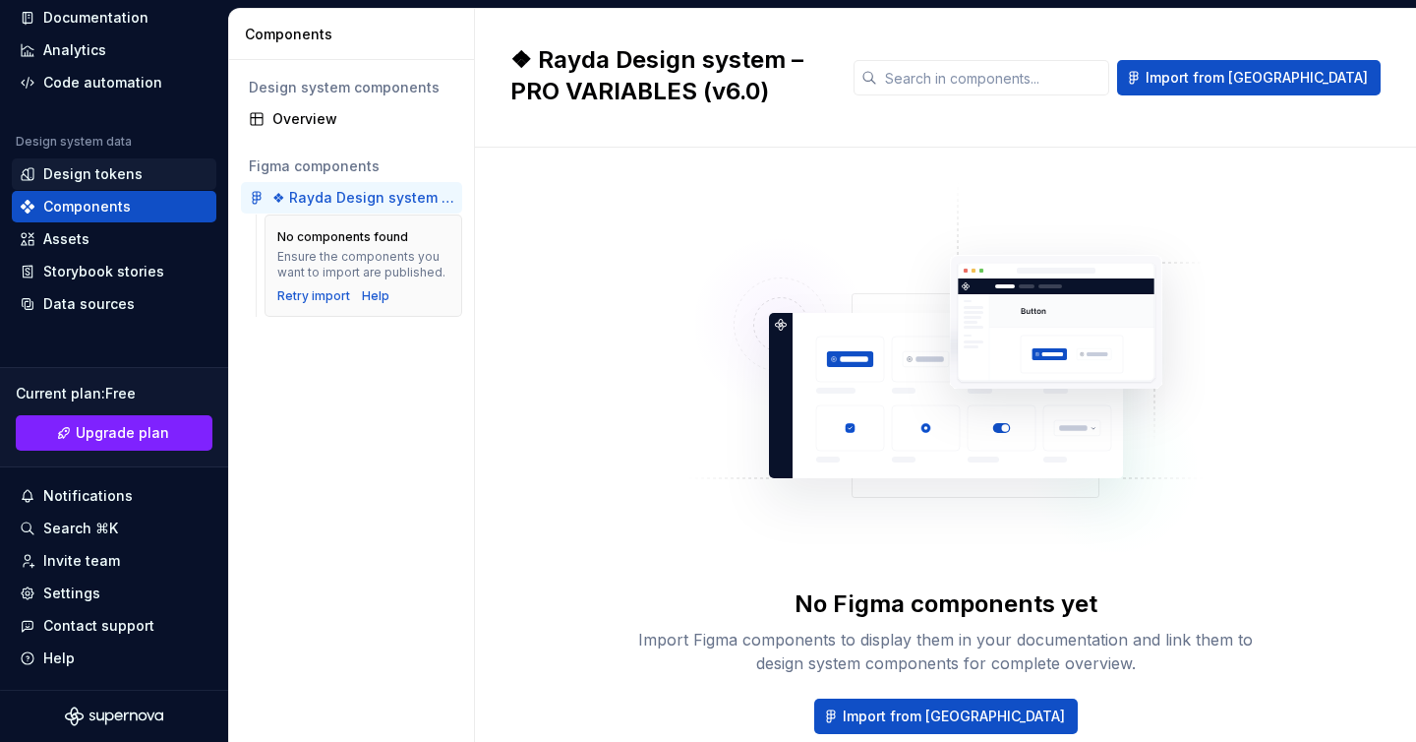
click at [90, 188] on div "Design tokens" at bounding box center [114, 173] width 205 height 31
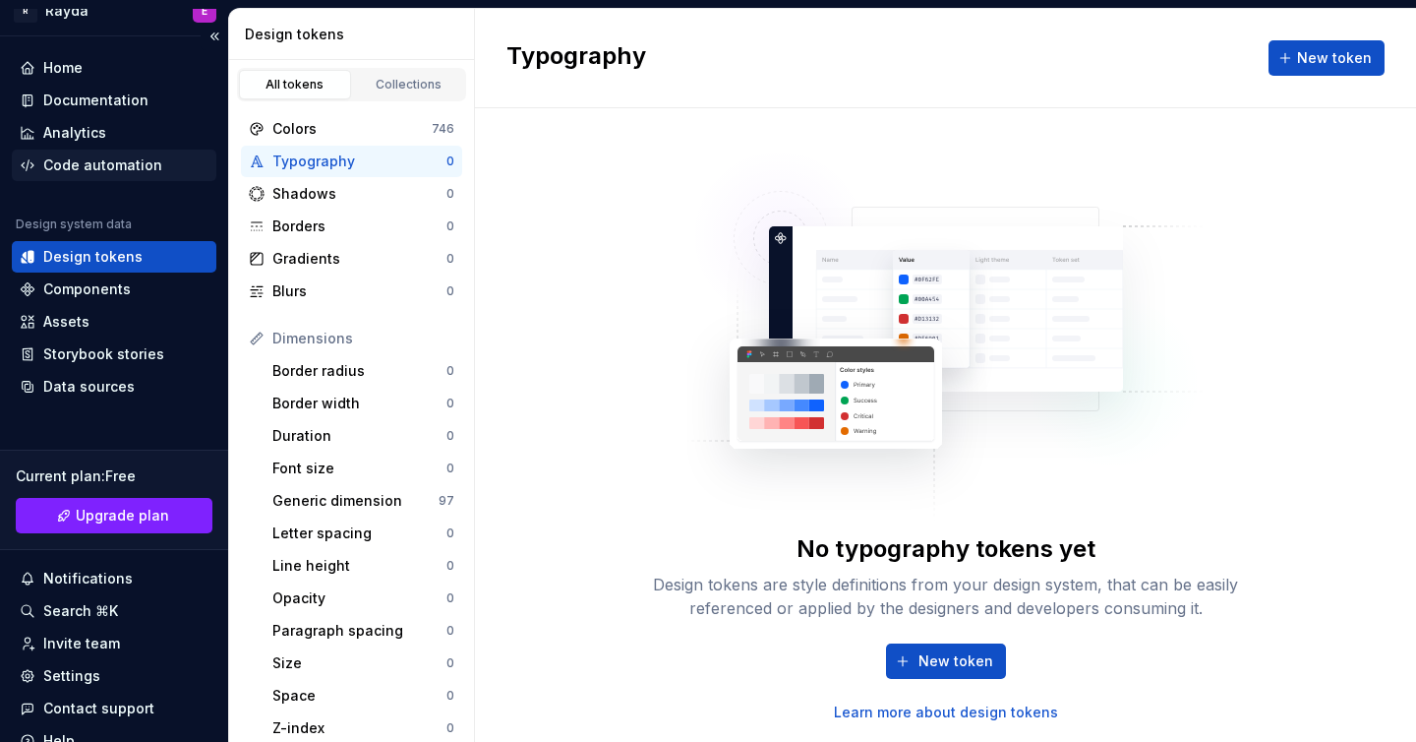
scroll to position [18, 0]
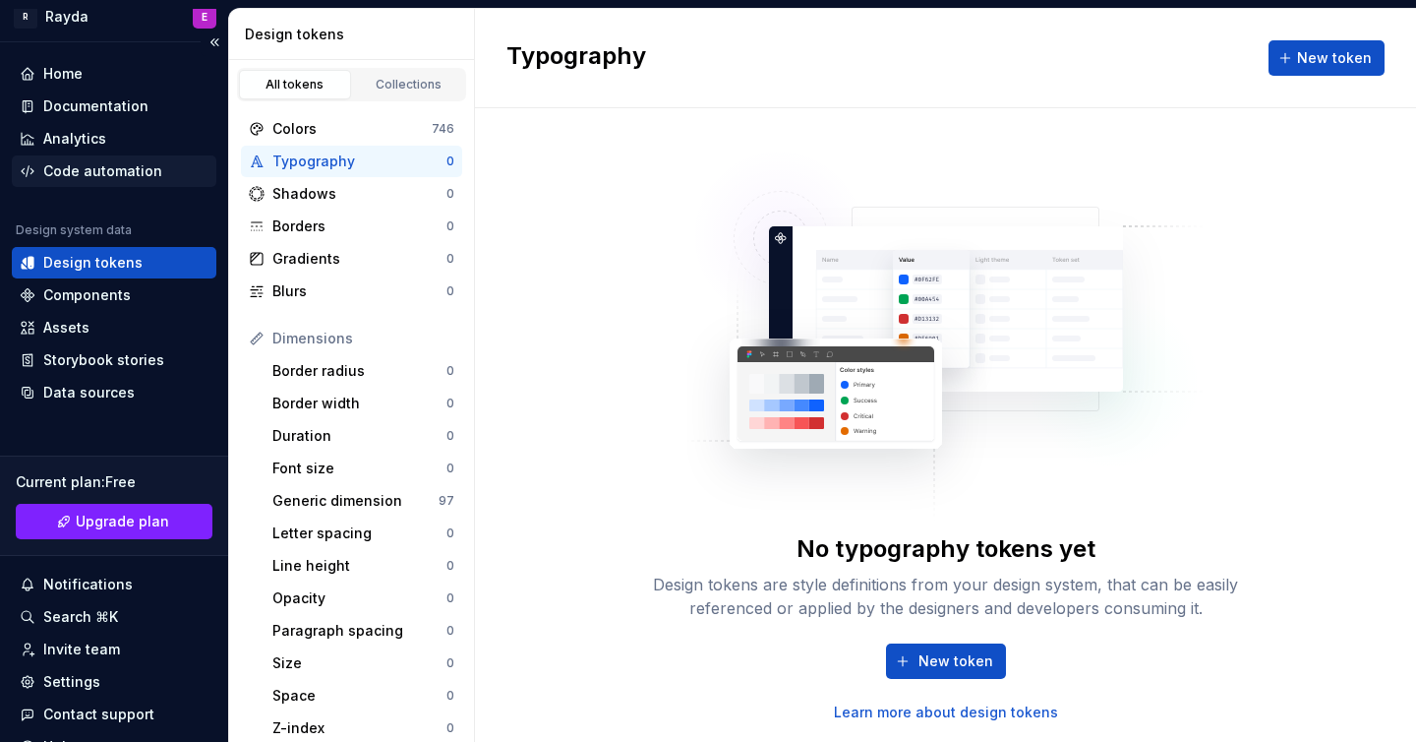
click at [112, 173] on div "Code automation" at bounding box center [102, 171] width 119 height 20
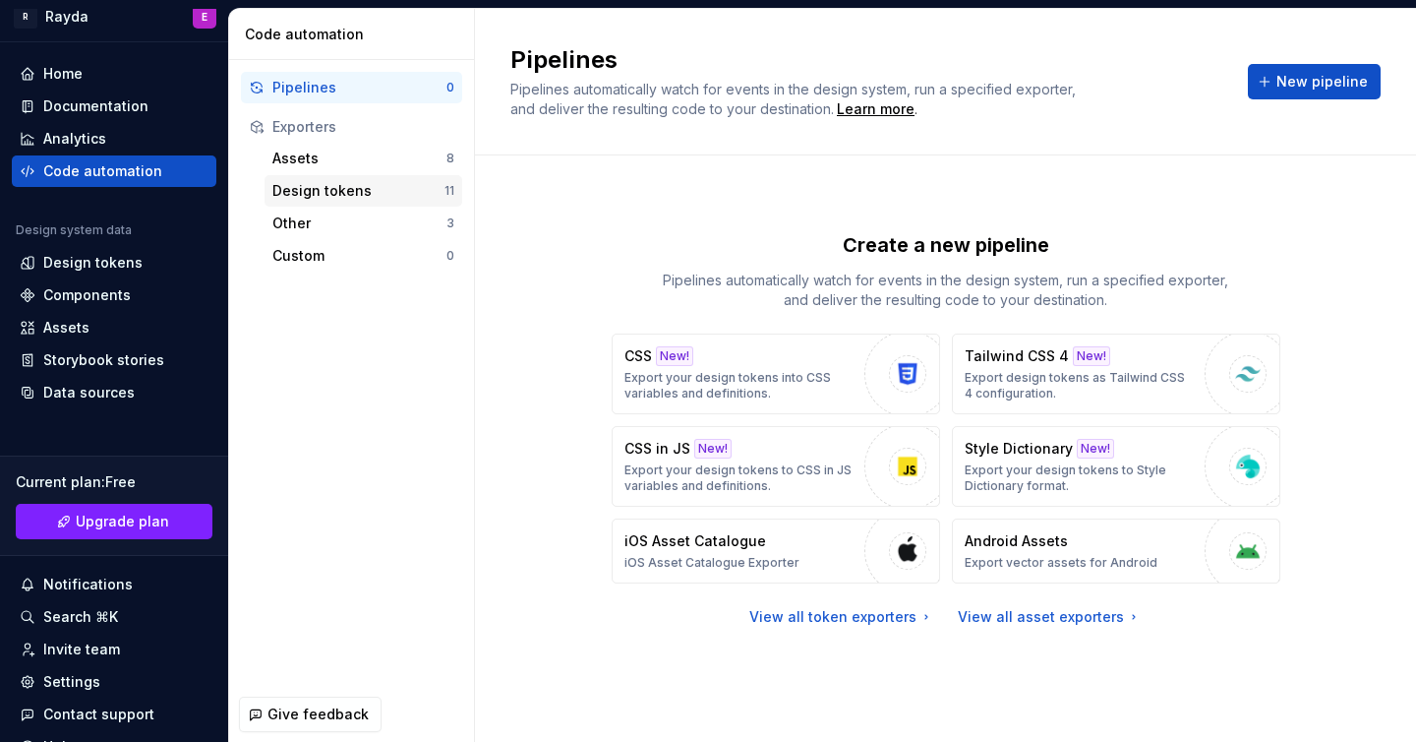
click at [342, 196] on div "Design tokens" at bounding box center [358, 191] width 172 height 20
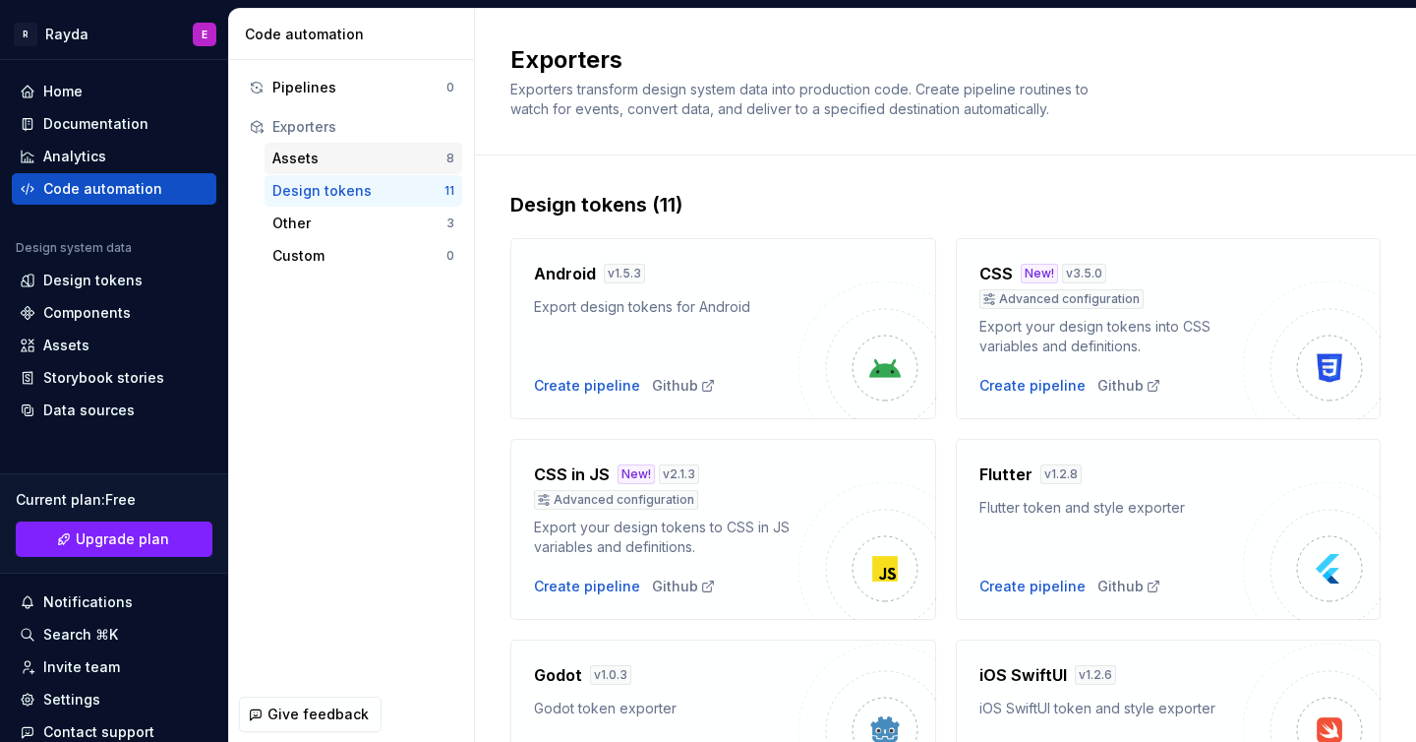
click at [312, 159] on div "Assets" at bounding box center [359, 159] width 174 height 20
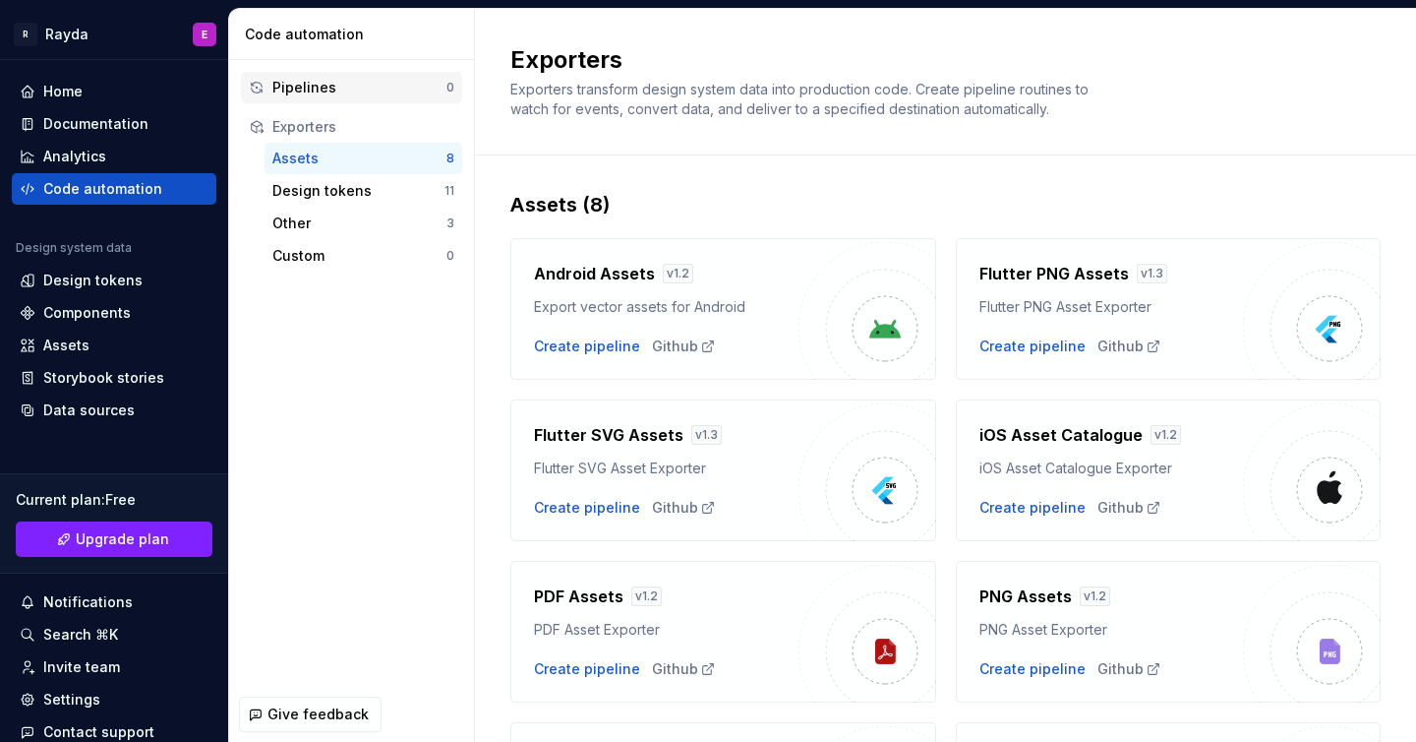
click at [330, 89] on div "Pipelines" at bounding box center [359, 88] width 174 height 20
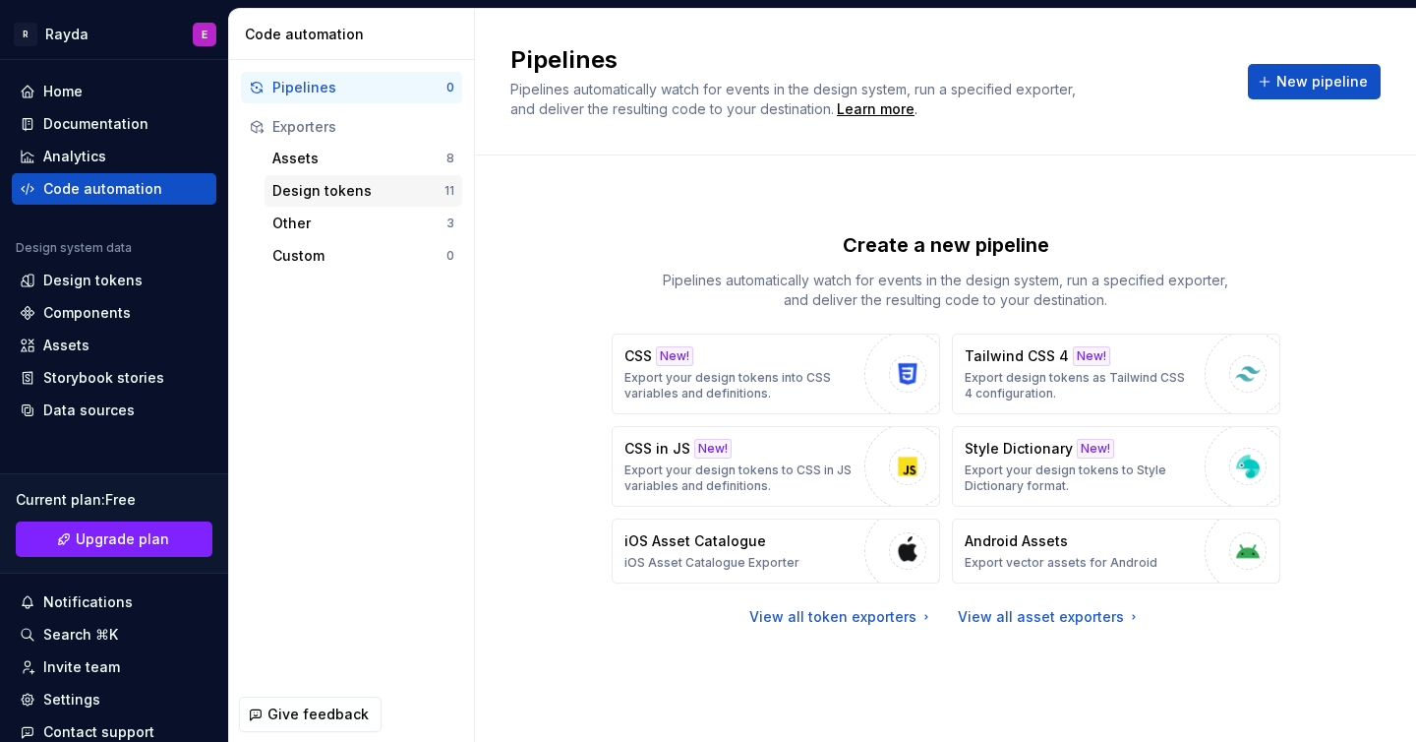
click at [331, 188] on div "Design tokens" at bounding box center [358, 191] width 172 height 20
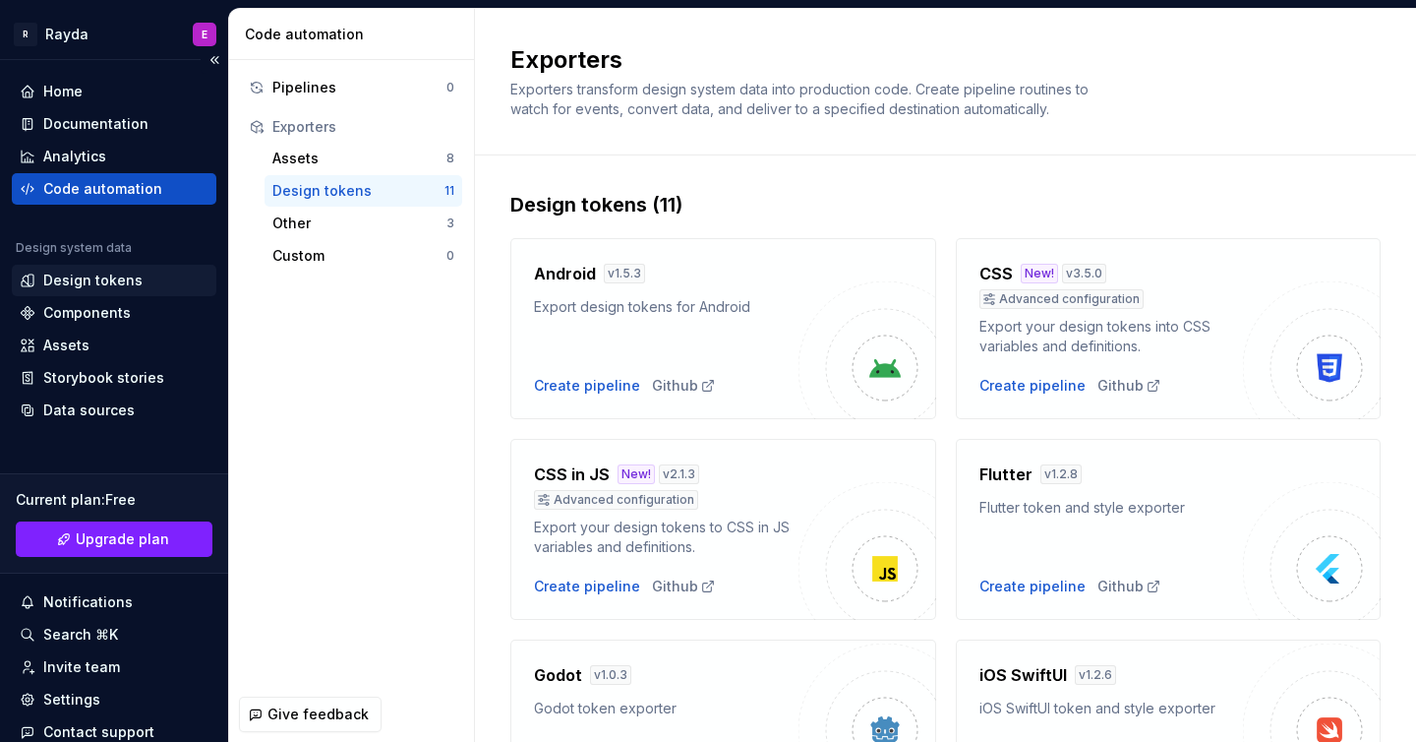
click at [72, 281] on div "Design tokens" at bounding box center [92, 281] width 99 height 20
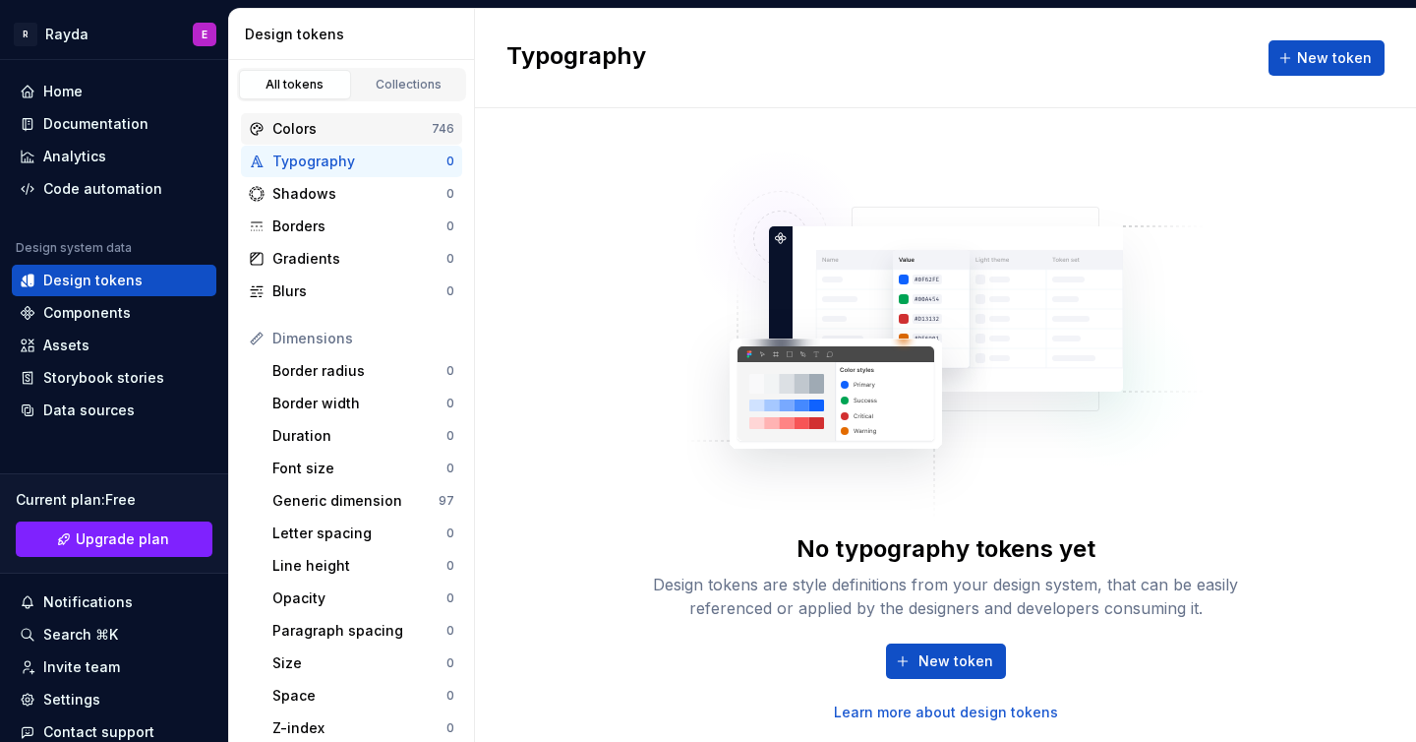
click at [329, 128] on div "Colors" at bounding box center [351, 129] width 159 height 20
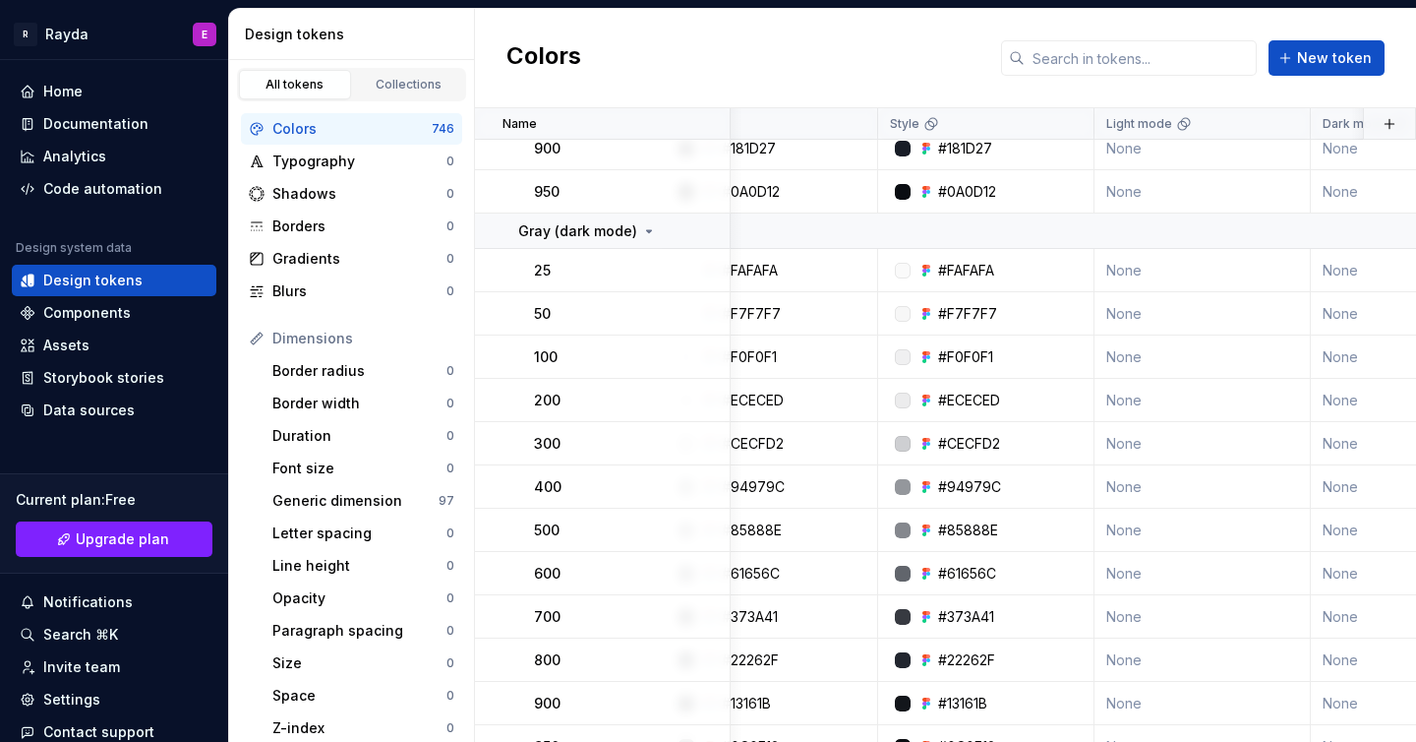
scroll to position [682, 0]
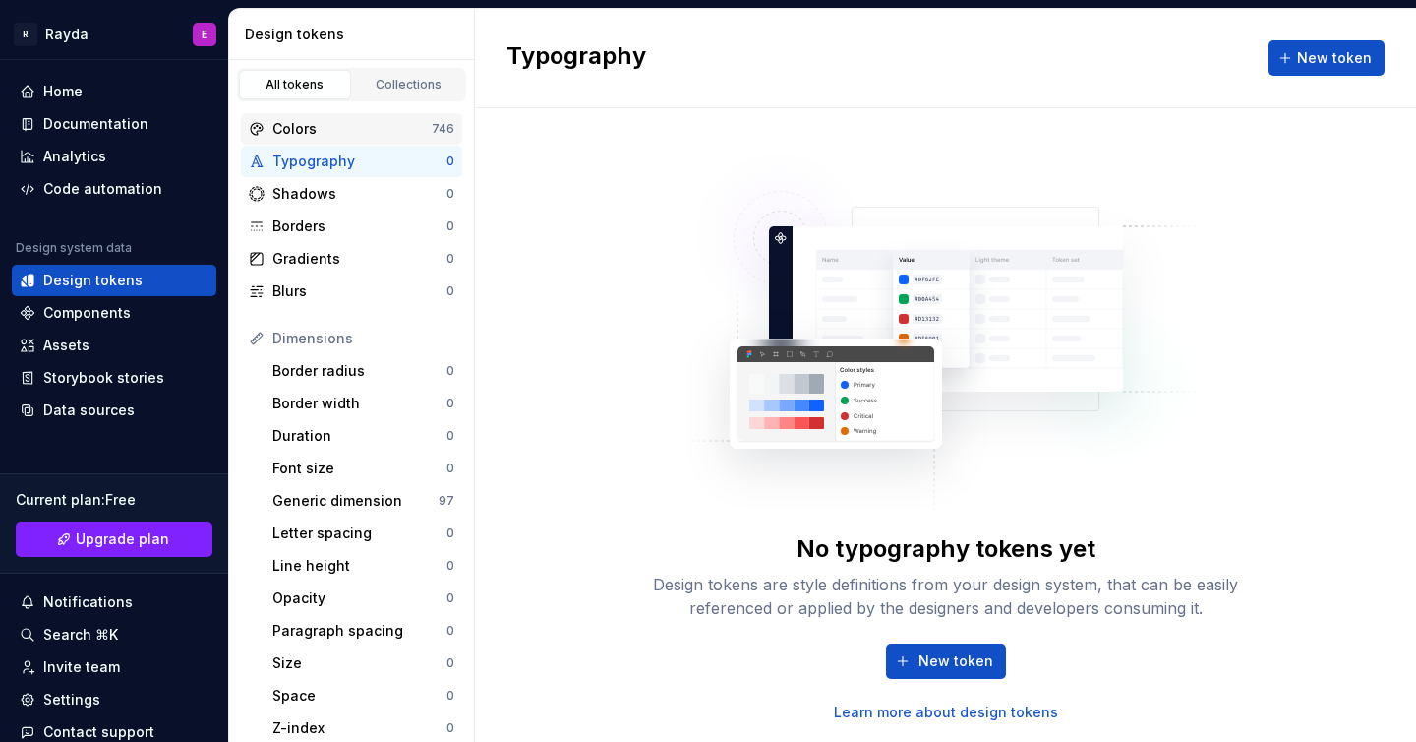
click at [367, 122] on div "Colors" at bounding box center [351, 129] width 159 height 20
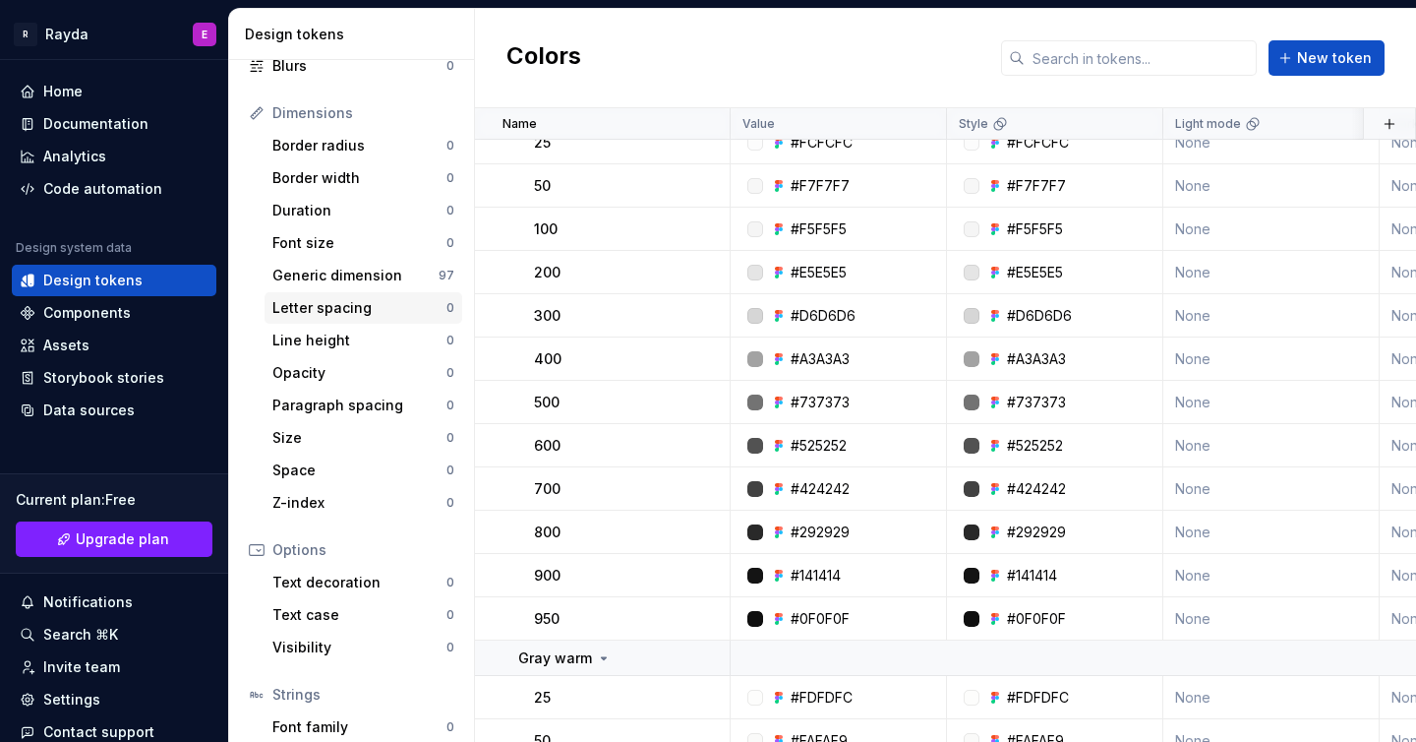
scroll to position [211, 0]
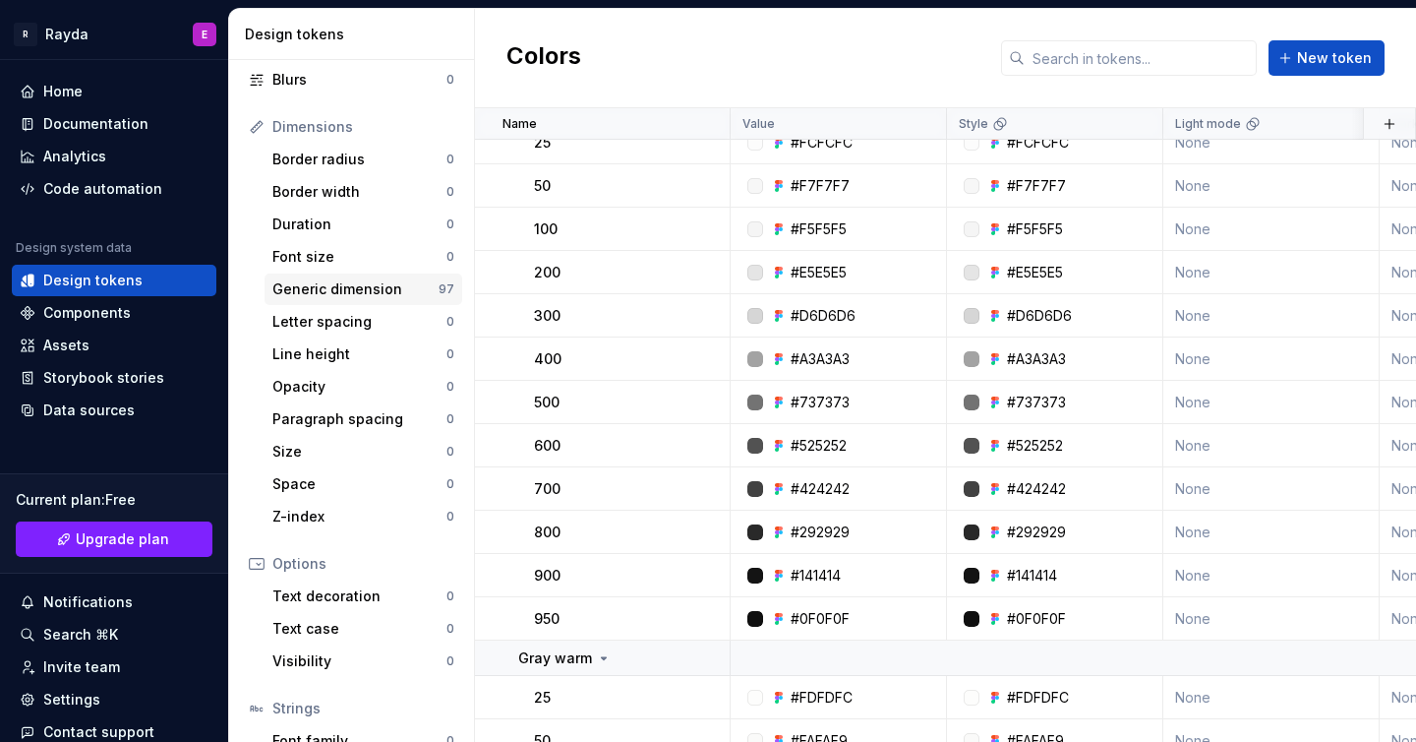
click at [359, 295] on div "Generic dimension" at bounding box center [355, 289] width 166 height 20
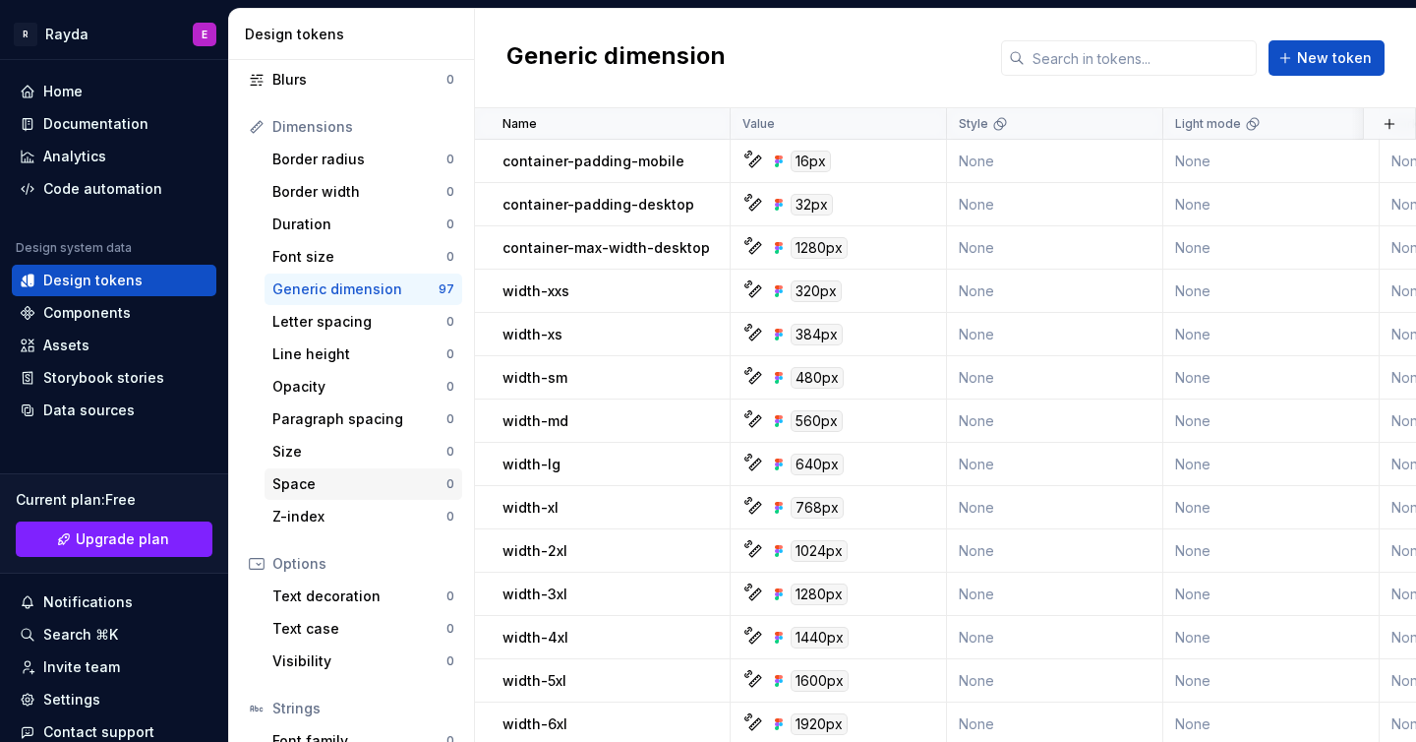
scroll to position [335, 0]
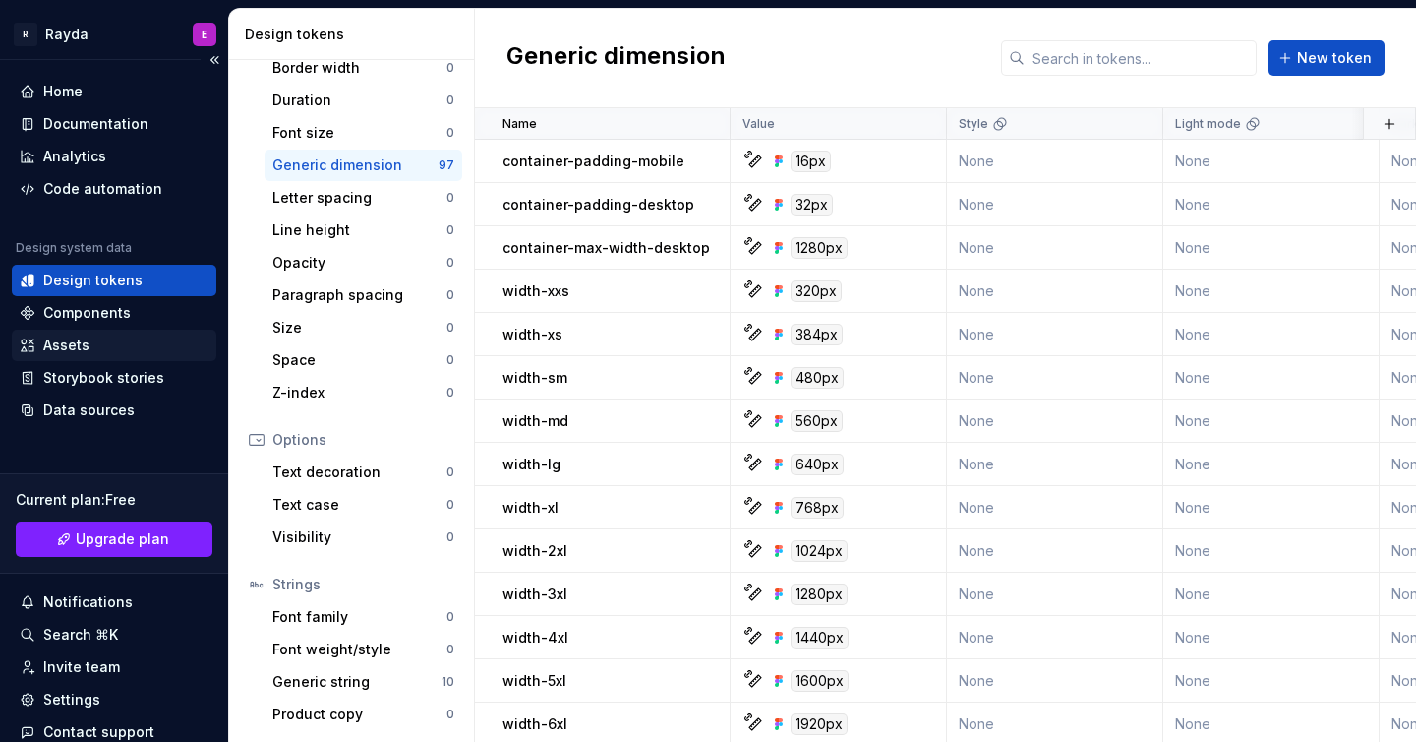
click at [96, 349] on div "Assets" at bounding box center [114, 345] width 189 height 20
